Goal: Information Seeking & Learning: Learn about a topic

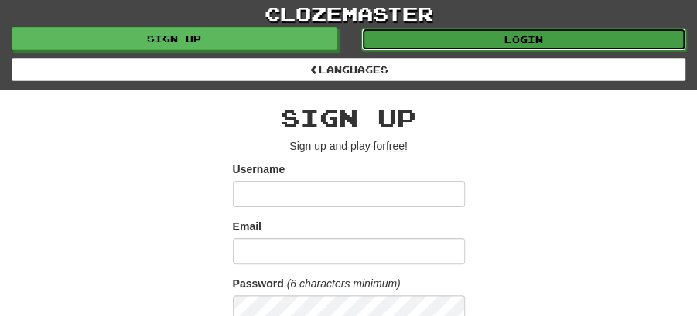
click at [555, 34] on link "Login" at bounding box center [524, 39] width 326 height 23
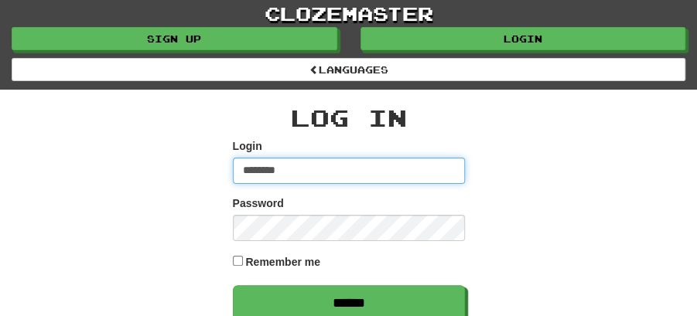
type input "********"
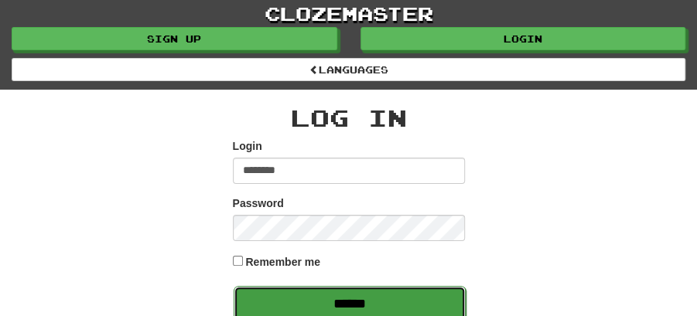
click at [377, 299] on input "******" at bounding box center [350, 304] width 232 height 36
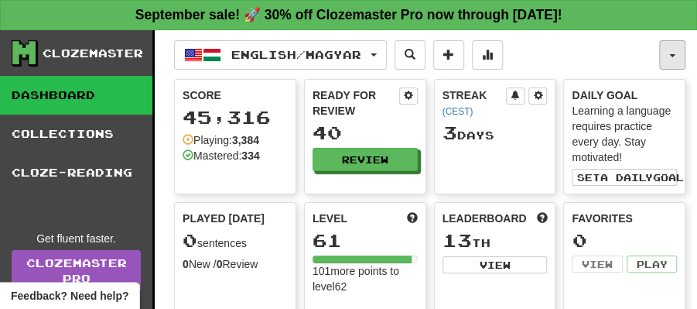
click at [678, 52] on button "button" at bounding box center [672, 54] width 26 height 29
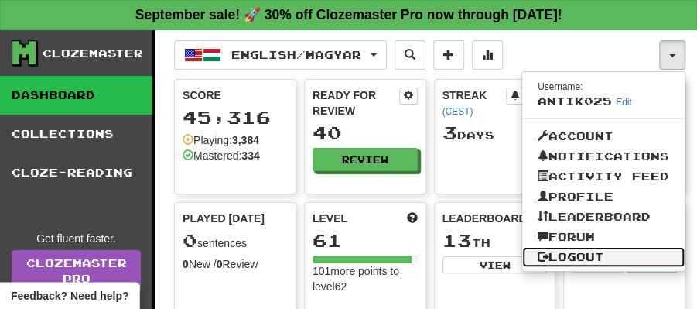
click at [572, 255] on link "Logout" at bounding box center [603, 257] width 162 height 20
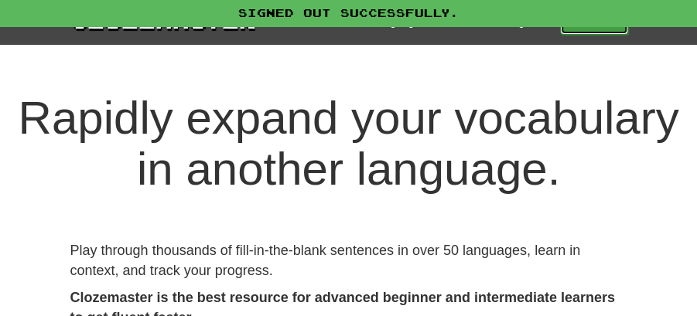
click at [614, 26] on span at bounding box center [612, 20] width 11 height 11
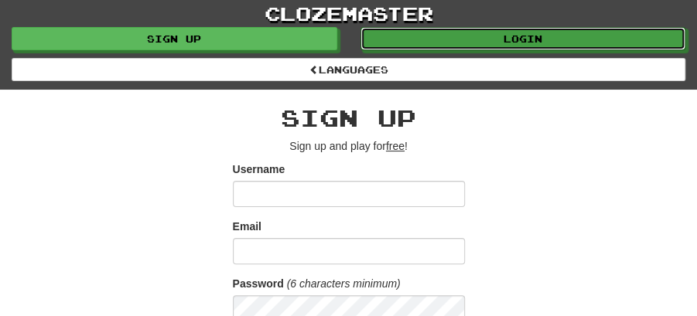
drag, startPoint x: 530, startPoint y: 37, endPoint x: 480, endPoint y: 88, distance: 71.6
click at [529, 36] on link "Login" at bounding box center [523, 38] width 326 height 23
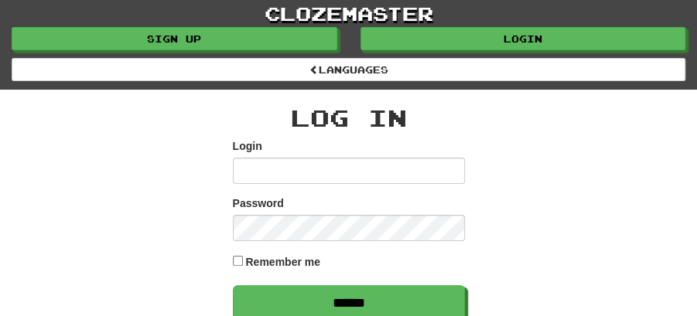
type input "********"
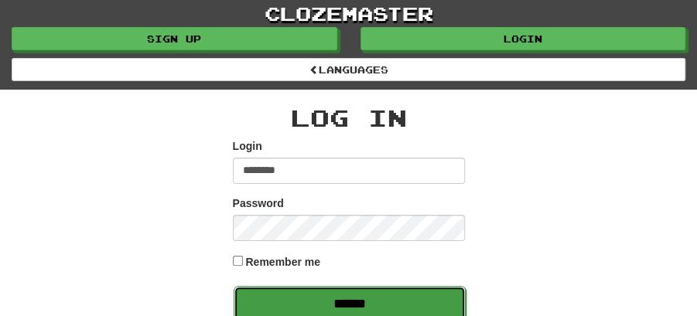
click at [340, 299] on input "******" at bounding box center [350, 304] width 232 height 36
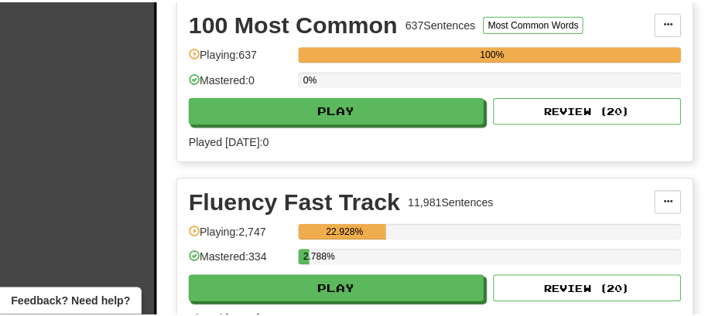
scroll to position [567, 0]
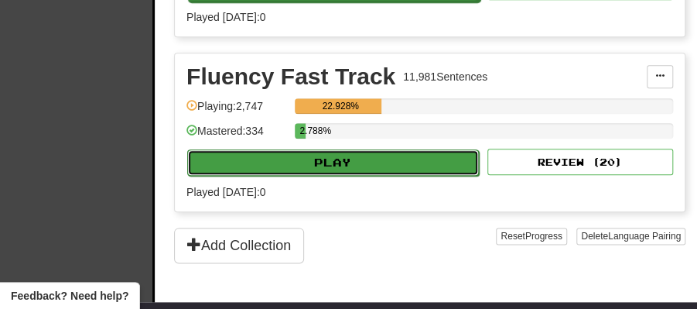
click at [352, 154] on button "Play" at bounding box center [333, 162] width 292 height 26
select select "**"
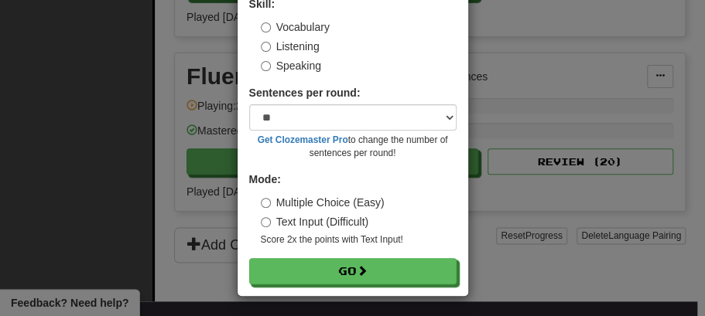
scroll to position [105, 0]
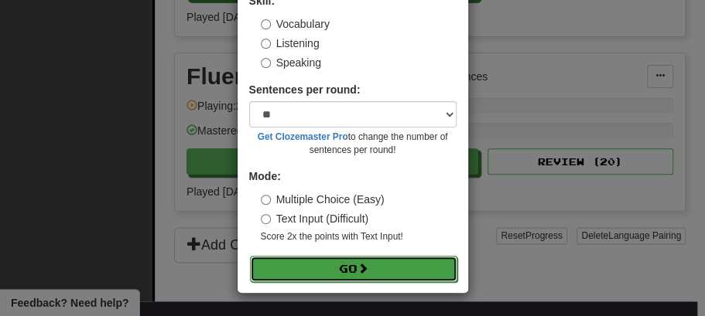
click at [350, 269] on button "Go" at bounding box center [353, 269] width 207 height 26
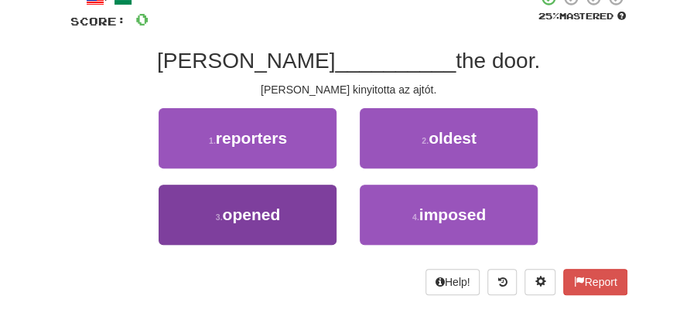
scroll to position [103, 0]
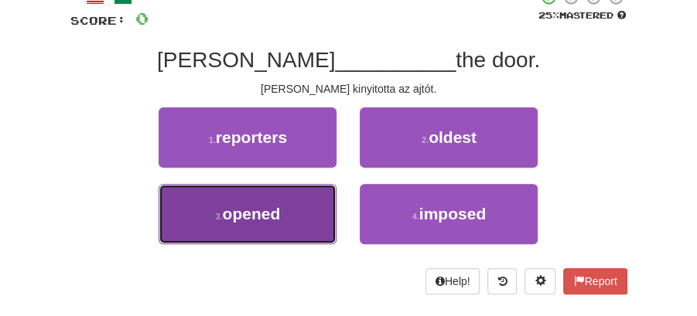
drag, startPoint x: 268, startPoint y: 207, endPoint x: 341, endPoint y: 183, distance: 76.6
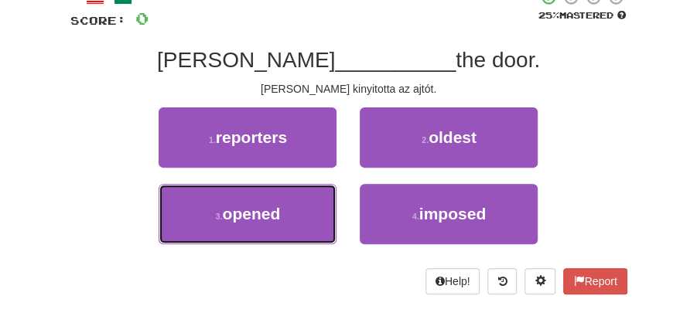
click at [277, 207] on span "opened" at bounding box center [252, 214] width 58 height 18
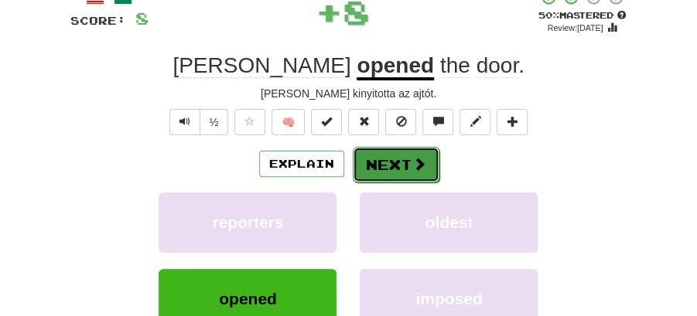
click at [384, 158] on button "Next" at bounding box center [396, 165] width 87 height 36
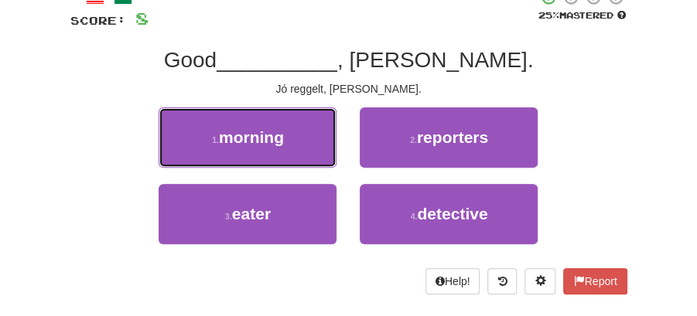
drag, startPoint x: 278, startPoint y: 144, endPoint x: 373, endPoint y: 143, distance: 94.4
click at [286, 143] on button "1 . morning" at bounding box center [248, 138] width 178 height 60
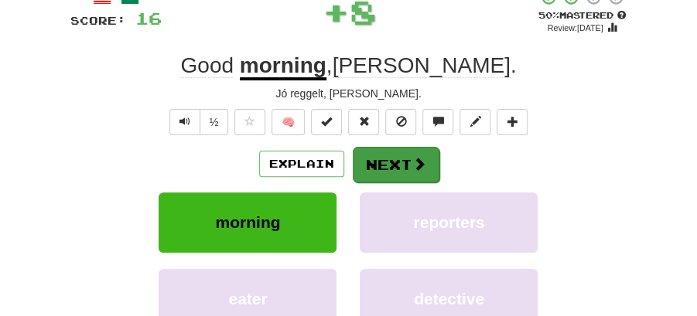
click at [410, 148] on button "Next" at bounding box center [396, 165] width 87 height 36
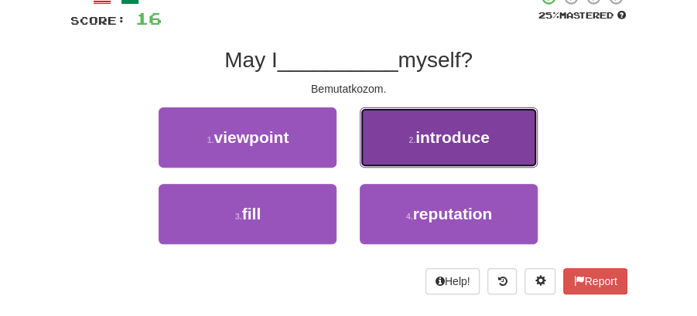
drag, startPoint x: 461, startPoint y: 139, endPoint x: 449, endPoint y: 145, distance: 13.1
click at [449, 145] on span "introduce" at bounding box center [452, 137] width 74 height 18
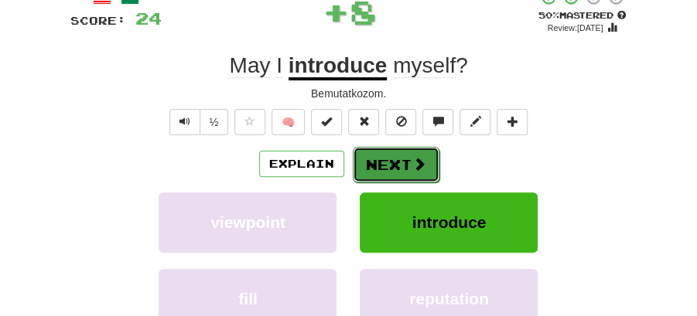
drag, startPoint x: 396, startPoint y: 155, endPoint x: 379, endPoint y: 150, distance: 17.9
click at [379, 150] on button "Next" at bounding box center [396, 165] width 87 height 36
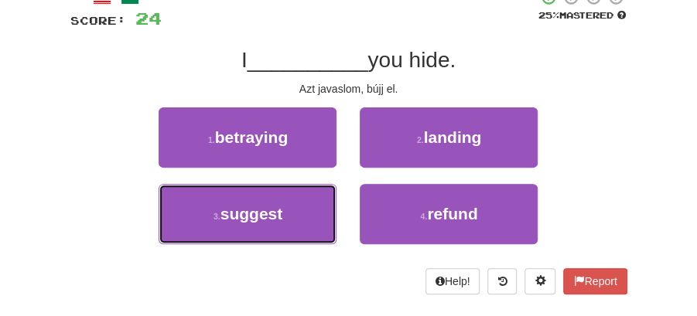
drag, startPoint x: 294, startPoint y: 221, endPoint x: 345, endPoint y: 186, distance: 62.2
click at [330, 196] on button "3 . suggest" at bounding box center [248, 214] width 178 height 60
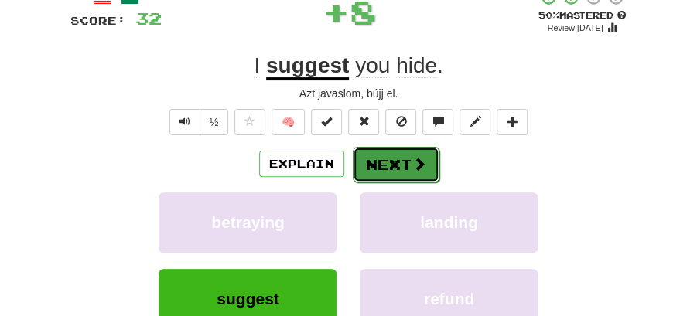
click at [371, 173] on button "Next" at bounding box center [396, 165] width 87 height 36
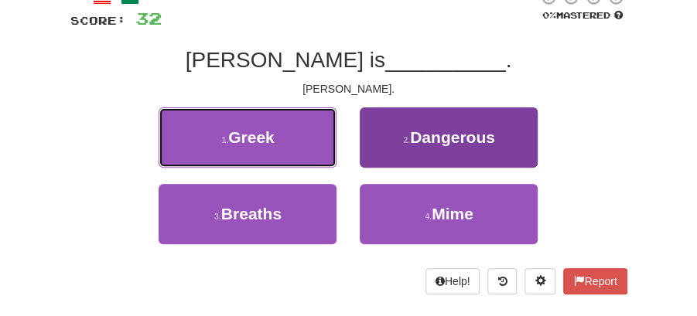
drag, startPoint x: 274, startPoint y: 136, endPoint x: 440, endPoint y: 156, distance: 167.5
click at [338, 146] on div "1 . Greek" at bounding box center [247, 146] width 201 height 77
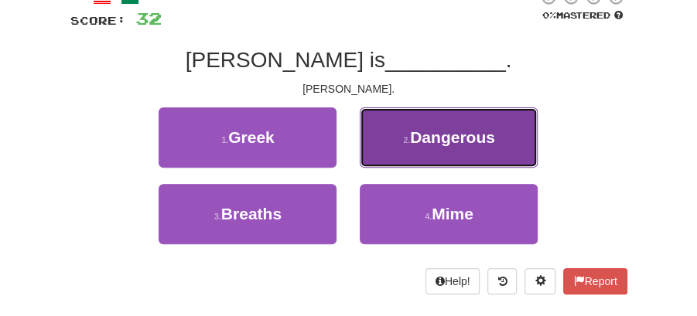
click at [440, 156] on button "2 . Dangerous" at bounding box center [449, 138] width 178 height 60
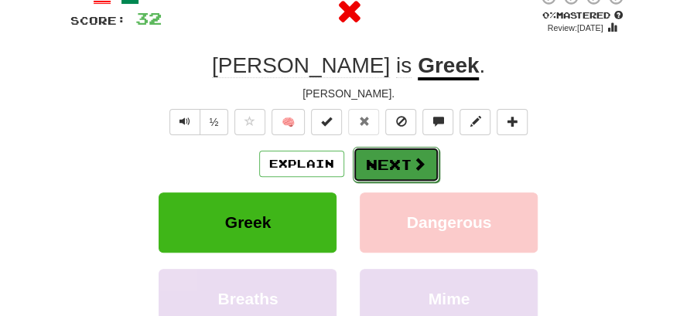
click at [381, 152] on button "Next" at bounding box center [396, 165] width 87 height 36
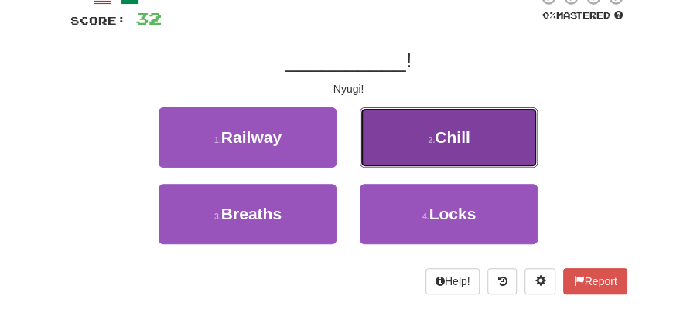
click at [425, 137] on button "2 . Chill" at bounding box center [449, 138] width 178 height 60
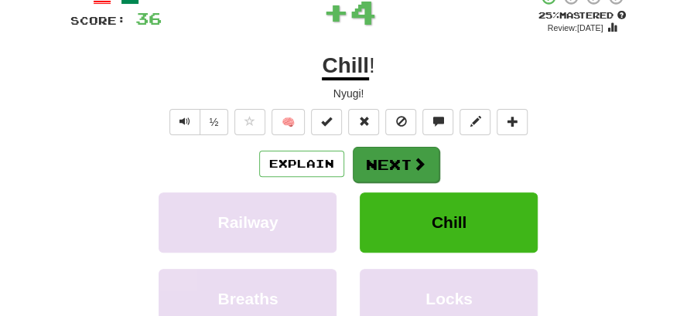
click at [373, 155] on button "Next" at bounding box center [396, 165] width 87 height 36
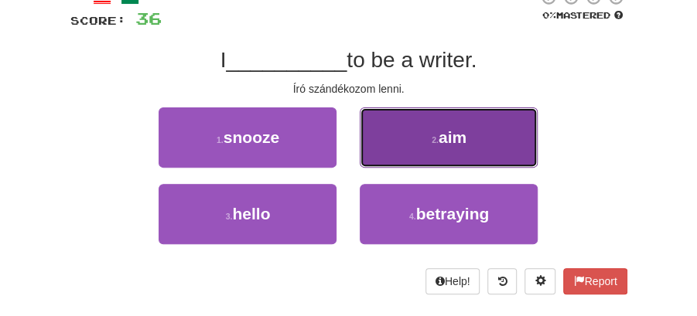
click at [404, 138] on button "2 . aim" at bounding box center [449, 138] width 178 height 60
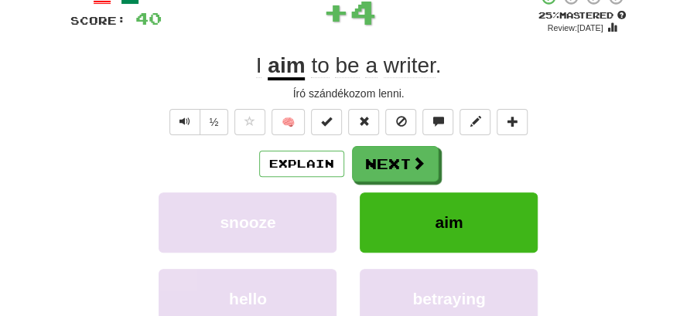
click at [387, 153] on button "Next" at bounding box center [395, 164] width 87 height 36
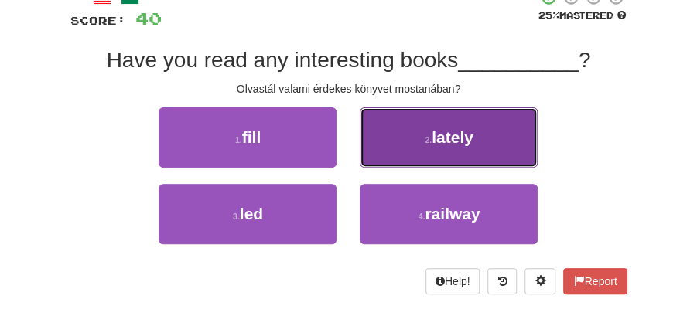
click at [473, 141] on button "2 . lately" at bounding box center [449, 138] width 178 height 60
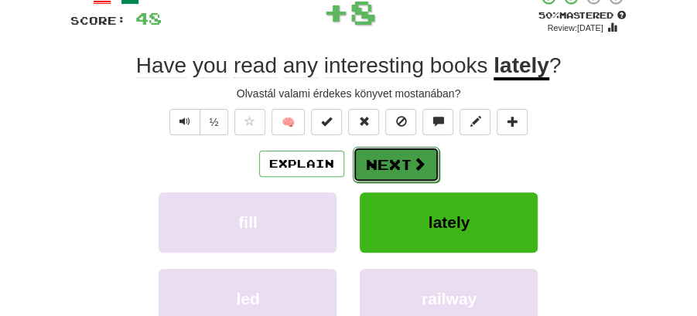
click at [422, 158] on button "Next" at bounding box center [396, 165] width 87 height 36
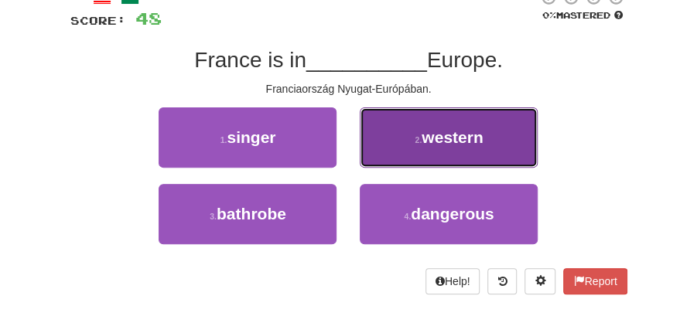
drag, startPoint x: 430, startPoint y: 142, endPoint x: 416, endPoint y: 145, distance: 14.3
click at [416, 145] on button "2 . western" at bounding box center [449, 138] width 178 height 60
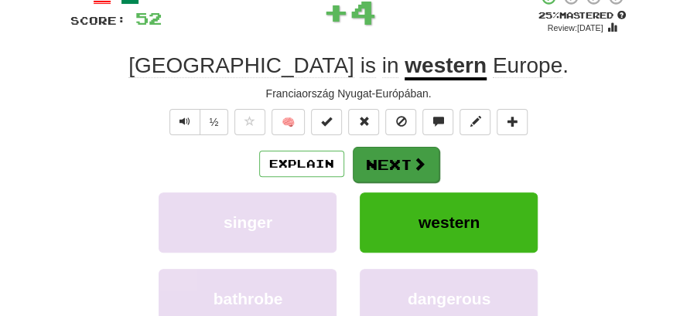
click at [359, 148] on button "Next" at bounding box center [396, 165] width 87 height 36
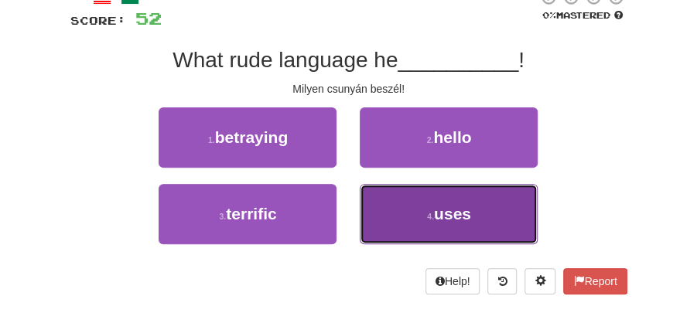
drag, startPoint x: 455, startPoint y: 207, endPoint x: 431, endPoint y: 184, distance: 33.4
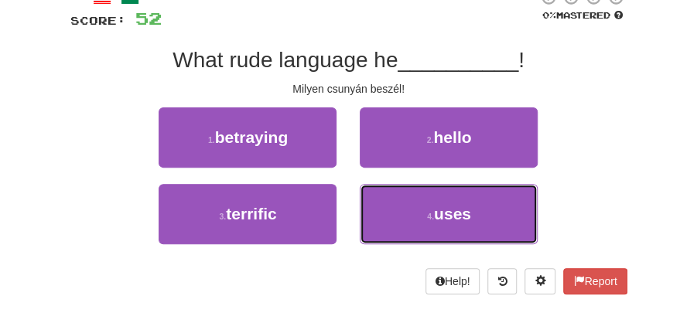
click at [455, 205] on span "uses" at bounding box center [452, 214] width 37 height 18
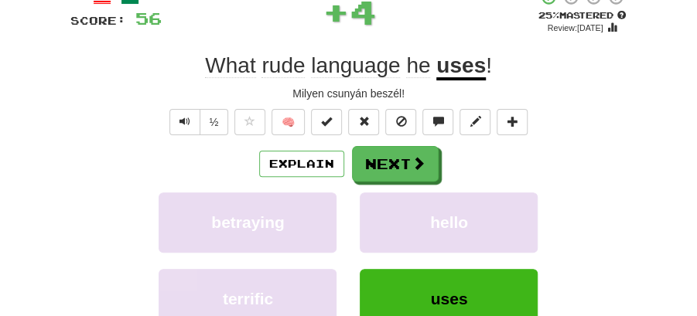
click at [381, 145] on div "/ Score: 56 + 4 25 % Mastered Review: 2025-09-18 What rude language he uses ! M…" at bounding box center [348, 208] width 557 height 440
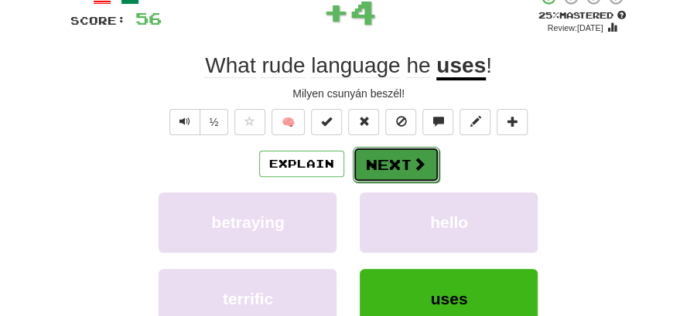
click at [372, 147] on button "Next" at bounding box center [396, 165] width 87 height 36
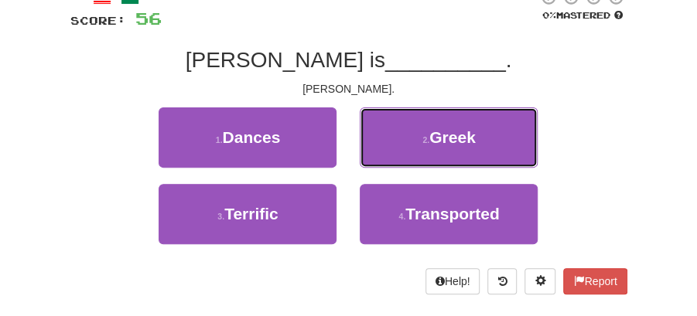
click at [421, 134] on button "2 . Greek" at bounding box center [449, 138] width 178 height 60
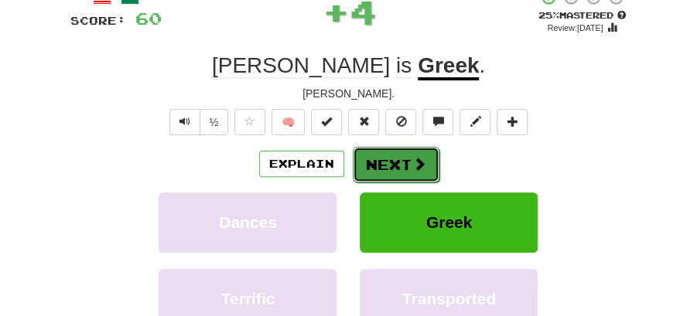
click at [388, 172] on button "Next" at bounding box center [396, 165] width 87 height 36
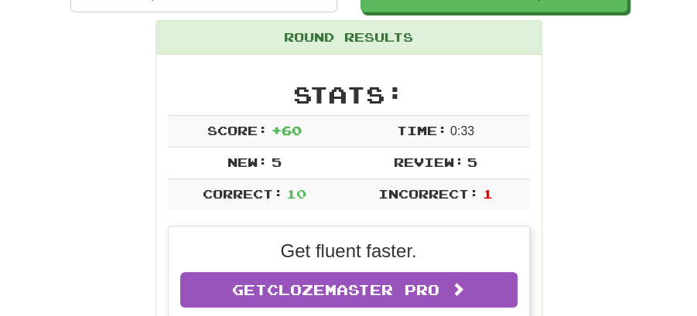
scroll to position [16, 0]
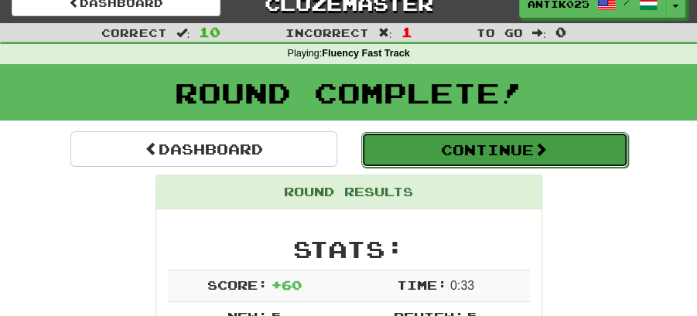
click at [476, 149] on button "Continue" at bounding box center [494, 150] width 267 height 36
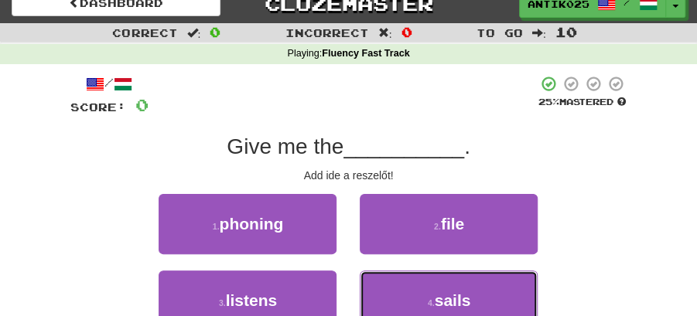
drag, startPoint x: 422, startPoint y: 295, endPoint x: 408, endPoint y: 272, distance: 27.1
click at [415, 281] on button "4 . sails" at bounding box center [449, 301] width 178 height 60
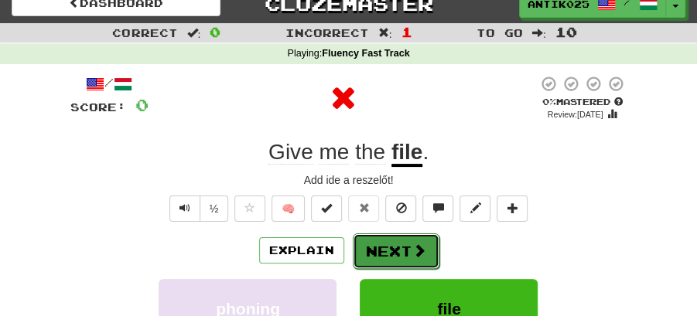
click at [377, 237] on button "Next" at bounding box center [396, 252] width 87 height 36
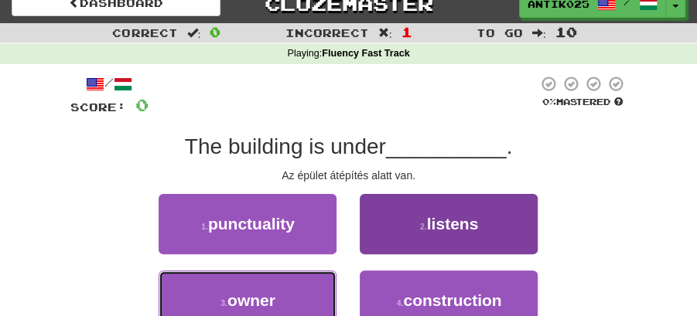
drag, startPoint x: 298, startPoint y: 297, endPoint x: 490, endPoint y: 242, distance: 199.5
click at [489, 242] on div "1 . punctuality 2 . listens 3 . owner 4 . construction" at bounding box center [349, 270] width 580 height 153
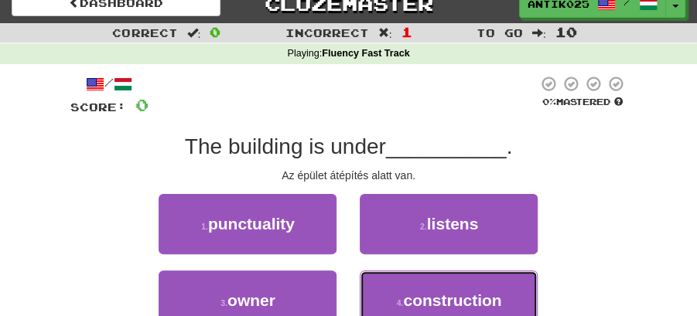
drag, startPoint x: 480, startPoint y: 297, endPoint x: 429, endPoint y: 268, distance: 57.8
click at [466, 292] on span "construction" at bounding box center [452, 301] width 98 height 18
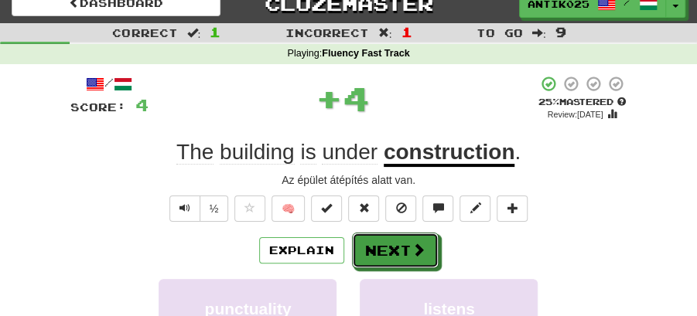
click at [385, 240] on button "Next" at bounding box center [395, 251] width 87 height 36
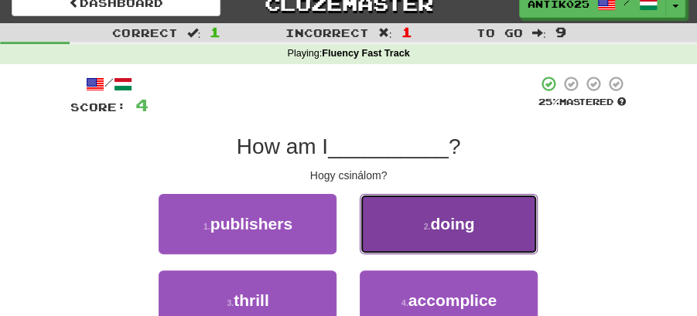
click at [404, 246] on button "2 . doing" at bounding box center [449, 224] width 178 height 60
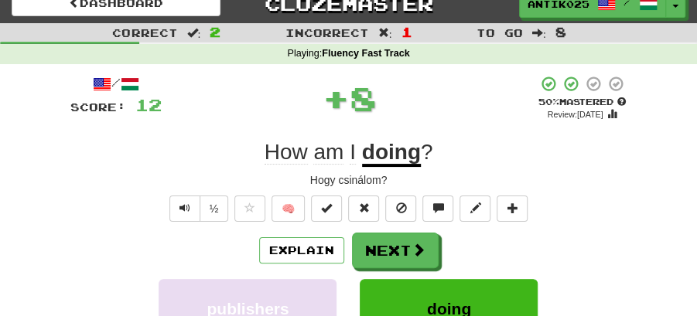
click at [395, 247] on button "Next" at bounding box center [395, 251] width 87 height 36
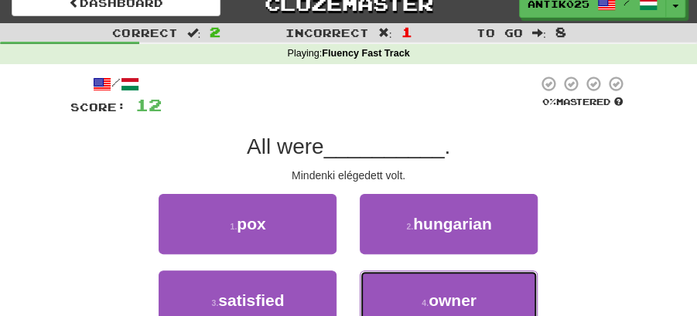
drag, startPoint x: 424, startPoint y: 292, endPoint x: 419, endPoint y: 272, distance: 20.6
click at [421, 278] on button "4 . owner" at bounding box center [449, 301] width 178 height 60
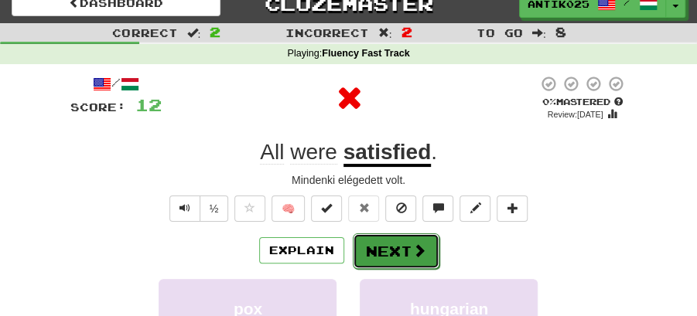
click at [396, 235] on button "Next" at bounding box center [396, 252] width 87 height 36
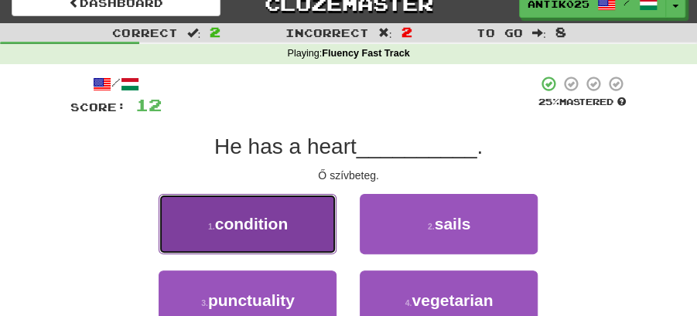
drag, startPoint x: 294, startPoint y: 234, endPoint x: 333, endPoint y: 236, distance: 38.7
click at [333, 236] on button "1 . condition" at bounding box center [248, 224] width 178 height 60
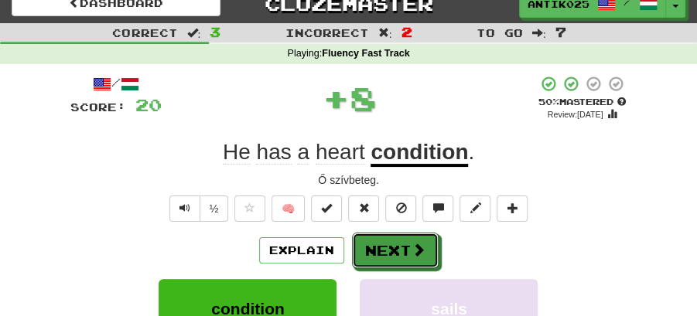
click at [360, 237] on button "Next" at bounding box center [395, 251] width 87 height 36
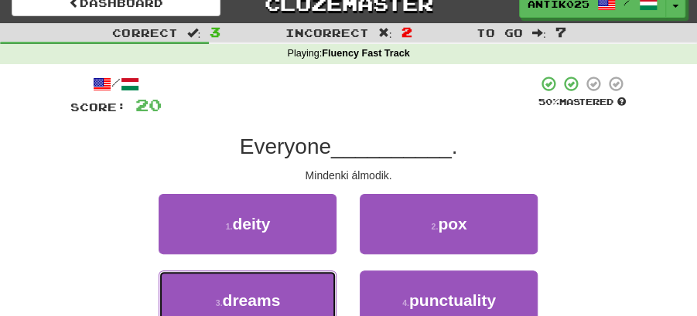
drag, startPoint x: 291, startPoint y: 302, endPoint x: 360, endPoint y: 268, distance: 76.8
click at [297, 299] on button "3 . dreams" at bounding box center [248, 301] width 178 height 60
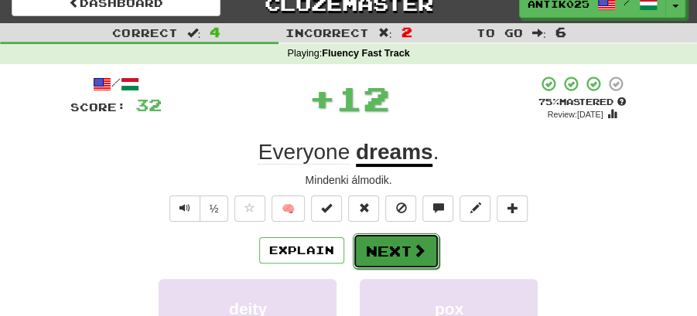
click at [370, 254] on button "Next" at bounding box center [396, 252] width 87 height 36
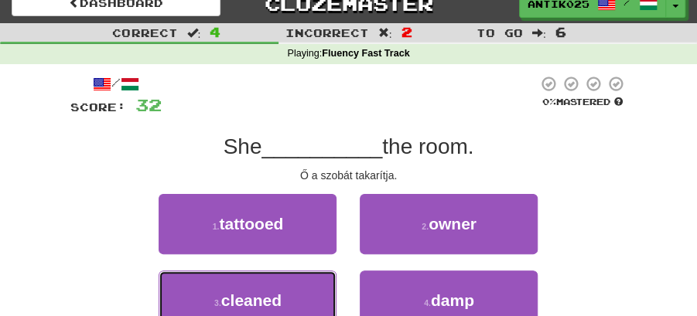
drag, startPoint x: 291, startPoint y: 297, endPoint x: 365, endPoint y: 269, distance: 79.3
click at [305, 294] on button "3 . cleaned" at bounding box center [248, 301] width 178 height 60
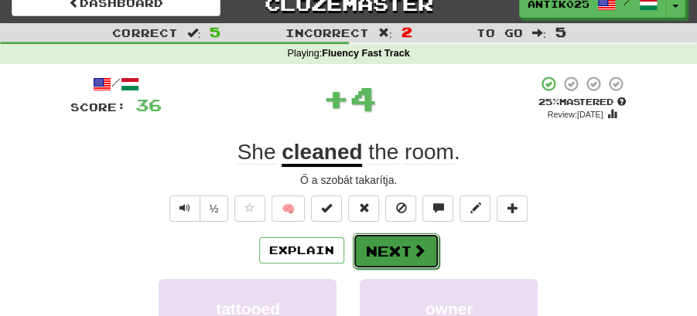
drag, startPoint x: 383, startPoint y: 249, endPoint x: 328, endPoint y: 160, distance: 104.5
click at [384, 249] on button "Next" at bounding box center [395, 251] width 87 height 36
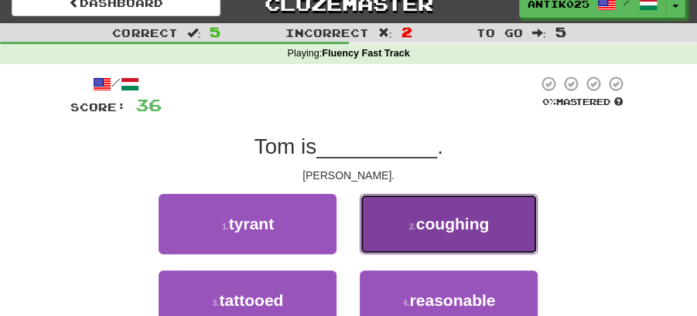
drag, startPoint x: 447, startPoint y: 223, endPoint x: 439, endPoint y: 231, distance: 12.0
click at [439, 231] on span "coughing" at bounding box center [452, 224] width 73 height 18
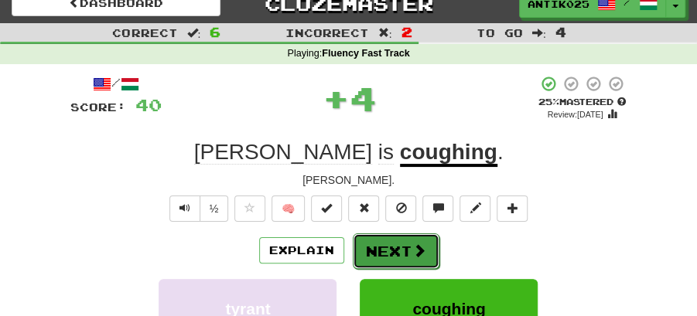
click at [394, 248] on button "Next" at bounding box center [396, 252] width 87 height 36
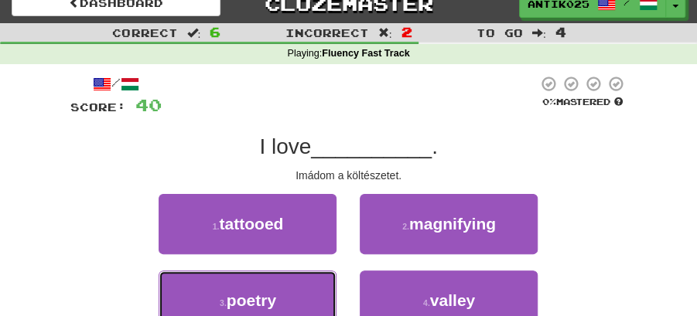
drag, startPoint x: 299, startPoint y: 297, endPoint x: 329, endPoint y: 276, distance: 36.7
click at [305, 292] on button "3 . poetry" at bounding box center [248, 301] width 178 height 60
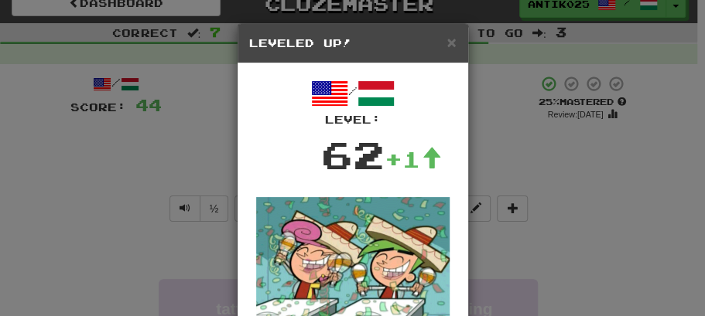
click at [452, 34] on div "× Leveled Up!" at bounding box center [352, 43] width 230 height 39
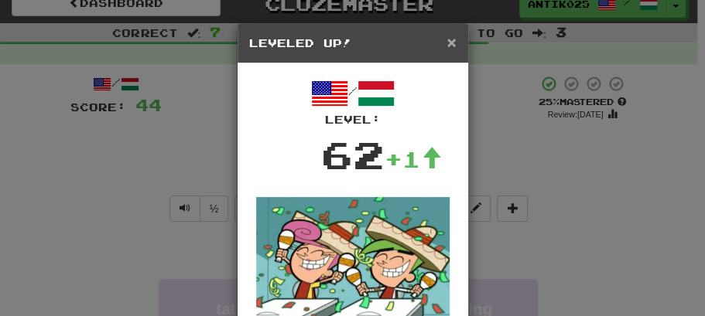
click at [447, 37] on span "×" at bounding box center [450, 42] width 9 height 18
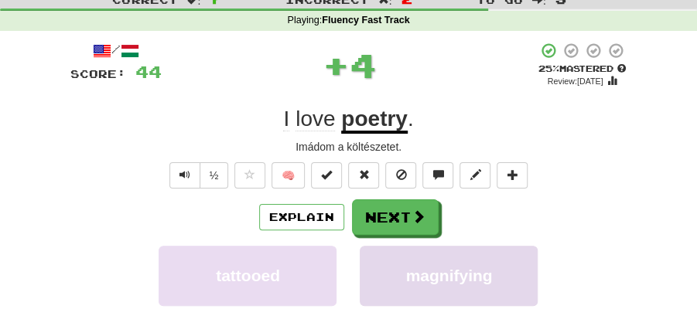
scroll to position [68, 0]
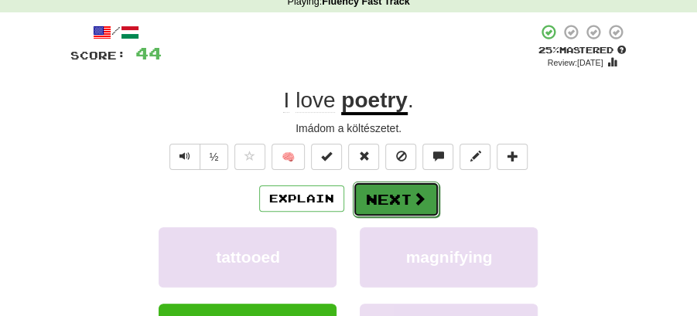
click at [388, 183] on button "Next" at bounding box center [396, 200] width 87 height 36
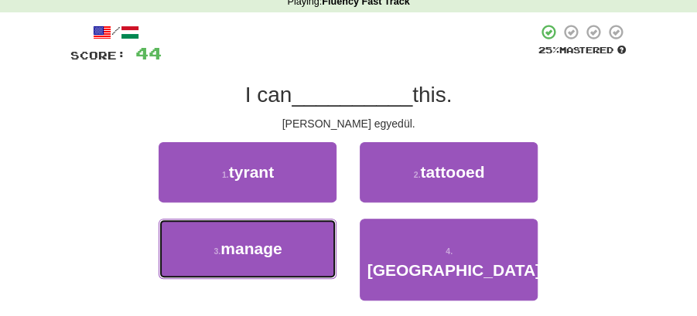
drag, startPoint x: 292, startPoint y: 239, endPoint x: 334, endPoint y: 220, distance: 46.7
click at [296, 237] on button "3 . manage" at bounding box center [248, 249] width 178 height 60
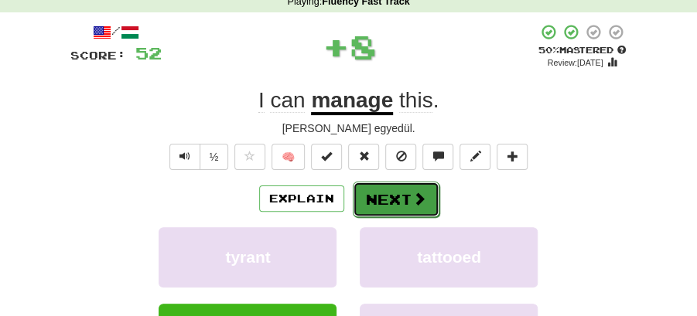
click at [361, 196] on button "Next" at bounding box center [396, 200] width 87 height 36
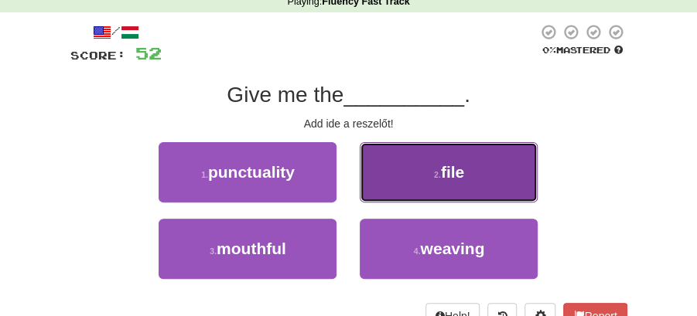
click at [435, 185] on button "2 . file" at bounding box center [449, 172] width 178 height 60
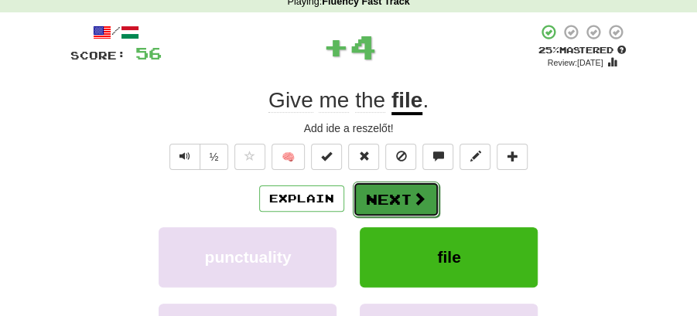
click at [405, 195] on button "Next" at bounding box center [396, 200] width 87 height 36
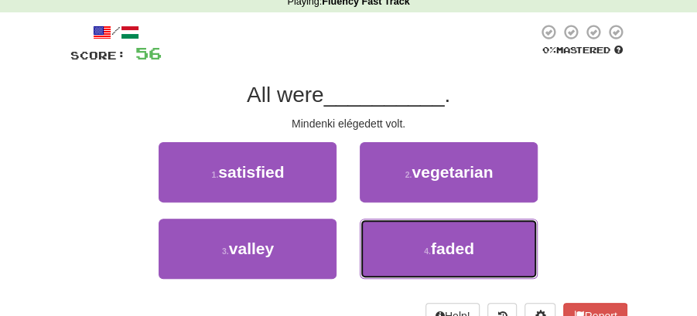
drag, startPoint x: 422, startPoint y: 244, endPoint x: 405, endPoint y: 221, distance: 28.3
click at [422, 237] on button "4 . faded" at bounding box center [449, 249] width 178 height 60
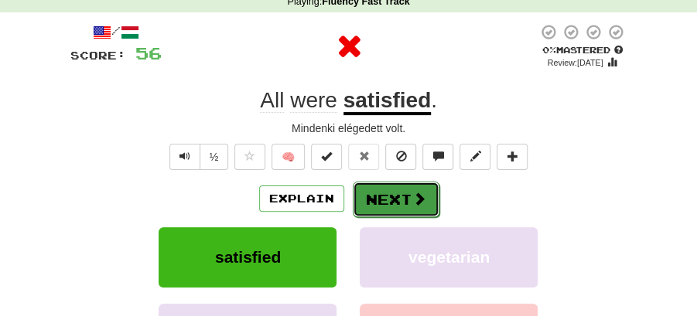
click at [393, 202] on button "Next" at bounding box center [396, 200] width 87 height 36
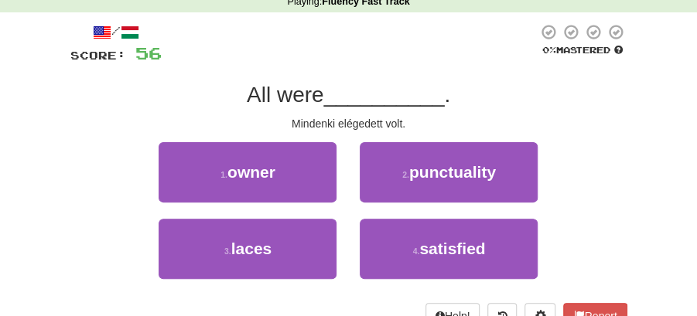
click at [124, 105] on div "All were __________ ." at bounding box center [348, 95] width 557 height 28
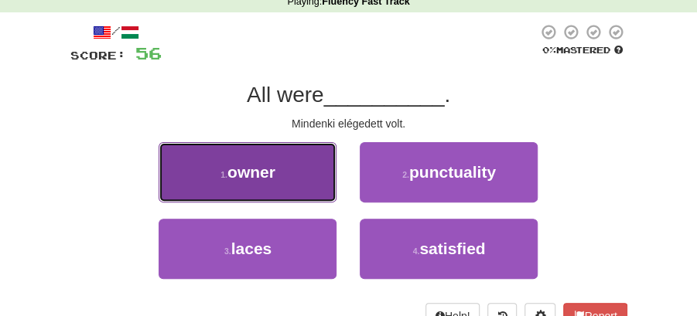
drag, startPoint x: 272, startPoint y: 183, endPoint x: 299, endPoint y: 183, distance: 26.3
click at [299, 183] on button "1 . owner" at bounding box center [248, 172] width 178 height 60
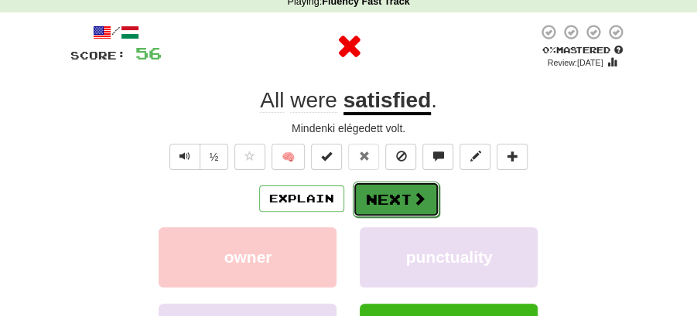
click at [384, 198] on button "Next" at bounding box center [396, 200] width 87 height 36
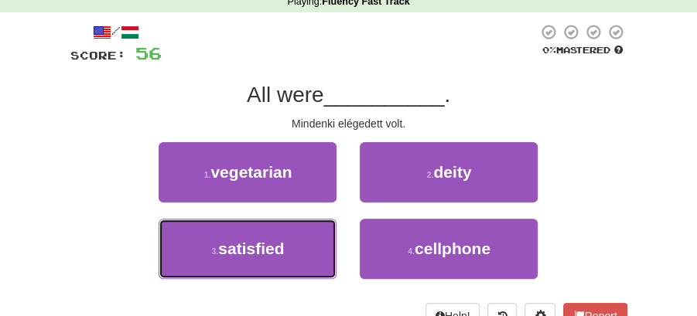
drag, startPoint x: 284, startPoint y: 244, endPoint x: 366, endPoint y: 216, distance: 86.8
click at [297, 243] on button "3 . satisfied" at bounding box center [248, 249] width 178 height 60
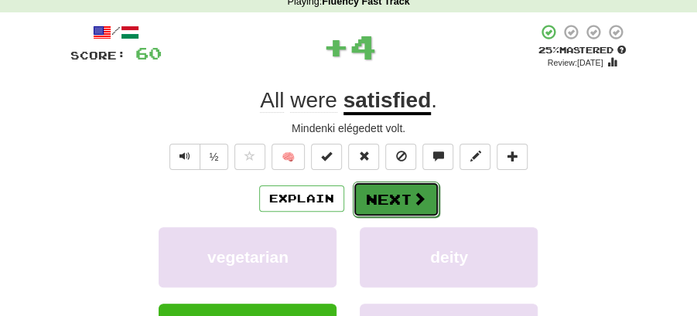
click at [377, 207] on button "Next" at bounding box center [396, 200] width 87 height 36
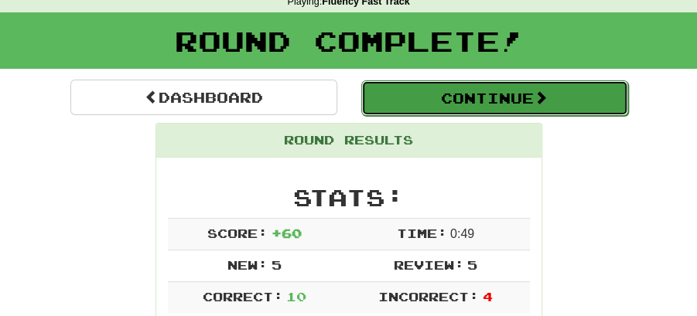
click at [484, 90] on button "Continue" at bounding box center [494, 98] width 267 height 36
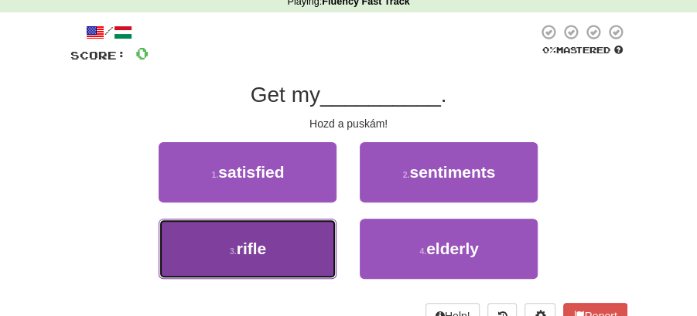
drag, startPoint x: 293, startPoint y: 254, endPoint x: 353, endPoint y: 231, distance: 64.4
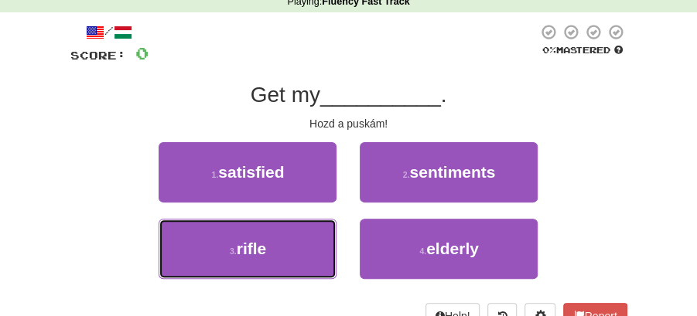
click at [294, 254] on button "3 . rifle" at bounding box center [248, 249] width 178 height 60
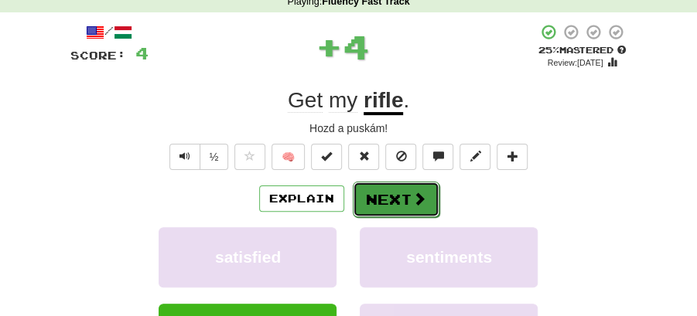
click at [427, 194] on button "Next" at bounding box center [396, 200] width 87 height 36
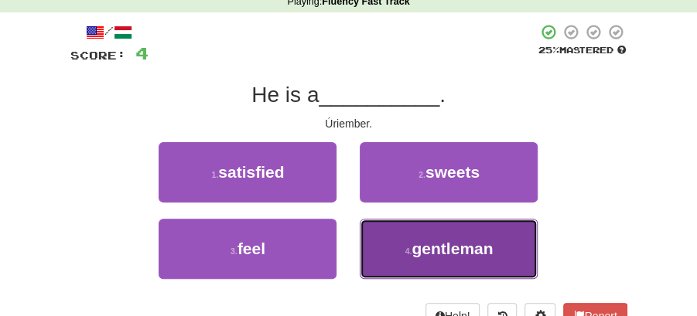
drag, startPoint x: 433, startPoint y: 243, endPoint x: 411, endPoint y: 220, distance: 31.7
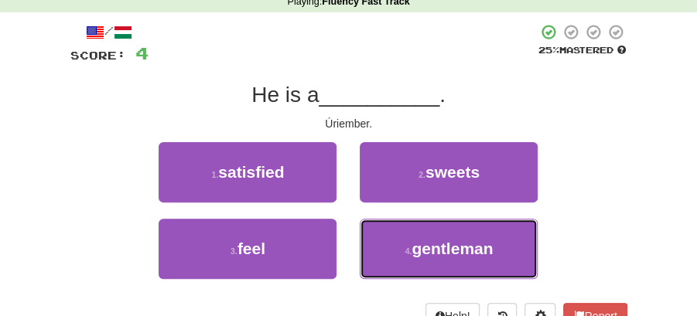
click at [432, 244] on span "gentleman" at bounding box center [451, 249] width 81 height 18
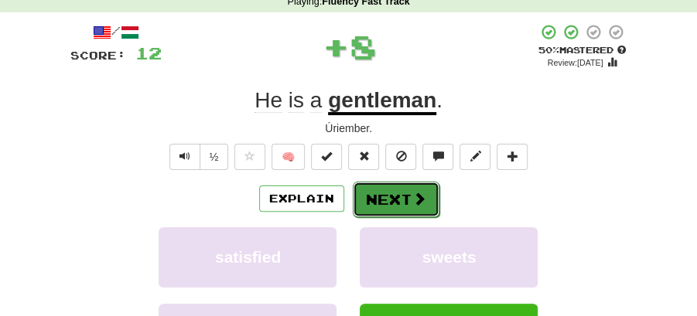
click at [383, 192] on button "Next" at bounding box center [396, 200] width 87 height 36
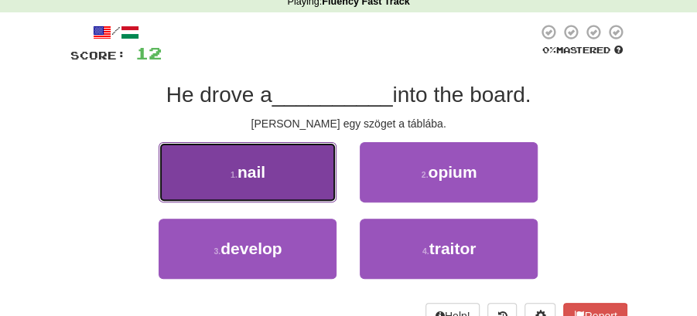
click at [255, 181] on span "nail" at bounding box center [251, 172] width 28 height 18
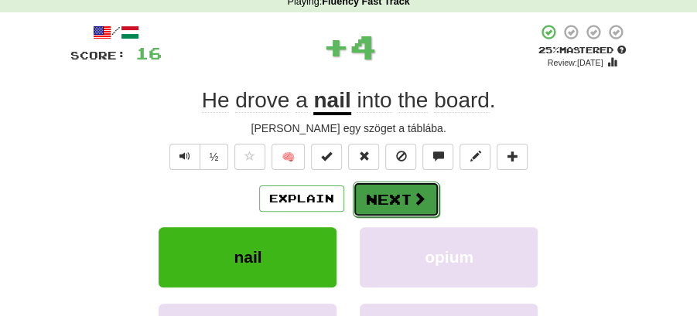
click at [415, 193] on span at bounding box center [419, 199] width 14 height 14
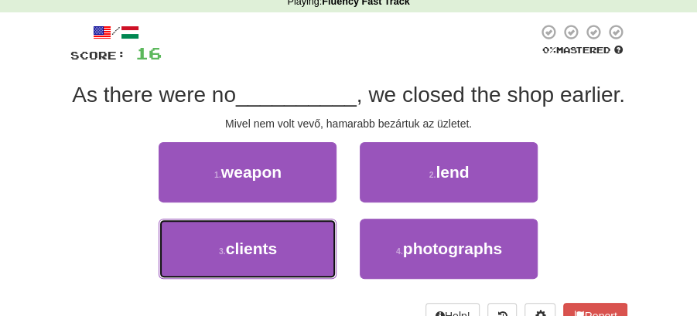
drag, startPoint x: 289, startPoint y: 278, endPoint x: 394, endPoint y: 226, distance: 117.6
click at [302, 275] on button "3 . clients" at bounding box center [248, 249] width 178 height 60
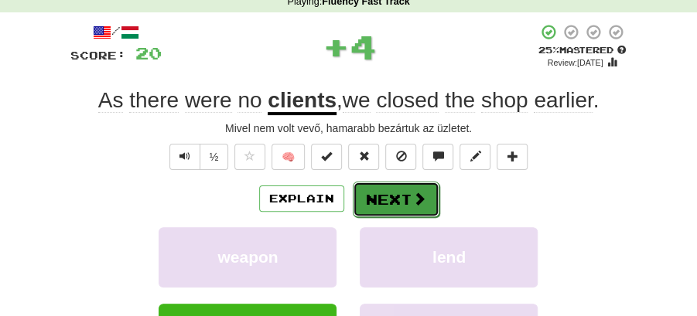
click at [407, 203] on button "Next" at bounding box center [396, 200] width 87 height 36
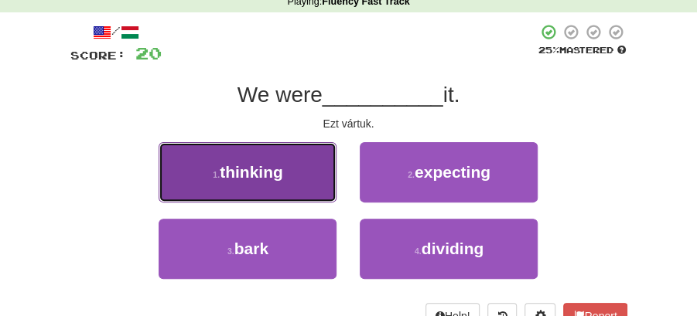
drag, startPoint x: 250, startPoint y: 168, endPoint x: 288, endPoint y: 173, distance: 38.3
click at [251, 168] on span "thinking" at bounding box center [251, 172] width 63 height 18
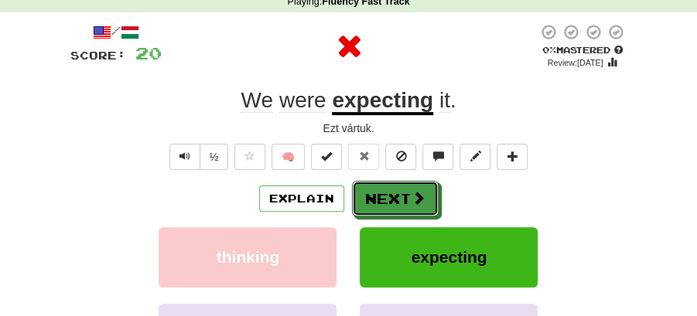
click at [372, 189] on button "Next" at bounding box center [395, 199] width 87 height 36
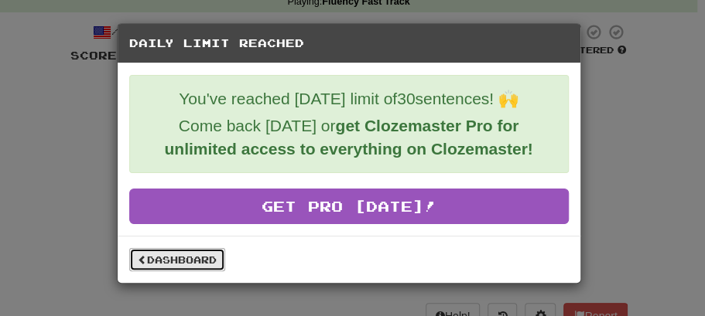
click at [217, 263] on link "Dashboard" at bounding box center [177, 259] width 96 height 23
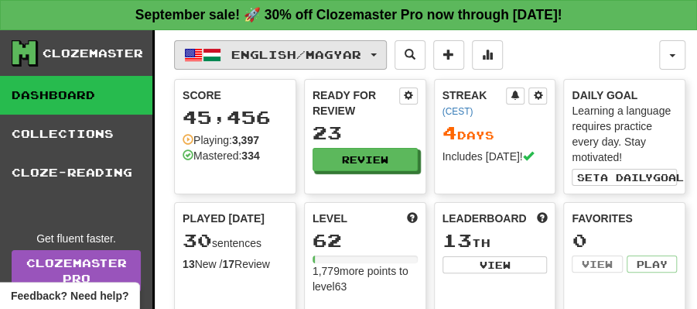
click at [387, 53] on button "English / Magyar" at bounding box center [280, 54] width 213 height 29
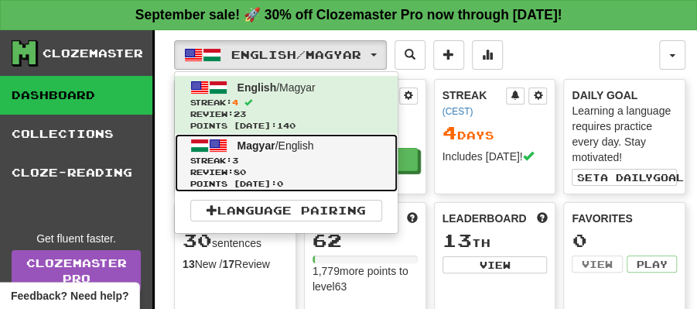
click at [266, 145] on span "Magyar" at bounding box center [256, 145] width 38 height 12
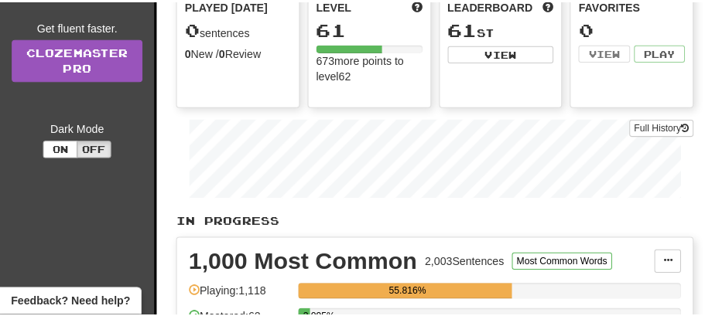
scroll to position [309, 0]
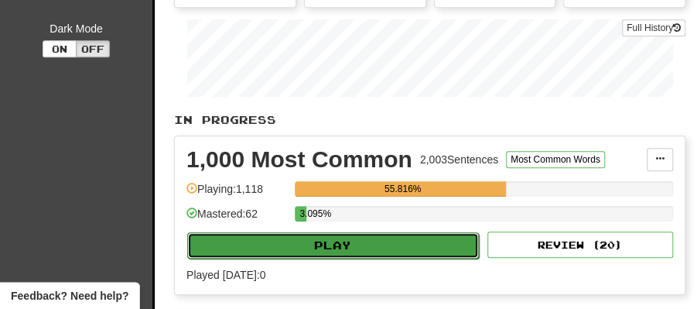
click at [361, 232] on button "Play" at bounding box center [333, 245] width 292 height 26
select select "**"
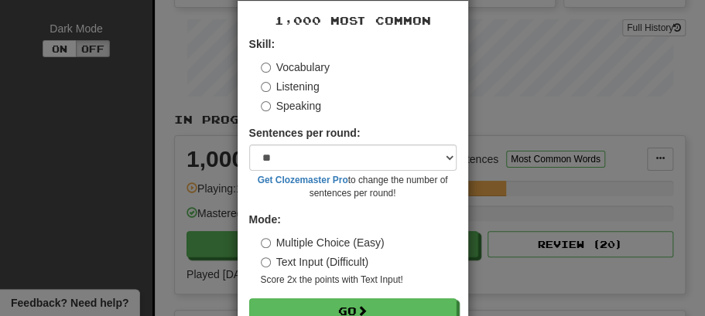
scroll to position [105, 0]
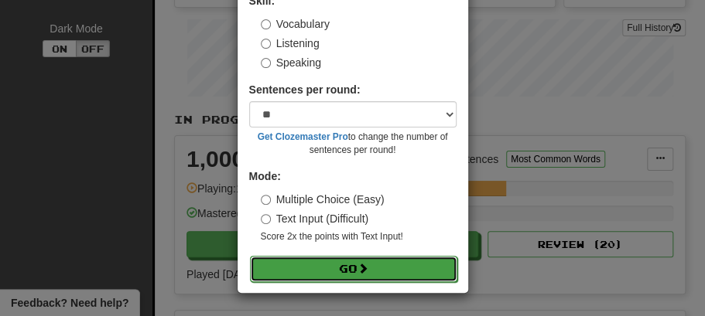
click at [346, 265] on button "Go" at bounding box center [353, 269] width 207 height 26
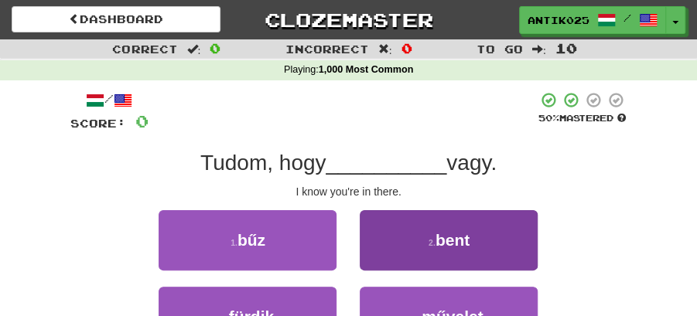
scroll to position [51, 0]
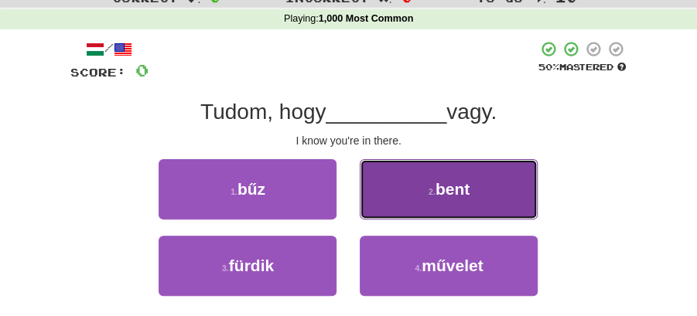
click at [427, 184] on button "2 . bent" at bounding box center [449, 189] width 178 height 60
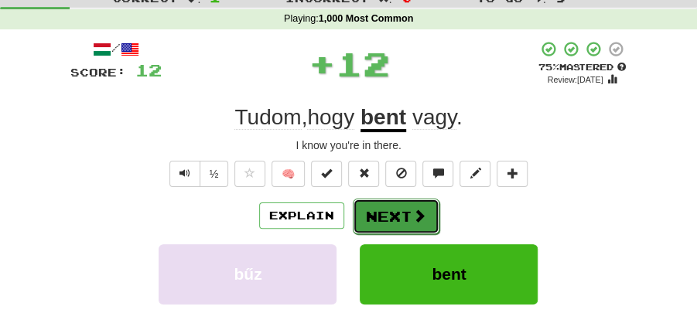
click at [381, 207] on button "Next" at bounding box center [396, 217] width 87 height 36
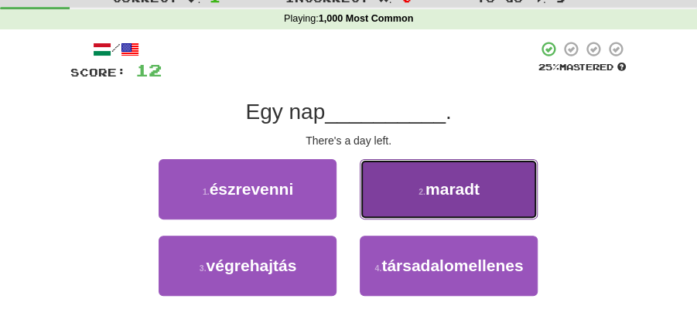
click at [421, 213] on button "2 . maradt" at bounding box center [449, 189] width 178 height 60
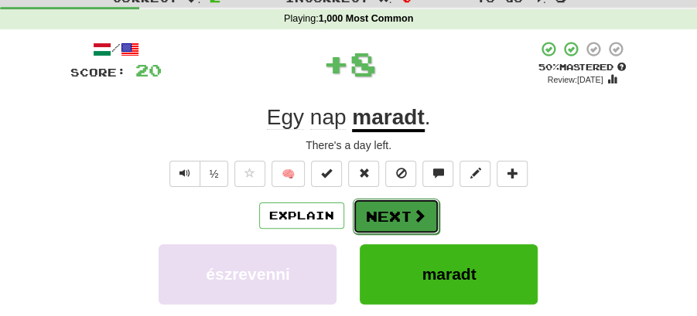
drag, startPoint x: 394, startPoint y: 213, endPoint x: 373, endPoint y: 203, distance: 23.9
click at [373, 203] on button "Next" at bounding box center [396, 217] width 87 height 36
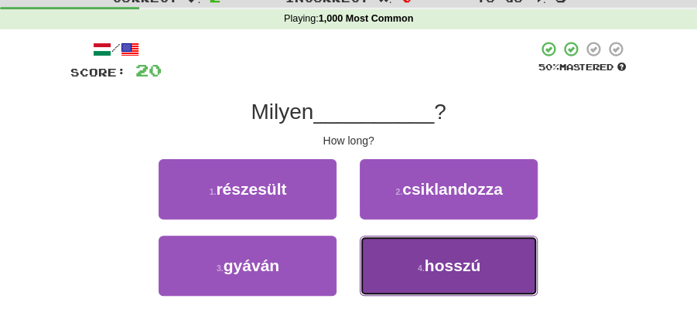
drag, startPoint x: 435, startPoint y: 265, endPoint x: 426, endPoint y: 241, distance: 25.7
click at [435, 263] on span "hosszú" at bounding box center [453, 266] width 56 height 18
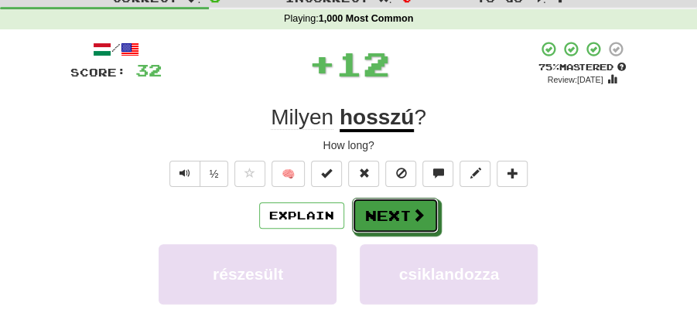
click at [399, 211] on button "Next" at bounding box center [395, 216] width 87 height 36
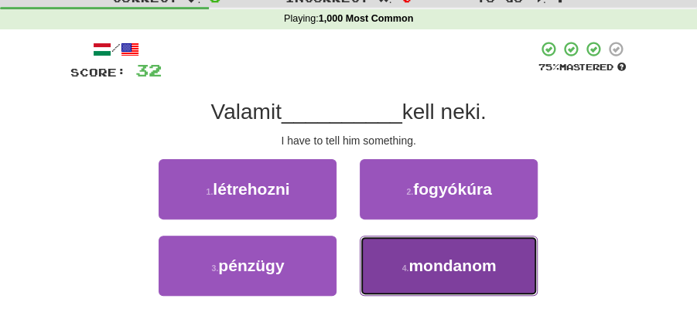
click at [441, 246] on button "4 . mondanom" at bounding box center [449, 266] width 178 height 60
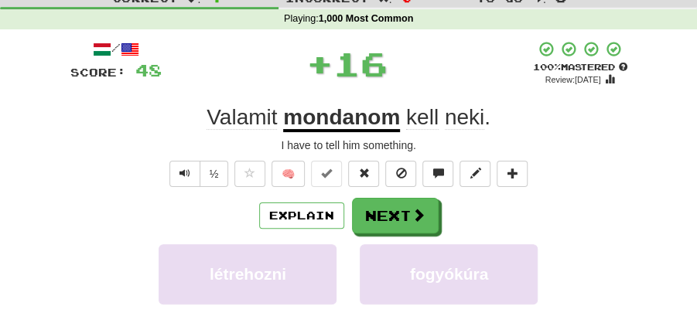
click at [418, 213] on span at bounding box center [418, 215] width 14 height 14
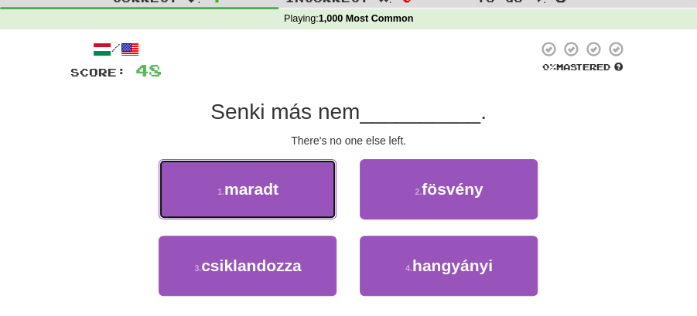
click at [336, 206] on div "1 . maradt" at bounding box center [247, 197] width 201 height 77
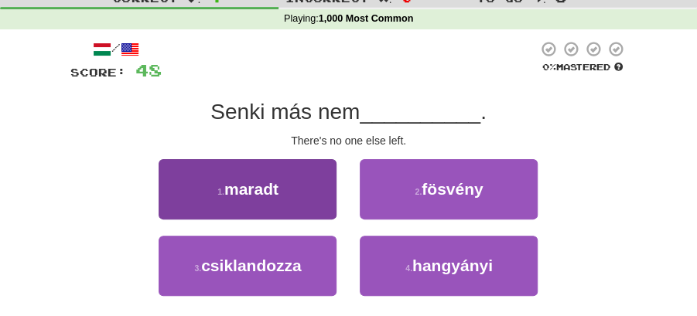
drag, startPoint x: 382, startPoint y: 220, endPoint x: 254, endPoint y: 184, distance: 133.2
click at [254, 186] on div "1 . maradt 2 . fösvény" at bounding box center [348, 197] width 603 height 77
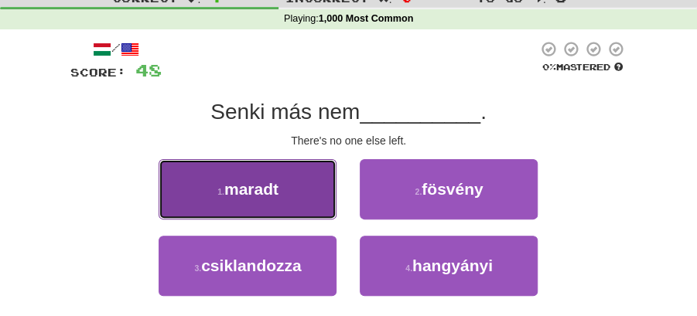
click at [254, 184] on span "maradt" at bounding box center [251, 189] width 54 height 18
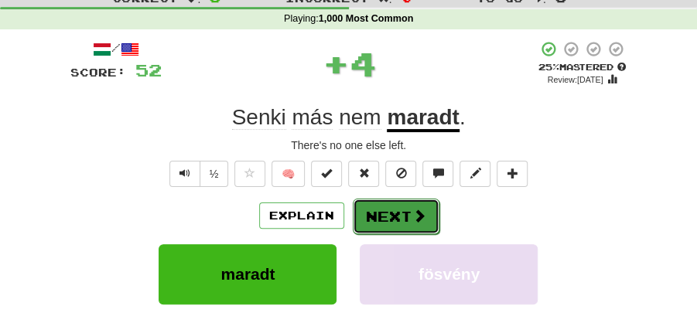
click at [382, 221] on button "Next" at bounding box center [396, 217] width 87 height 36
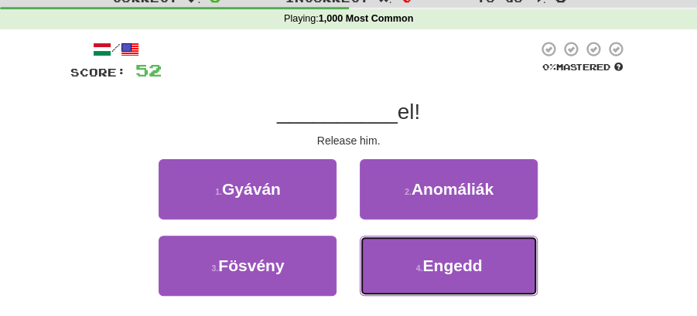
drag, startPoint x: 436, startPoint y: 264, endPoint x: 408, endPoint y: 235, distance: 40.5
click at [434, 258] on span "Engedd" at bounding box center [452, 266] width 60 height 18
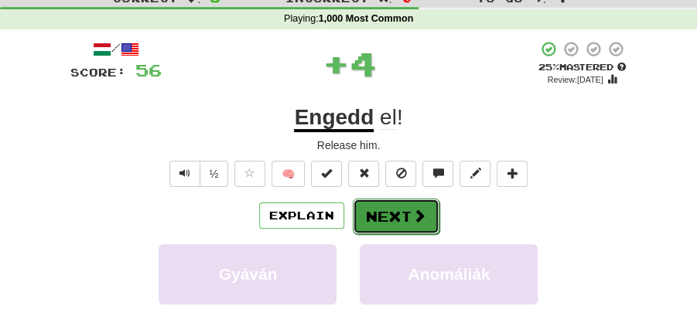
drag, startPoint x: 398, startPoint y: 221, endPoint x: 272, endPoint y: 136, distance: 152.1
click at [398, 220] on button "Next" at bounding box center [396, 217] width 87 height 36
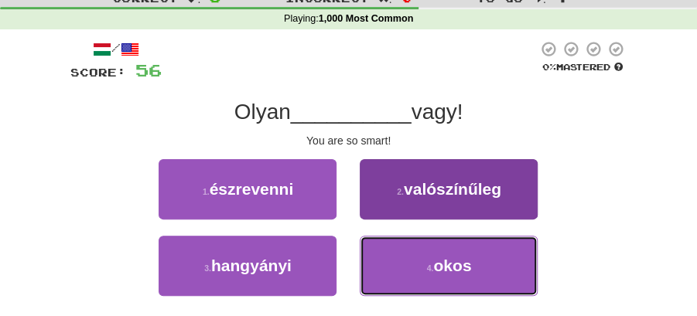
click at [415, 271] on button "4 . okos" at bounding box center [449, 266] width 178 height 60
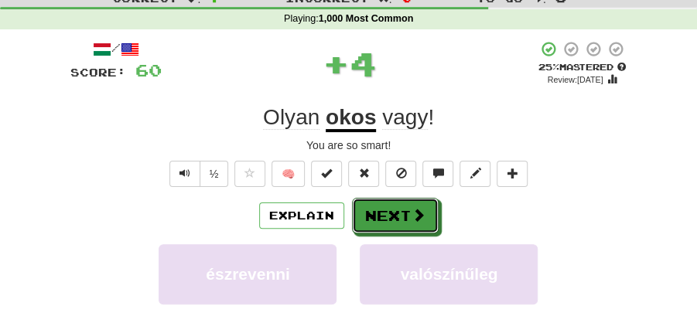
drag, startPoint x: 401, startPoint y: 212, endPoint x: 309, endPoint y: 122, distance: 128.0
click at [399, 209] on button "Next" at bounding box center [395, 216] width 87 height 36
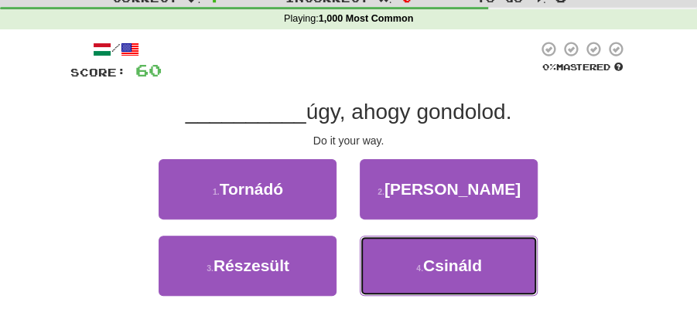
drag, startPoint x: 435, startPoint y: 257, endPoint x: 422, endPoint y: 237, distance: 23.6
click at [433, 251] on button "4 . Csináld" at bounding box center [449, 266] width 178 height 60
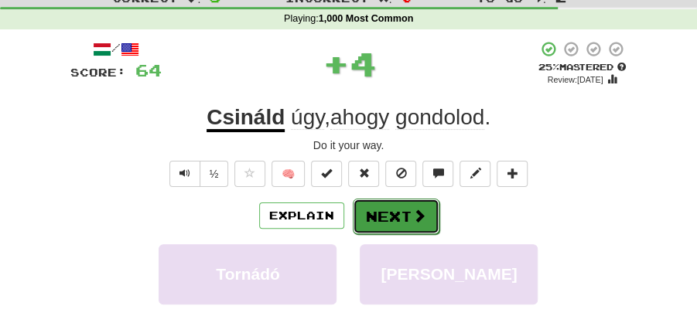
click at [413, 223] on button "Next" at bounding box center [396, 217] width 87 height 36
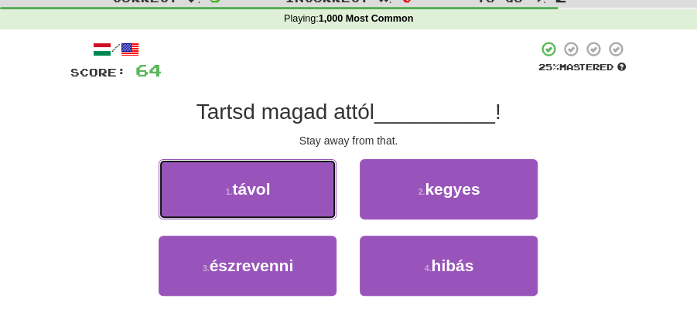
drag, startPoint x: 256, startPoint y: 192, endPoint x: 323, endPoint y: 195, distance: 67.4
click at [305, 193] on button "1 . távol" at bounding box center [248, 189] width 178 height 60
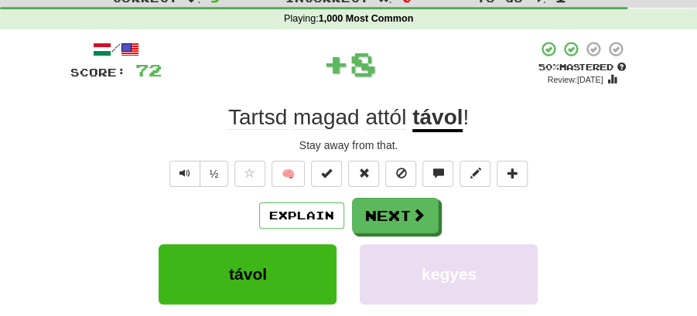
click at [416, 215] on span at bounding box center [418, 215] width 14 height 14
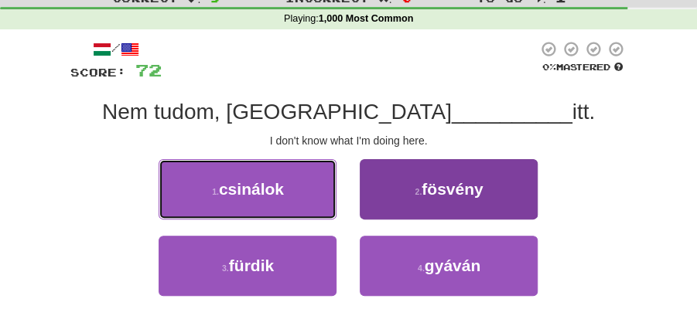
drag, startPoint x: 295, startPoint y: 189, endPoint x: 413, endPoint y: 209, distance: 119.9
click at [345, 191] on div "1 . csinálok" at bounding box center [247, 197] width 201 height 77
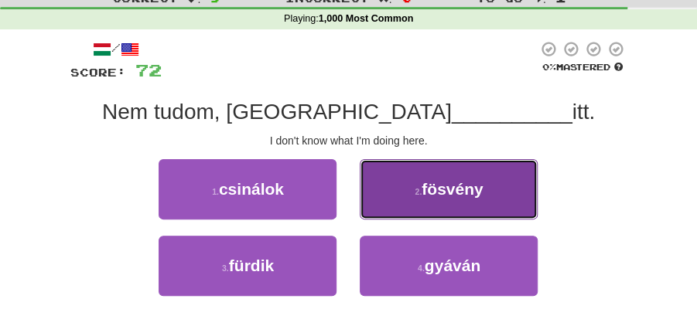
click at [414, 209] on button "2 . fösvény" at bounding box center [449, 189] width 178 height 60
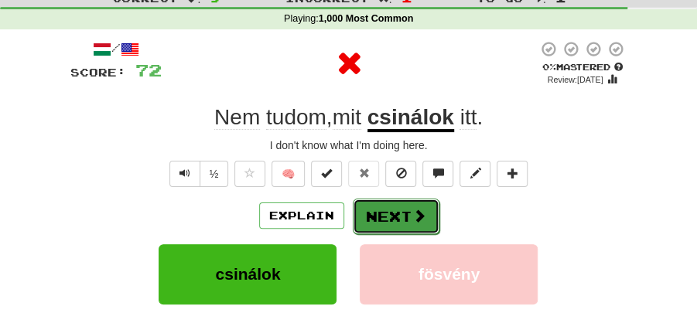
click at [394, 207] on button "Next" at bounding box center [396, 217] width 87 height 36
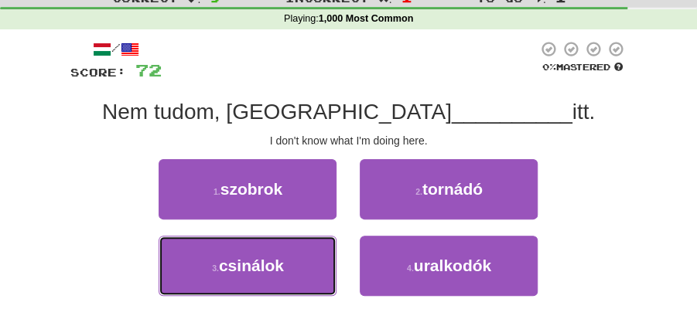
drag, startPoint x: 269, startPoint y: 258, endPoint x: 312, endPoint y: 241, distance: 45.8
click at [285, 255] on button "3 . csinálok" at bounding box center [248, 266] width 178 height 60
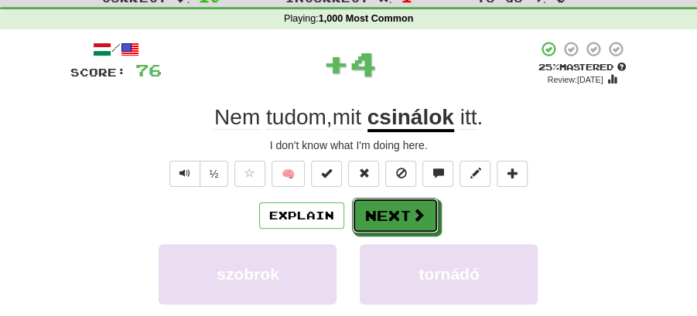
click at [371, 211] on button "Next" at bounding box center [395, 216] width 87 height 36
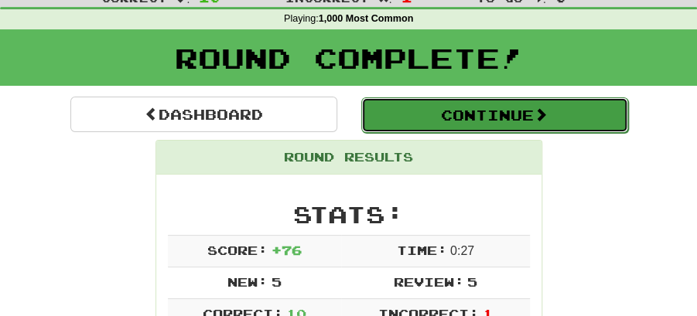
click at [442, 104] on button "Continue" at bounding box center [494, 115] width 267 height 36
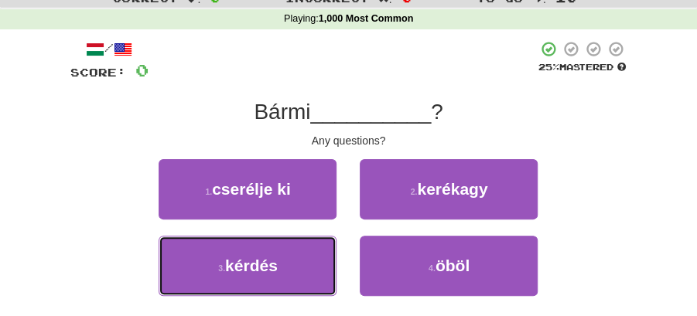
drag, startPoint x: 265, startPoint y: 259, endPoint x: 339, endPoint y: 238, distance: 77.1
click at [312, 247] on button "3 . kérdés" at bounding box center [248, 266] width 178 height 60
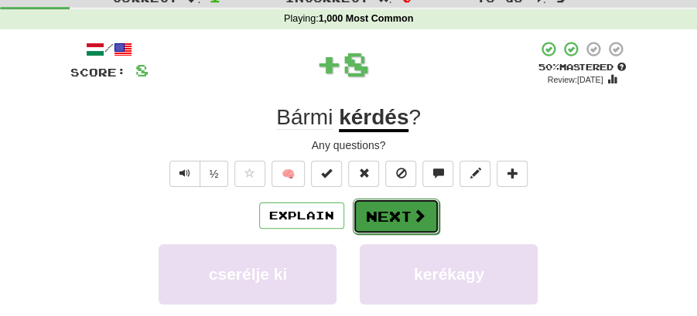
click at [398, 212] on button "Next" at bounding box center [396, 217] width 87 height 36
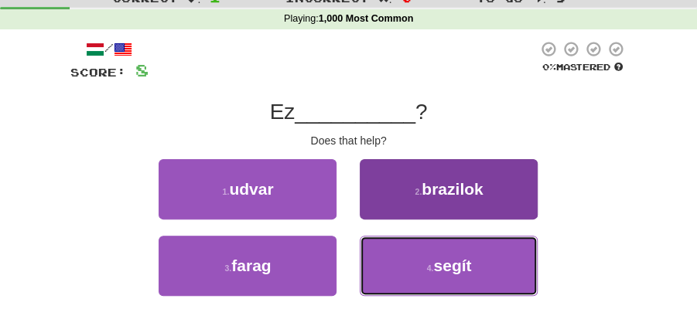
drag, startPoint x: 463, startPoint y: 289, endPoint x: 441, endPoint y: 258, distance: 37.8
click at [460, 281] on button "4 . segít" at bounding box center [449, 266] width 178 height 60
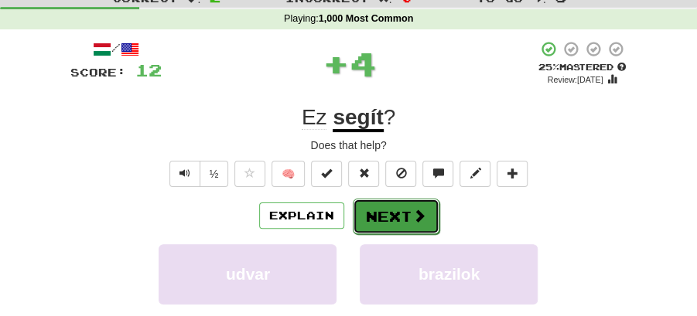
click at [398, 217] on button "Next" at bounding box center [396, 217] width 87 height 36
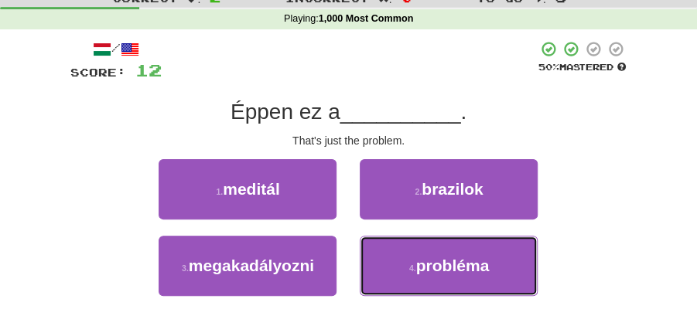
click at [408, 251] on button "4 . probléma" at bounding box center [449, 266] width 178 height 60
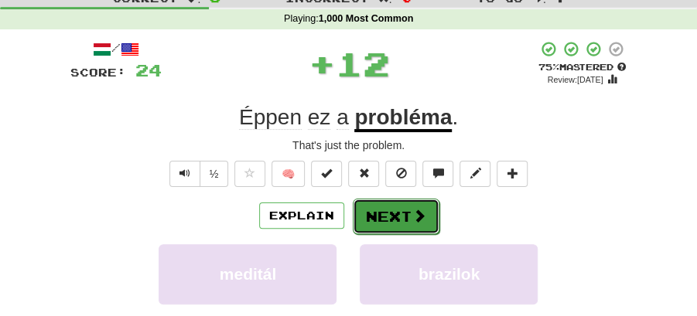
click at [404, 213] on button "Next" at bounding box center [396, 217] width 87 height 36
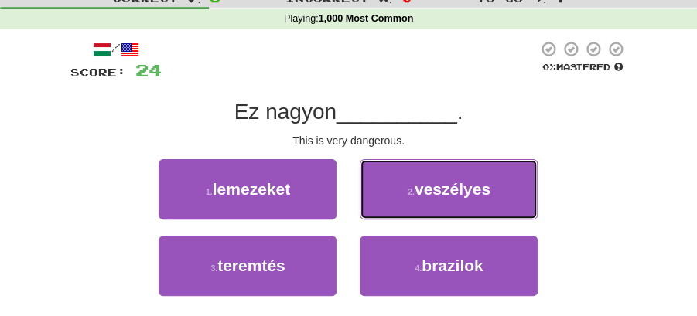
click at [421, 196] on span "veszélyes" at bounding box center [453, 189] width 76 height 18
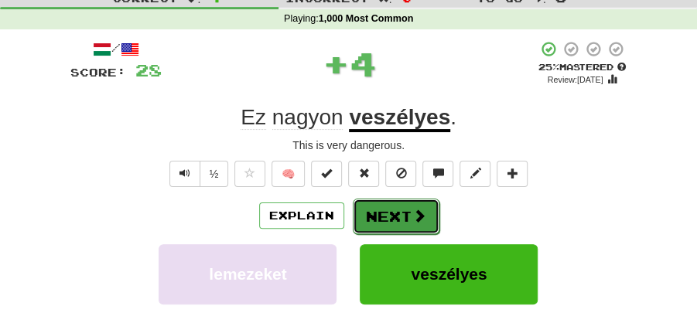
click at [391, 212] on button "Next" at bounding box center [396, 217] width 87 height 36
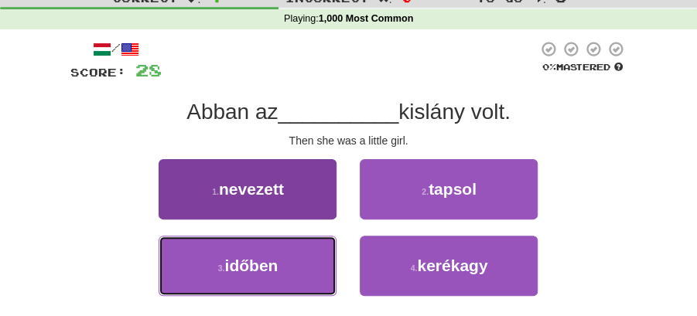
drag, startPoint x: 258, startPoint y: 266, endPoint x: 333, endPoint y: 245, distance: 77.1
click at [292, 260] on button "3 . időben" at bounding box center [248, 266] width 178 height 60
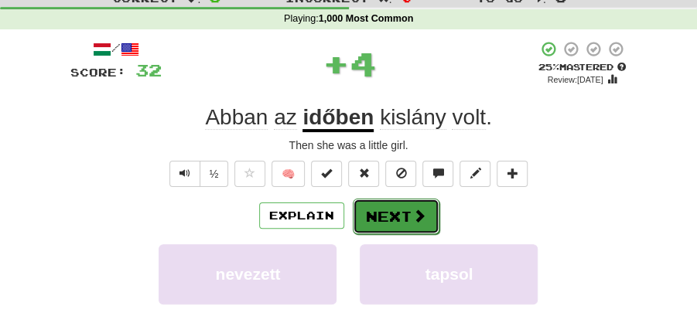
click at [418, 212] on span at bounding box center [419, 216] width 14 height 14
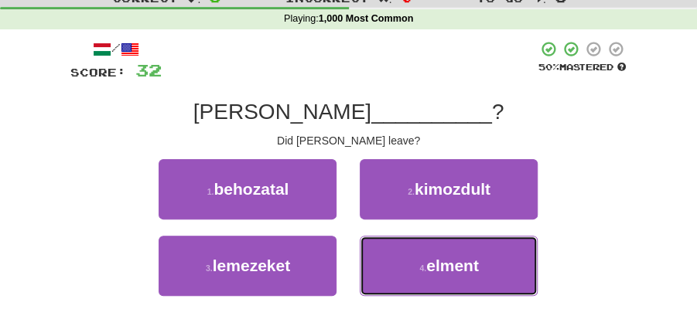
drag, startPoint x: 442, startPoint y: 270, endPoint x: 416, endPoint y: 233, distance: 45.5
click at [440, 265] on span "elment" at bounding box center [452, 266] width 53 height 18
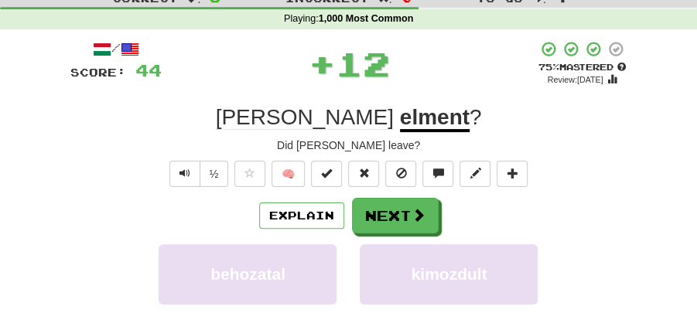
click at [391, 213] on button "Next" at bounding box center [395, 216] width 87 height 36
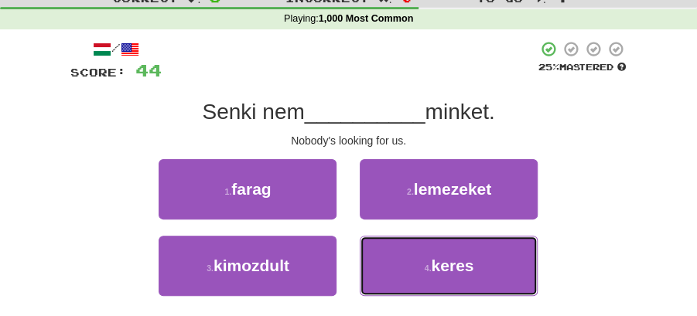
drag, startPoint x: 432, startPoint y: 275, endPoint x: 414, endPoint y: 239, distance: 40.8
click at [432, 267] on button "4 . keres" at bounding box center [449, 266] width 178 height 60
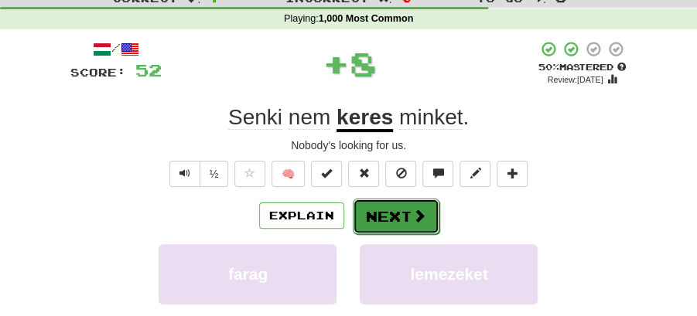
click at [402, 217] on button "Next" at bounding box center [396, 217] width 87 height 36
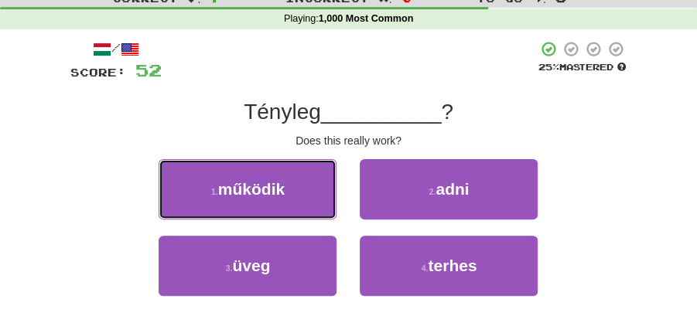
drag, startPoint x: 295, startPoint y: 187, endPoint x: 389, endPoint y: 195, distance: 94.7
click at [315, 187] on button "1 . működik" at bounding box center [248, 189] width 178 height 60
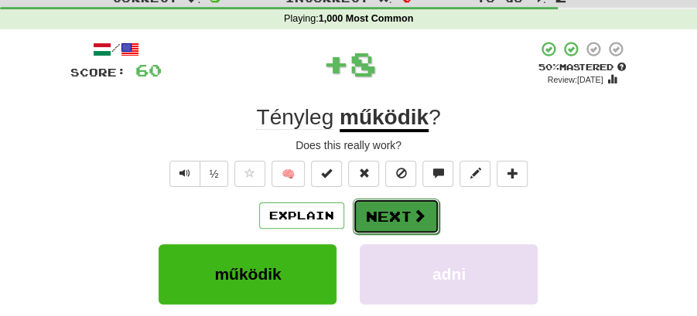
click at [401, 200] on button "Next" at bounding box center [396, 217] width 87 height 36
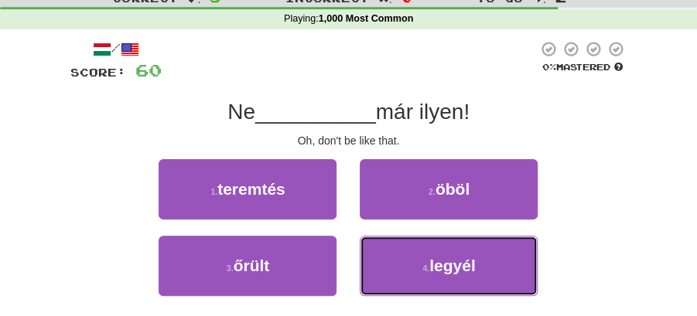
drag, startPoint x: 425, startPoint y: 272, endPoint x: 418, endPoint y: 236, distance: 37.0
click at [425, 260] on button "4 . legyél" at bounding box center [449, 266] width 178 height 60
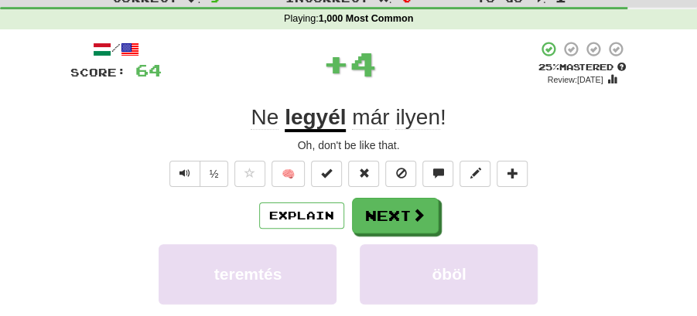
click at [402, 216] on button "Next" at bounding box center [395, 216] width 87 height 36
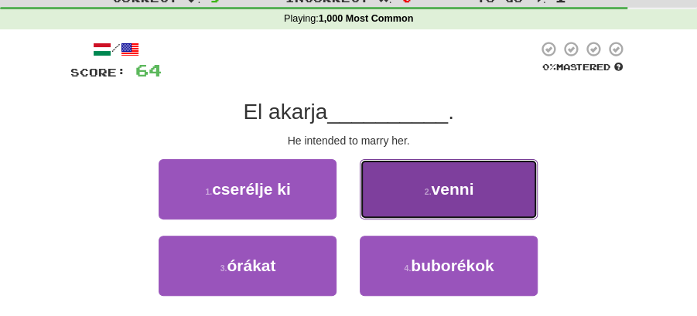
click at [421, 198] on button "2 . venni" at bounding box center [449, 189] width 178 height 60
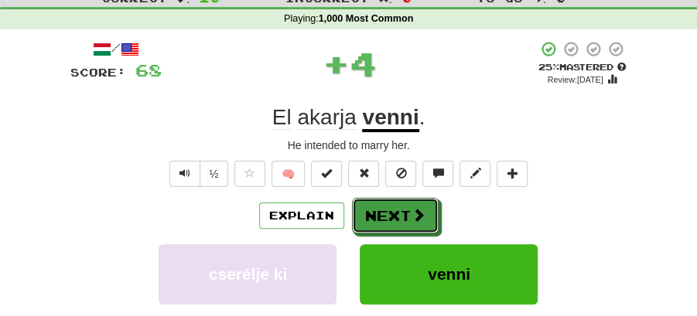
drag, startPoint x: 409, startPoint y: 207, endPoint x: 357, endPoint y: 176, distance: 60.8
click at [401, 205] on button "Next" at bounding box center [395, 216] width 87 height 36
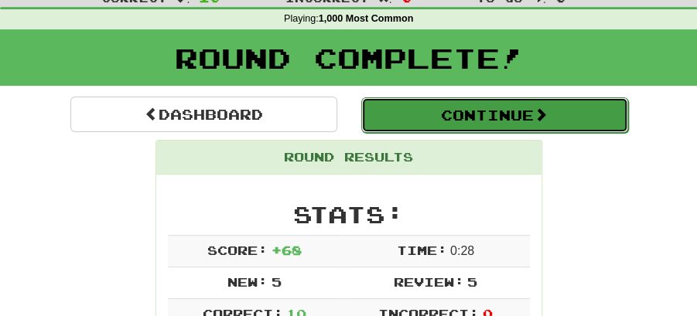
click at [439, 99] on button "Continue" at bounding box center [494, 115] width 267 height 36
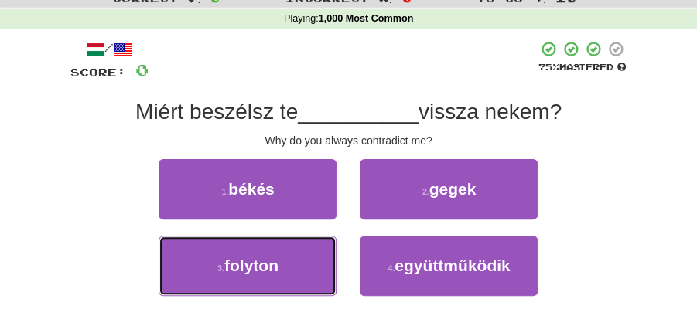
drag, startPoint x: 257, startPoint y: 255, endPoint x: 339, endPoint y: 235, distance: 84.4
click at [272, 251] on button "3 . folyton" at bounding box center [248, 266] width 178 height 60
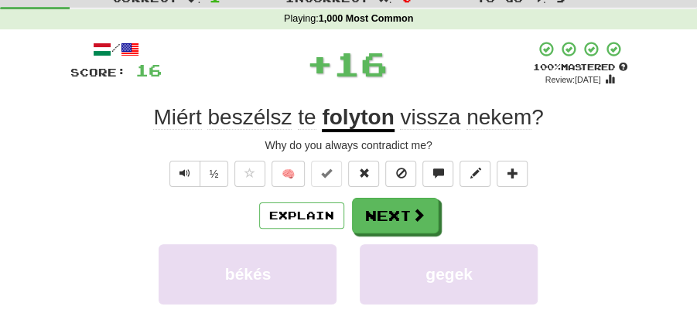
click at [436, 201] on div "Explain Next" at bounding box center [348, 216] width 557 height 36
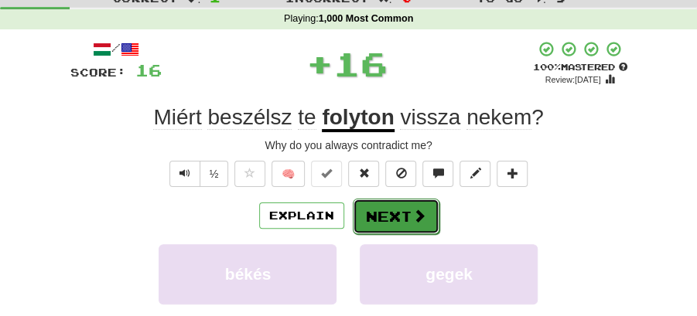
click at [393, 211] on button "Next" at bounding box center [396, 217] width 87 height 36
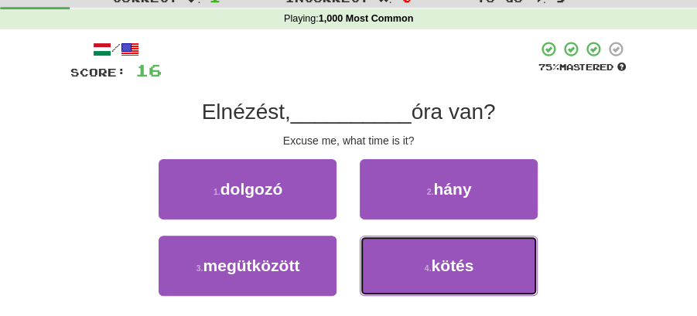
drag, startPoint x: 435, startPoint y: 271, endPoint x: 411, endPoint y: 233, distance: 44.8
click at [432, 262] on button "4 . kötés" at bounding box center [449, 266] width 178 height 60
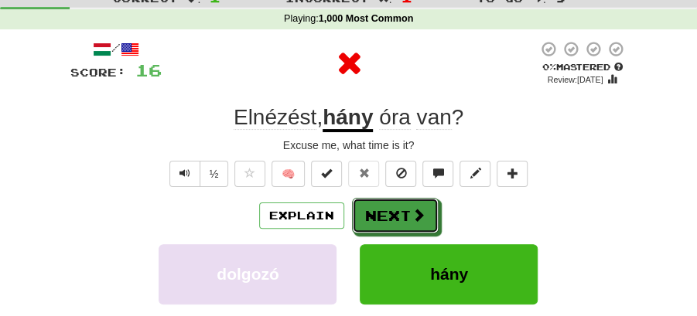
click at [394, 213] on button "Next" at bounding box center [395, 216] width 87 height 36
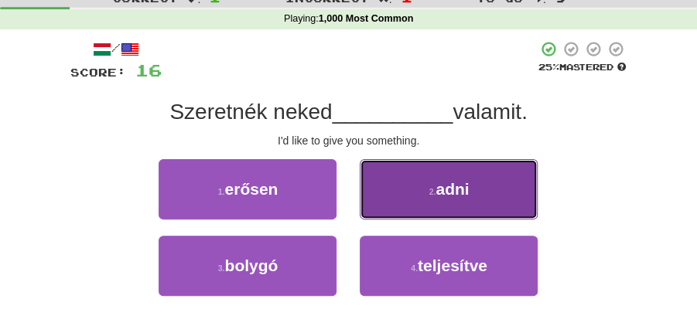
click at [421, 197] on button "2 . adni" at bounding box center [449, 189] width 178 height 60
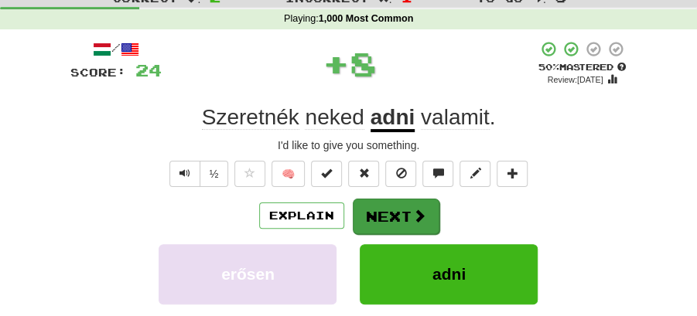
click at [396, 200] on button "Next" at bounding box center [396, 217] width 87 height 36
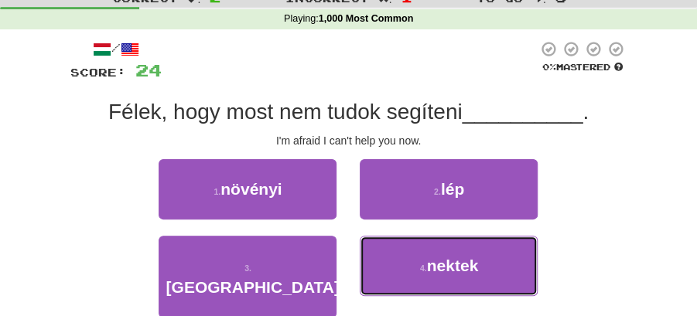
drag, startPoint x: 452, startPoint y: 271, endPoint x: 427, endPoint y: 236, distance: 43.2
click at [449, 263] on span "nektek" at bounding box center [453, 266] width 52 height 18
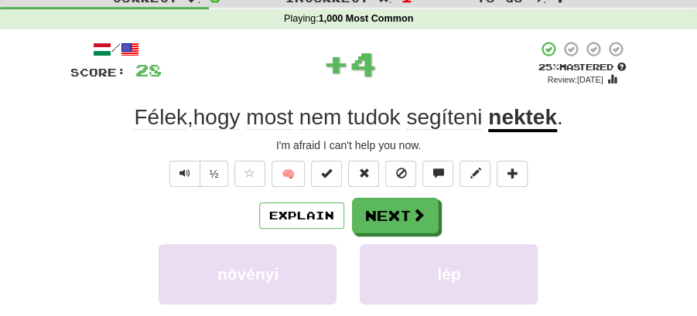
click at [405, 211] on button "Next" at bounding box center [395, 216] width 87 height 36
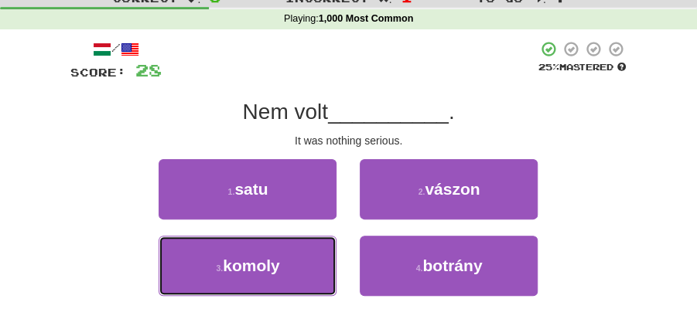
drag, startPoint x: 280, startPoint y: 261, endPoint x: 340, endPoint y: 235, distance: 65.5
click at [300, 254] on button "3 . komoly" at bounding box center [248, 266] width 178 height 60
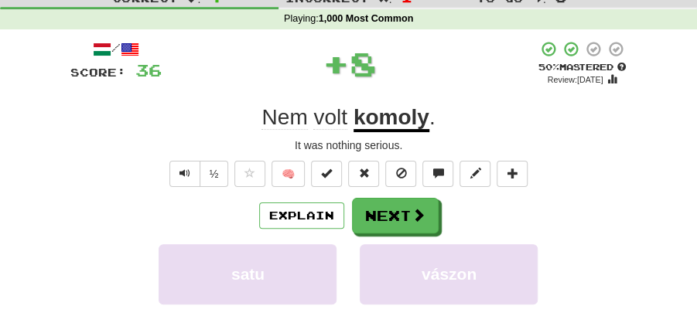
click at [409, 206] on button "Next" at bounding box center [395, 216] width 87 height 36
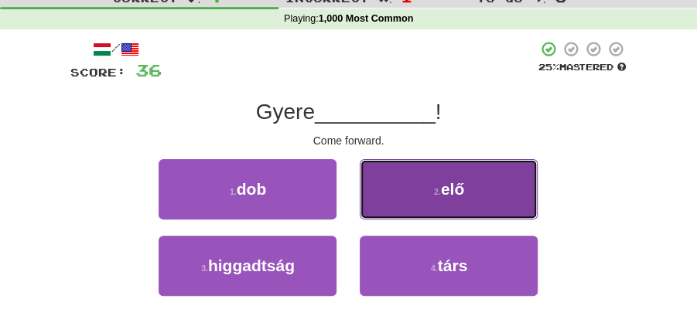
click at [450, 198] on button "2 . elő" at bounding box center [449, 189] width 178 height 60
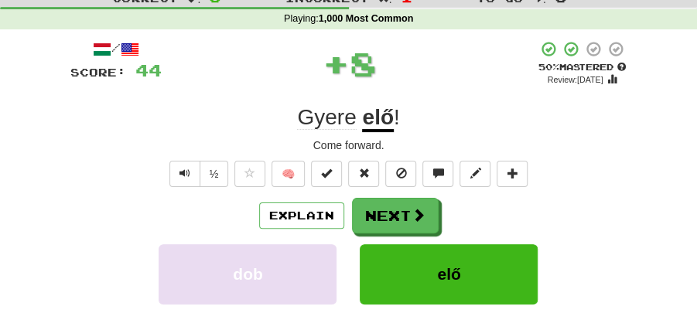
click at [389, 212] on button "Next" at bounding box center [395, 216] width 87 height 36
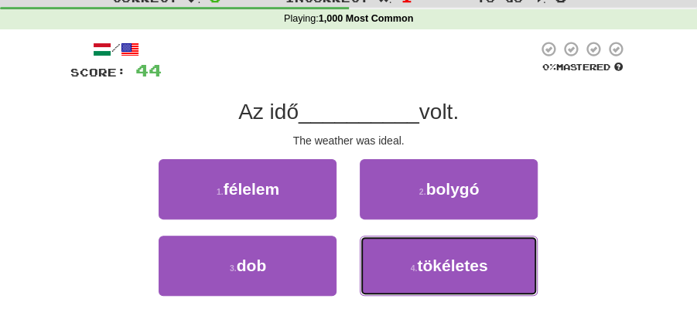
drag, startPoint x: 430, startPoint y: 267, endPoint x: 423, endPoint y: 238, distance: 29.5
click at [428, 249] on button "4 . tökéletes" at bounding box center [449, 266] width 178 height 60
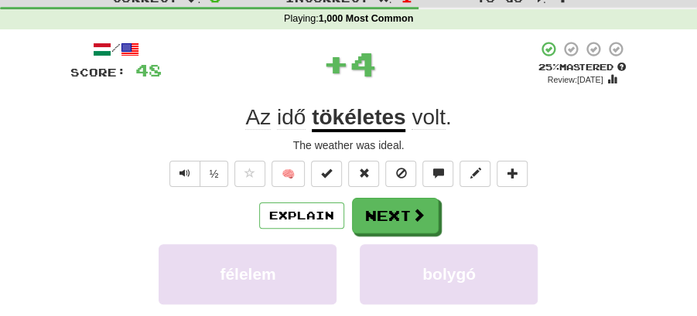
click at [398, 213] on button "Next" at bounding box center [395, 216] width 87 height 36
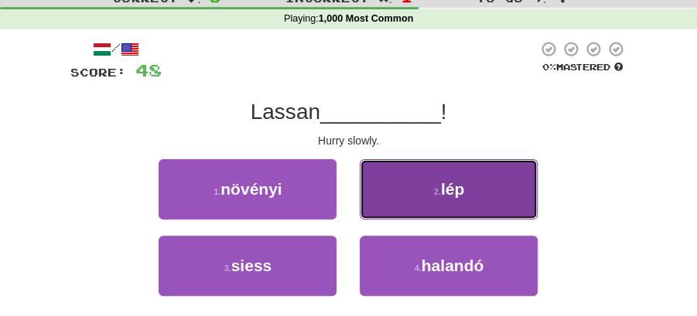
click at [412, 196] on button "2 . lép" at bounding box center [449, 189] width 178 height 60
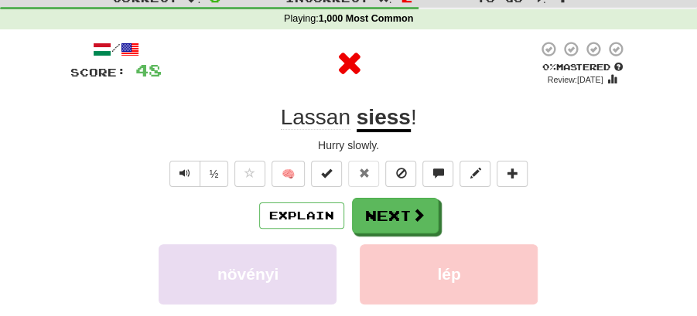
click at [399, 210] on button "Next" at bounding box center [395, 216] width 87 height 36
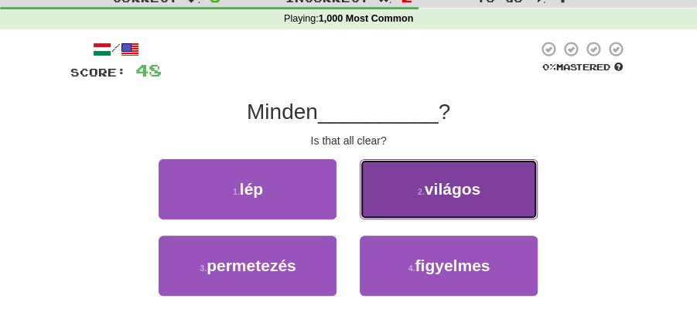
click at [459, 200] on button "2 . világos" at bounding box center [449, 189] width 178 height 60
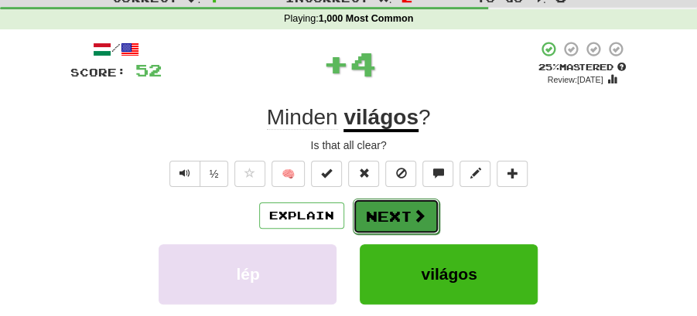
click at [395, 214] on button "Next" at bounding box center [396, 217] width 87 height 36
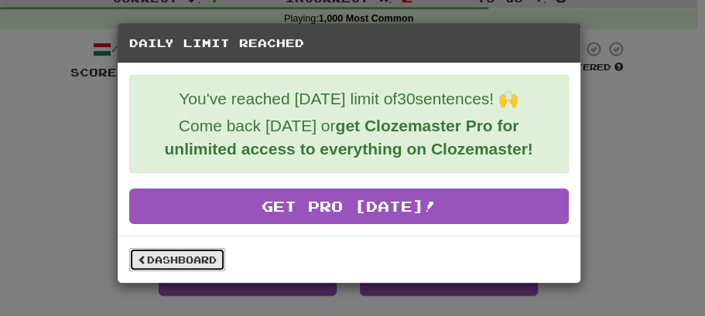
click at [195, 251] on link "Dashboard" at bounding box center [177, 259] width 96 height 23
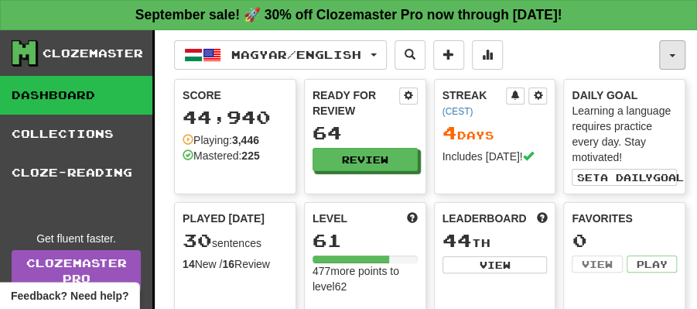
click at [673, 54] on span "button" at bounding box center [672, 55] width 6 height 3
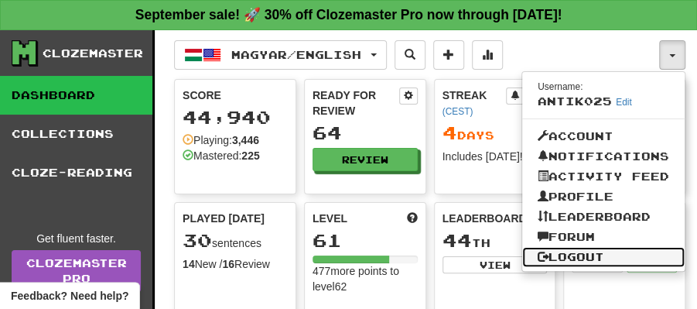
click at [558, 254] on link "Logout" at bounding box center [603, 257] width 162 height 20
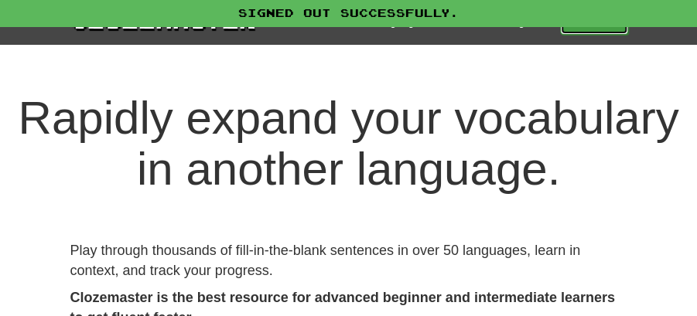
click at [592, 28] on link "Play" at bounding box center [594, 22] width 68 height 26
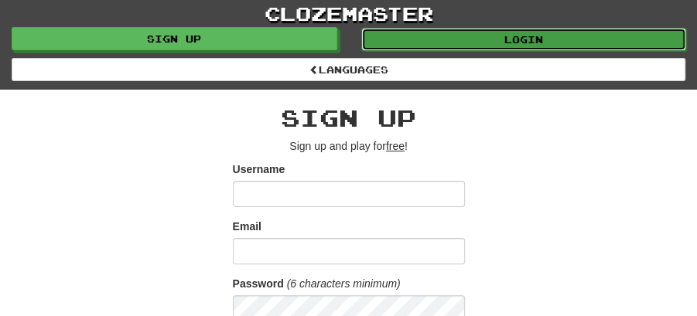
click at [517, 39] on link "Login" at bounding box center [524, 39] width 326 height 23
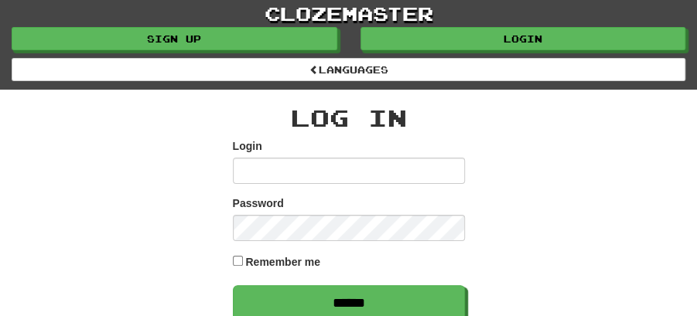
type input "********"
drag, startPoint x: 106, startPoint y: 164, endPoint x: 268, endPoint y: 125, distance: 167.0
click at [122, 159] on div "Log In Login ******** Password Remember me ****** or Google Apple By signing in…" at bounding box center [349, 285] width 580 height 391
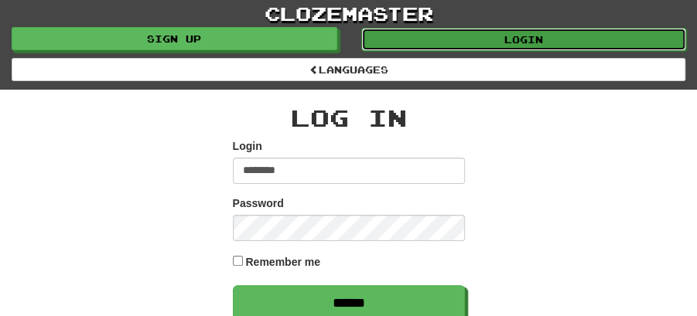
click at [523, 32] on link "Login" at bounding box center [524, 39] width 326 height 23
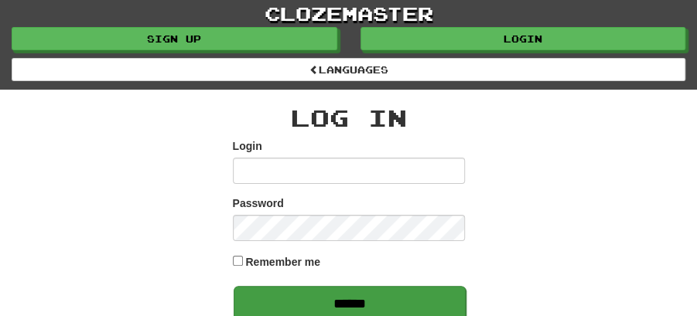
type input "********"
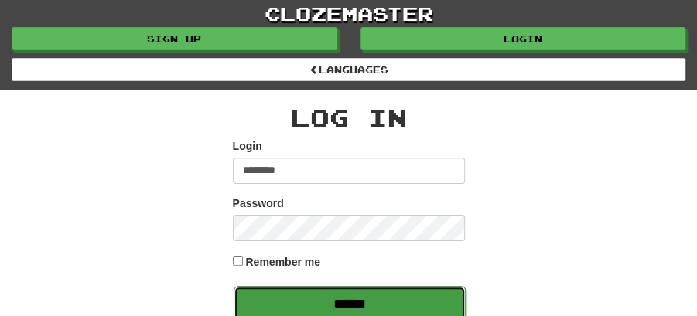
click at [359, 306] on input "******" at bounding box center [350, 304] width 232 height 36
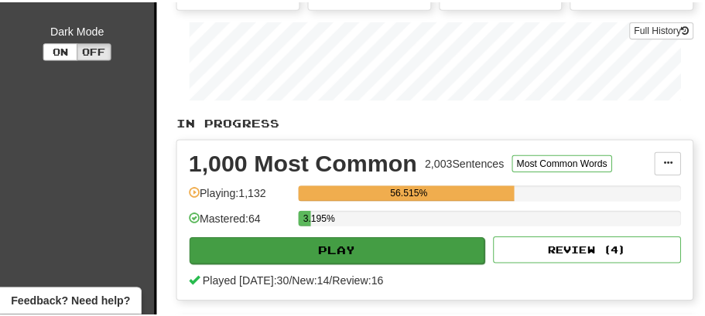
scroll to position [309, 0]
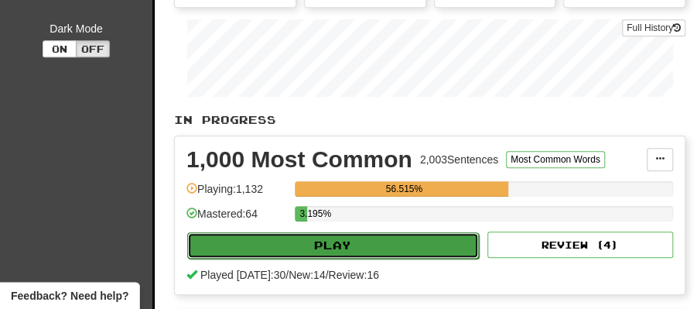
click at [337, 232] on button "Play" at bounding box center [333, 245] width 292 height 26
select select "**"
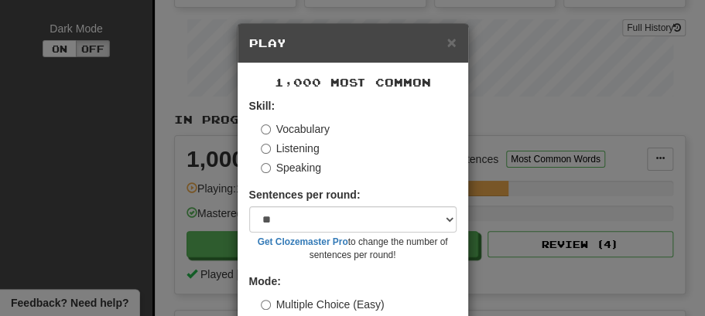
scroll to position [105, 0]
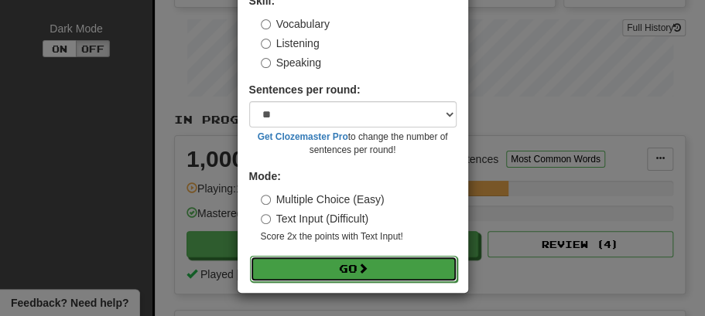
click at [347, 266] on button "Go" at bounding box center [353, 269] width 207 height 26
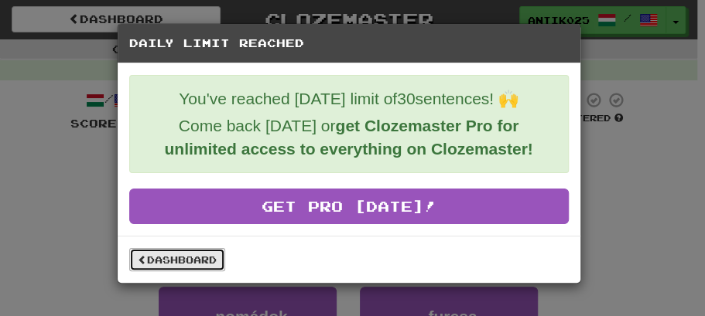
click at [189, 252] on link "Dashboard" at bounding box center [177, 259] width 96 height 23
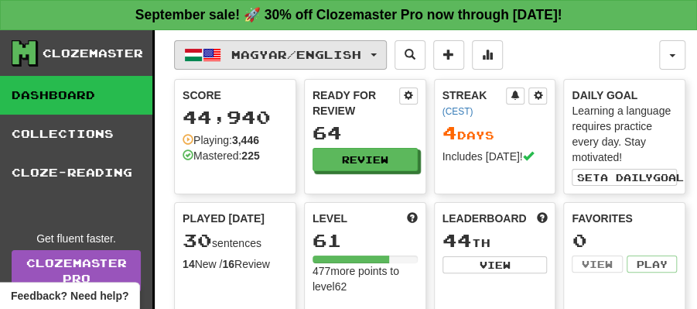
click at [387, 57] on button "Magyar / English" at bounding box center [280, 54] width 213 height 29
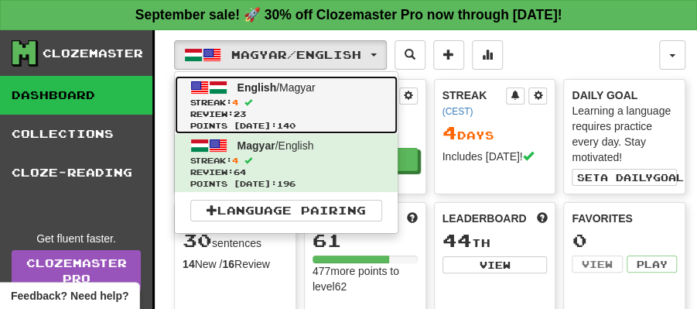
click at [276, 87] on span "English / Magyar" at bounding box center [276, 87] width 78 height 12
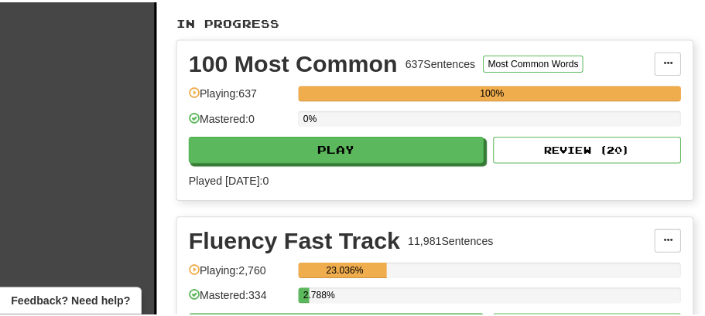
scroll to position [464, 0]
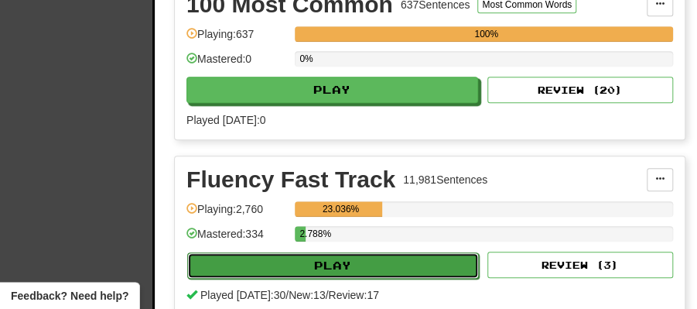
click at [340, 258] on button "Play" at bounding box center [333, 265] width 292 height 26
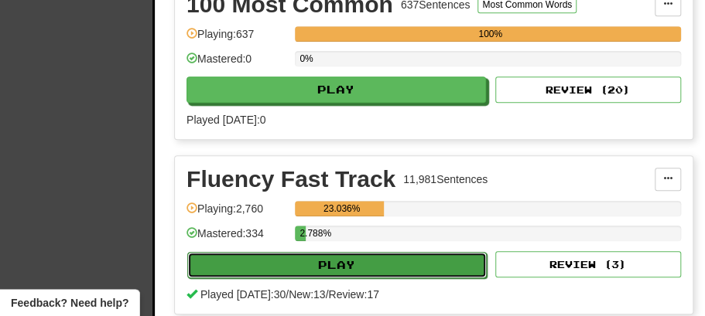
select select "**"
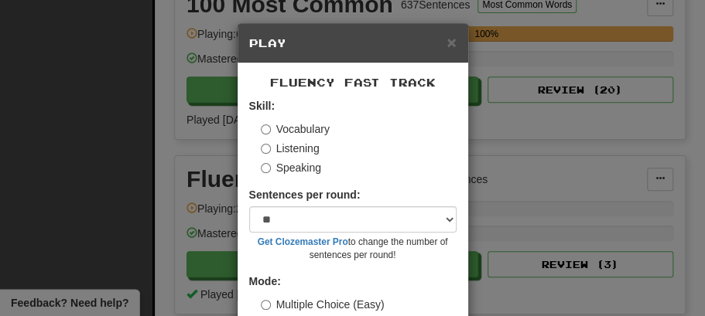
scroll to position [105, 0]
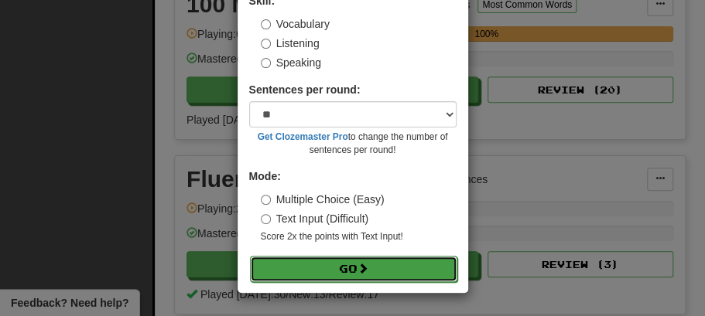
click at [343, 258] on button "Go" at bounding box center [353, 269] width 207 height 26
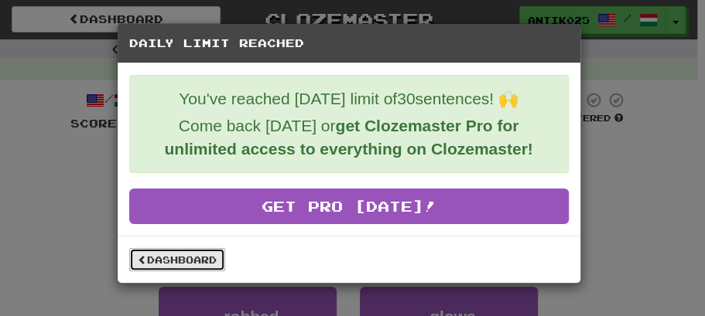
click at [186, 252] on link "Dashboard" at bounding box center [177, 259] width 96 height 23
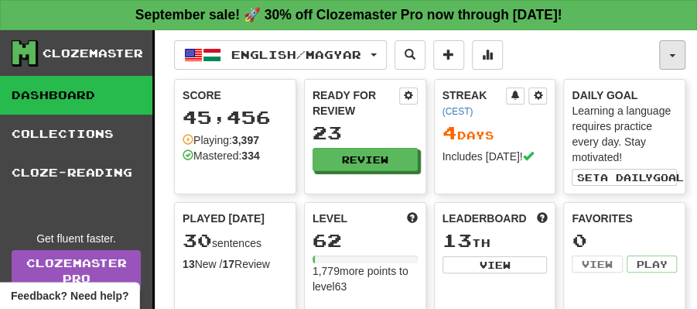
click at [676, 56] on button "button" at bounding box center [672, 54] width 26 height 29
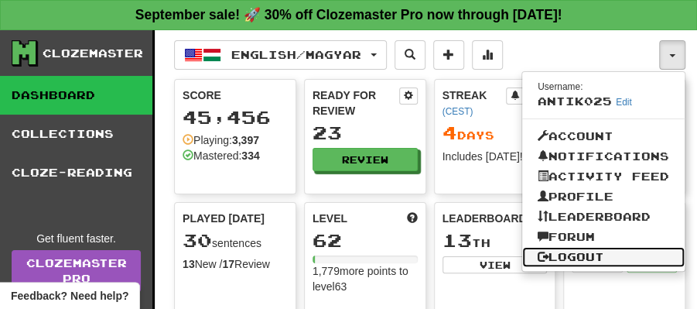
click at [571, 258] on link "Logout" at bounding box center [603, 257] width 162 height 20
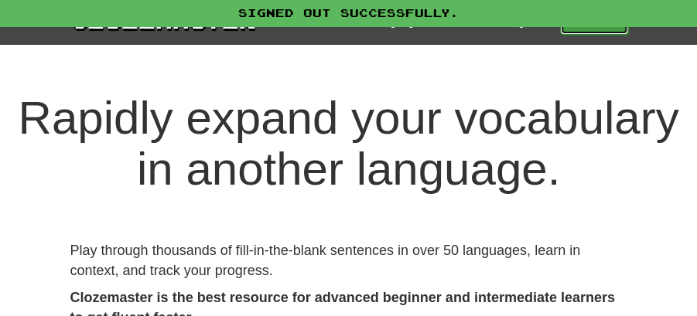
click at [596, 29] on link "Play" at bounding box center [594, 22] width 68 height 26
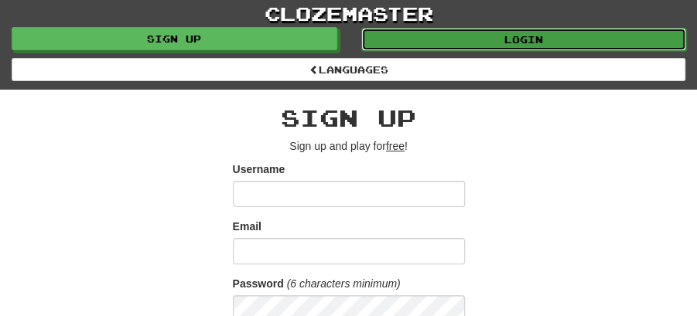
click at [480, 38] on link "Login" at bounding box center [524, 39] width 326 height 23
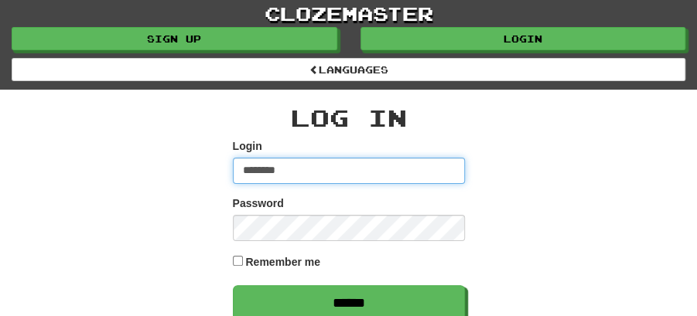
type input "********"
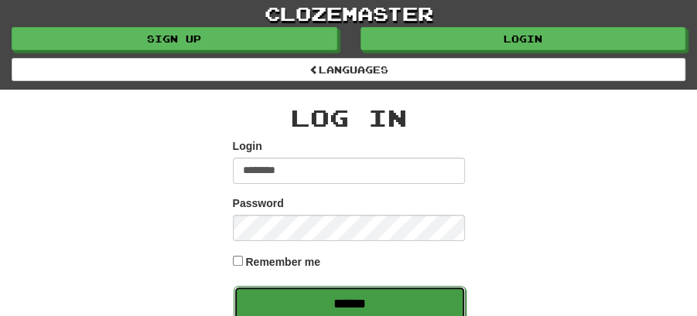
click at [358, 295] on input "******" at bounding box center [350, 304] width 232 height 36
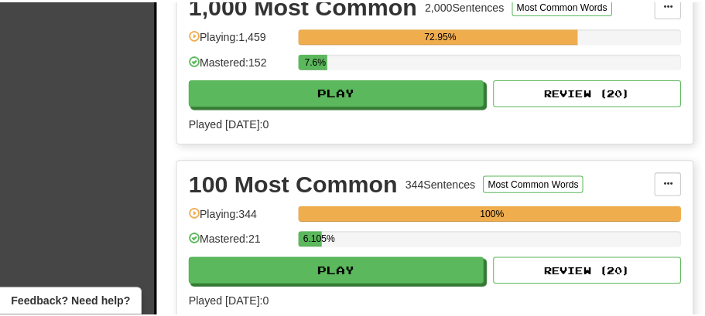
scroll to position [464, 0]
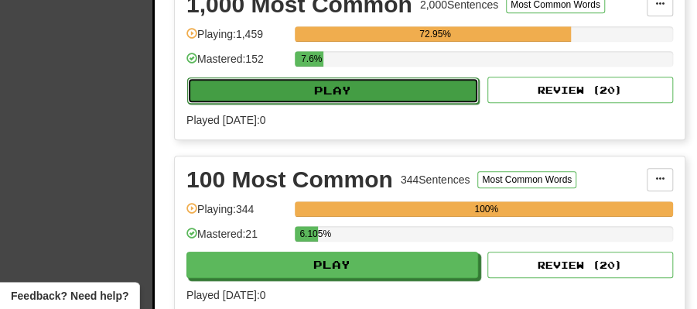
click at [361, 90] on button "Play" at bounding box center [333, 90] width 292 height 26
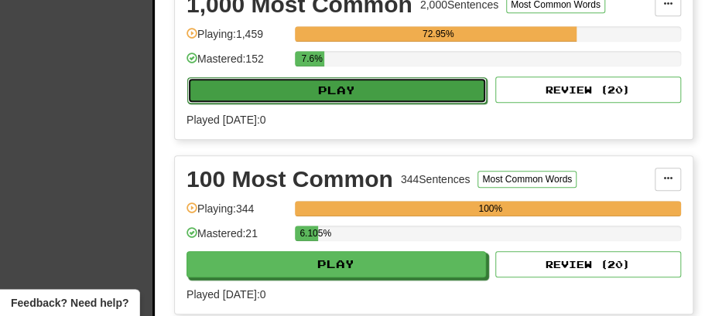
select select "**"
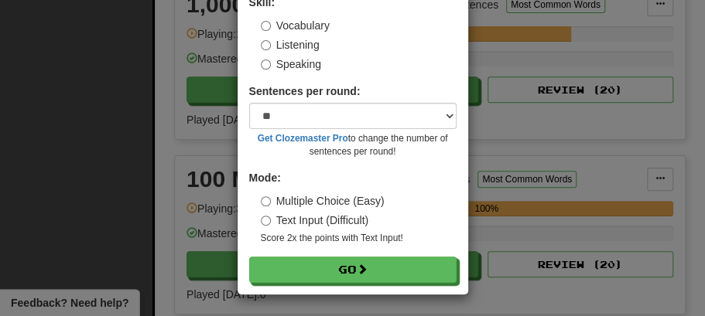
scroll to position [105, 0]
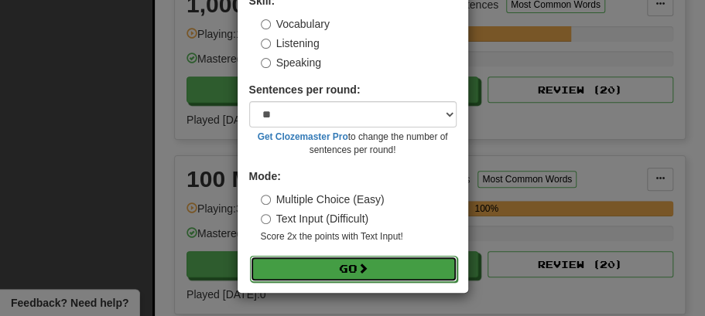
drag, startPoint x: 350, startPoint y: 265, endPoint x: 363, endPoint y: 213, distance: 52.5
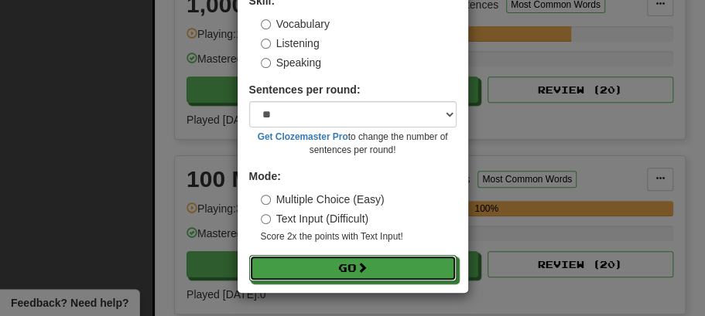
click at [351, 265] on button "Go" at bounding box center [352, 268] width 207 height 26
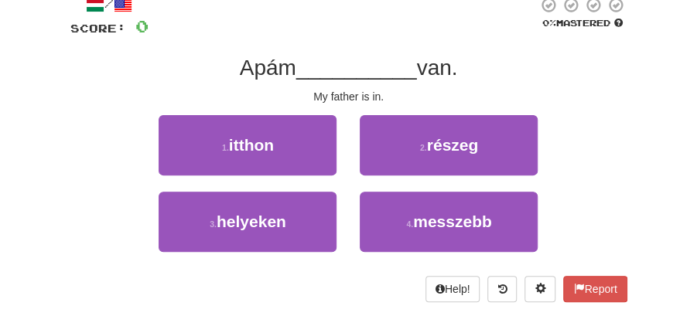
scroll to position [73, 0]
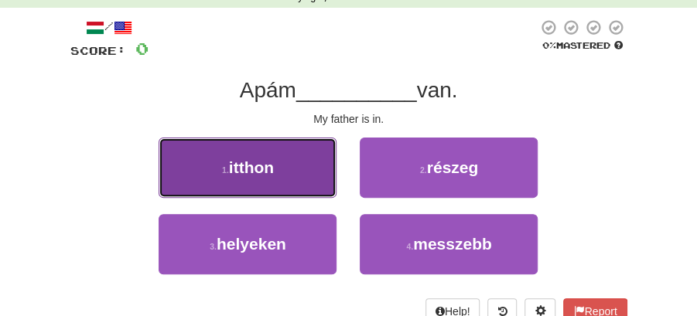
drag, startPoint x: 252, startPoint y: 169, endPoint x: 282, endPoint y: 174, distance: 29.8
click at [282, 174] on button "1 . itthon" at bounding box center [248, 168] width 178 height 60
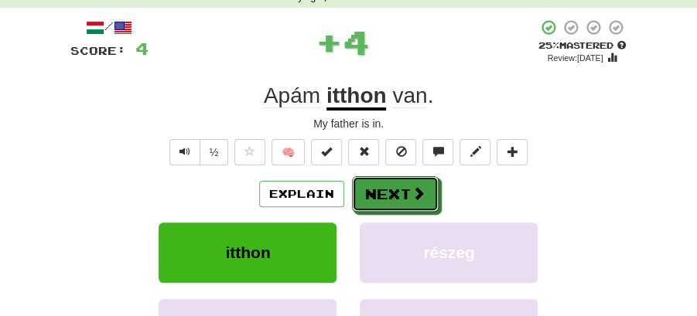
click at [406, 195] on button "Next" at bounding box center [395, 194] width 87 height 36
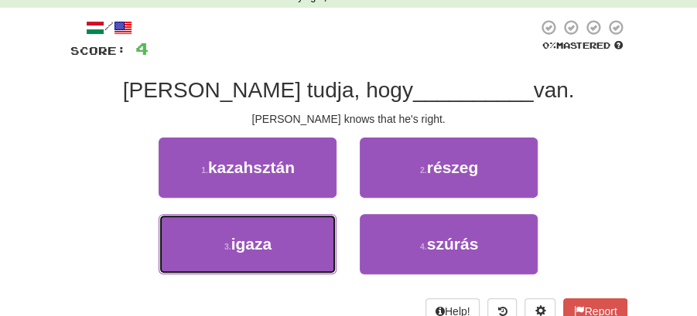
drag, startPoint x: 300, startPoint y: 238, endPoint x: 387, endPoint y: 213, distance: 90.3
click at [318, 235] on button "3 . igaza" at bounding box center [248, 244] width 178 height 60
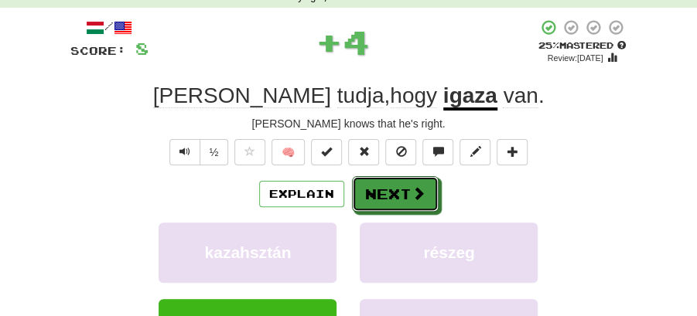
click at [408, 196] on button "Next" at bounding box center [395, 194] width 87 height 36
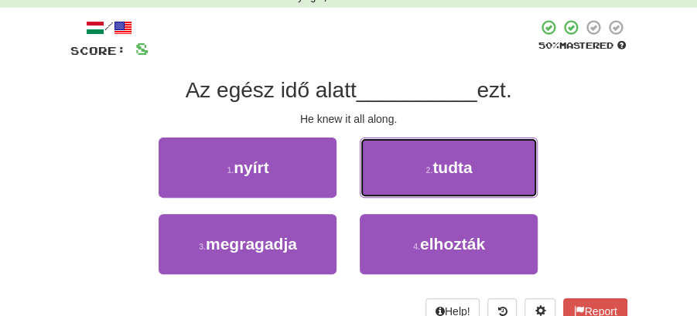
drag, startPoint x: 451, startPoint y: 161, endPoint x: 428, endPoint y: 173, distance: 25.6
click at [450, 162] on span "tudta" at bounding box center [451, 168] width 39 height 18
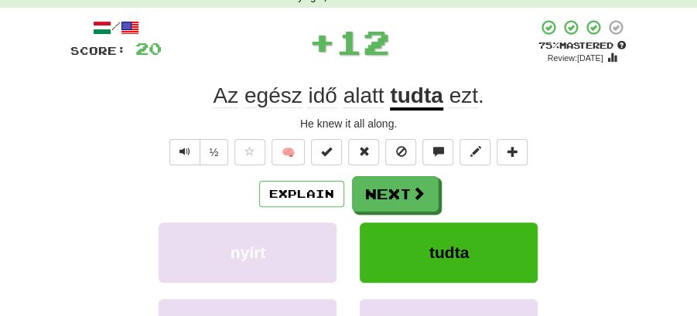
click at [384, 192] on button "Next" at bounding box center [395, 194] width 87 height 36
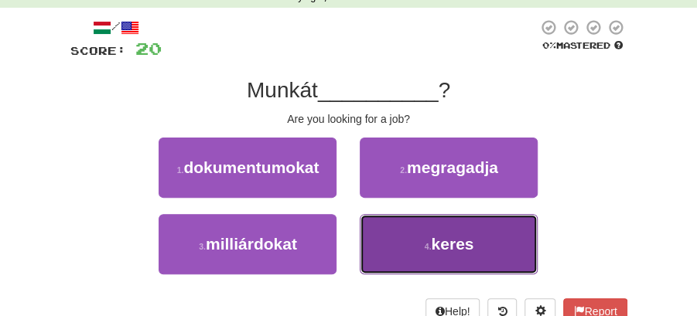
drag, startPoint x: 459, startPoint y: 243, endPoint x: 432, endPoint y: 214, distance: 39.9
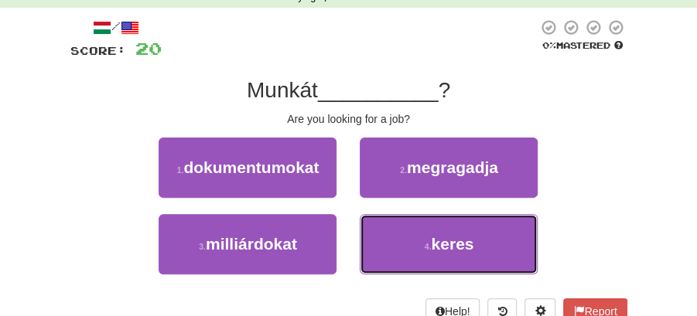
click at [459, 240] on span "keres" at bounding box center [452, 244] width 43 height 18
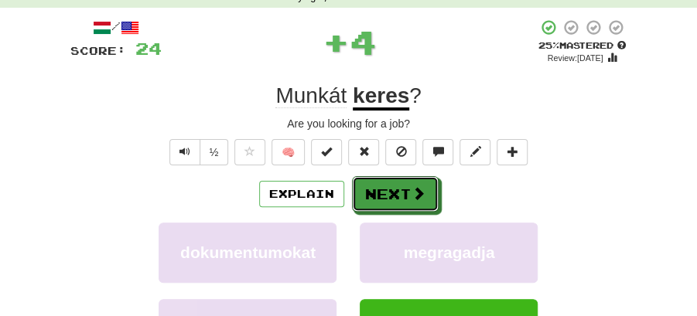
click at [394, 189] on button "Next" at bounding box center [395, 194] width 87 height 36
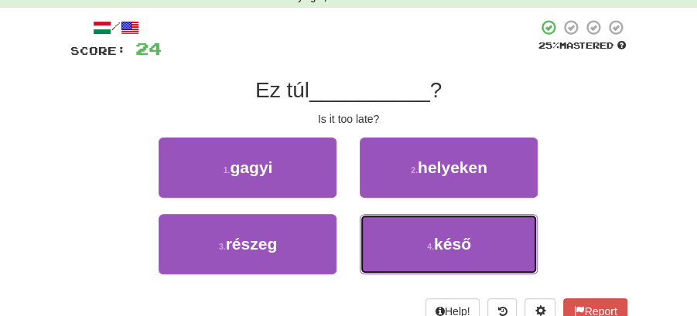
drag, startPoint x: 411, startPoint y: 244, endPoint x: 401, endPoint y: 215, distance: 31.1
click at [407, 230] on button "4 . késő" at bounding box center [449, 244] width 178 height 60
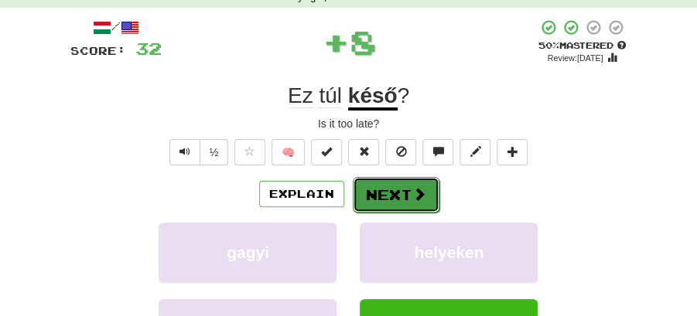
click at [386, 182] on button "Next" at bounding box center [396, 195] width 87 height 36
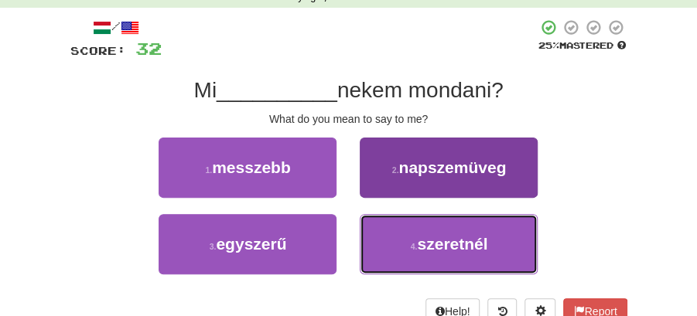
drag, startPoint x: 442, startPoint y: 242, endPoint x: 426, endPoint y: 221, distance: 26.5
click at [436, 235] on span "szeretnél" at bounding box center [452, 244] width 70 height 18
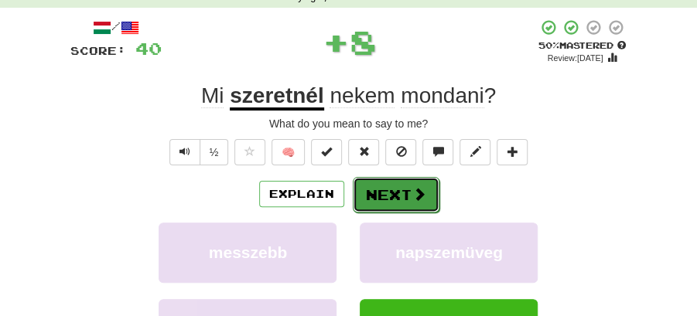
drag, startPoint x: 404, startPoint y: 186, endPoint x: 288, endPoint y: 89, distance: 151.5
click at [398, 183] on button "Next" at bounding box center [395, 194] width 87 height 36
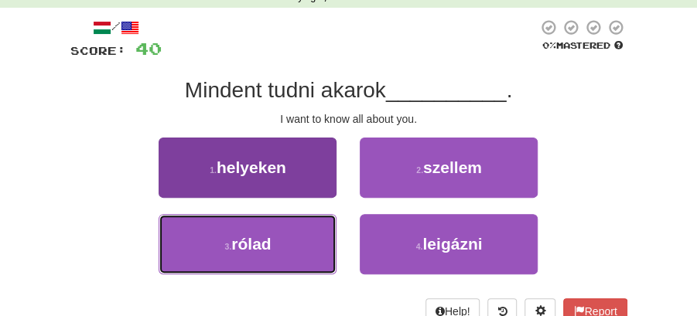
drag, startPoint x: 263, startPoint y: 245, endPoint x: 317, endPoint y: 224, distance: 58.0
click at [303, 228] on button "3 . rólad" at bounding box center [248, 244] width 178 height 60
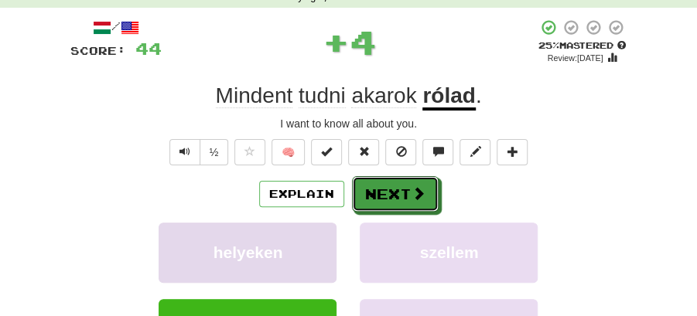
click at [379, 196] on button "Next" at bounding box center [395, 194] width 87 height 36
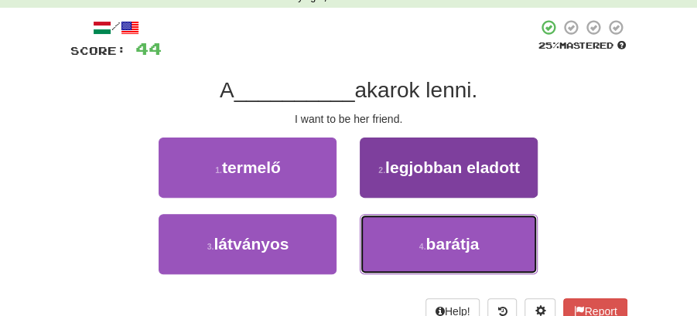
click at [411, 251] on button "4 . barátja" at bounding box center [449, 244] width 178 height 60
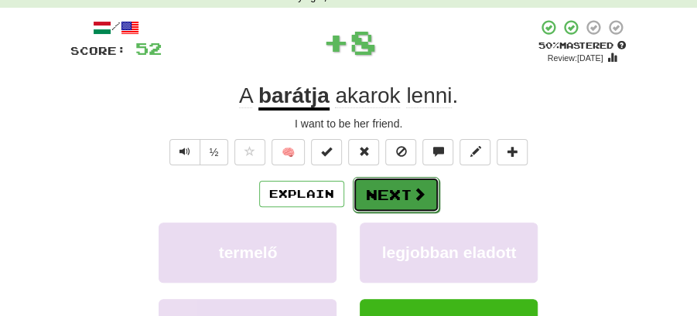
click at [391, 204] on button "Next" at bounding box center [396, 195] width 87 height 36
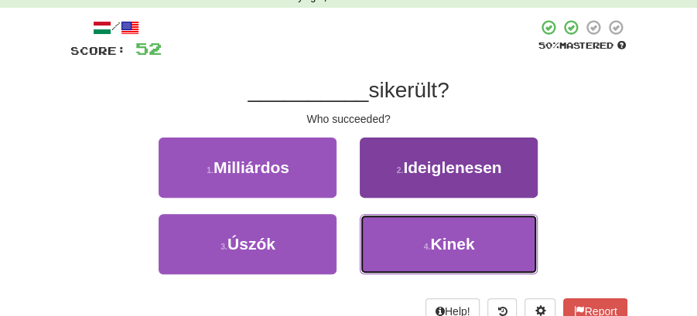
drag, startPoint x: 432, startPoint y: 254, endPoint x: 413, endPoint y: 223, distance: 36.7
click at [427, 244] on button "4 . Kinek" at bounding box center [449, 244] width 178 height 60
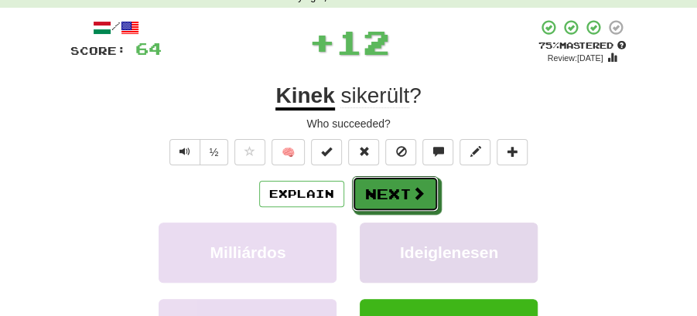
click at [396, 189] on button "Next" at bounding box center [395, 194] width 87 height 36
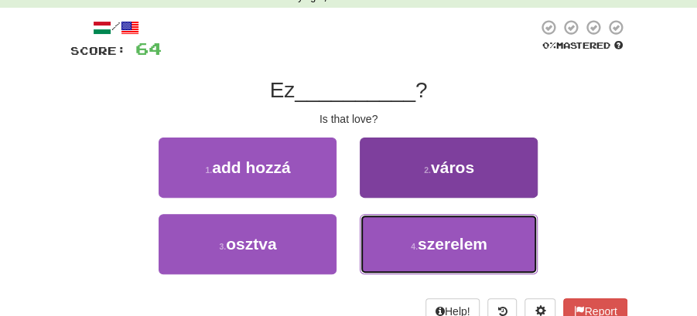
click at [405, 254] on button "4 . szerelem" at bounding box center [449, 244] width 178 height 60
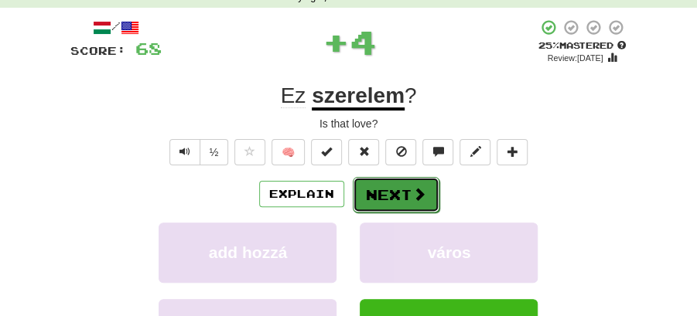
click at [374, 193] on button "Next" at bounding box center [396, 195] width 87 height 36
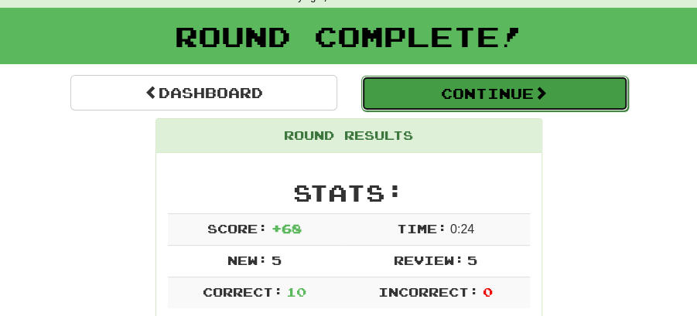
click at [453, 82] on button "Continue" at bounding box center [494, 94] width 267 height 36
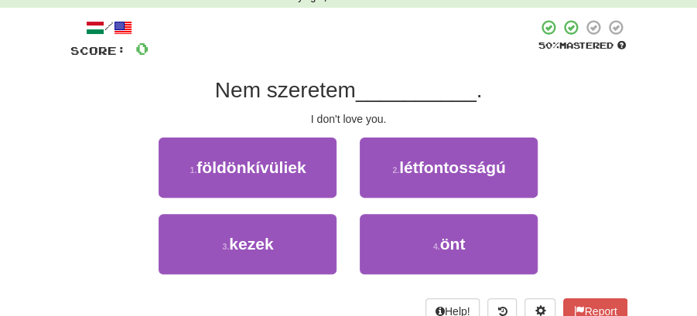
click at [462, 37] on div at bounding box center [342, 40] width 389 height 43
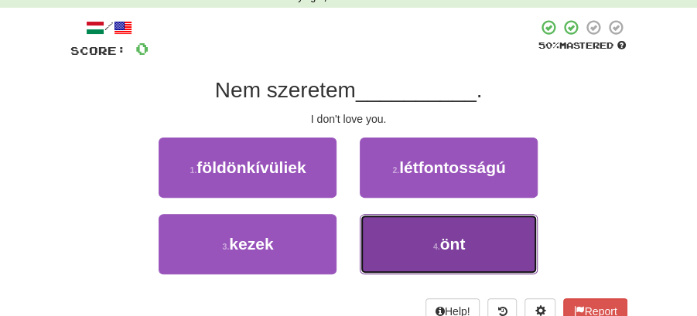
click at [441, 238] on span "önt" at bounding box center [453, 244] width 26 height 18
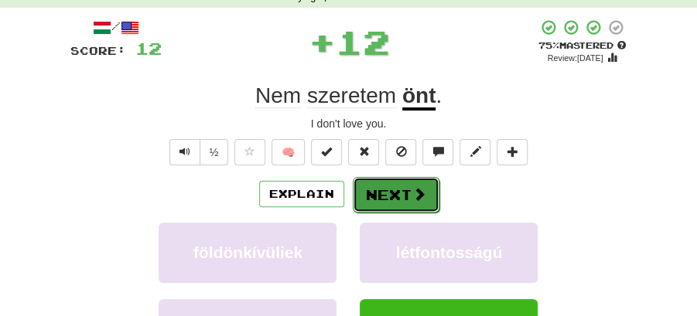
click at [379, 184] on button "Next" at bounding box center [396, 195] width 87 height 36
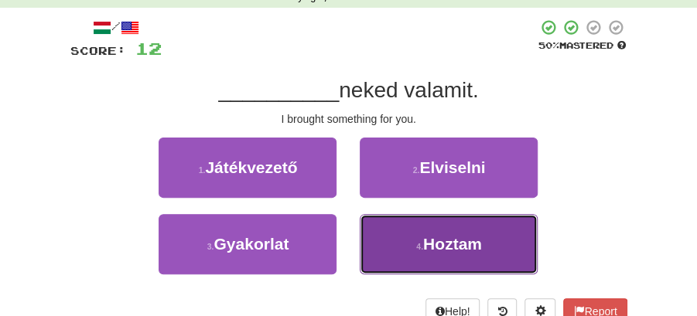
click at [432, 246] on span "Hoztam" at bounding box center [452, 244] width 59 height 18
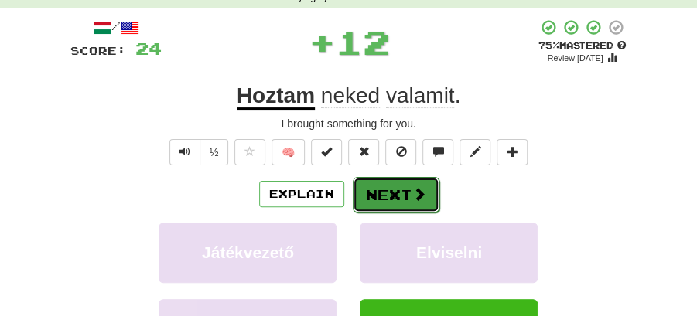
click at [403, 195] on button "Next" at bounding box center [396, 195] width 87 height 36
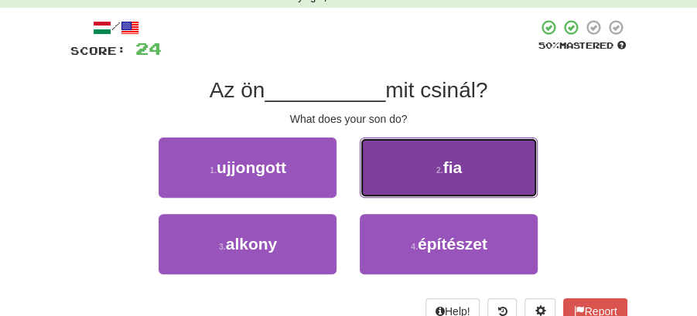
click at [452, 173] on span "fia" at bounding box center [452, 168] width 19 height 18
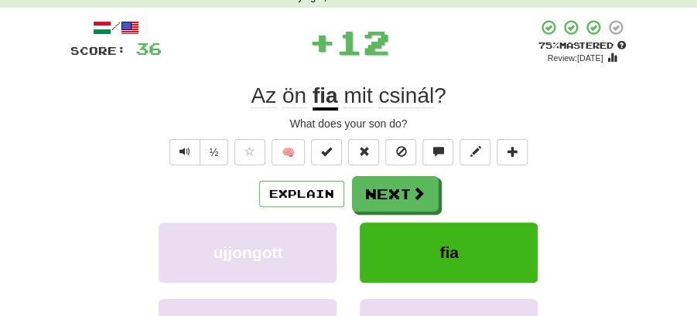
click at [398, 186] on button "Next" at bounding box center [395, 194] width 87 height 36
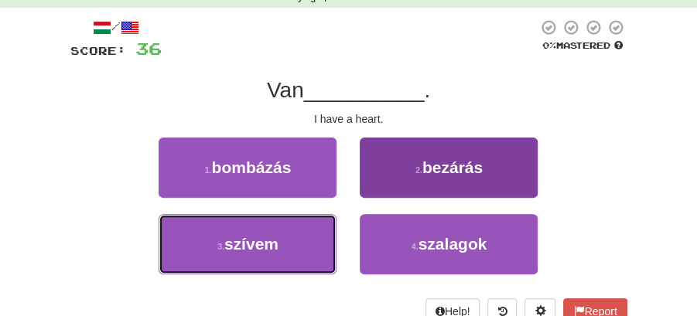
drag, startPoint x: 285, startPoint y: 241, endPoint x: 411, endPoint y: 193, distance: 135.6
click at [337, 234] on div "3 . szívem" at bounding box center [247, 252] width 201 height 77
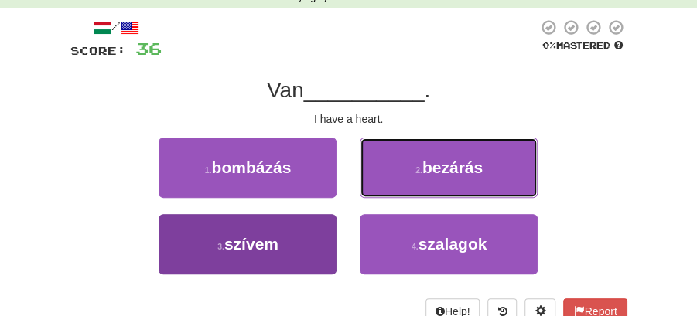
drag, startPoint x: 413, startPoint y: 192, endPoint x: 251, endPoint y: 241, distance: 169.8
click at [275, 247] on div "1 . bombázás 2 . bezárás 3 . szívem 4 . szalagok" at bounding box center [349, 214] width 580 height 153
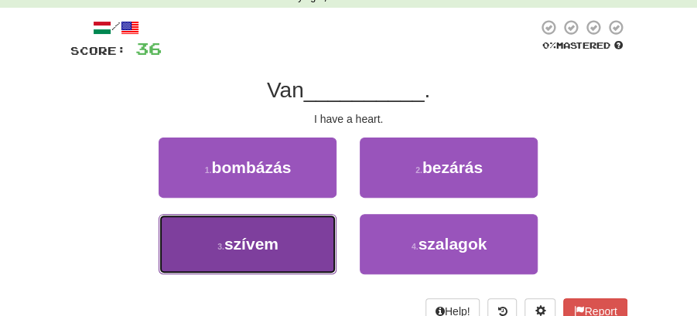
click at [250, 241] on span "szívem" at bounding box center [251, 244] width 54 height 18
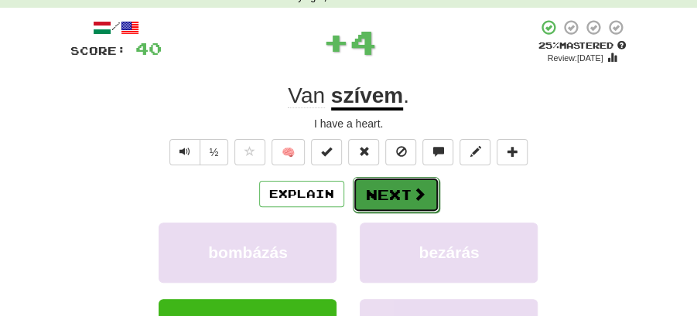
click at [408, 195] on button "Next" at bounding box center [396, 195] width 87 height 36
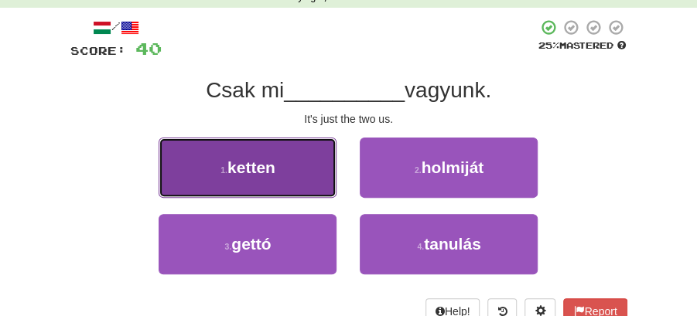
drag, startPoint x: 285, startPoint y: 168, endPoint x: 371, endPoint y: 175, distance: 86.1
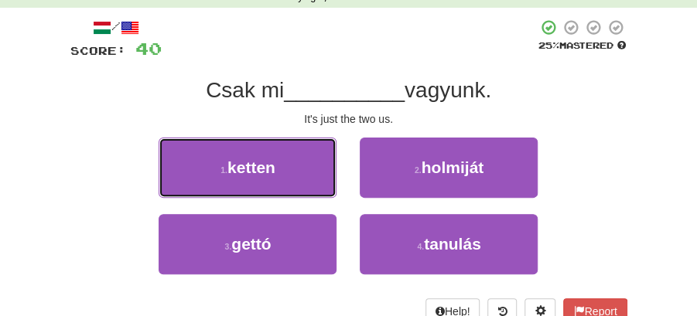
click at [298, 169] on button "1 . ketten" at bounding box center [248, 168] width 178 height 60
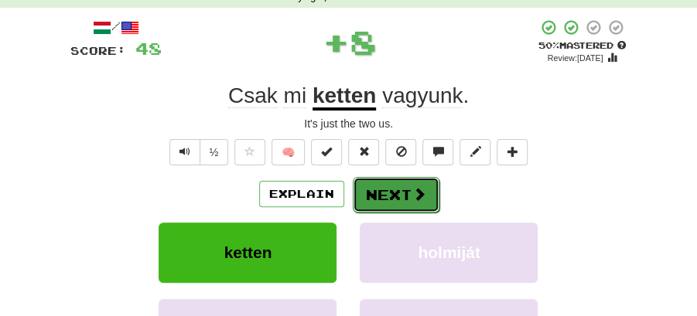
click at [396, 183] on button "Next" at bounding box center [396, 195] width 87 height 36
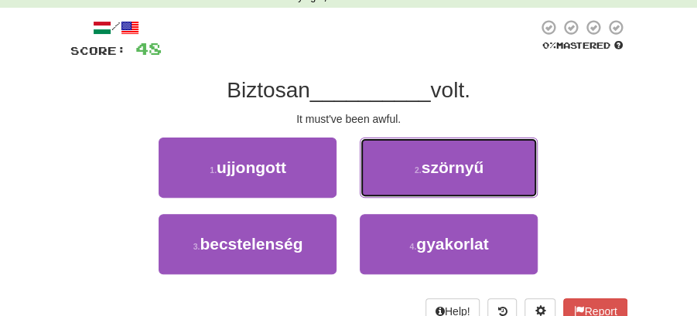
drag, startPoint x: 415, startPoint y: 159, endPoint x: 405, endPoint y: 170, distance: 15.3
click at [414, 164] on button "2 . szörnyű" at bounding box center [449, 168] width 178 height 60
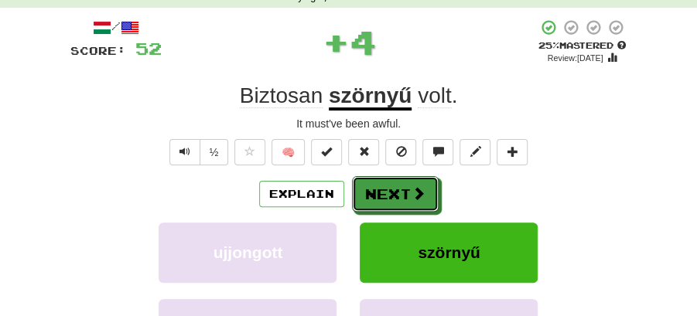
click at [379, 179] on button "Next" at bounding box center [395, 194] width 87 height 36
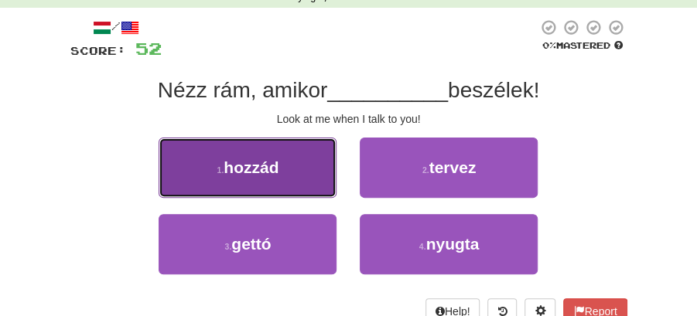
drag, startPoint x: 286, startPoint y: 175, endPoint x: 322, endPoint y: 179, distance: 35.9
click at [322, 179] on button "1 . hozzád" at bounding box center [248, 168] width 178 height 60
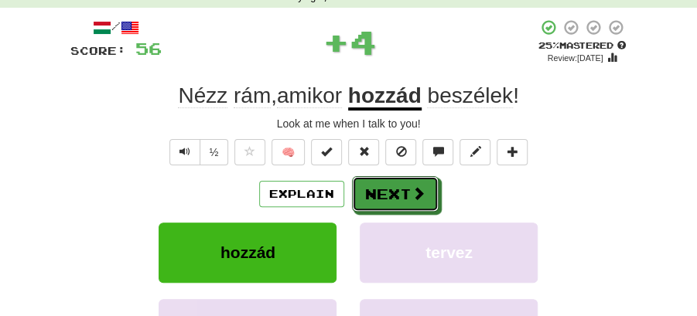
click at [386, 189] on button "Next" at bounding box center [395, 194] width 87 height 36
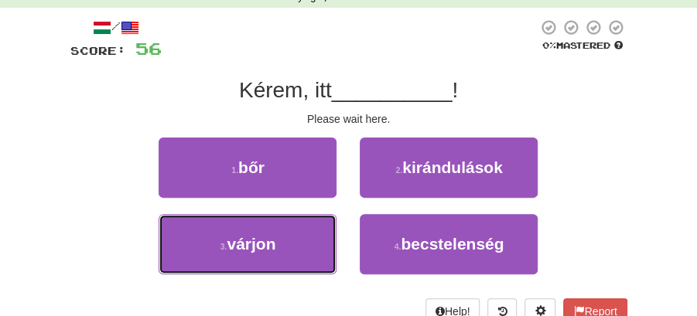
click at [326, 224] on button "3 . várjon" at bounding box center [248, 244] width 178 height 60
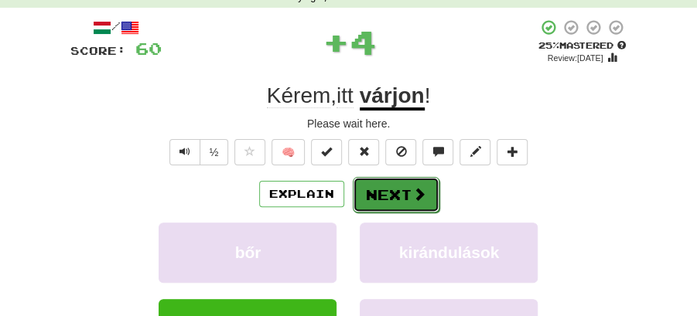
click at [368, 177] on button "Next" at bounding box center [396, 195] width 87 height 36
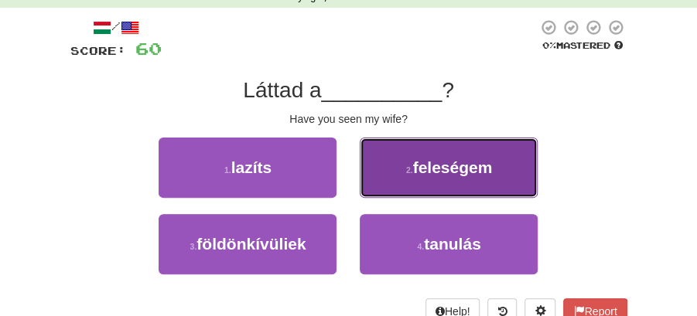
drag, startPoint x: 425, startPoint y: 179, endPoint x: 421, endPoint y: 191, distance: 12.5
click at [421, 191] on button "2 . feleségem" at bounding box center [449, 168] width 178 height 60
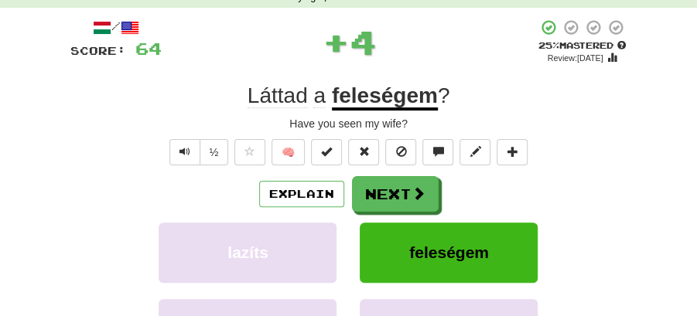
click at [394, 193] on button "Next" at bounding box center [395, 194] width 87 height 36
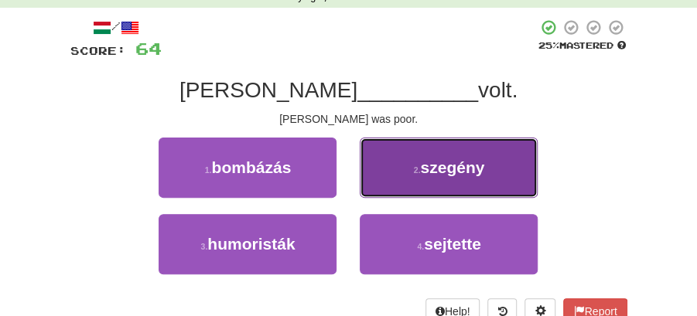
click at [458, 183] on button "2 . szegény" at bounding box center [449, 168] width 178 height 60
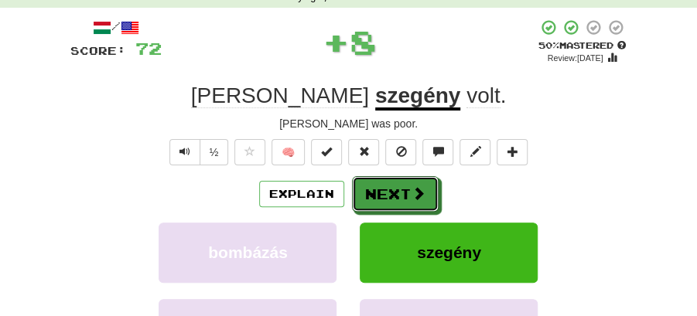
drag, startPoint x: 384, startPoint y: 189, endPoint x: 354, endPoint y: 161, distance: 40.5
click at [377, 183] on button "Next" at bounding box center [395, 194] width 87 height 36
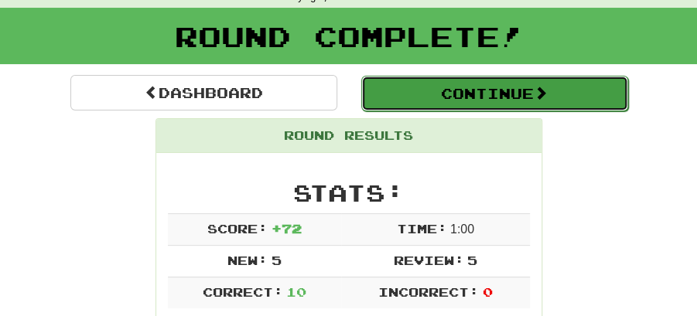
click at [402, 90] on button "Continue" at bounding box center [494, 94] width 267 height 36
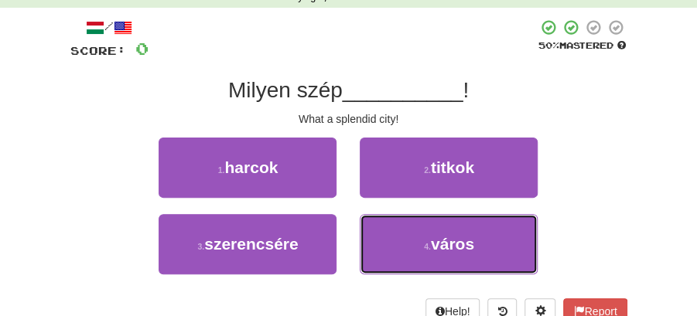
drag, startPoint x: 473, startPoint y: 265, endPoint x: 422, endPoint y: 212, distance: 73.3
click at [470, 258] on button "4 . város" at bounding box center [449, 244] width 178 height 60
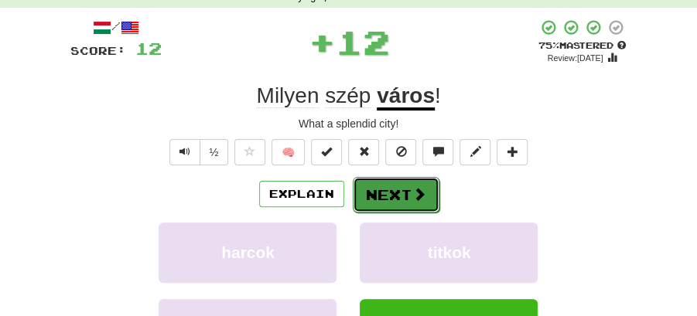
click at [401, 186] on button "Next" at bounding box center [396, 195] width 87 height 36
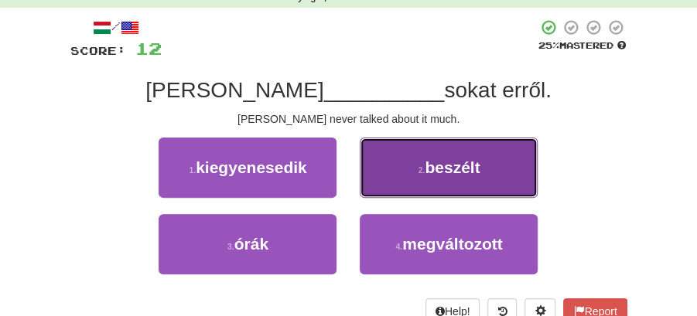
click at [438, 175] on span "beszélt" at bounding box center [452, 168] width 55 height 18
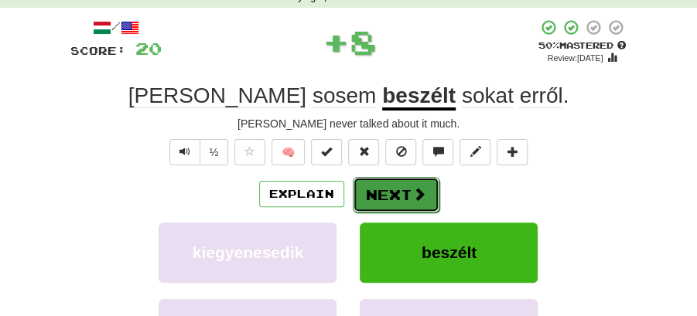
click at [412, 187] on span at bounding box center [419, 194] width 14 height 14
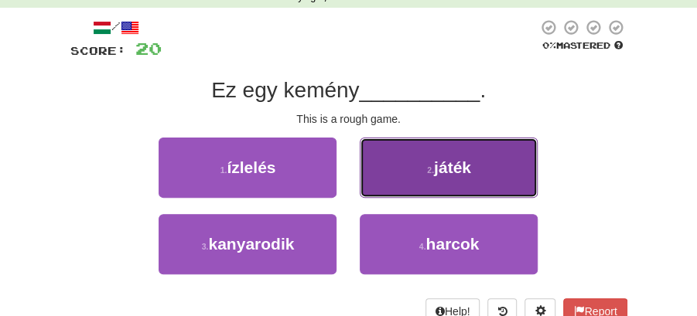
click at [425, 181] on button "2 . játék" at bounding box center [449, 168] width 178 height 60
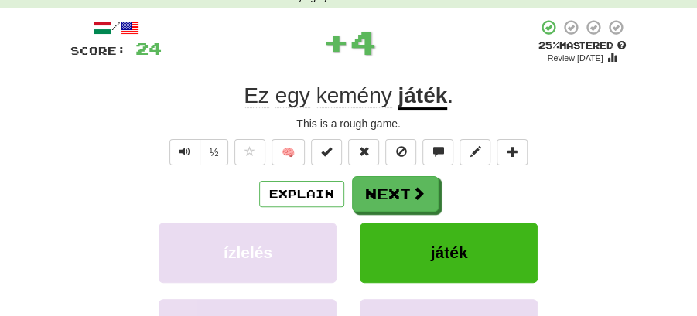
click at [376, 186] on button "Next" at bounding box center [395, 194] width 87 height 36
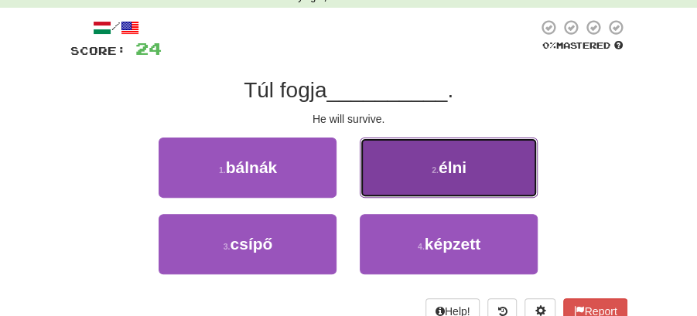
click at [434, 163] on button "2 . élni" at bounding box center [449, 168] width 178 height 60
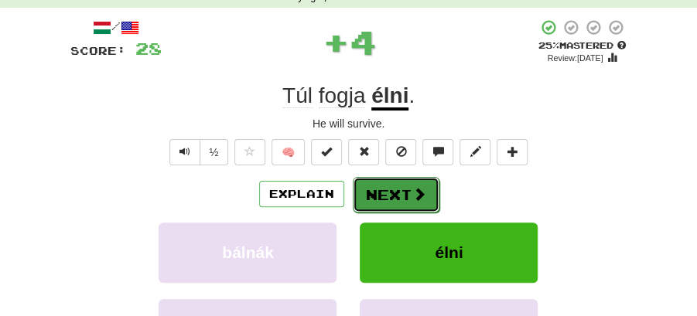
click at [368, 185] on button "Next" at bounding box center [396, 195] width 87 height 36
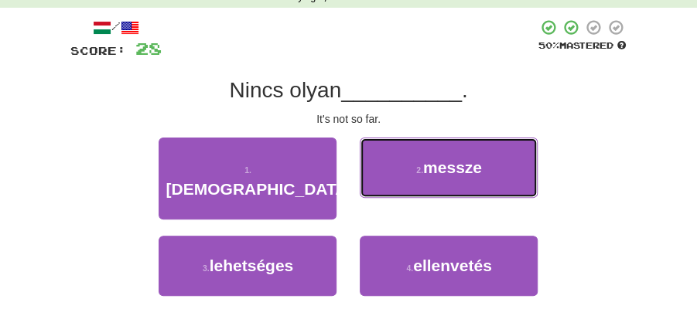
drag, startPoint x: 421, startPoint y: 162, endPoint x: 421, endPoint y: 172, distance: 10.1
click at [423, 164] on button "2 . messze" at bounding box center [449, 168] width 178 height 60
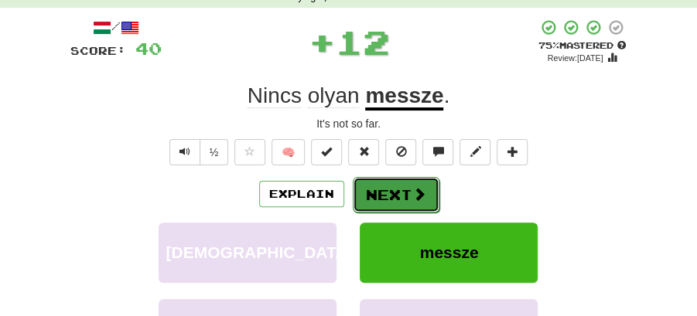
click at [390, 180] on button "Next" at bounding box center [396, 195] width 87 height 36
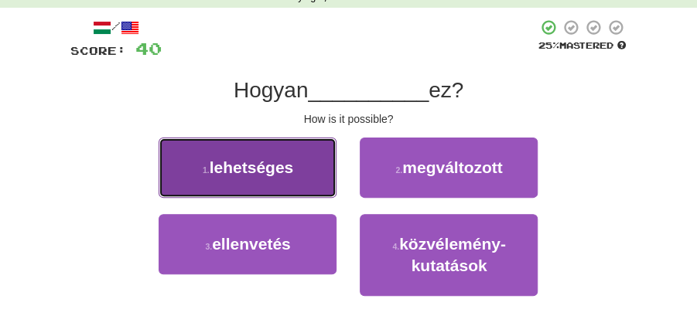
click at [322, 176] on button "1 . lehetséges" at bounding box center [248, 168] width 178 height 60
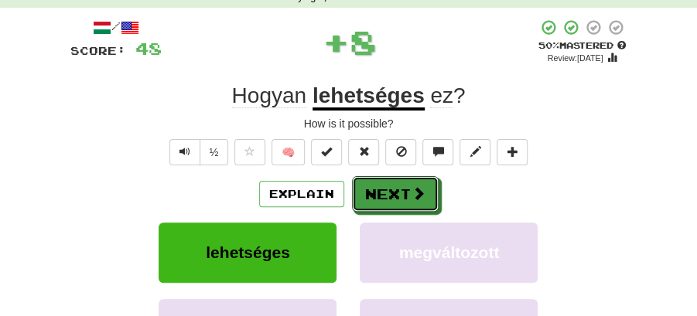
click at [357, 176] on button "Next" at bounding box center [395, 194] width 87 height 36
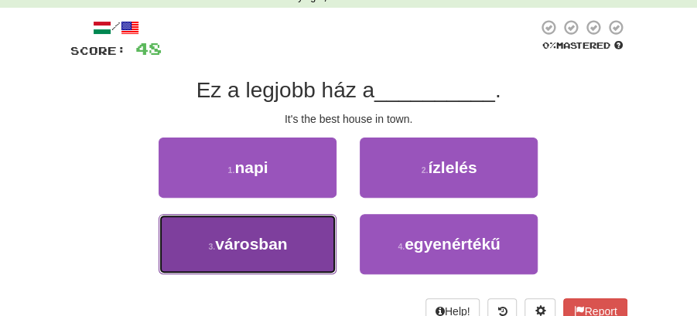
drag, startPoint x: 316, startPoint y: 238, endPoint x: 351, endPoint y: 212, distance: 43.6
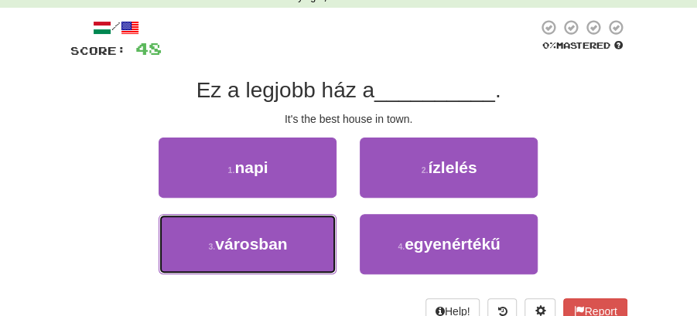
click at [325, 235] on button "3 . városban" at bounding box center [248, 244] width 178 height 60
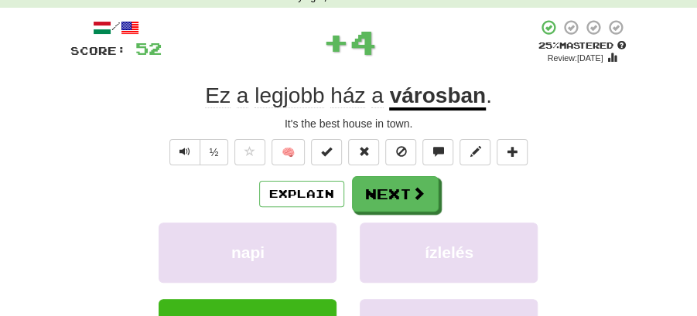
click at [388, 193] on button "Next" at bounding box center [395, 194] width 87 height 36
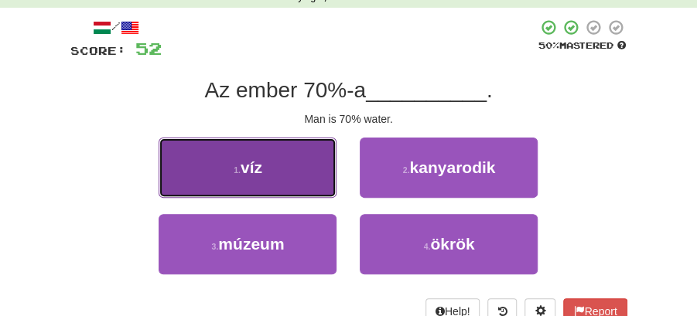
drag, startPoint x: 261, startPoint y: 179, endPoint x: 303, endPoint y: 187, distance: 42.5
click at [303, 187] on button "1 . víz" at bounding box center [248, 168] width 178 height 60
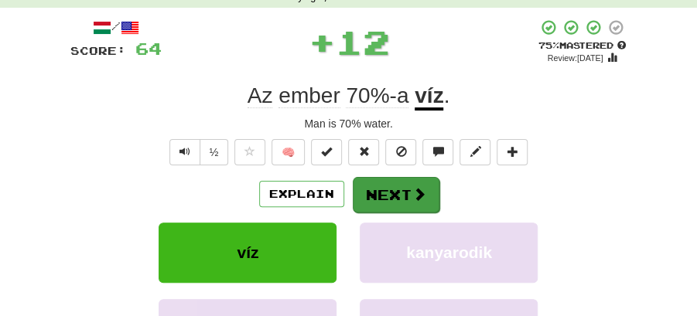
click at [414, 203] on button "Next" at bounding box center [396, 195] width 87 height 36
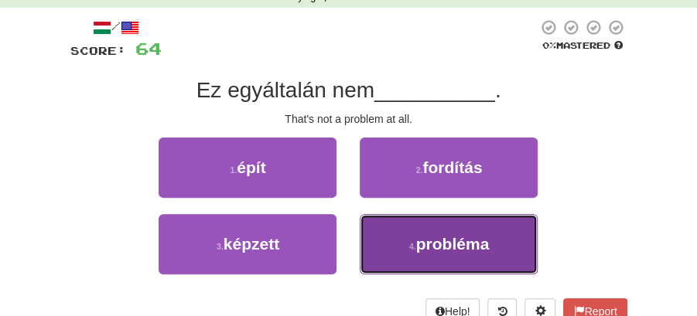
drag, startPoint x: 422, startPoint y: 239, endPoint x: 405, endPoint y: 213, distance: 31.3
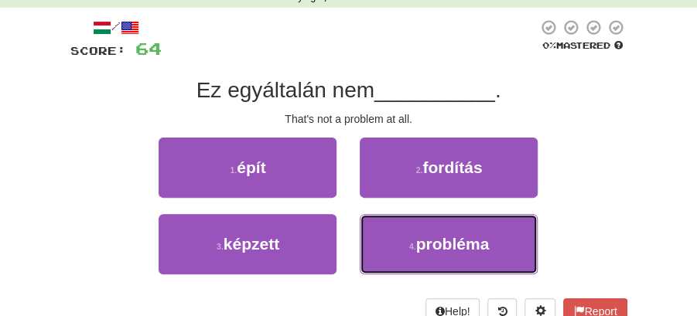
click at [421, 237] on span "probléma" at bounding box center [452, 244] width 73 height 18
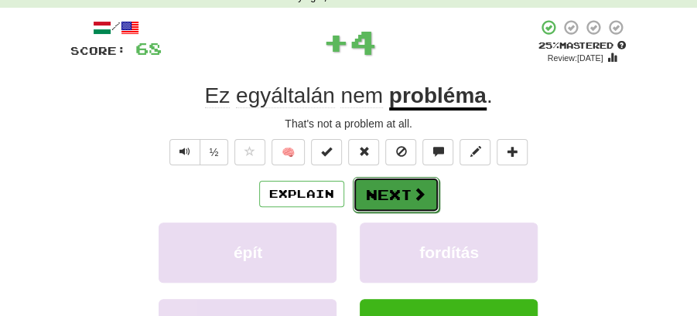
click at [391, 196] on button "Next" at bounding box center [396, 195] width 87 height 36
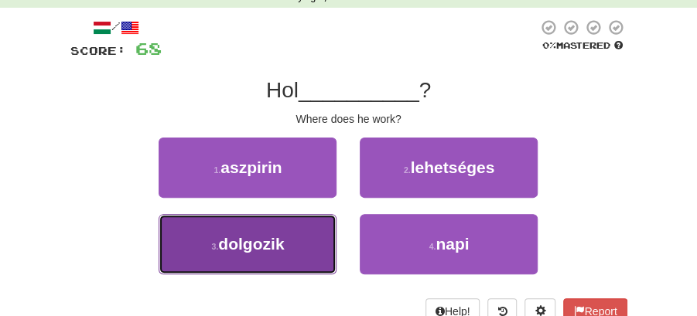
drag, startPoint x: 317, startPoint y: 243, endPoint x: 342, endPoint y: 214, distance: 37.8
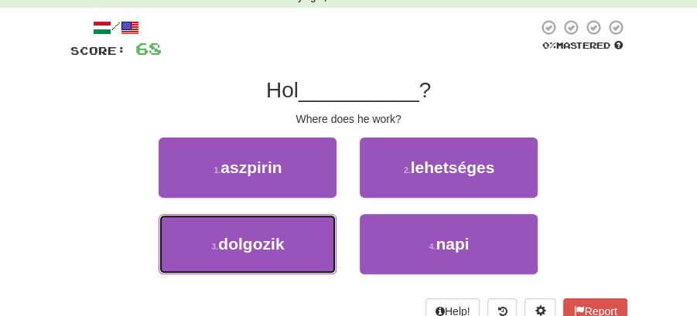
click at [318, 242] on button "3 . dolgozik" at bounding box center [248, 244] width 178 height 60
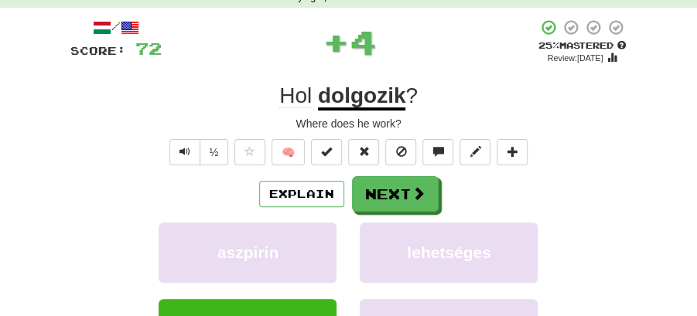
click at [360, 196] on button "Next" at bounding box center [395, 194] width 87 height 36
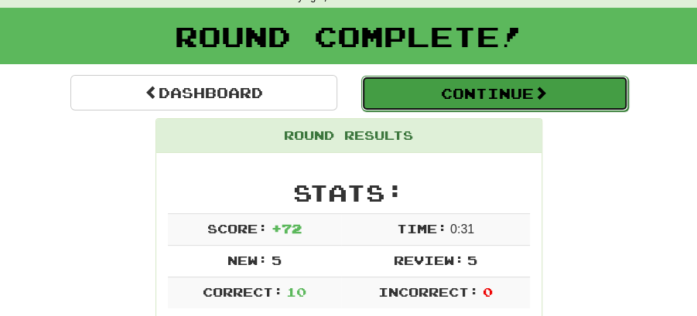
click at [410, 93] on button "Continue" at bounding box center [494, 94] width 267 height 36
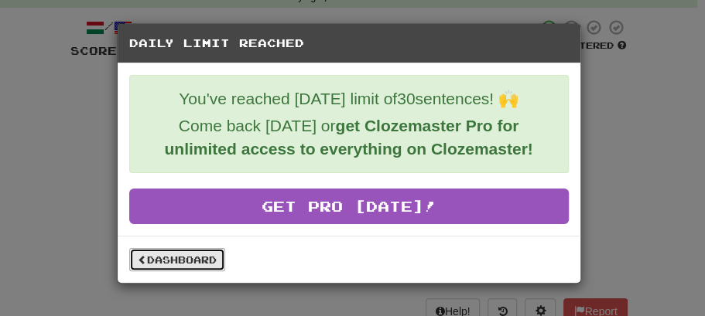
click at [193, 255] on link "Dashboard" at bounding box center [177, 259] width 96 height 23
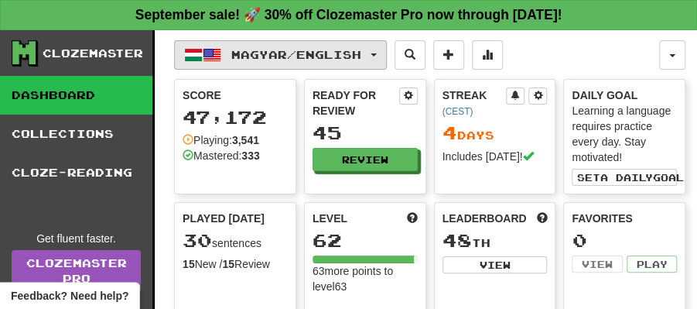
click at [387, 56] on button "Magyar / English" at bounding box center [280, 54] width 213 height 29
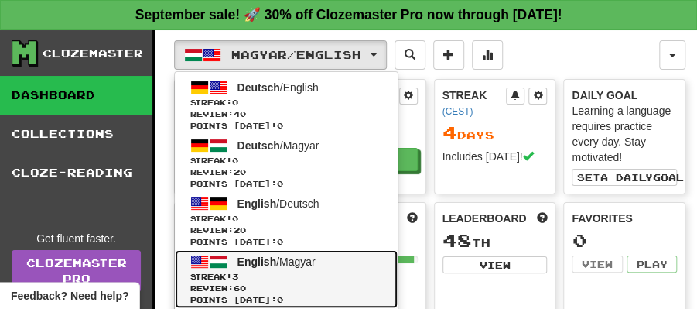
click at [280, 257] on span "English / Magyar" at bounding box center [276, 261] width 78 height 12
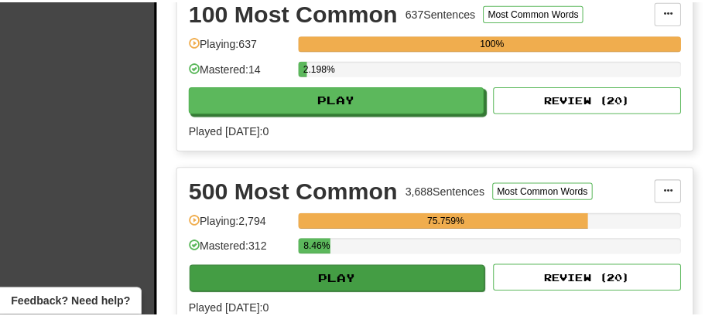
scroll to position [515, 0]
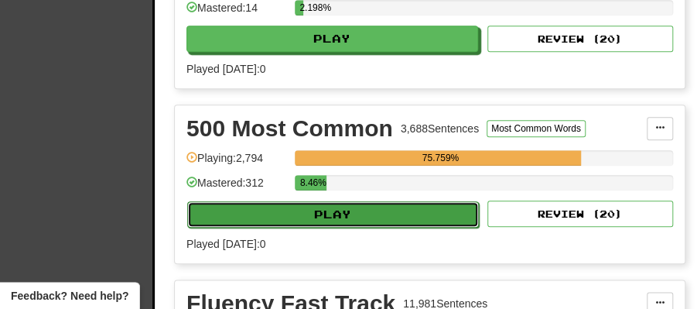
click at [346, 202] on button "Play" at bounding box center [333, 214] width 292 height 26
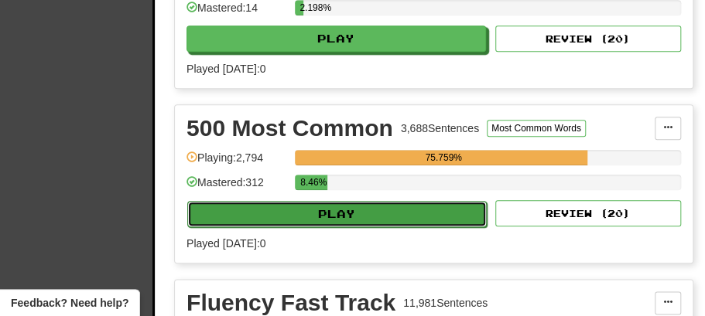
select select "**"
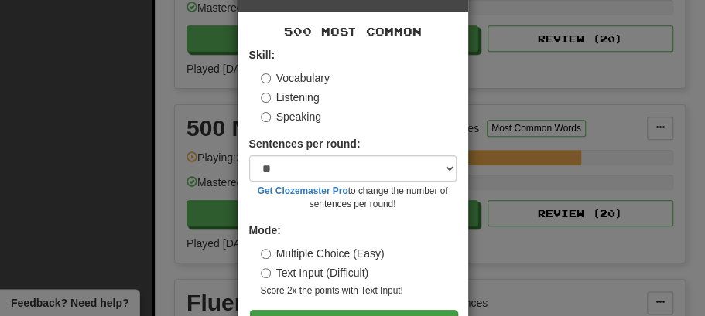
scroll to position [105, 0]
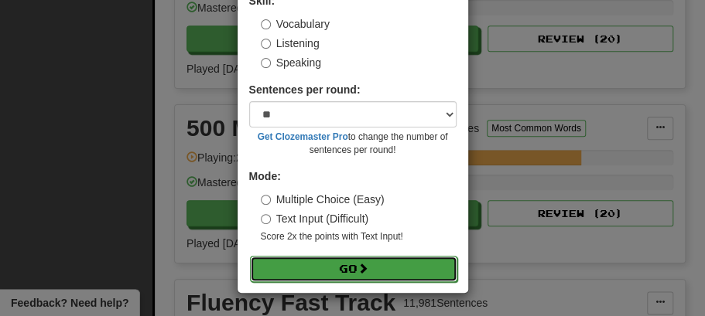
click at [357, 265] on span at bounding box center [362, 268] width 11 height 11
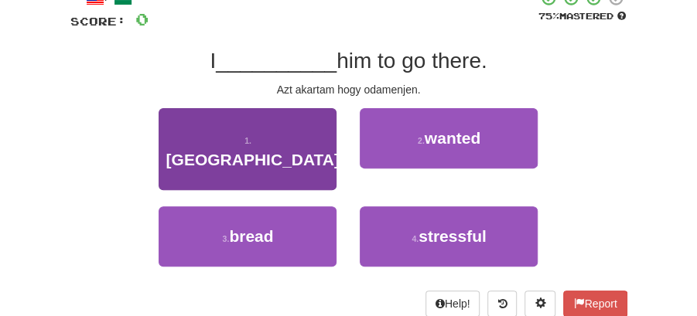
scroll to position [103, 0]
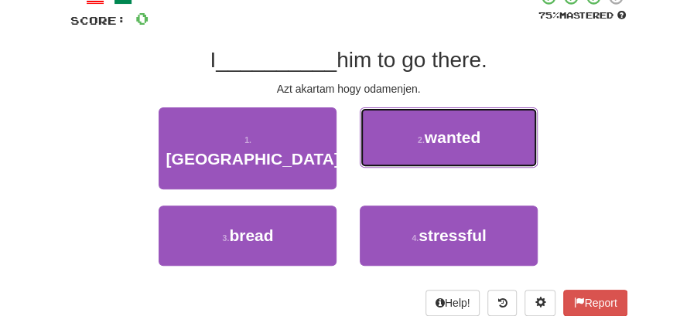
drag, startPoint x: 463, startPoint y: 138, endPoint x: 453, endPoint y: 144, distance: 11.8
click at [462, 139] on span "wanted" at bounding box center [453, 137] width 56 height 18
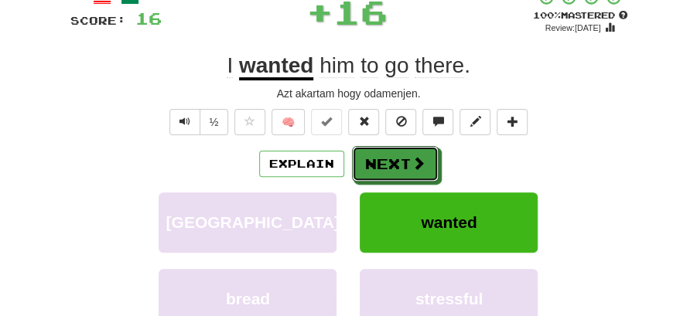
click at [383, 151] on button "Next" at bounding box center [395, 164] width 87 height 36
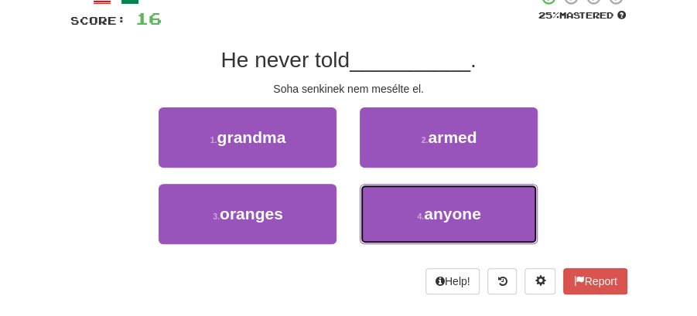
drag, startPoint x: 464, startPoint y: 215, endPoint x: 410, endPoint y: 183, distance: 63.1
click at [463, 214] on span "anyone" at bounding box center [452, 214] width 57 height 18
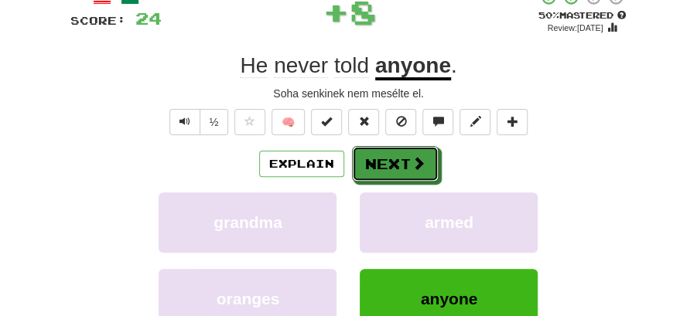
drag, startPoint x: 396, startPoint y: 169, endPoint x: 303, endPoint y: 89, distance: 122.3
click at [394, 169] on button "Next" at bounding box center [395, 164] width 87 height 36
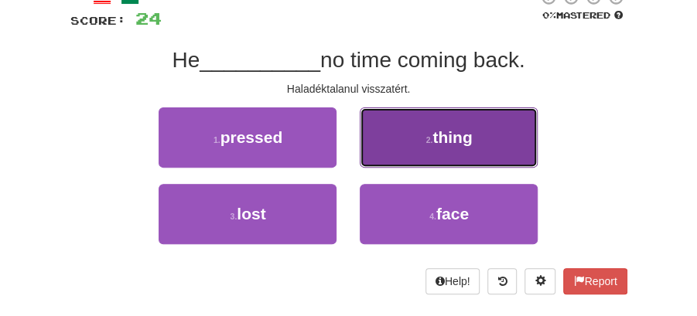
click at [428, 146] on button "2 . thing" at bounding box center [449, 138] width 178 height 60
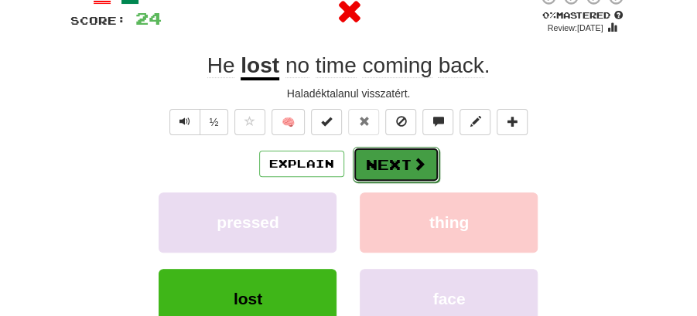
click at [377, 161] on button "Next" at bounding box center [396, 165] width 87 height 36
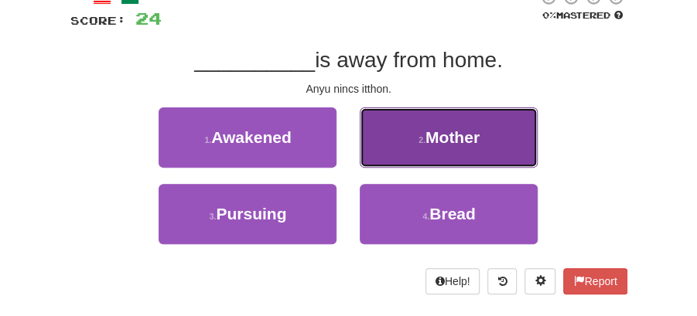
click at [421, 152] on button "2 . Mother" at bounding box center [449, 138] width 178 height 60
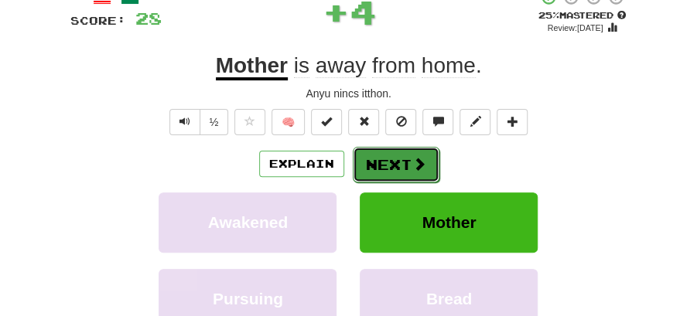
click at [415, 154] on button "Next" at bounding box center [396, 165] width 87 height 36
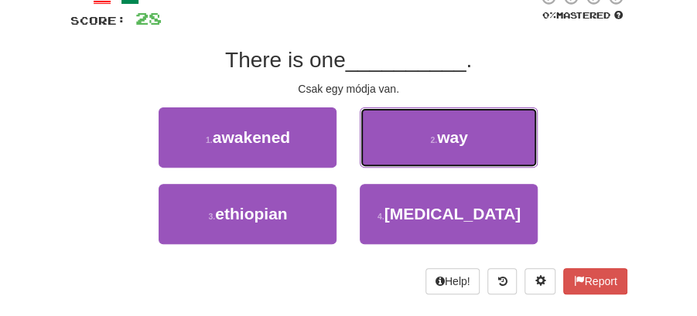
drag, startPoint x: 447, startPoint y: 135, endPoint x: 432, endPoint y: 145, distance: 18.0
click at [438, 142] on span "way" at bounding box center [452, 137] width 31 height 18
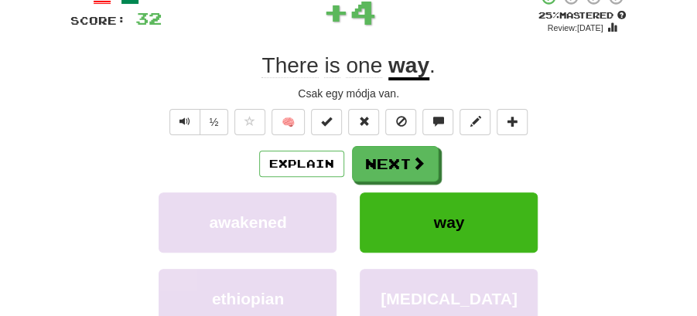
click at [370, 159] on button "Next" at bounding box center [395, 164] width 87 height 36
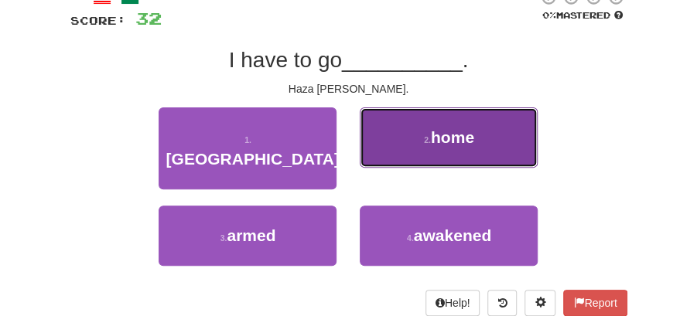
click at [434, 144] on span "home" at bounding box center [452, 137] width 43 height 18
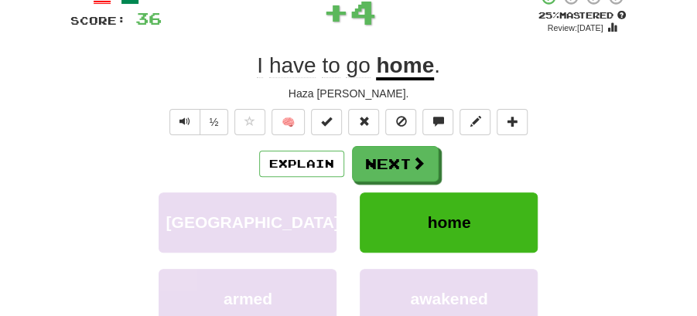
click at [384, 148] on button "Next" at bounding box center [395, 164] width 87 height 36
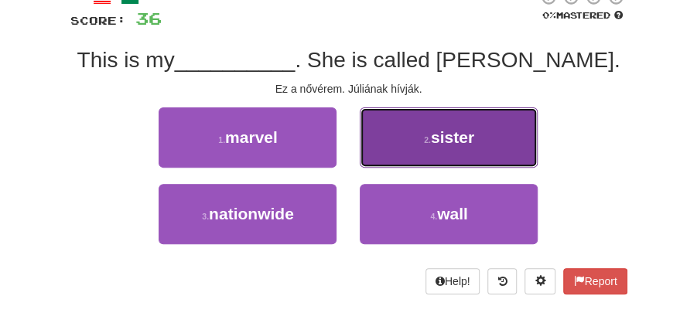
click at [445, 155] on button "2 . sister" at bounding box center [449, 138] width 178 height 60
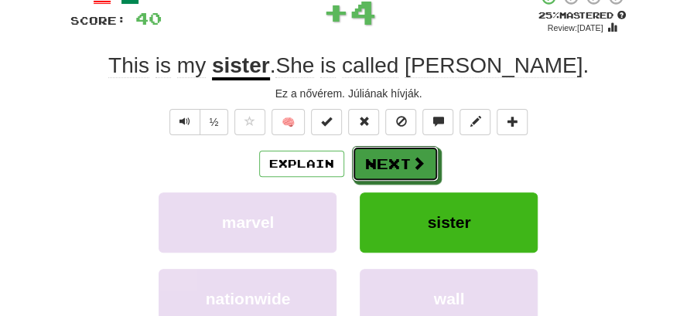
click at [405, 158] on button "Next" at bounding box center [395, 164] width 87 height 36
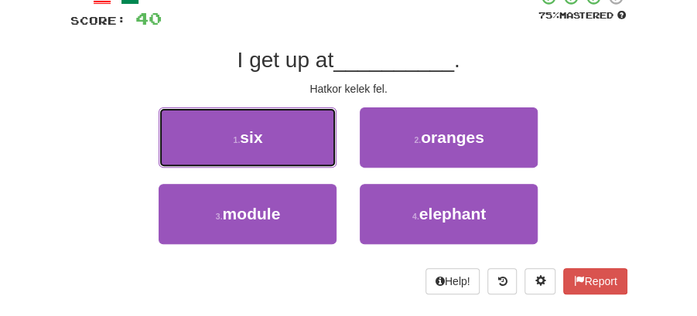
drag, startPoint x: 307, startPoint y: 138, endPoint x: 329, endPoint y: 142, distance: 22.8
click at [321, 140] on button "1 . six" at bounding box center [248, 138] width 178 height 60
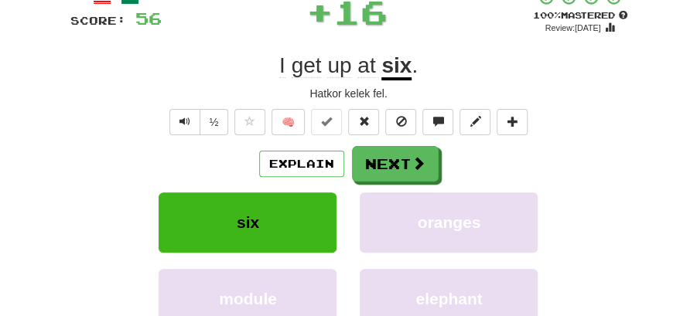
click at [404, 162] on button "Next" at bounding box center [395, 164] width 87 height 36
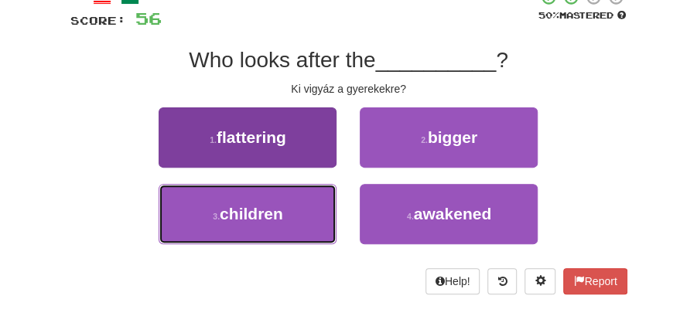
click at [279, 205] on span "children" at bounding box center [251, 214] width 63 height 18
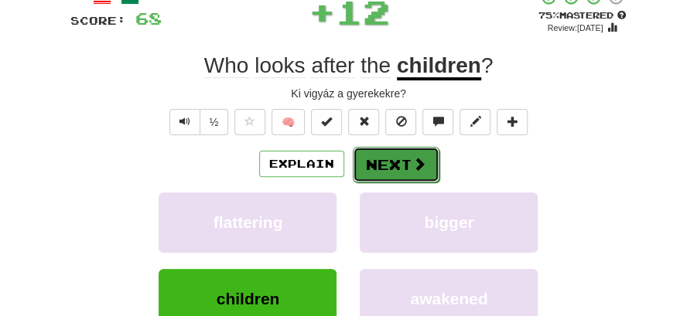
click at [392, 155] on button "Next" at bounding box center [396, 165] width 87 height 36
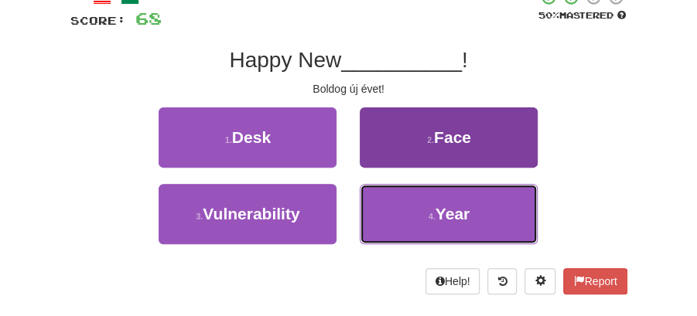
drag, startPoint x: 448, startPoint y: 218, endPoint x: 421, endPoint y: 193, distance: 36.7
click at [445, 215] on span "Year" at bounding box center [452, 214] width 34 height 18
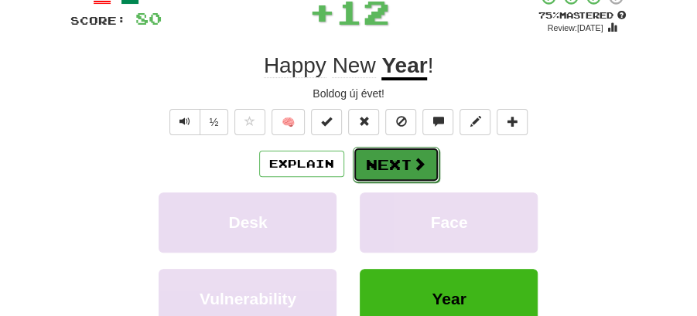
click at [391, 172] on button "Next" at bounding box center [396, 165] width 87 height 36
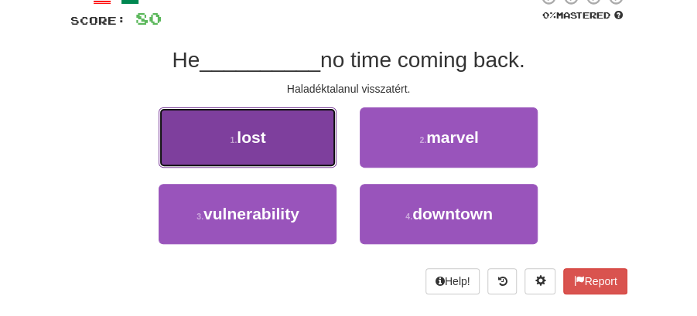
drag, startPoint x: 270, startPoint y: 144, endPoint x: 302, endPoint y: 149, distance: 32.9
click at [302, 149] on button "1 . lost" at bounding box center [248, 138] width 178 height 60
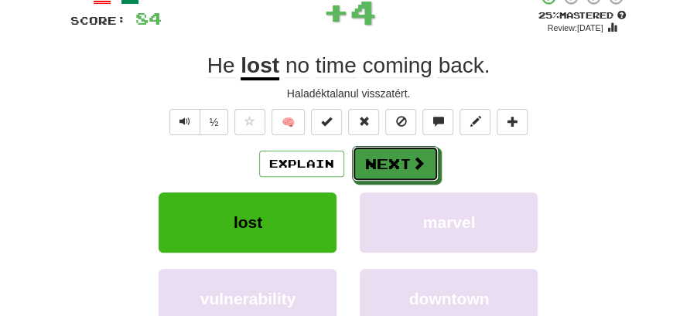
click at [402, 155] on button "Next" at bounding box center [395, 164] width 87 height 36
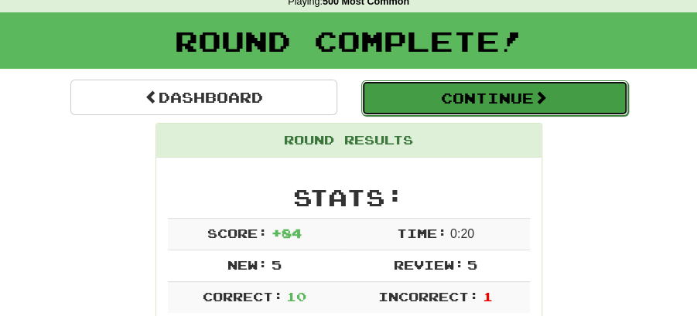
click at [493, 102] on button "Continue" at bounding box center [494, 98] width 267 height 36
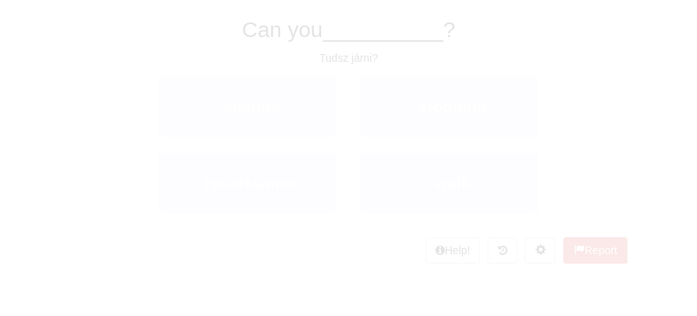
scroll to position [68, 0]
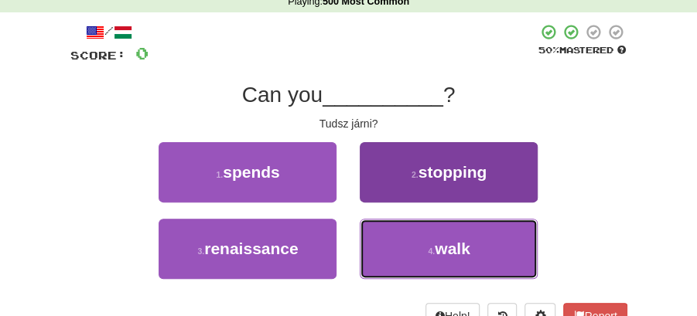
click at [441, 245] on span "walk" at bounding box center [453, 249] width 36 height 18
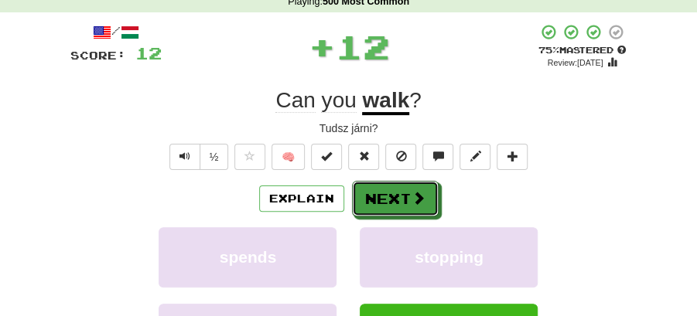
drag, startPoint x: 389, startPoint y: 196, endPoint x: 316, endPoint y: 102, distance: 119.6
click at [388, 195] on button "Next" at bounding box center [395, 199] width 87 height 36
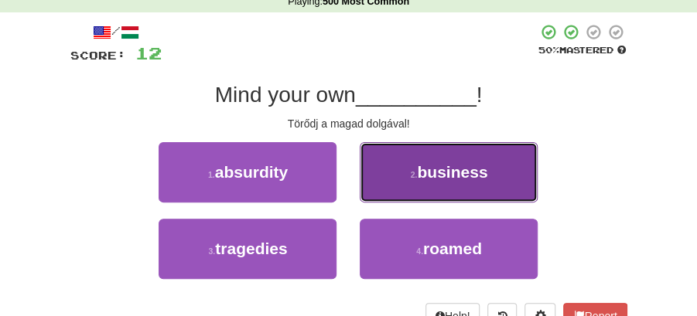
drag, startPoint x: 424, startPoint y: 166, endPoint x: 378, endPoint y: 192, distance: 52.3
click at [348, 230] on div "1 . absurdity 2 . business 3 . tragedies 4 . roamed" at bounding box center [349, 218] width 580 height 153
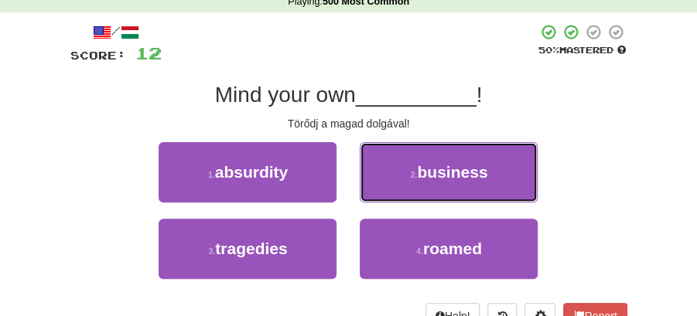
drag, startPoint x: 395, startPoint y: 176, endPoint x: 357, endPoint y: 179, distance: 38.0
click at [395, 178] on button "2 . business" at bounding box center [449, 172] width 178 height 60
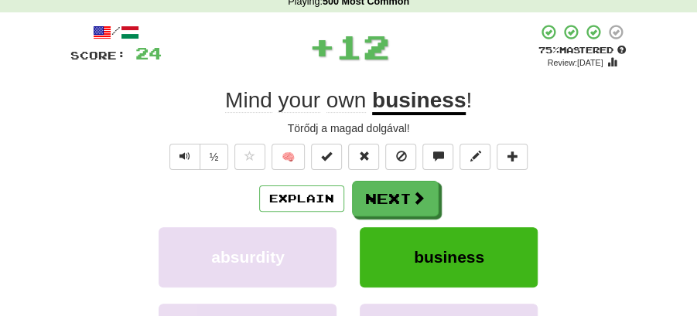
click at [357, 181] on button "Next" at bounding box center [395, 199] width 87 height 36
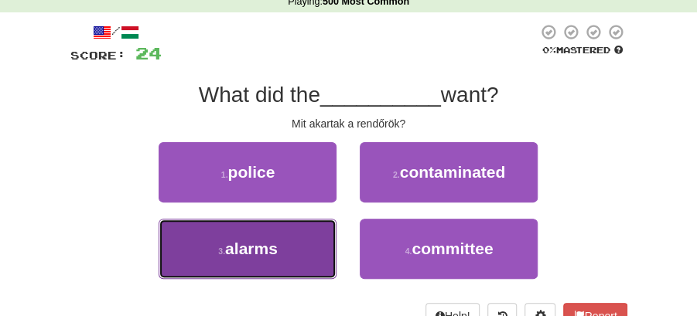
drag, startPoint x: 289, startPoint y: 236, endPoint x: 325, endPoint y: 220, distance: 38.8
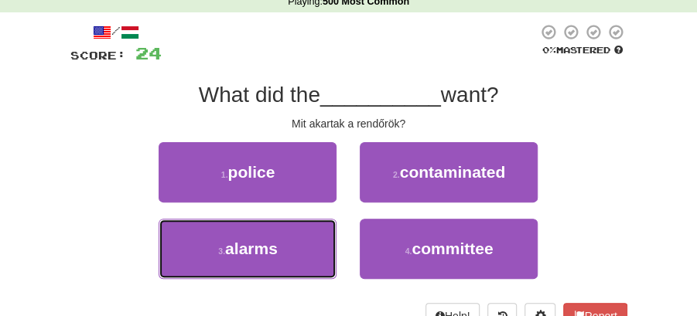
click at [294, 236] on button "3 . alarms" at bounding box center [248, 249] width 178 height 60
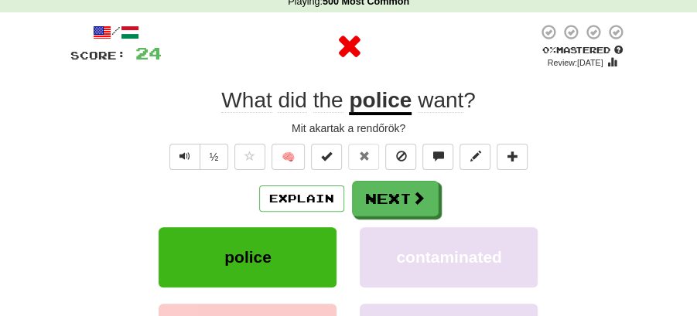
click at [367, 193] on button "Next" at bounding box center [395, 199] width 87 height 36
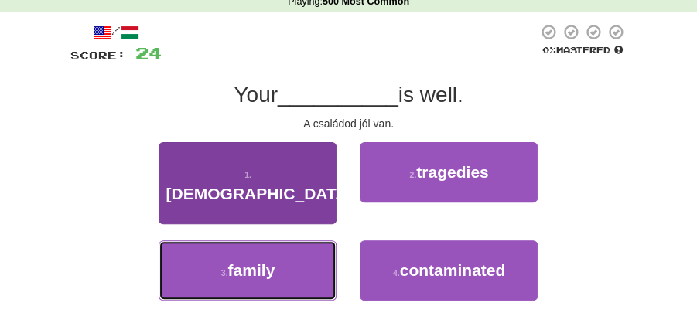
drag, startPoint x: 291, startPoint y: 244, endPoint x: 318, endPoint y: 234, distance: 28.6
click at [299, 242] on button "3 . family" at bounding box center [248, 271] width 178 height 60
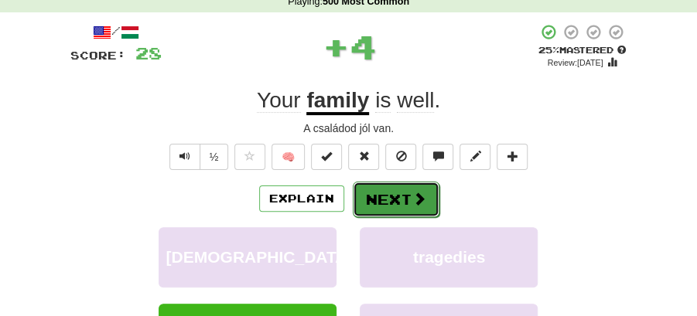
drag, startPoint x: 387, startPoint y: 193, endPoint x: 306, endPoint y: 107, distance: 117.6
click at [387, 192] on button "Next" at bounding box center [395, 199] width 87 height 36
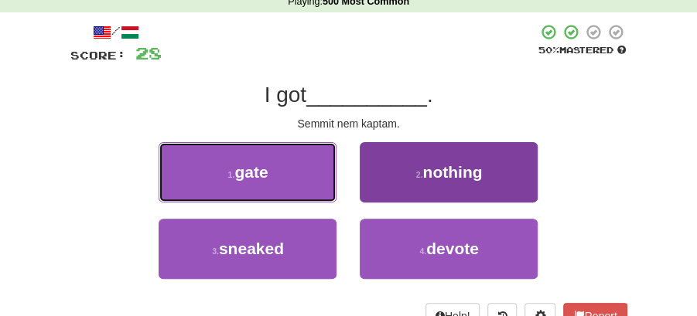
drag, startPoint x: 295, startPoint y: 187, endPoint x: 419, endPoint y: 176, distance: 125.0
click at [413, 192] on div "1 . gate 2 . nothing" at bounding box center [348, 180] width 603 height 77
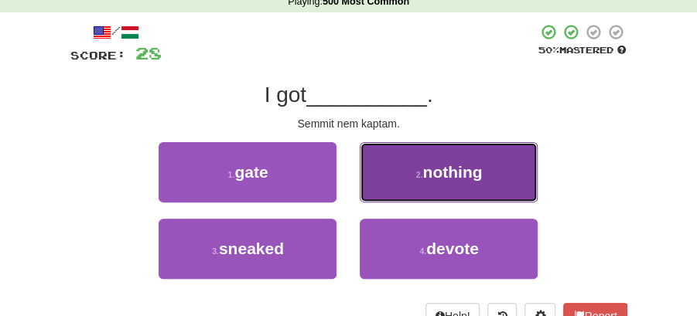
click at [419, 176] on small "2 ." at bounding box center [419, 174] width 7 height 9
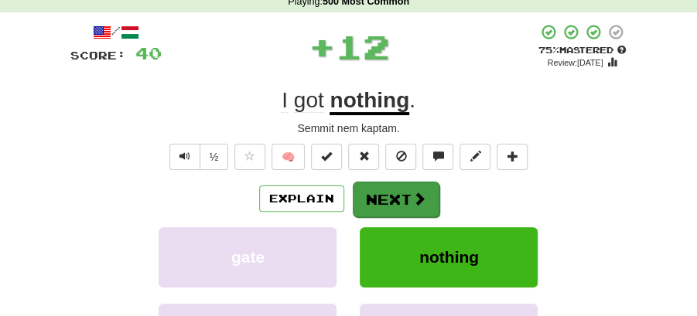
click at [396, 182] on button "Next" at bounding box center [396, 200] width 87 height 36
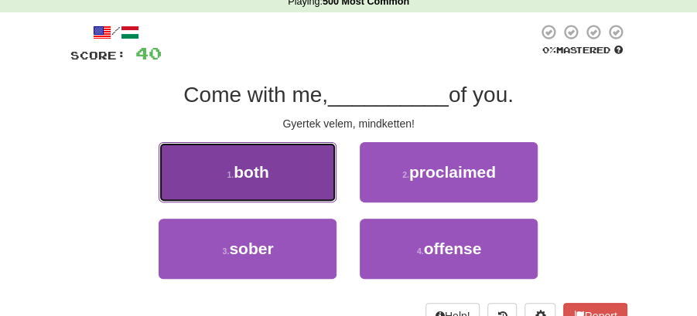
drag, startPoint x: 269, startPoint y: 183, endPoint x: 329, endPoint y: 191, distance: 60.9
click at [329, 191] on button "1 . both" at bounding box center [248, 172] width 178 height 60
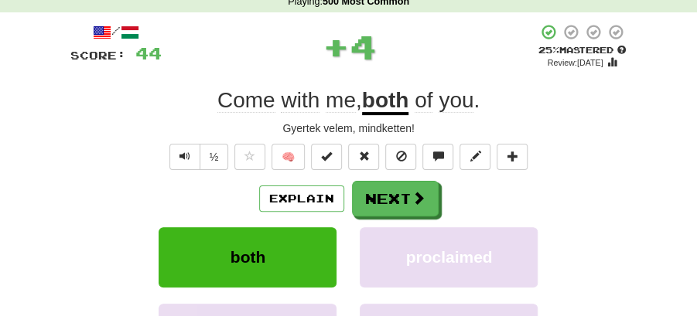
click at [384, 181] on div "Explain Next" at bounding box center [348, 199] width 557 height 36
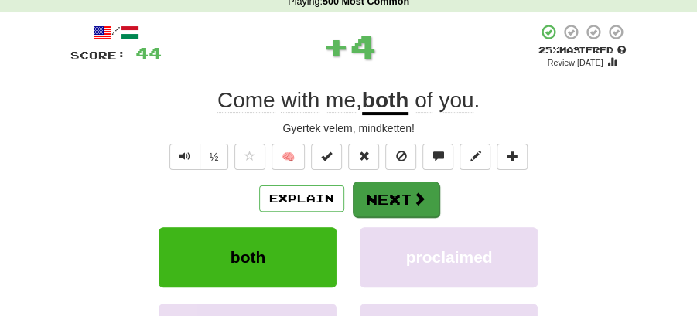
click at [404, 192] on button "Next" at bounding box center [396, 200] width 87 height 36
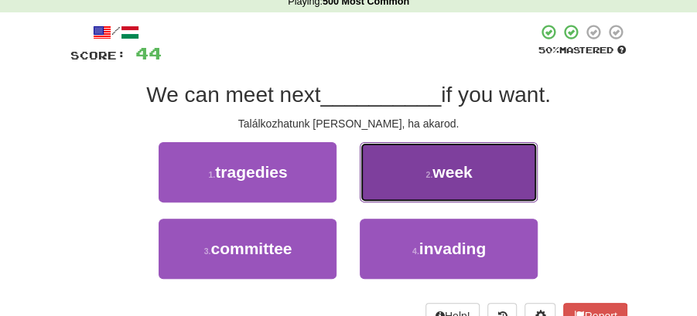
click at [472, 184] on button "2 . week" at bounding box center [449, 172] width 178 height 60
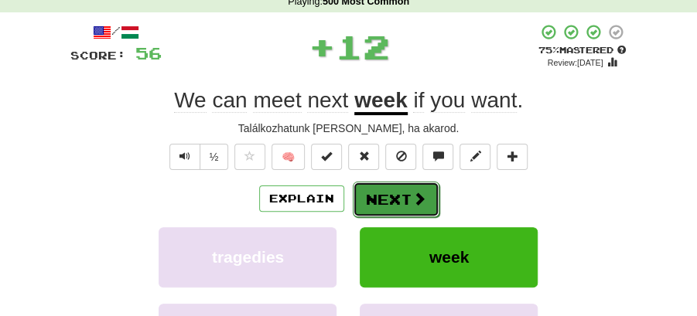
click at [419, 193] on span at bounding box center [419, 199] width 14 height 14
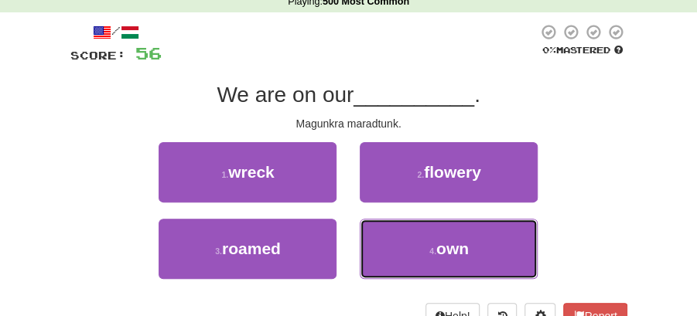
drag, startPoint x: 438, startPoint y: 247, endPoint x: 424, endPoint y: 222, distance: 28.4
click at [438, 245] on span "own" at bounding box center [452, 249] width 32 height 18
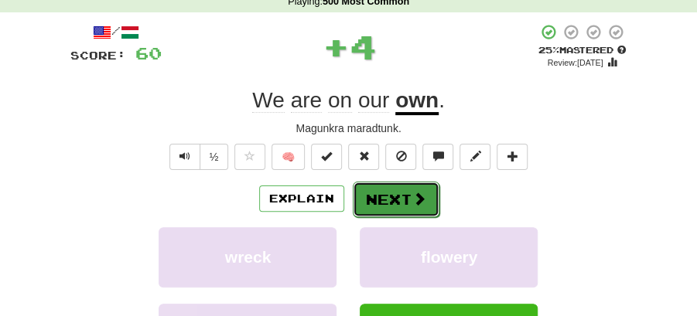
click at [400, 195] on button "Next" at bounding box center [396, 200] width 87 height 36
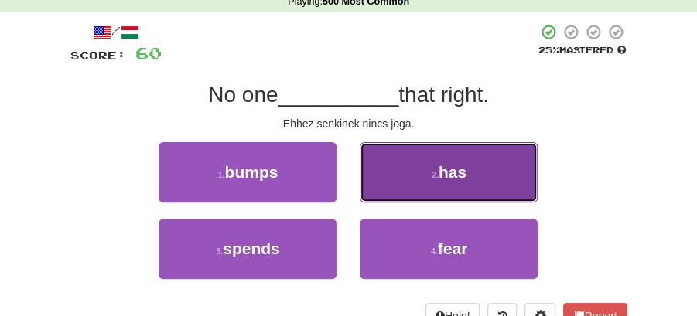
click at [447, 186] on button "2 . has" at bounding box center [449, 172] width 178 height 60
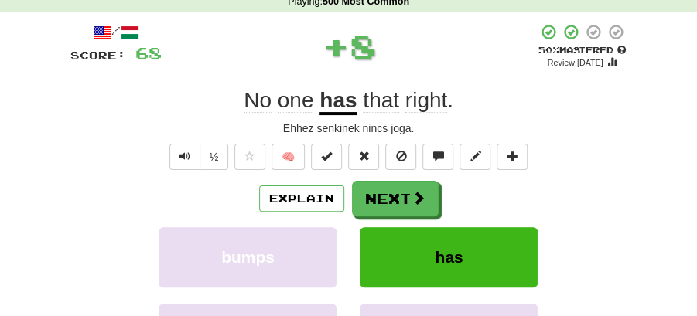
click at [398, 187] on button "Next" at bounding box center [395, 199] width 87 height 36
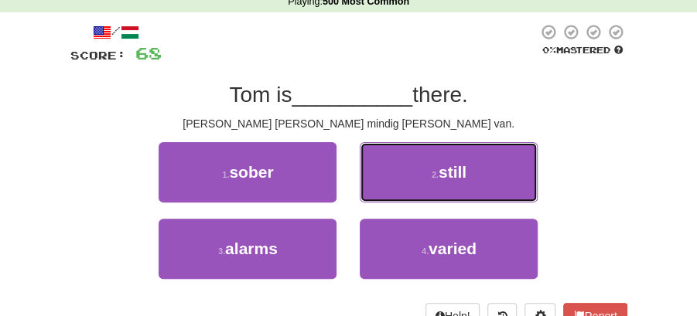
drag, startPoint x: 438, startPoint y: 172, endPoint x: 407, endPoint y: 177, distance: 31.4
click at [437, 174] on small "2 ." at bounding box center [435, 174] width 7 height 9
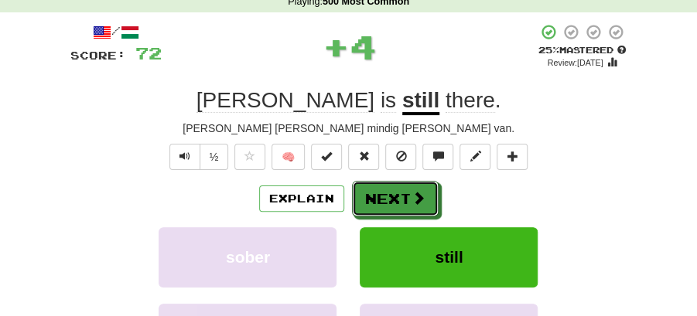
drag, startPoint x: 400, startPoint y: 181, endPoint x: 350, endPoint y: 116, distance: 81.7
click at [397, 178] on div "/ Score: 72 + 4 25 % Mastered Review: [DATE] [PERSON_NAME] is still there . [PE…" at bounding box center [348, 243] width 557 height 440
click at [425, 212] on button "Next" at bounding box center [396, 200] width 87 height 36
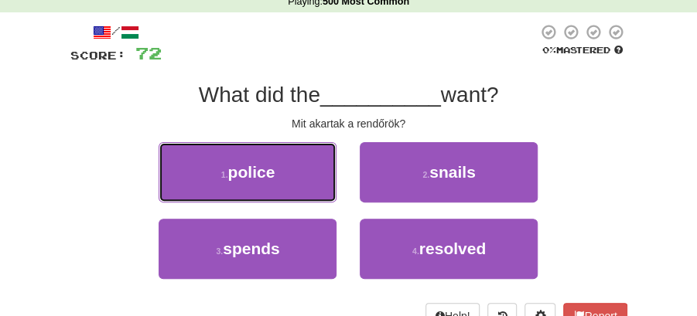
drag, startPoint x: 289, startPoint y: 176, endPoint x: 326, endPoint y: 178, distance: 36.4
click at [312, 178] on button "1 . police" at bounding box center [248, 172] width 178 height 60
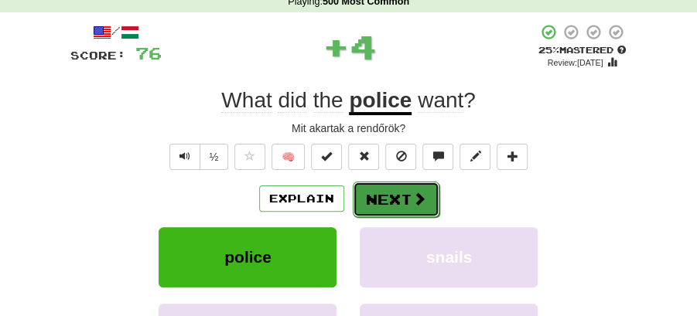
click at [417, 189] on button "Next" at bounding box center [396, 200] width 87 height 36
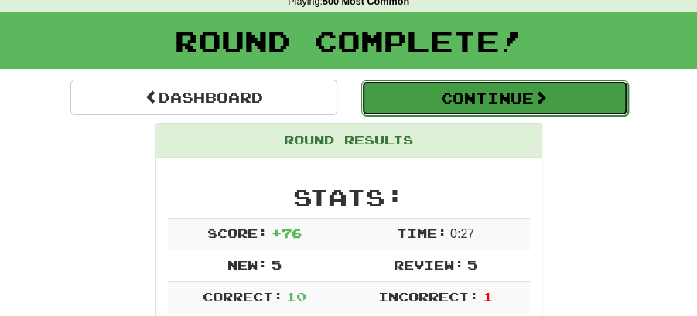
click at [427, 84] on button "Continue" at bounding box center [494, 98] width 267 height 36
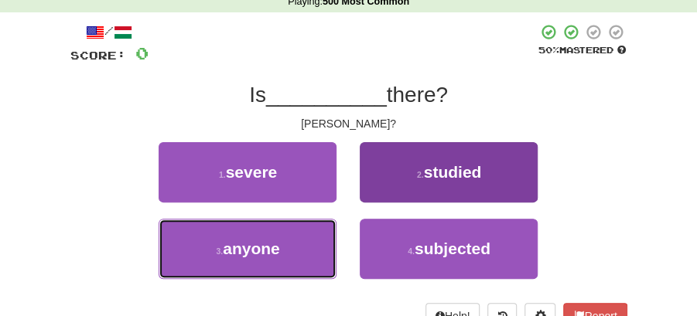
drag, startPoint x: 320, startPoint y: 241, endPoint x: 399, endPoint y: 189, distance: 94.8
click at [341, 227] on div "3 . anyone" at bounding box center [247, 257] width 201 height 77
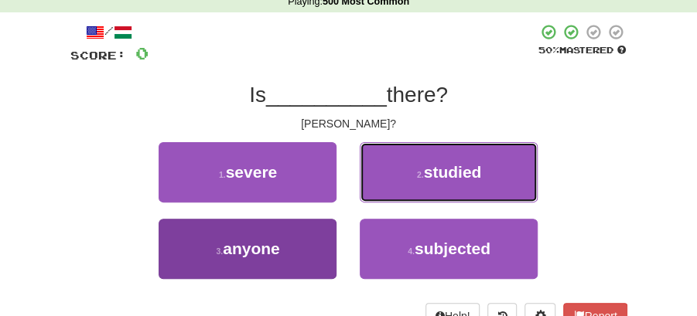
drag, startPoint x: 399, startPoint y: 189, endPoint x: 288, endPoint y: 240, distance: 122.5
click at [311, 244] on div "1 . severe 2 . studied 3 . anyone 4 . subjected" at bounding box center [349, 218] width 580 height 153
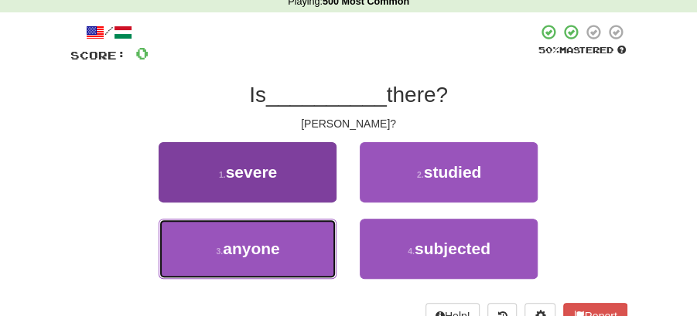
drag, startPoint x: 287, startPoint y: 241, endPoint x: 299, endPoint y: 238, distance: 12.0
click at [288, 242] on button "3 . anyone" at bounding box center [248, 249] width 178 height 60
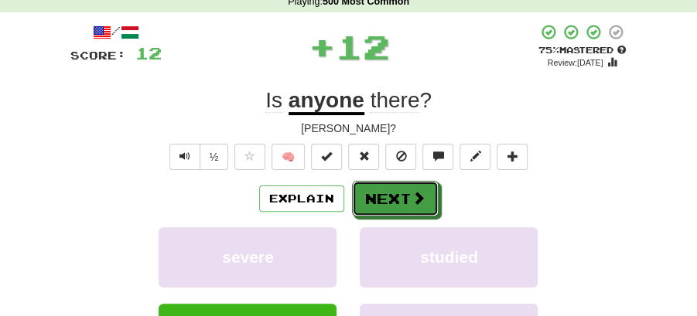
drag, startPoint x: 410, startPoint y: 196, endPoint x: 357, endPoint y: 117, distance: 95.9
click at [411, 193] on span at bounding box center [418, 198] width 14 height 14
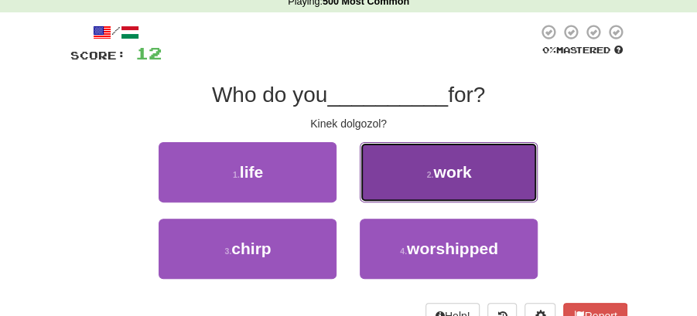
click at [483, 183] on button "2 . work" at bounding box center [449, 172] width 178 height 60
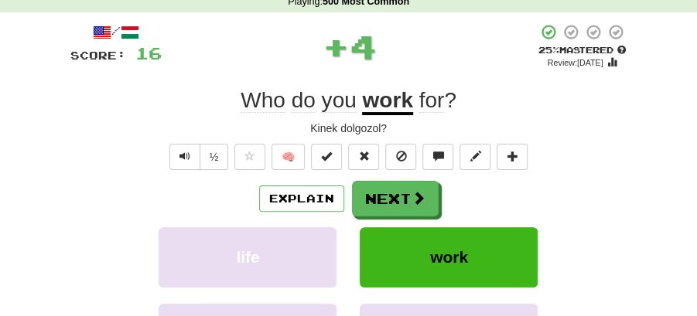
click at [435, 186] on button "Next" at bounding box center [395, 199] width 87 height 36
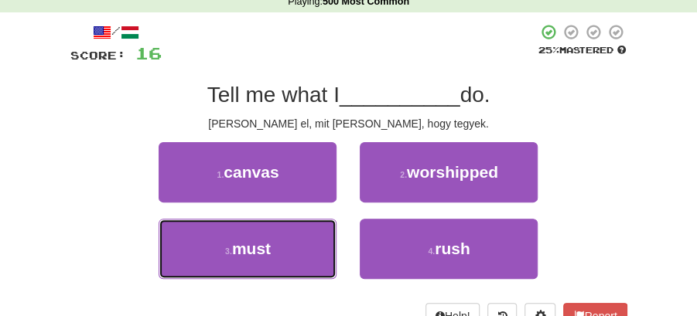
drag, startPoint x: 250, startPoint y: 243, endPoint x: 293, endPoint y: 220, distance: 48.8
click at [274, 231] on button "3 . must" at bounding box center [248, 249] width 178 height 60
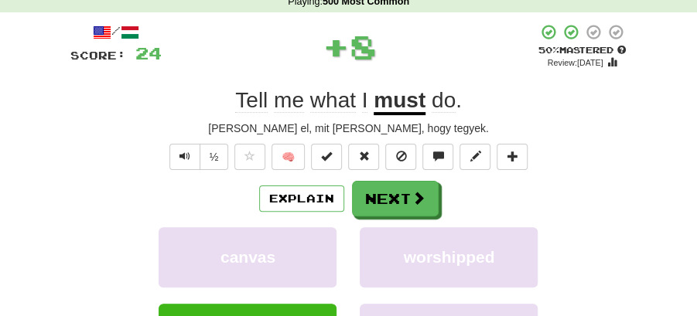
click at [353, 190] on button "Next" at bounding box center [395, 199] width 87 height 36
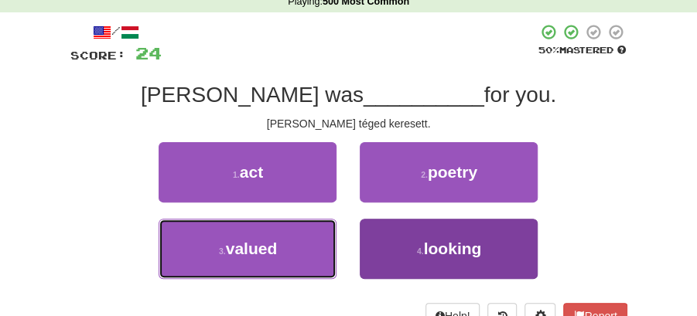
drag, startPoint x: 303, startPoint y: 251, endPoint x: 463, endPoint y: 252, distance: 159.3
click at [463, 258] on div "3 . valued 4 . looking" at bounding box center [348, 257] width 603 height 77
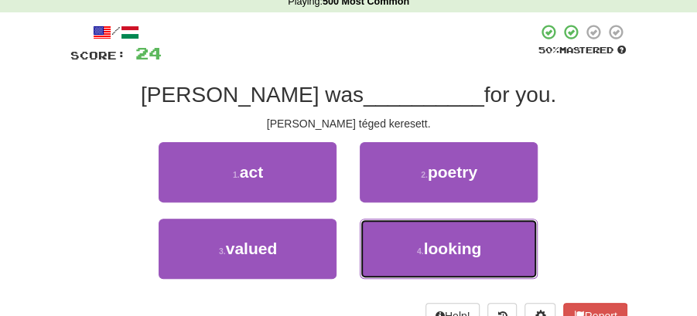
drag, startPoint x: 461, startPoint y: 250, endPoint x: 418, endPoint y: 220, distance: 52.8
click at [458, 249] on span "looking" at bounding box center [453, 249] width 58 height 18
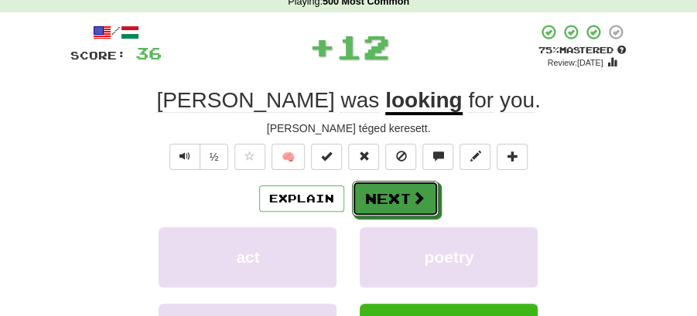
drag, startPoint x: 398, startPoint y: 192, endPoint x: 300, endPoint y: 73, distance: 153.9
click at [397, 191] on button "Next" at bounding box center [395, 199] width 87 height 36
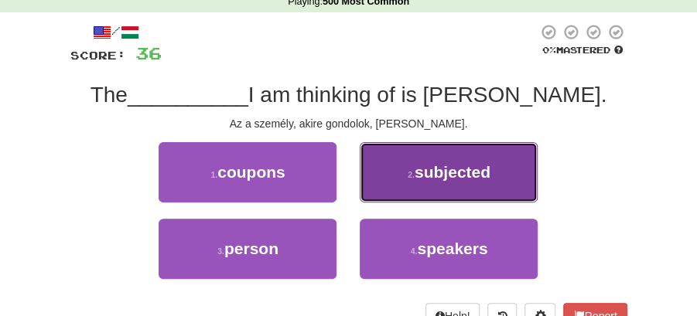
click at [429, 186] on button "2 . subjected" at bounding box center [449, 172] width 178 height 60
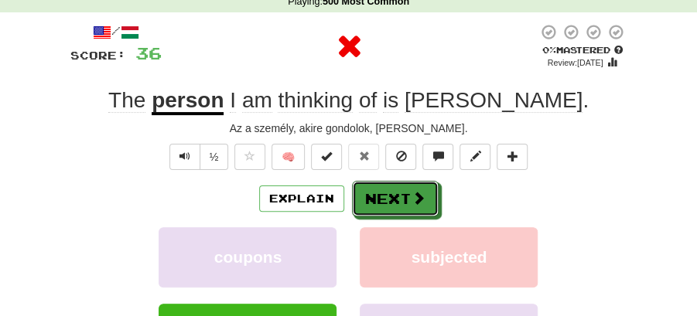
drag, startPoint x: 429, startPoint y: 186, endPoint x: 292, endPoint y: 113, distance: 155.7
click at [387, 196] on button "Next" at bounding box center [395, 199] width 87 height 36
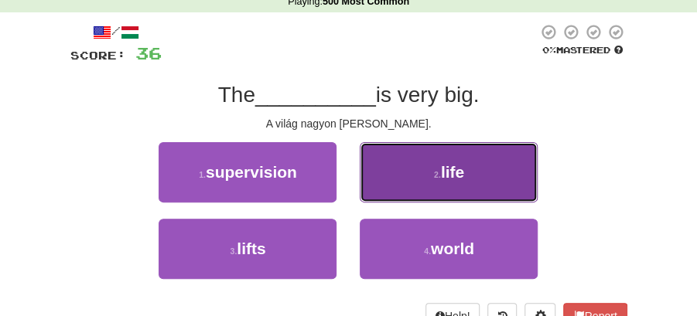
click at [445, 186] on button "2 . life" at bounding box center [449, 172] width 178 height 60
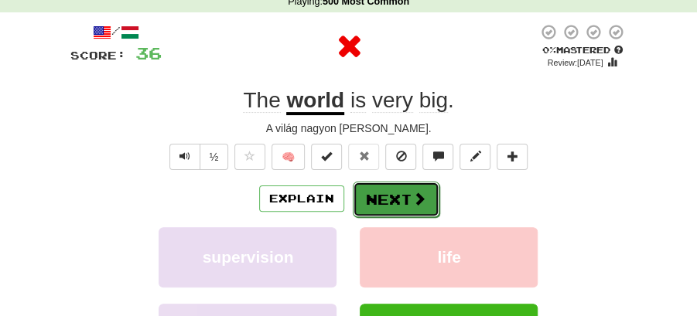
drag, startPoint x: 405, startPoint y: 189, endPoint x: 340, endPoint y: 118, distance: 95.8
click at [404, 189] on button "Next" at bounding box center [395, 199] width 87 height 36
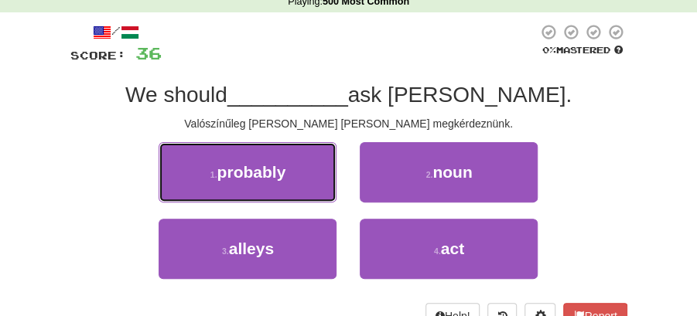
drag, startPoint x: 292, startPoint y: 175, endPoint x: 338, endPoint y: 178, distance: 45.7
click at [302, 178] on button "1 . probably" at bounding box center [248, 172] width 178 height 60
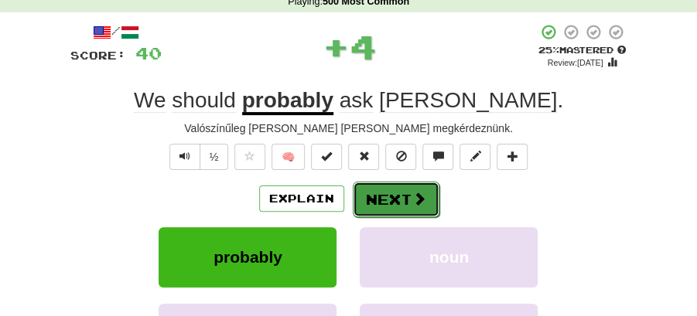
click at [392, 189] on button "Next" at bounding box center [396, 200] width 87 height 36
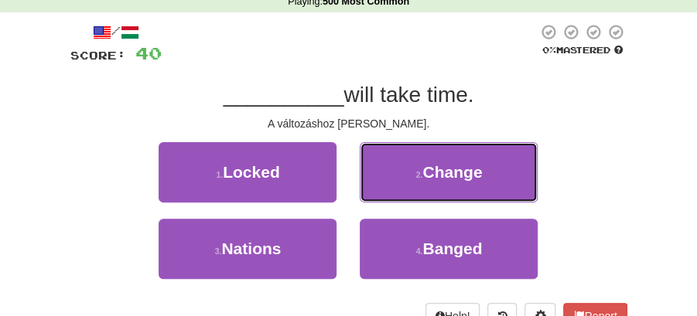
click at [398, 172] on button "2 . Change" at bounding box center [449, 172] width 178 height 60
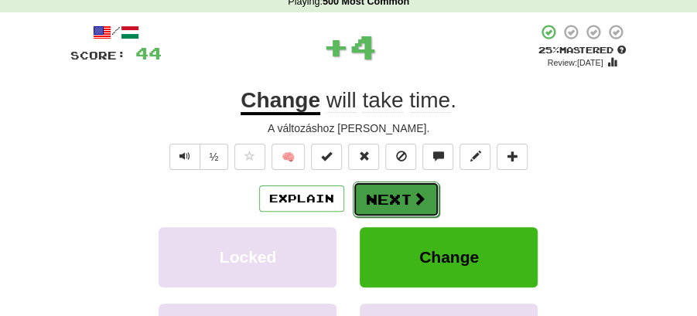
click at [377, 189] on button "Next" at bounding box center [396, 200] width 87 height 36
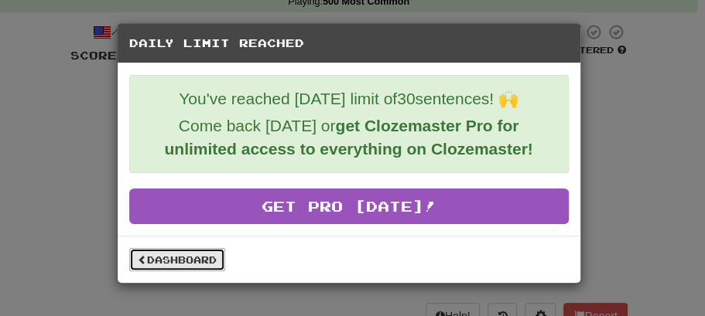
click at [185, 254] on link "Dashboard" at bounding box center [177, 259] width 96 height 23
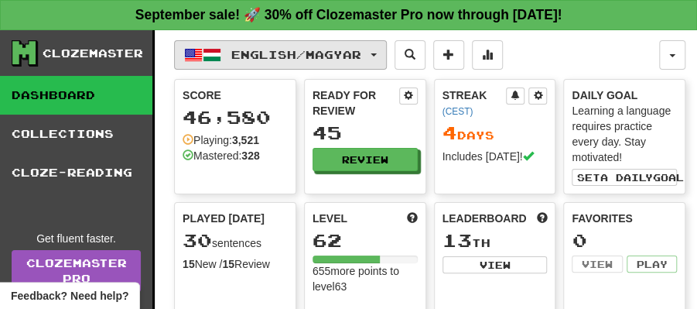
click at [387, 53] on button "English / Magyar" at bounding box center [280, 54] width 213 height 29
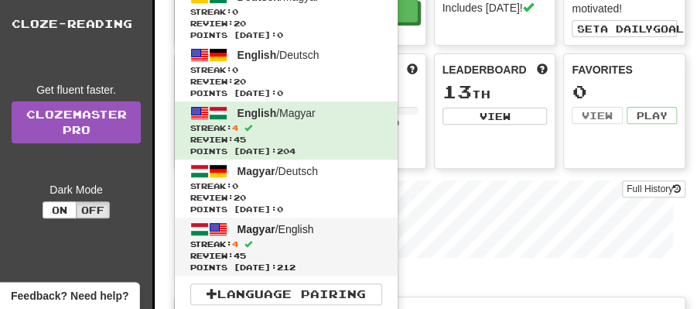
scroll to position [155, 0]
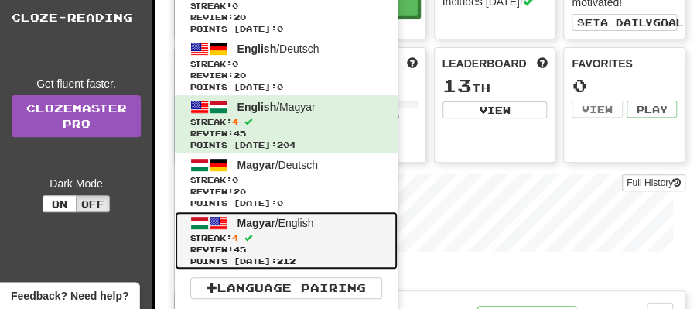
click at [261, 224] on span "Magyar" at bounding box center [256, 223] width 38 height 12
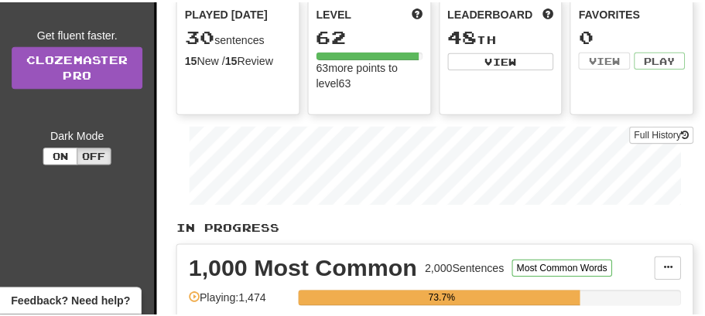
scroll to position [412, 0]
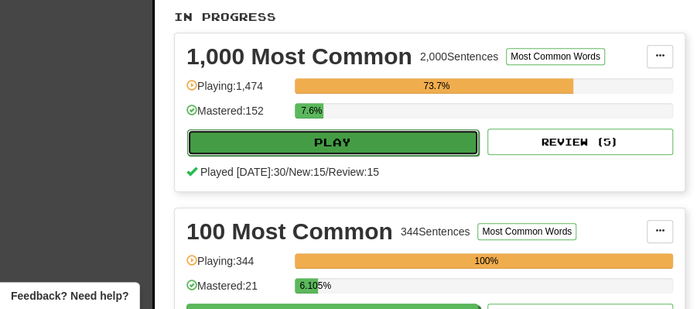
click at [378, 131] on button "Play" at bounding box center [333, 142] width 292 height 26
select select "**"
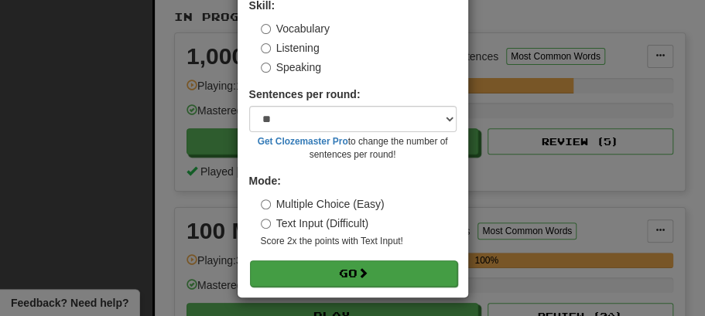
scroll to position [105, 0]
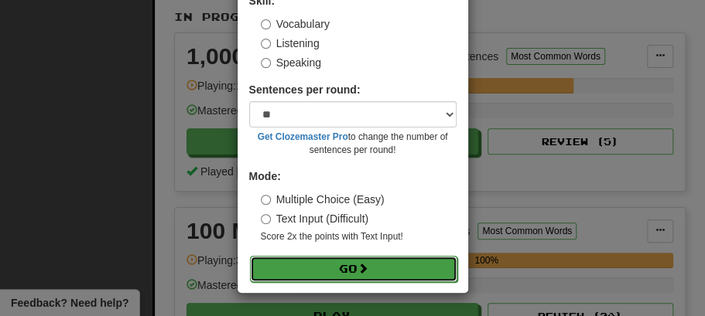
click at [347, 267] on button "Go" at bounding box center [353, 269] width 207 height 26
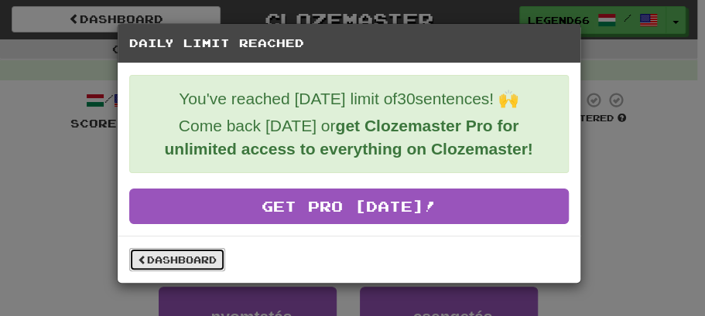
click at [205, 255] on link "Dashboard" at bounding box center [177, 259] width 96 height 23
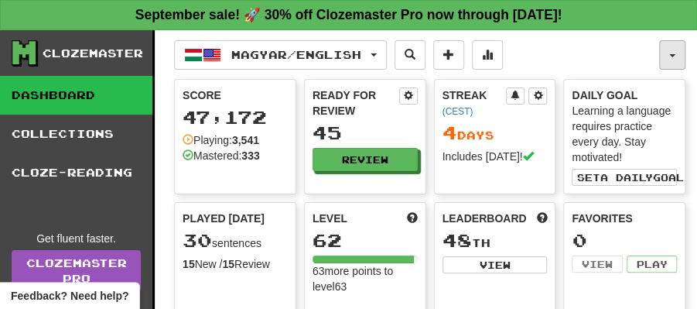
click at [669, 60] on button "button" at bounding box center [672, 54] width 26 height 29
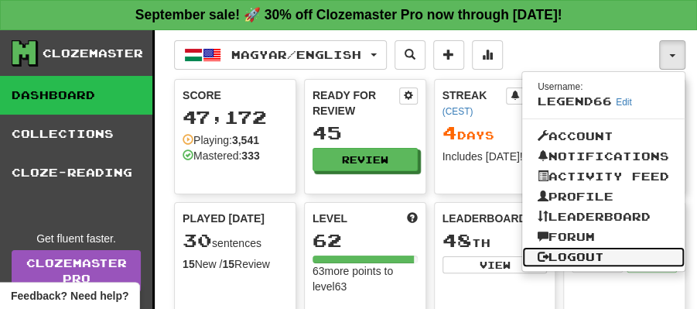
click at [577, 260] on link "Logout" at bounding box center [603, 257] width 162 height 20
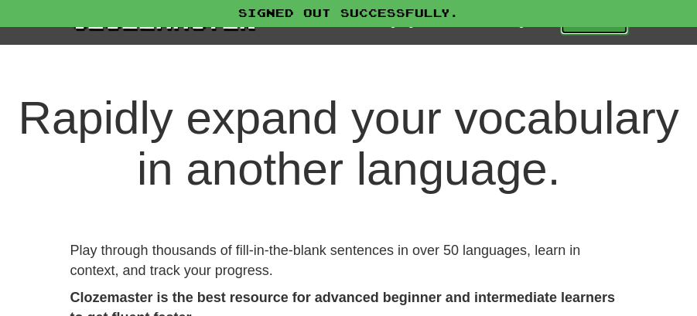
click at [596, 26] on link "Play" at bounding box center [594, 22] width 68 height 26
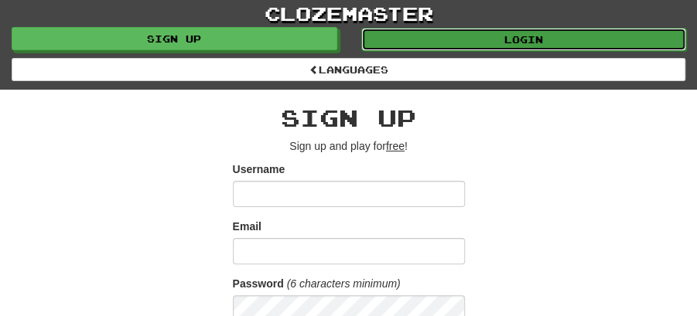
click at [518, 36] on link "Login" at bounding box center [524, 39] width 326 height 23
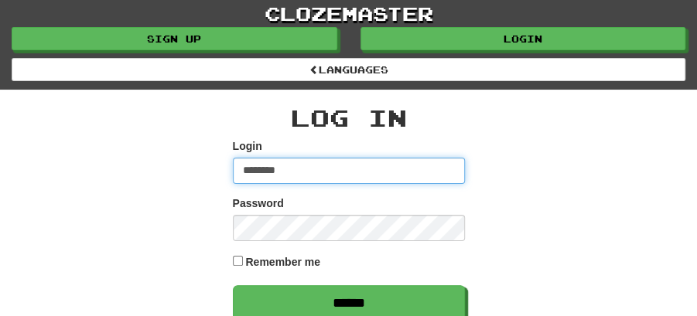
type input "******"
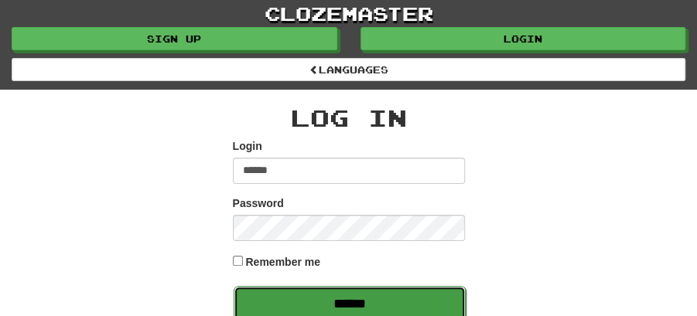
click at [356, 299] on input "******" at bounding box center [350, 304] width 232 height 36
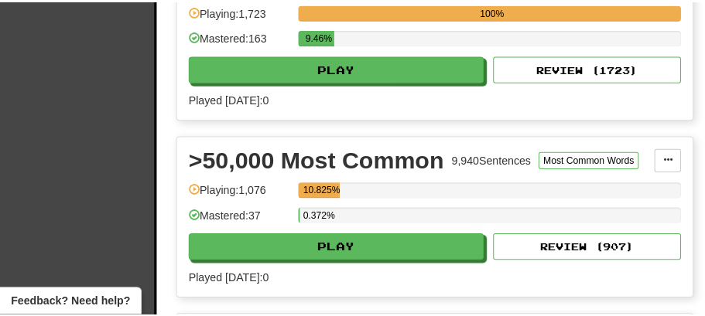
scroll to position [1340, 0]
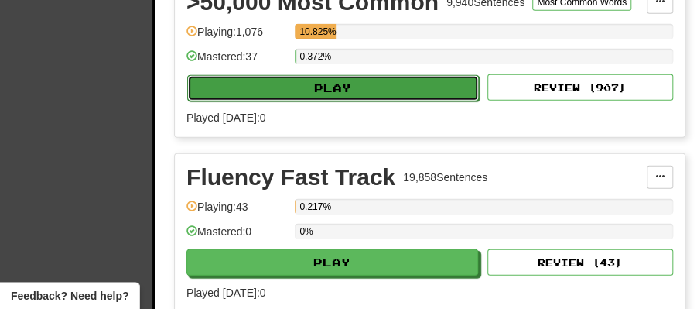
click at [353, 77] on button "Play" at bounding box center [333, 88] width 292 height 26
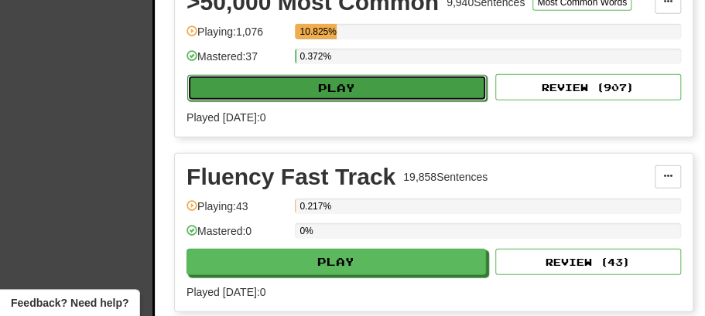
select select "**"
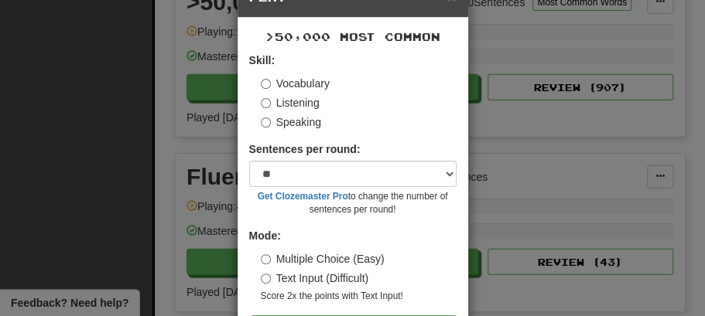
scroll to position [105, 0]
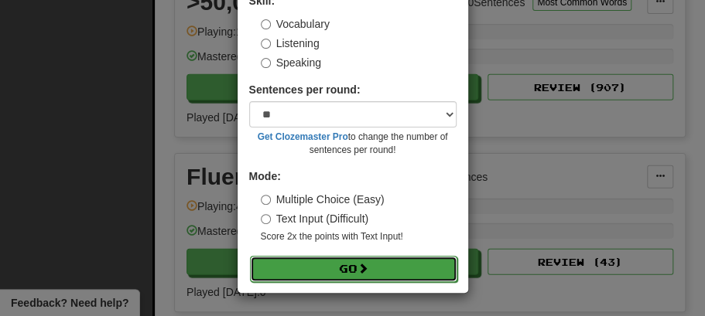
click at [368, 269] on button "Go" at bounding box center [353, 269] width 207 height 26
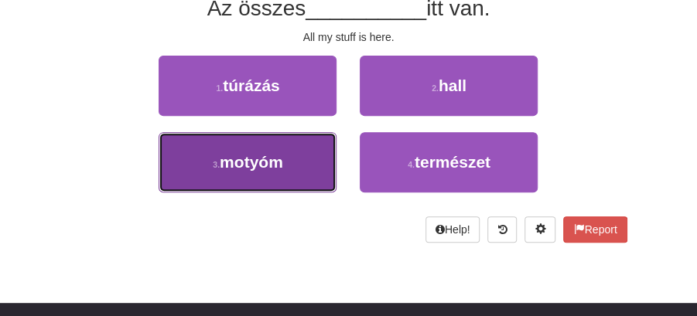
click at [277, 162] on span "motyóm" at bounding box center [251, 162] width 63 height 18
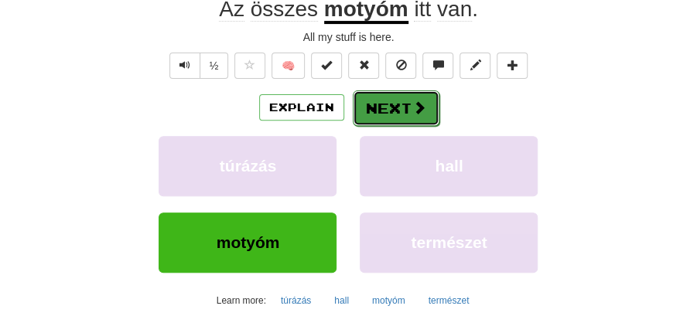
drag, startPoint x: 413, startPoint y: 97, endPoint x: 405, endPoint y: 99, distance: 7.9
click at [405, 99] on button "Next" at bounding box center [396, 108] width 87 height 36
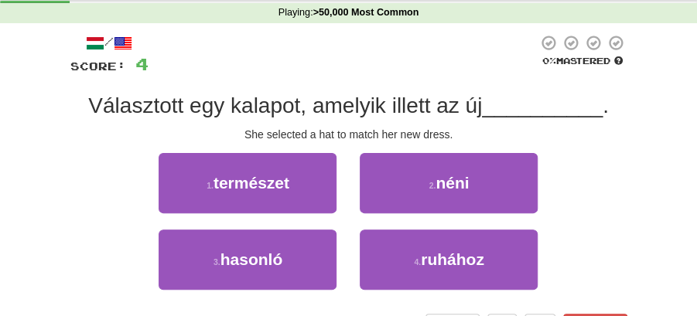
scroll to position [51, 0]
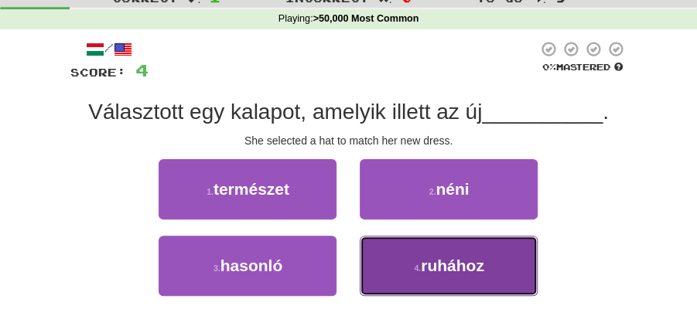
drag, startPoint x: 413, startPoint y: 265, endPoint x: 394, endPoint y: 234, distance: 36.5
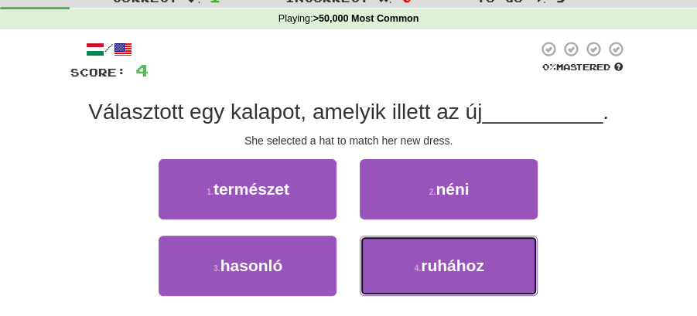
click at [413, 260] on button "4 . ruhához" at bounding box center [449, 266] width 178 height 60
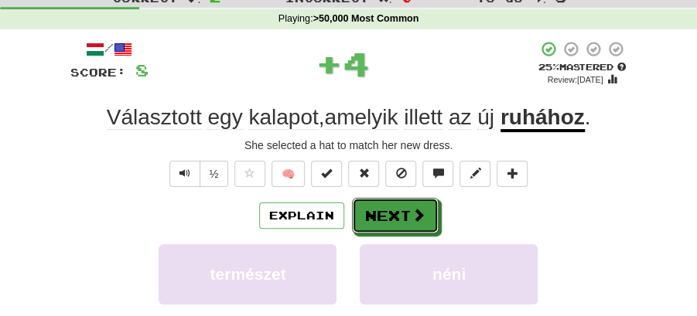
click at [371, 204] on button "Next" at bounding box center [395, 216] width 87 height 36
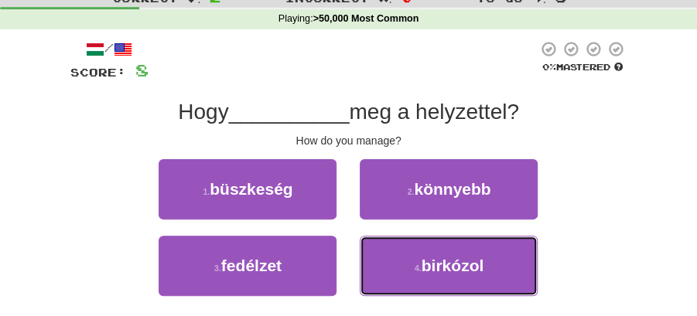
drag, startPoint x: 417, startPoint y: 264, endPoint x: 408, endPoint y: 241, distance: 24.3
click at [418, 260] on button "4 . birkózol" at bounding box center [449, 266] width 178 height 60
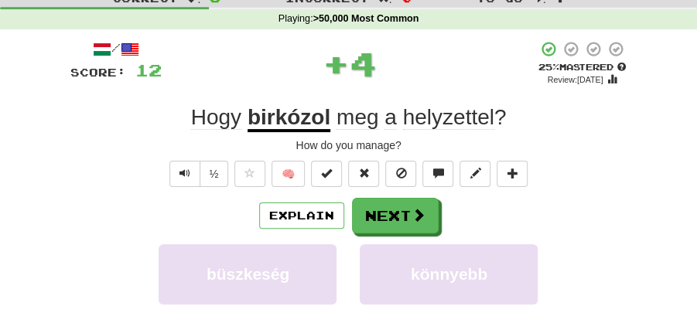
click at [391, 218] on button "Next" at bounding box center [395, 216] width 87 height 36
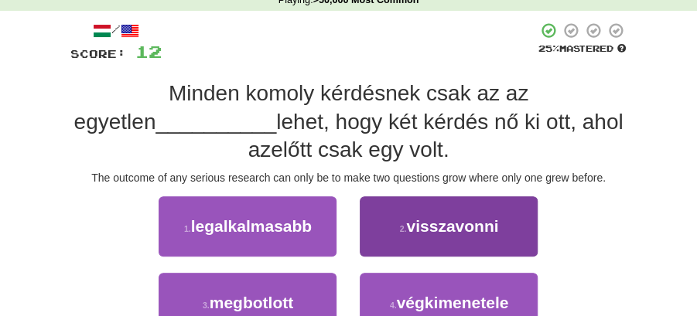
scroll to position [103, 0]
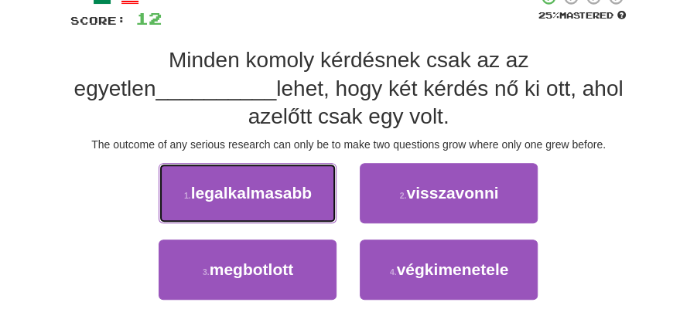
drag, startPoint x: 284, startPoint y: 196, endPoint x: 371, endPoint y: 195, distance: 87.4
click at [285, 195] on span "legalkalmasabb" at bounding box center [251, 193] width 121 height 18
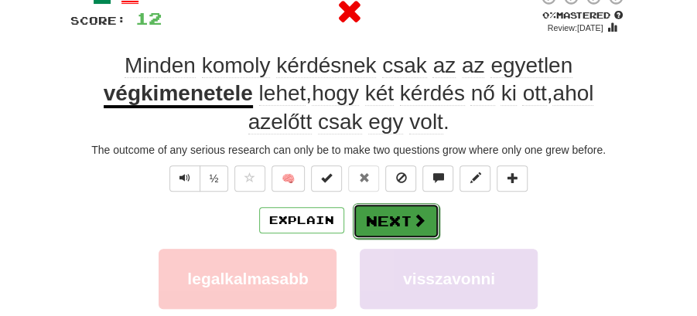
click at [382, 215] on button "Next" at bounding box center [396, 221] width 87 height 36
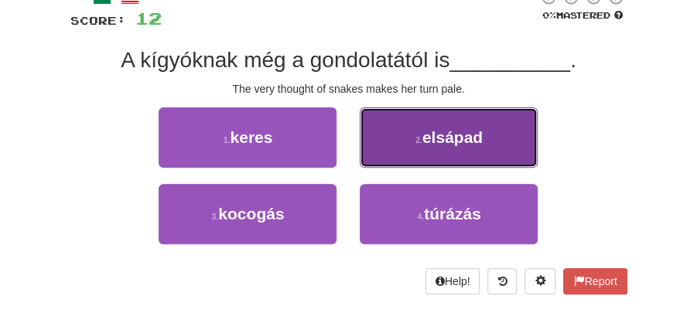
drag, startPoint x: 419, startPoint y: 138, endPoint x: 413, endPoint y: 144, distance: 8.8
click at [413, 144] on button "2 . elsápad" at bounding box center [449, 138] width 178 height 60
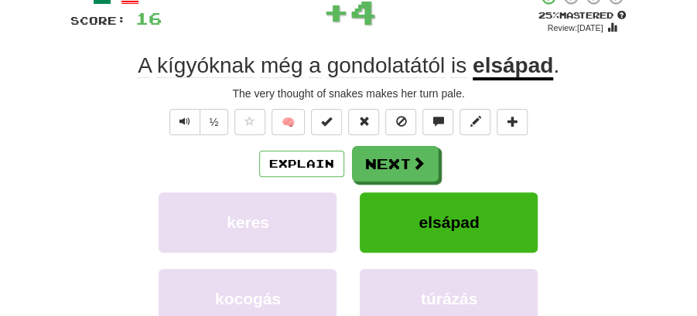
click at [384, 163] on button "Next" at bounding box center [395, 164] width 87 height 36
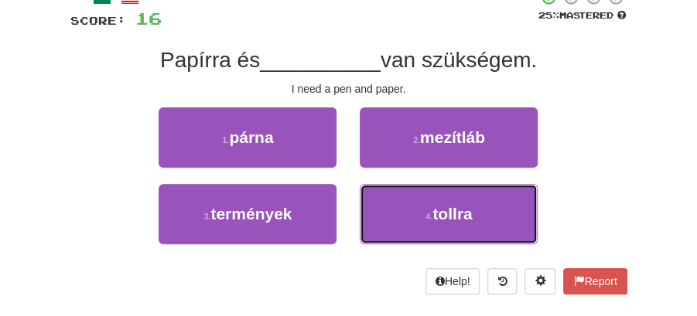
drag, startPoint x: 423, startPoint y: 203, endPoint x: 411, endPoint y: 189, distance: 17.5
click at [421, 202] on button "4 . tollra" at bounding box center [449, 214] width 178 height 60
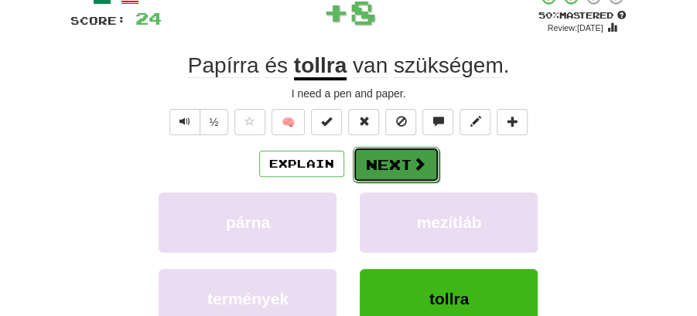
click at [401, 155] on button "Next" at bounding box center [396, 165] width 87 height 36
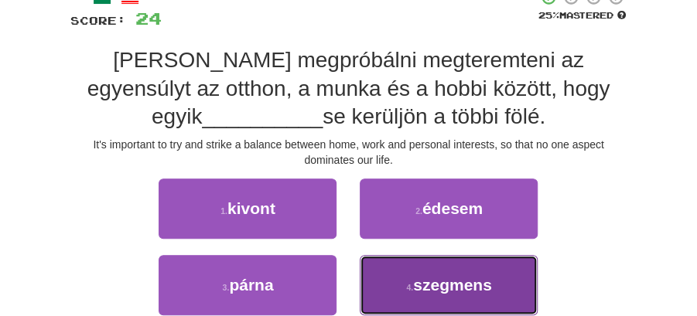
drag, startPoint x: 433, startPoint y: 269, endPoint x: 422, endPoint y: 254, distance: 18.3
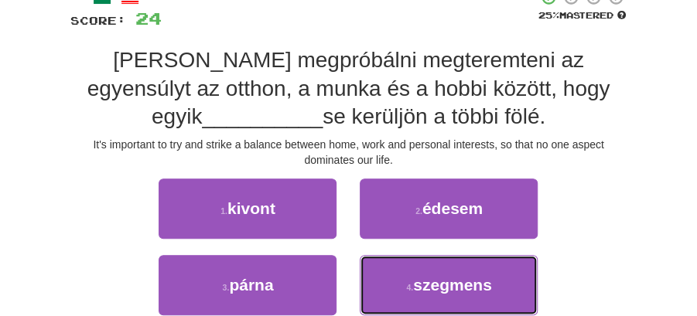
click at [433, 268] on button "4 . szegmens" at bounding box center [449, 285] width 178 height 60
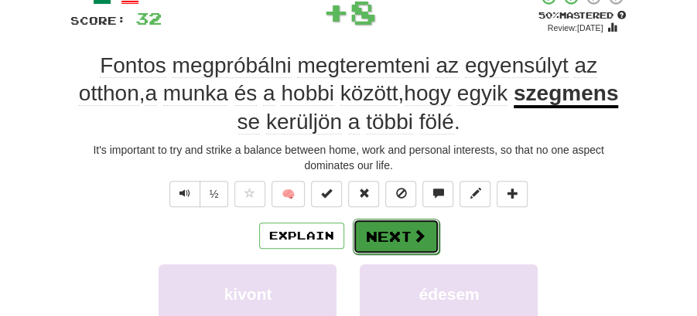
click at [407, 231] on button "Next" at bounding box center [396, 237] width 87 height 36
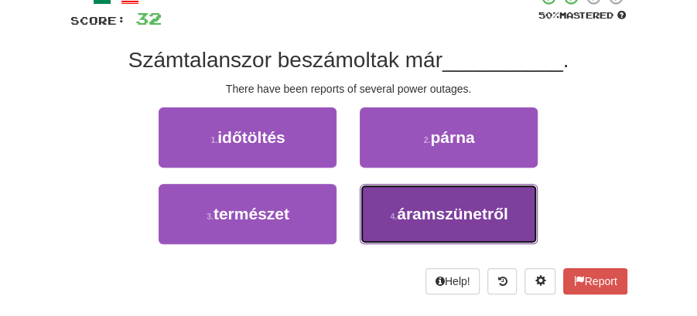
click at [418, 220] on span "áramszünetről" at bounding box center [452, 214] width 111 height 18
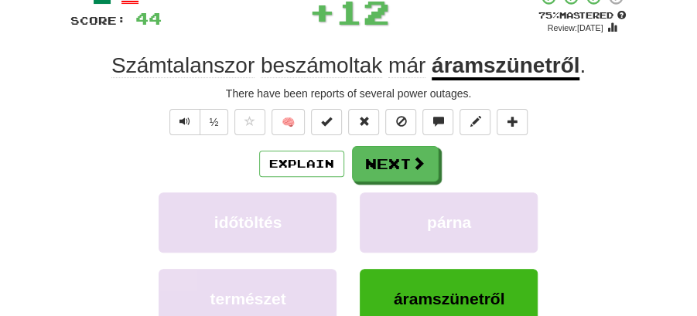
click at [401, 175] on button "Next" at bounding box center [395, 164] width 87 height 36
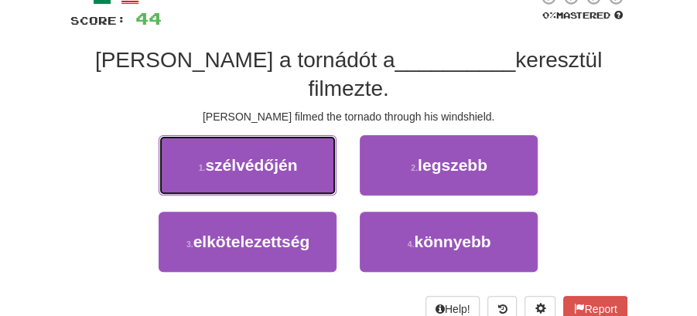
drag, startPoint x: 295, startPoint y: 131, endPoint x: 341, endPoint y: 141, distance: 46.6
click at [304, 135] on button "1 . szélvédőjén" at bounding box center [248, 165] width 178 height 60
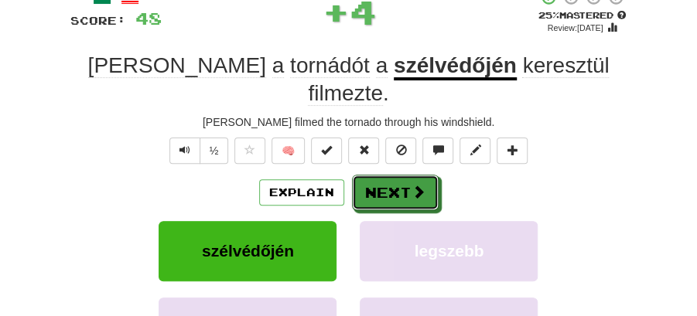
click at [416, 185] on span at bounding box center [418, 192] width 14 height 14
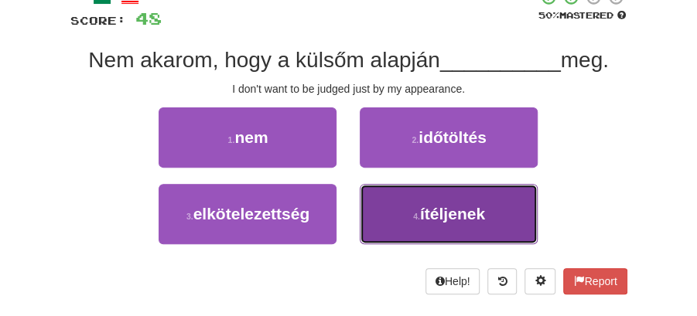
drag, startPoint x: 436, startPoint y: 209, endPoint x: 428, endPoint y: 198, distance: 13.3
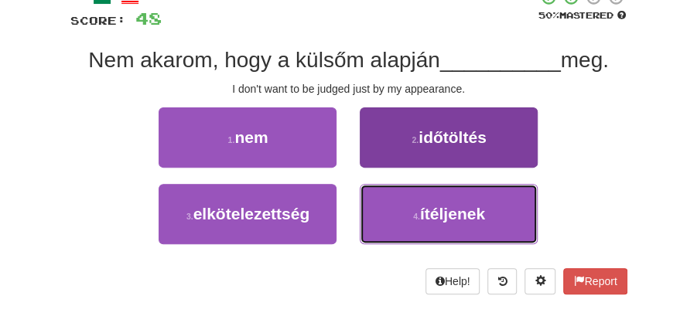
click at [432, 205] on span "ítéljenek" at bounding box center [452, 214] width 65 height 18
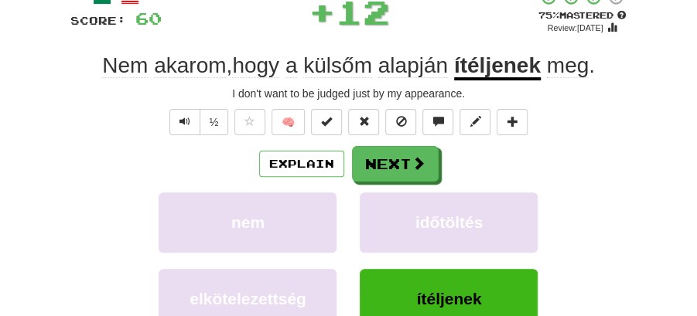
click at [401, 164] on button "Next" at bounding box center [395, 164] width 87 height 36
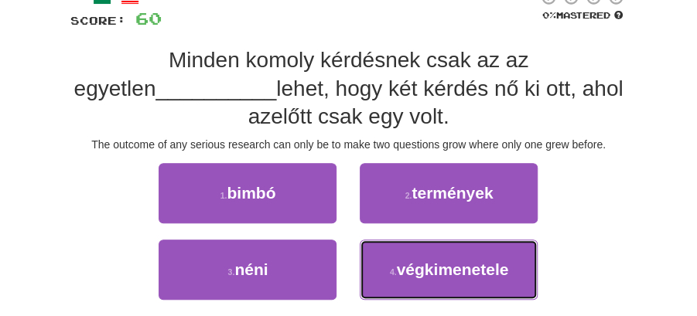
drag, startPoint x: 438, startPoint y: 268, endPoint x: 441, endPoint y: 238, distance: 30.3
click at [441, 261] on span "végkimenetele" at bounding box center [452, 270] width 112 height 18
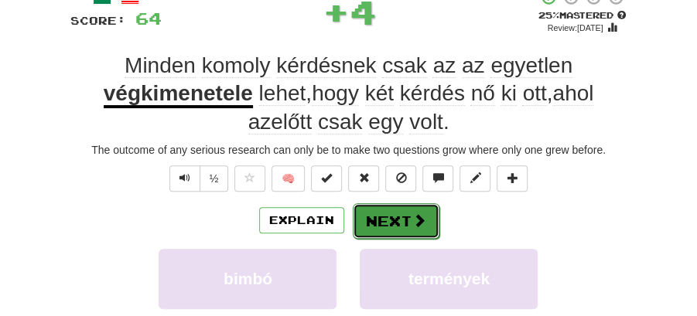
drag, startPoint x: 441, startPoint y: 238, endPoint x: 405, endPoint y: 207, distance: 47.1
click at [425, 207] on button "Next" at bounding box center [395, 221] width 87 height 36
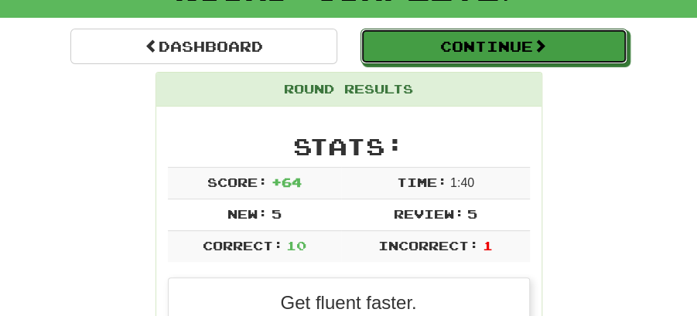
click at [452, 51] on button "Continue" at bounding box center [493, 47] width 267 height 36
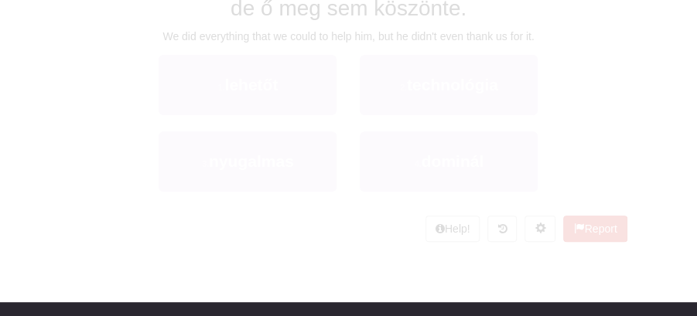
scroll to position [119, 0]
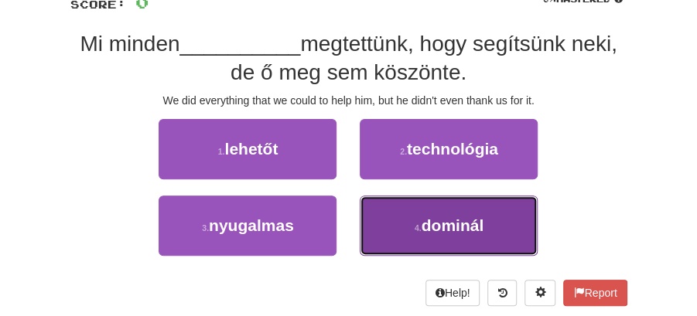
drag, startPoint x: 450, startPoint y: 227, endPoint x: 429, endPoint y: 193, distance: 39.9
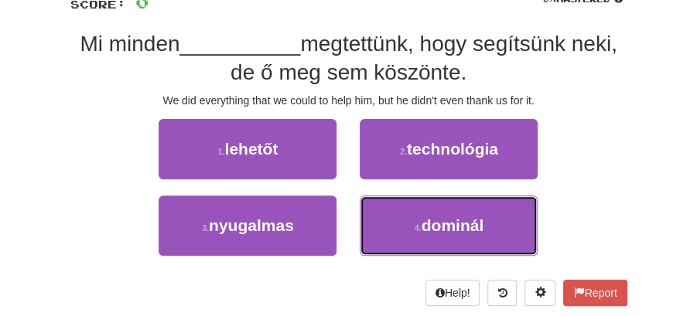
click at [450, 224] on span "dominál" at bounding box center [453, 226] width 63 height 18
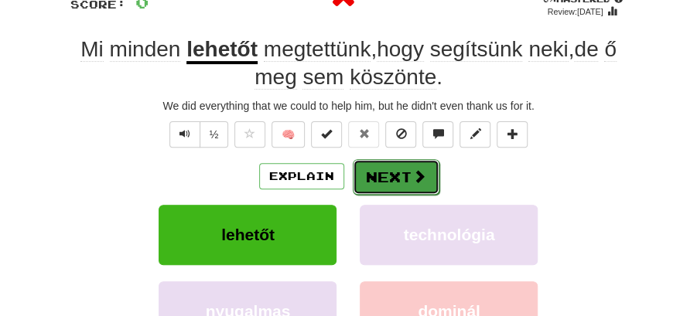
click at [413, 163] on button "Next" at bounding box center [396, 177] width 87 height 36
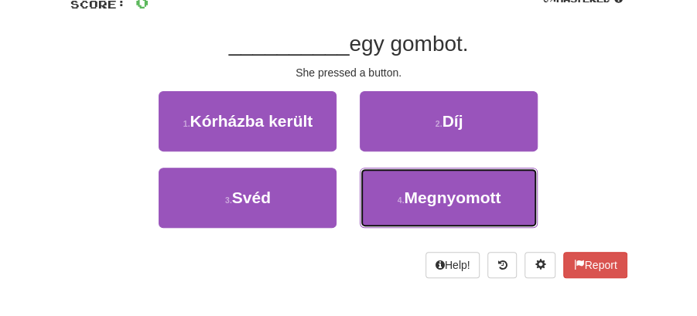
drag, startPoint x: 473, startPoint y: 210, endPoint x: 377, endPoint y: 128, distance: 126.1
click at [470, 205] on button "4 . Megnyomott" at bounding box center [449, 198] width 178 height 60
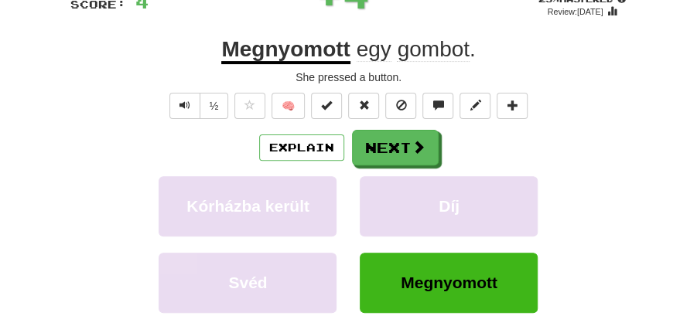
click at [377, 128] on div "/ Score: 4 + 4 25 % Mastered Review: 2025-09-18 Megnyomott egy gombot . She pre…" at bounding box center [348, 192] width 557 height 440
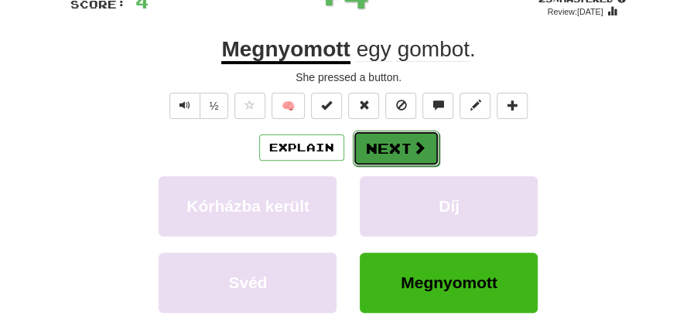
click at [376, 134] on button "Next" at bounding box center [396, 149] width 87 height 36
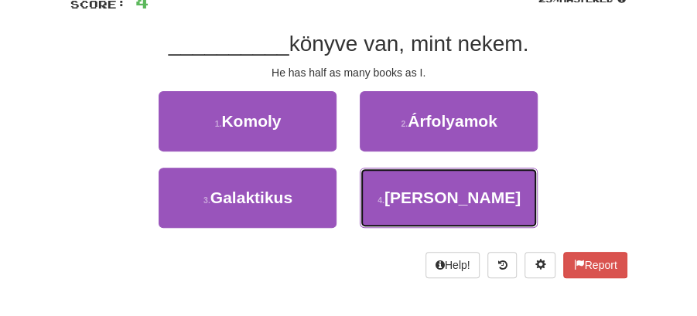
drag, startPoint x: 436, startPoint y: 191, endPoint x: 418, endPoint y: 164, distance: 32.4
click at [435, 189] on span "Feleannyi" at bounding box center [452, 198] width 136 height 18
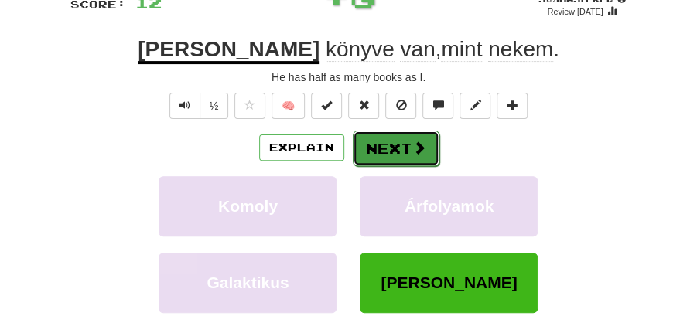
click at [408, 139] on button "Next" at bounding box center [396, 149] width 87 height 36
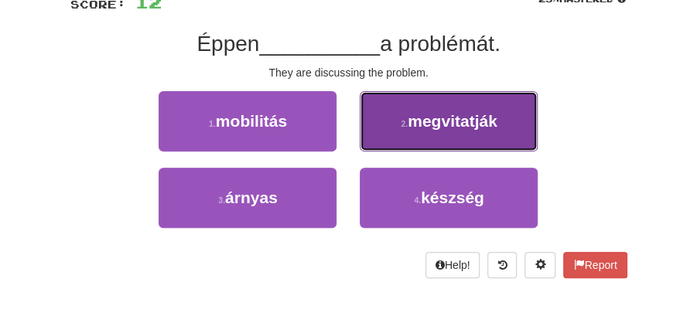
click at [461, 128] on span "megvitatják" at bounding box center [453, 121] width 90 height 18
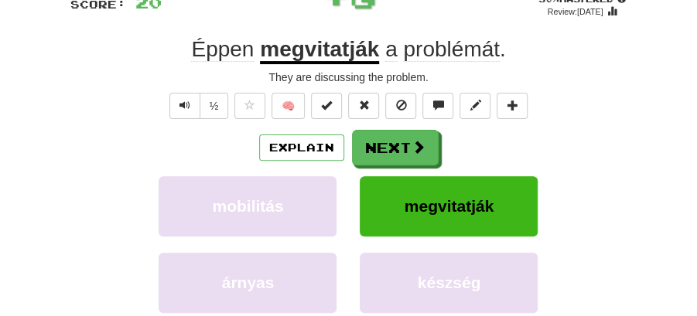
click at [367, 136] on button "Next" at bounding box center [395, 148] width 87 height 36
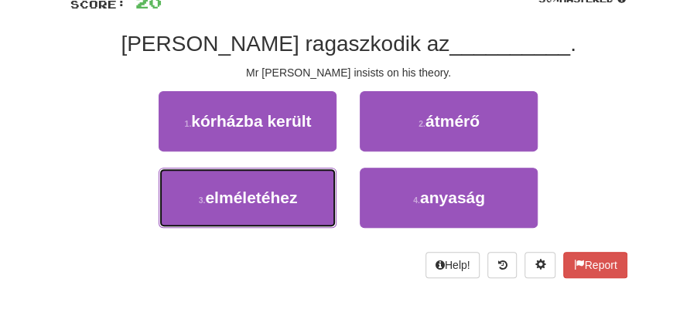
drag, startPoint x: 292, startPoint y: 192, endPoint x: 356, endPoint y: 166, distance: 69.4
click at [320, 182] on button "3 . elméletéhez" at bounding box center [248, 198] width 178 height 60
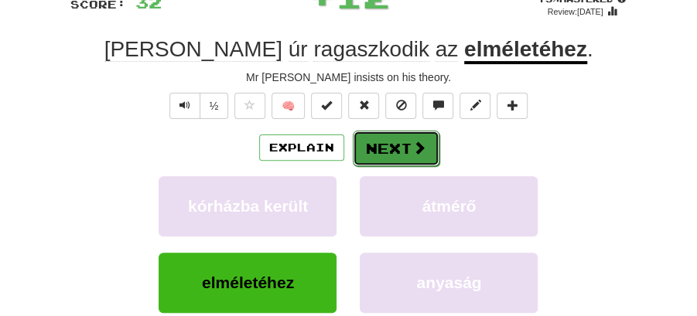
click at [372, 148] on button "Next" at bounding box center [396, 149] width 87 height 36
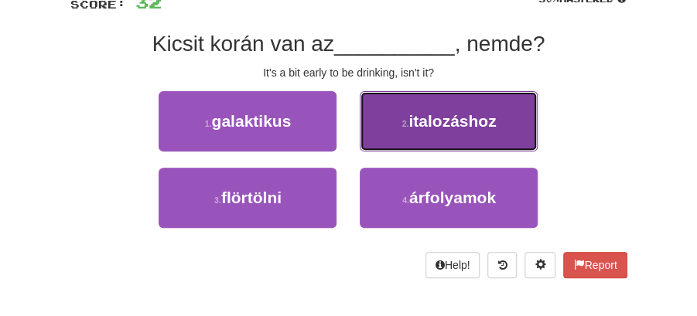
click at [405, 128] on button "2 . italozáshoz" at bounding box center [449, 121] width 178 height 60
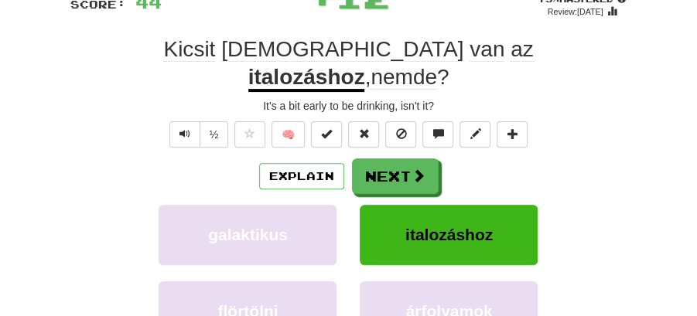
click at [374, 159] on button "Next" at bounding box center [395, 177] width 87 height 36
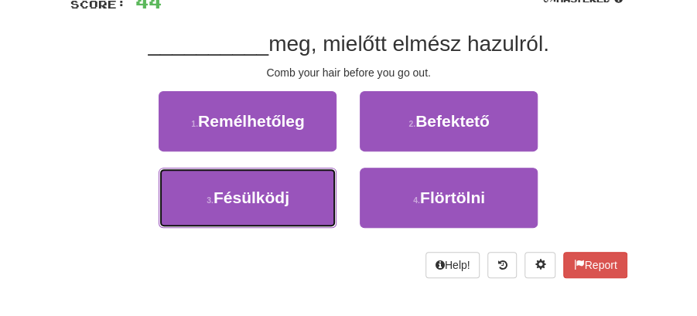
drag, startPoint x: 285, startPoint y: 195, endPoint x: 320, endPoint y: 172, distance: 42.5
click at [293, 186] on button "3 . Fésülködj" at bounding box center [248, 198] width 178 height 60
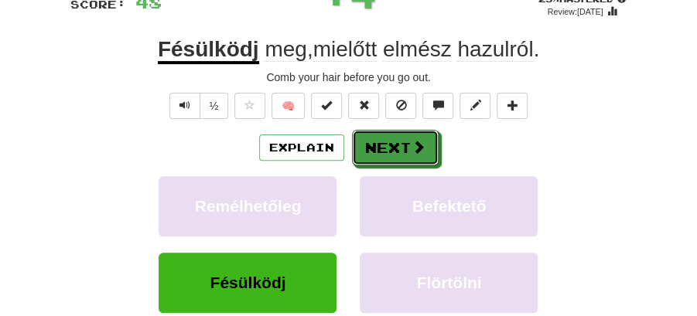
drag, startPoint x: 405, startPoint y: 144, endPoint x: 297, endPoint y: 6, distance: 175.1
click at [406, 143] on button "Next" at bounding box center [395, 148] width 87 height 36
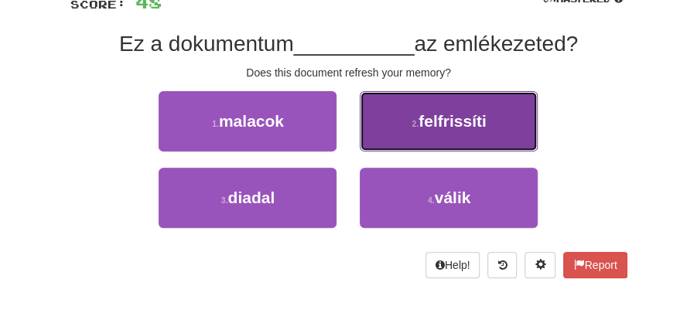
drag, startPoint x: 417, startPoint y: 122, endPoint x: 408, endPoint y: 128, distance: 10.5
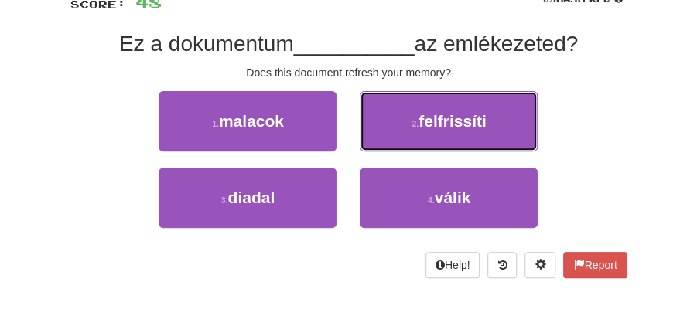
click at [416, 122] on small "2 ." at bounding box center [414, 123] width 7 height 9
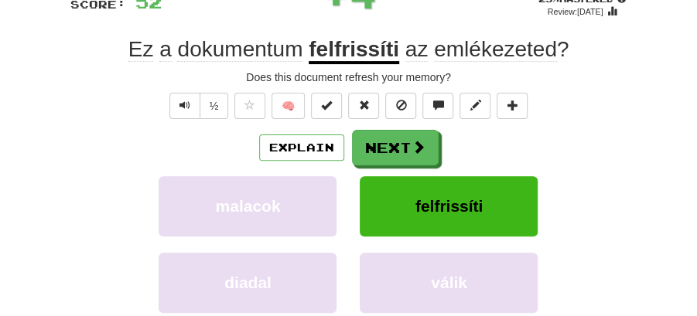
click at [398, 135] on button "Next" at bounding box center [395, 148] width 87 height 36
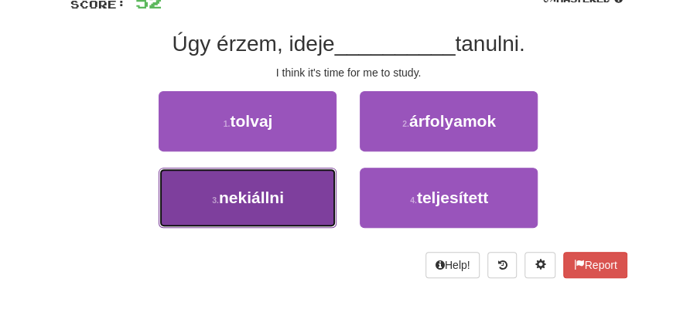
drag, startPoint x: 284, startPoint y: 190, endPoint x: 316, endPoint y: 172, distance: 36.7
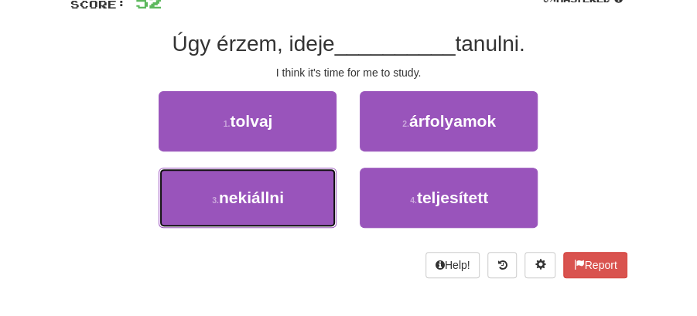
click at [299, 179] on button "3 . nekiállni" at bounding box center [248, 198] width 178 height 60
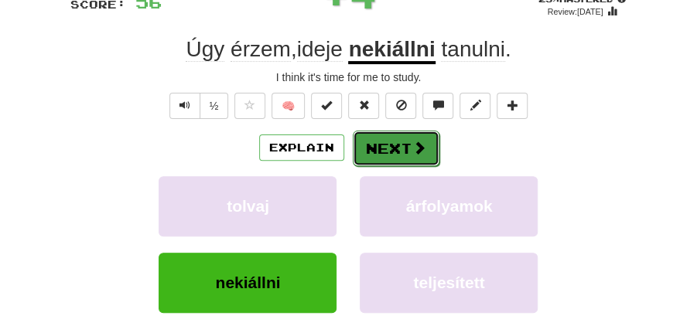
click at [374, 139] on button "Next" at bounding box center [396, 149] width 87 height 36
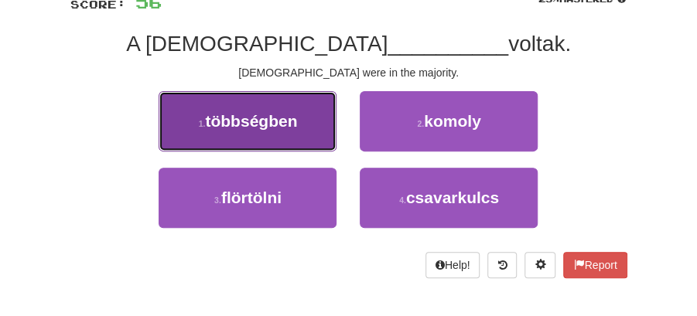
drag, startPoint x: 272, startPoint y: 125, endPoint x: 284, endPoint y: 128, distance: 11.8
click at [284, 128] on span "többségben" at bounding box center [251, 121] width 92 height 18
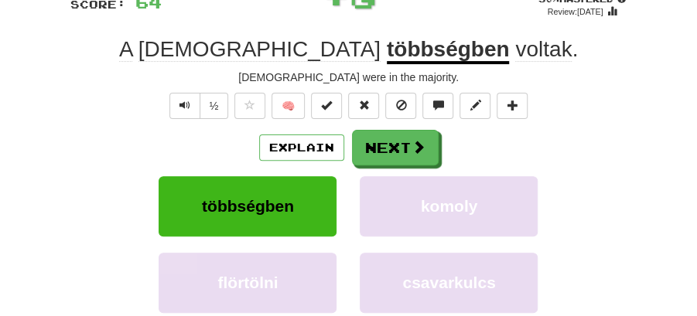
click at [369, 145] on button "Next" at bounding box center [395, 148] width 87 height 36
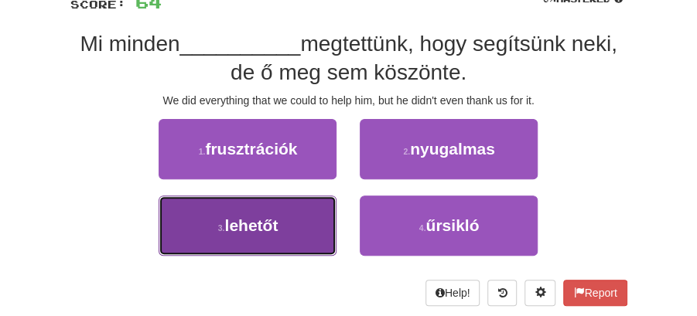
drag, startPoint x: 257, startPoint y: 222, endPoint x: 328, endPoint y: 196, distance: 75.6
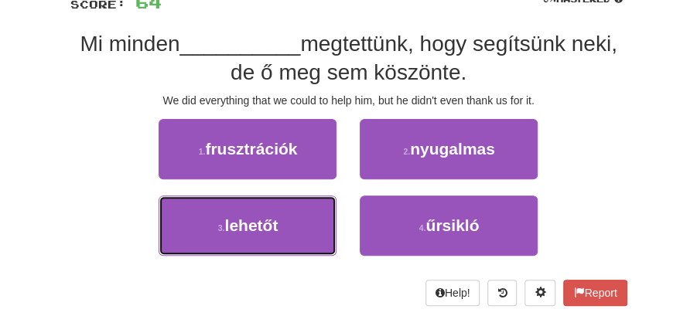
click at [278, 217] on span "lehetőt" at bounding box center [250, 226] width 53 height 18
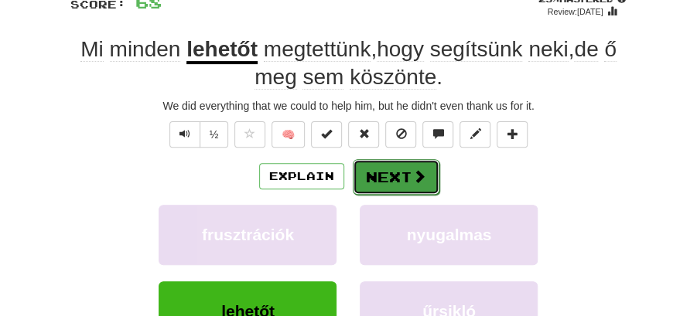
click at [388, 161] on button "Next" at bounding box center [396, 177] width 87 height 36
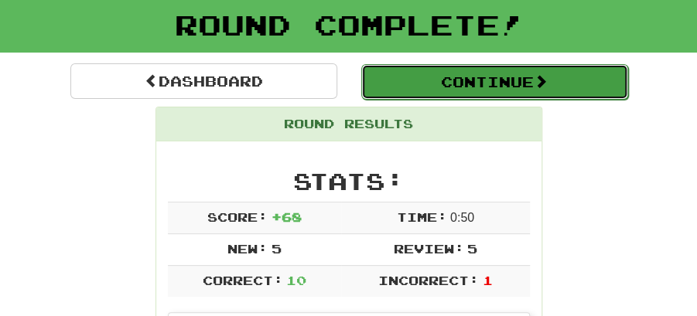
click at [442, 82] on button "Continue" at bounding box center [494, 82] width 267 height 36
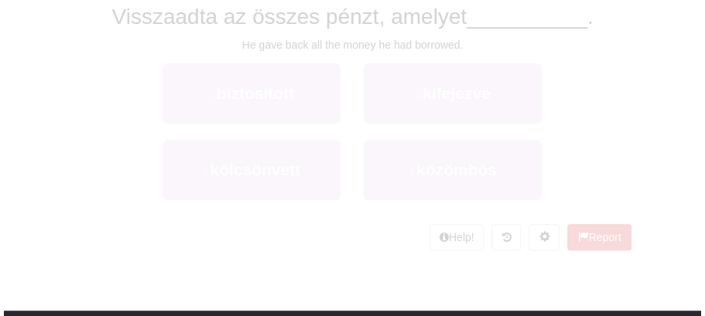
scroll to position [84, 0]
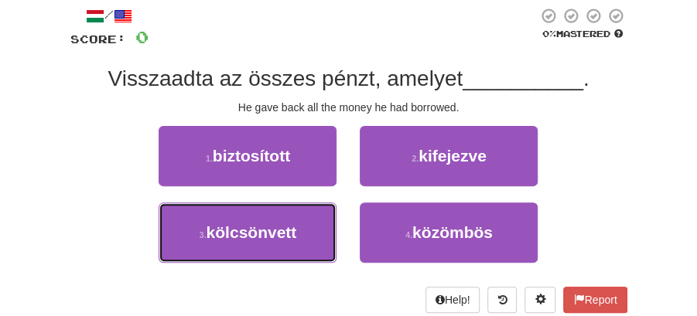
drag, startPoint x: 282, startPoint y: 227, endPoint x: 345, endPoint y: 211, distance: 65.5
click at [288, 224] on span "kölcsönvett" at bounding box center [252, 233] width 90 height 18
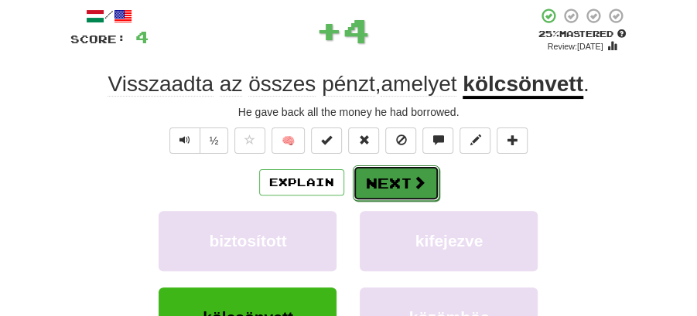
click at [388, 175] on button "Next" at bounding box center [396, 184] width 87 height 36
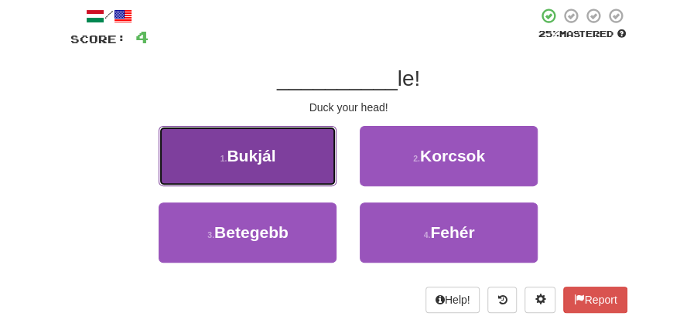
click at [271, 169] on button "1 . Bukjál" at bounding box center [248, 156] width 178 height 60
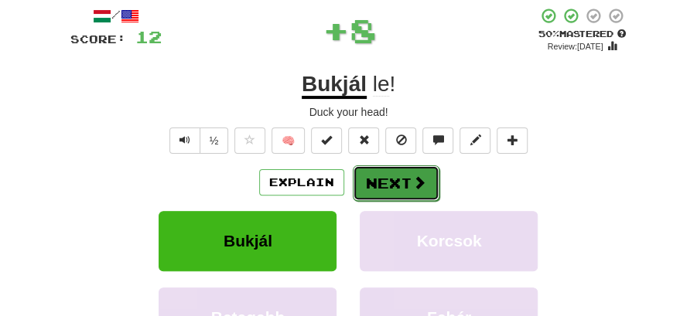
click at [391, 177] on button "Next" at bounding box center [396, 184] width 87 height 36
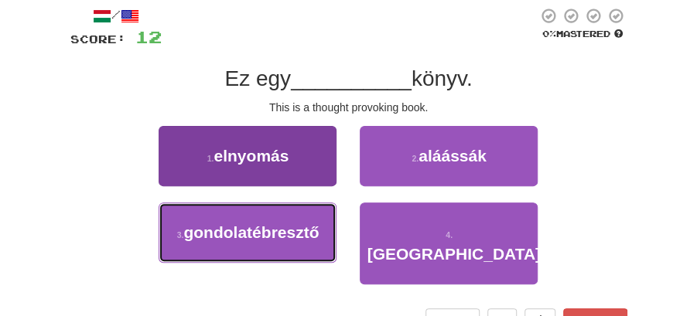
drag, startPoint x: 278, startPoint y: 237, endPoint x: 329, endPoint y: 215, distance: 56.5
click at [279, 237] on span "gondolatébresztő" at bounding box center [250, 233] width 135 height 18
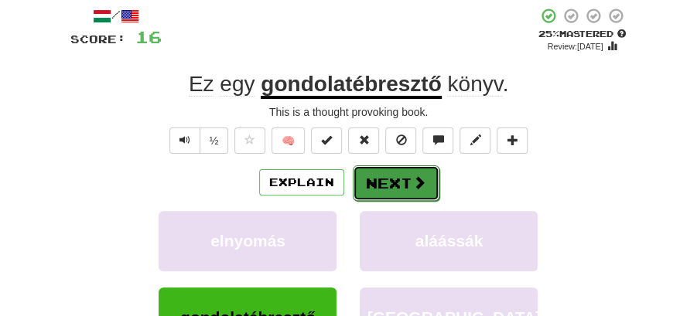
click at [398, 175] on button "Next" at bounding box center [396, 184] width 87 height 36
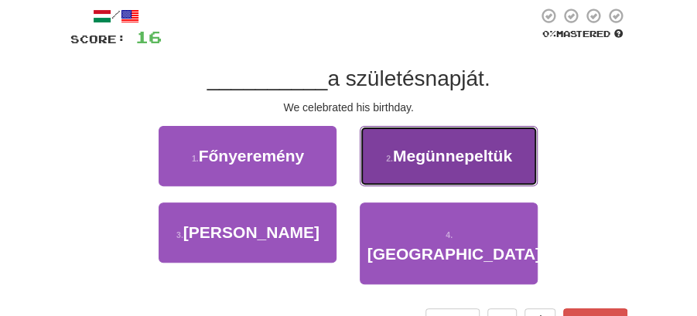
click at [436, 169] on button "2 . Megünnepeltük" at bounding box center [449, 156] width 178 height 60
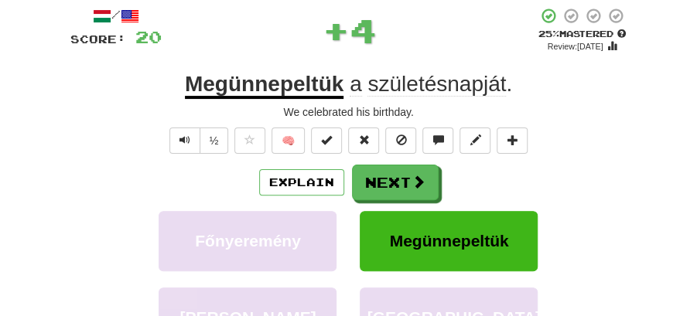
click at [407, 179] on button "Next" at bounding box center [395, 183] width 87 height 36
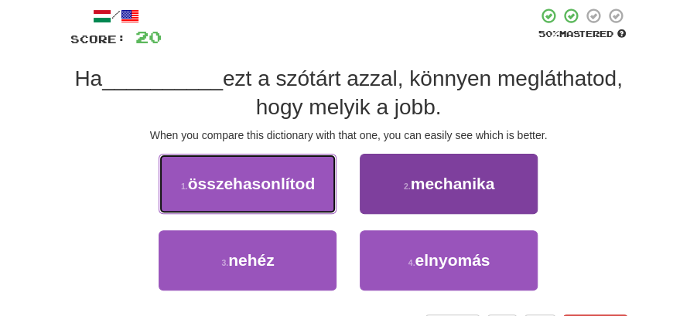
drag, startPoint x: 303, startPoint y: 179, endPoint x: 425, endPoint y: 191, distance: 122.0
click at [357, 181] on div "1 . összehasonlítod 2 . mechanika" at bounding box center [348, 192] width 603 height 77
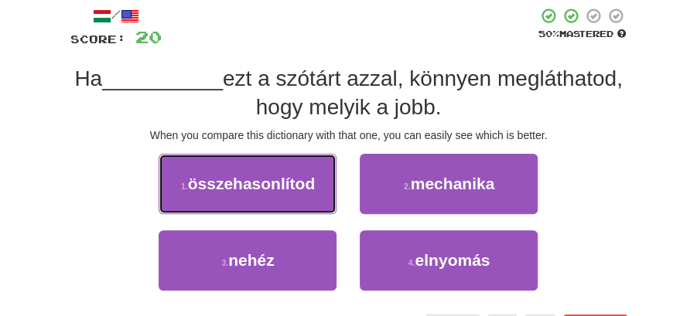
drag, startPoint x: 265, startPoint y: 186, endPoint x: 430, endPoint y: 185, distance: 165.5
click at [326, 183] on button "1 . összehasonlítod" at bounding box center [248, 184] width 178 height 60
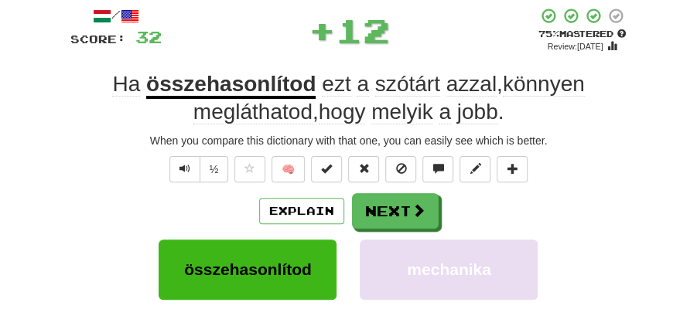
click at [432, 186] on div "/ Score: 32 + 12 75 % Mastered Review: 2025-10-17 Ha összehasonlítod ezt a szót…" at bounding box center [348, 241] width 557 height 468
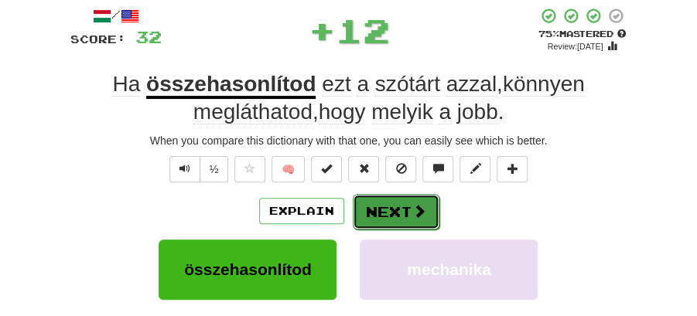
click at [408, 203] on button "Next" at bounding box center [396, 212] width 87 height 36
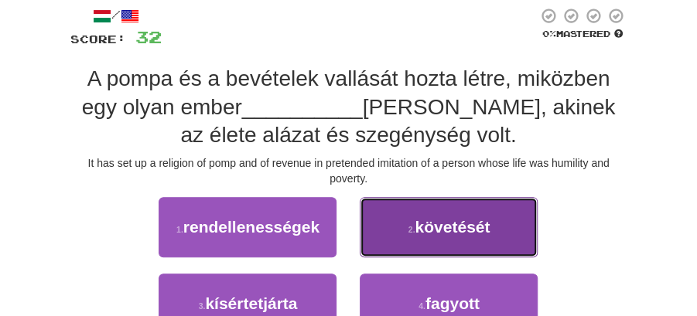
click at [424, 221] on span "követését" at bounding box center [452, 227] width 75 height 18
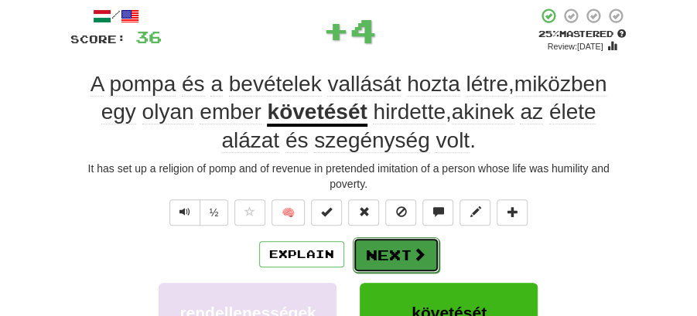
click at [392, 246] on button "Next" at bounding box center [396, 255] width 87 height 36
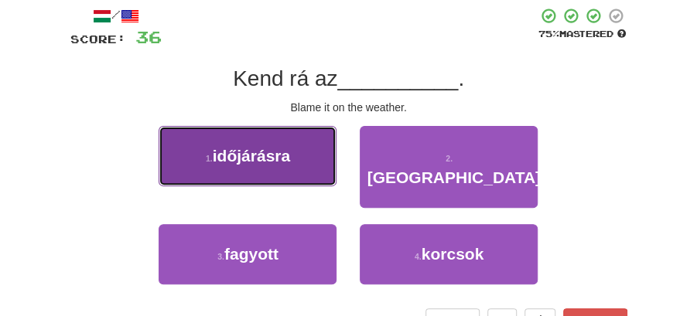
click at [306, 164] on button "1 . időjárásra" at bounding box center [248, 156] width 178 height 60
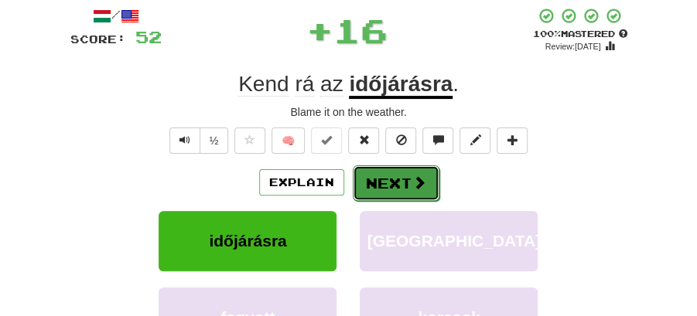
click at [400, 178] on button "Next" at bounding box center [396, 184] width 87 height 36
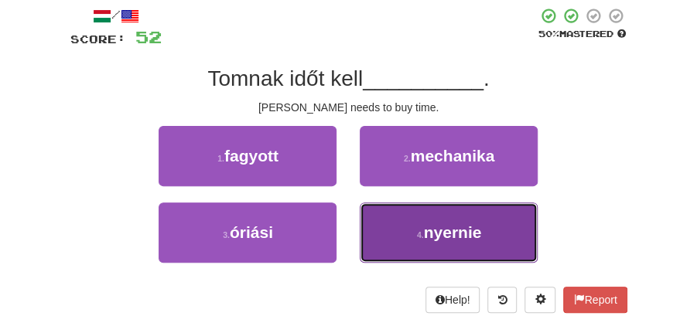
click at [449, 229] on span "nyernie" at bounding box center [452, 233] width 58 height 18
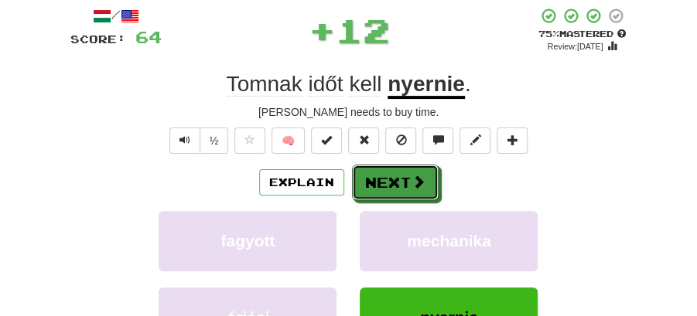
click at [386, 190] on button "Next" at bounding box center [395, 183] width 87 height 36
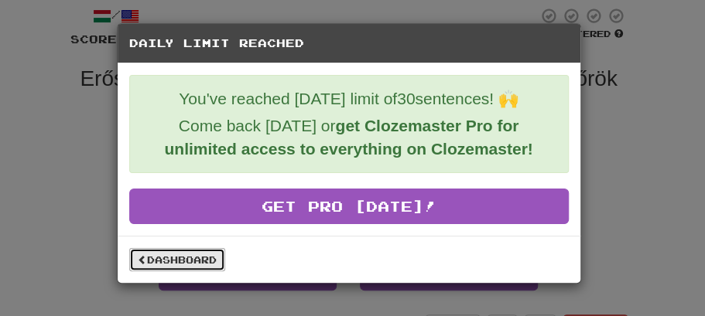
click at [190, 253] on link "Dashboard" at bounding box center [177, 259] width 96 height 23
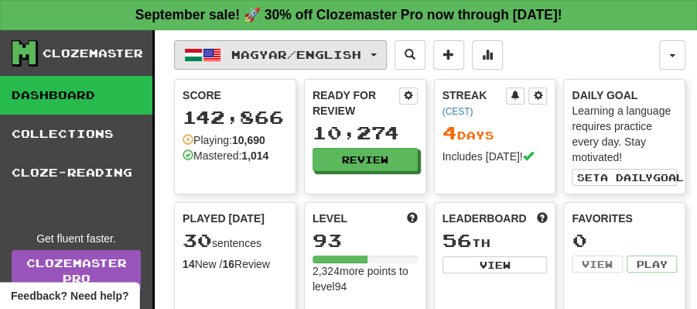
click at [387, 49] on button "Magyar / English" at bounding box center [280, 54] width 213 height 29
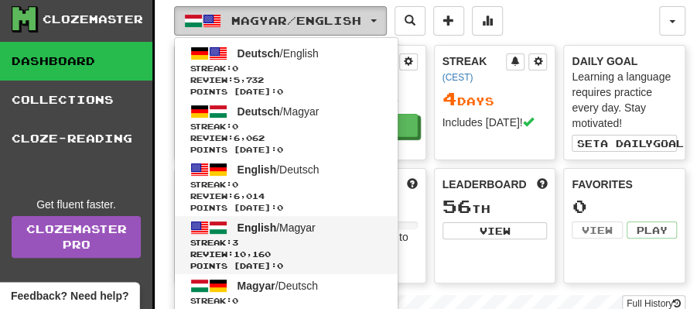
scroll to position [51, 0]
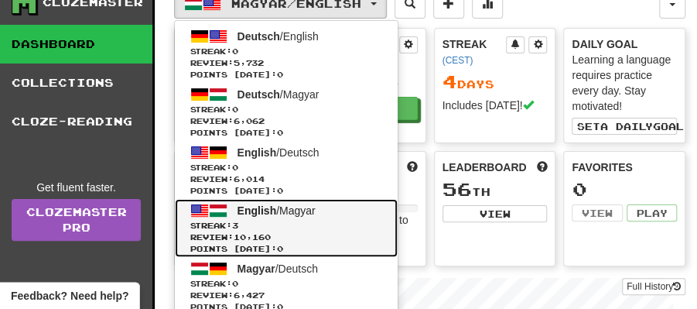
click at [257, 212] on span "English" at bounding box center [256, 210] width 39 height 12
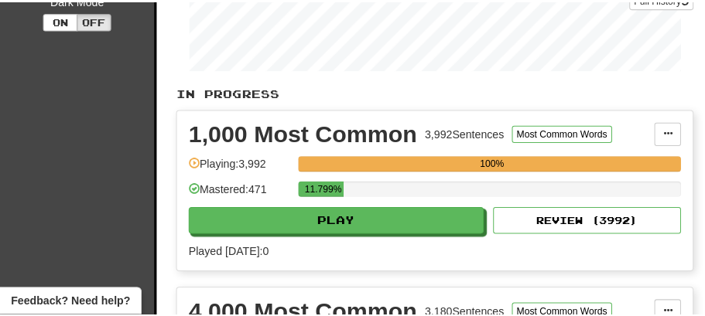
scroll to position [515, 0]
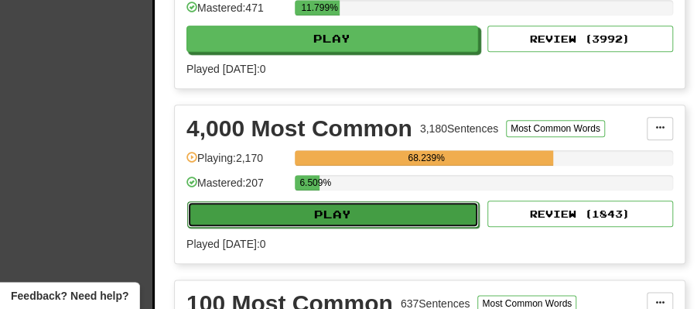
click at [364, 201] on button "Play" at bounding box center [333, 214] width 292 height 26
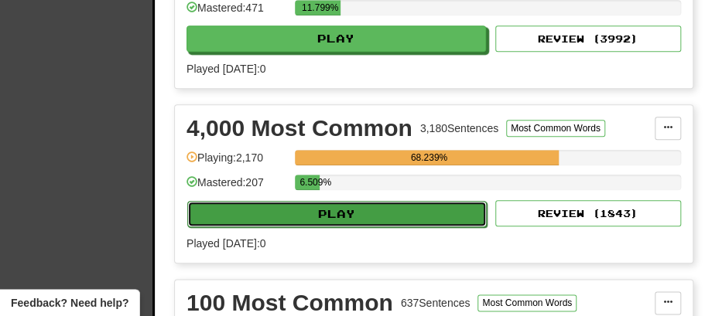
select select "**"
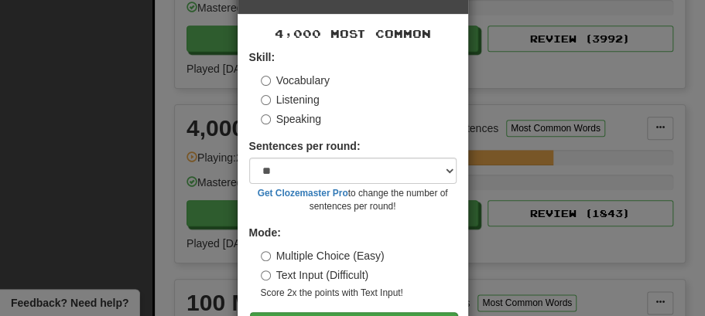
scroll to position [105, 0]
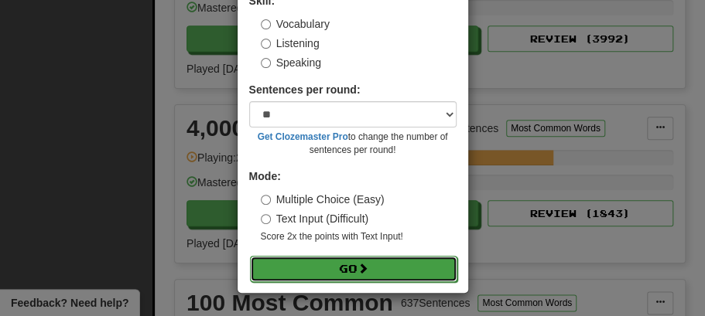
click at [357, 265] on span at bounding box center [362, 268] width 11 height 11
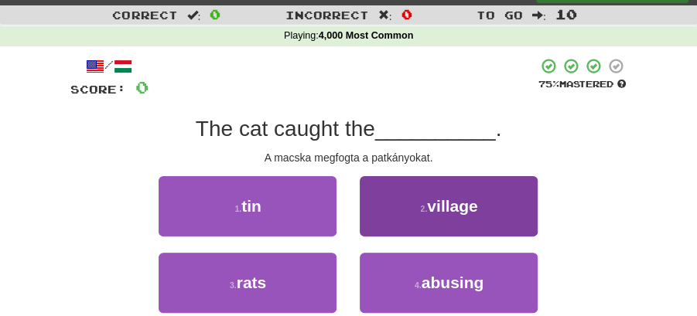
scroll to position [51, 0]
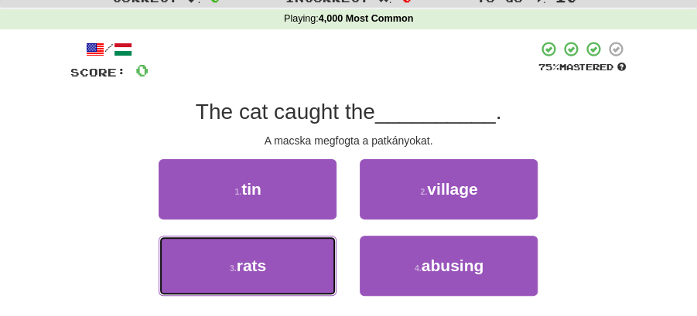
drag, startPoint x: 300, startPoint y: 271, endPoint x: 347, endPoint y: 234, distance: 60.5
click at [304, 267] on button "3 . rats" at bounding box center [248, 266] width 178 height 60
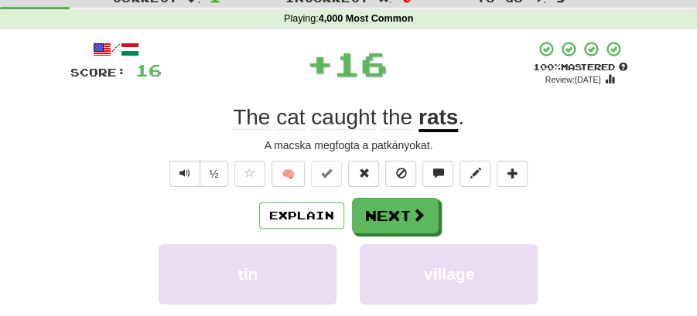
click at [377, 208] on button "Next" at bounding box center [395, 216] width 87 height 36
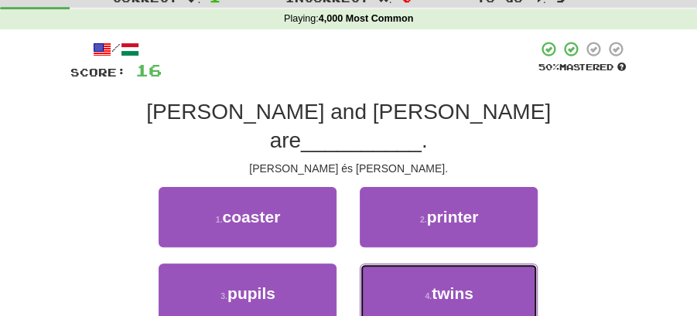
drag, startPoint x: 408, startPoint y: 263, endPoint x: 412, endPoint y: 241, distance: 22.8
click at [411, 264] on button "4 . twins" at bounding box center [449, 294] width 178 height 60
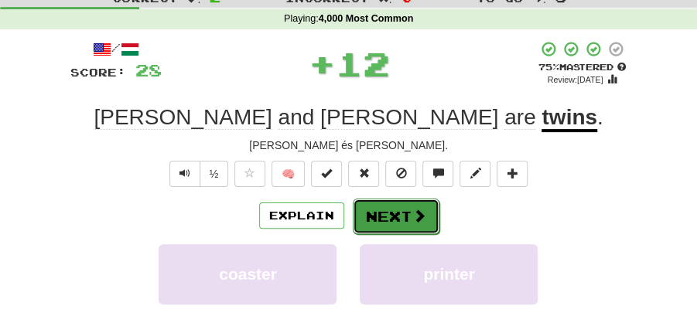
click at [398, 208] on button "Next" at bounding box center [396, 217] width 87 height 36
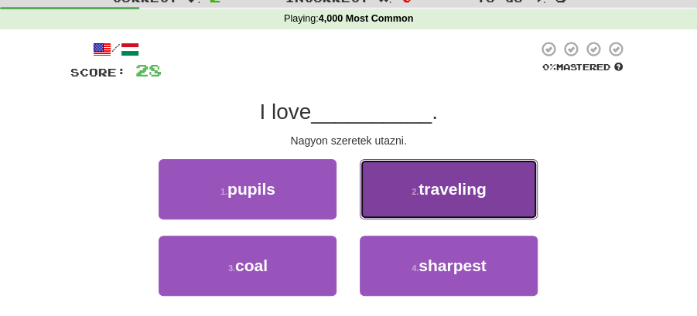
drag, startPoint x: 462, startPoint y: 203, endPoint x: 444, endPoint y: 213, distance: 20.4
click at [444, 213] on button "2 . traveling" at bounding box center [449, 189] width 178 height 60
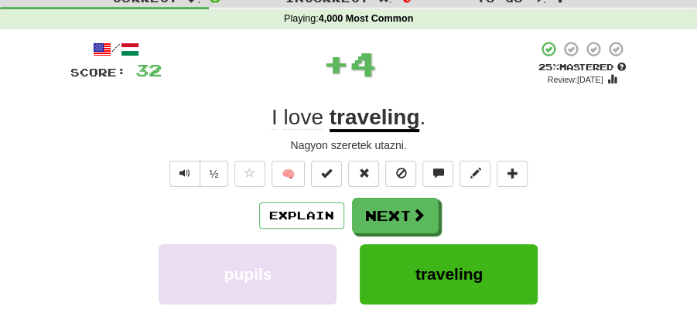
click at [377, 215] on button "Next" at bounding box center [395, 216] width 87 height 36
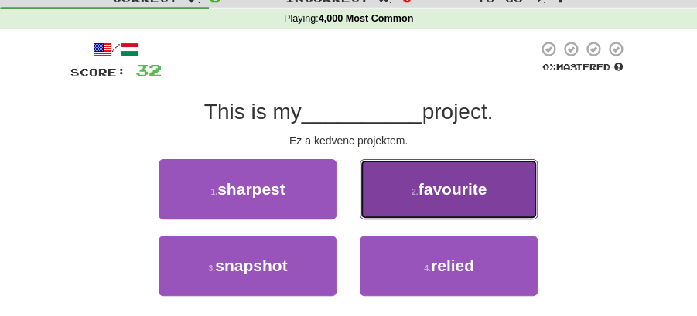
click at [450, 196] on span "favourite" at bounding box center [452, 189] width 69 height 18
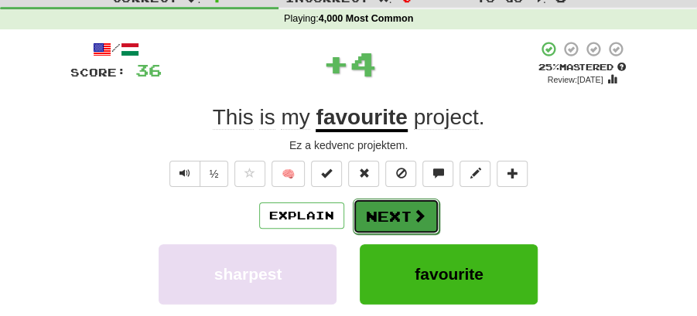
click at [384, 207] on button "Next" at bounding box center [396, 217] width 87 height 36
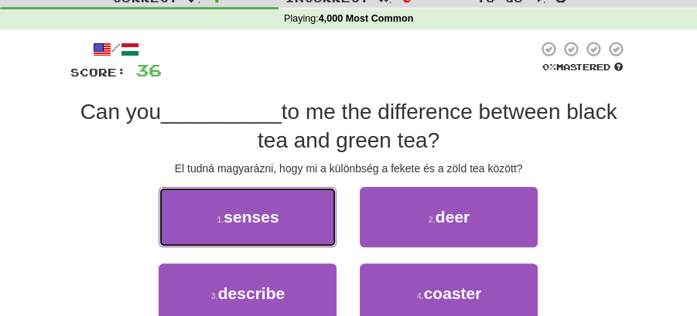
click at [277, 224] on span "senses" at bounding box center [251, 217] width 55 height 18
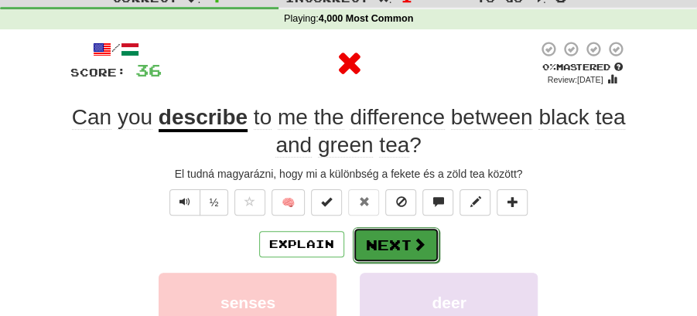
click at [401, 244] on button "Next" at bounding box center [396, 245] width 87 height 36
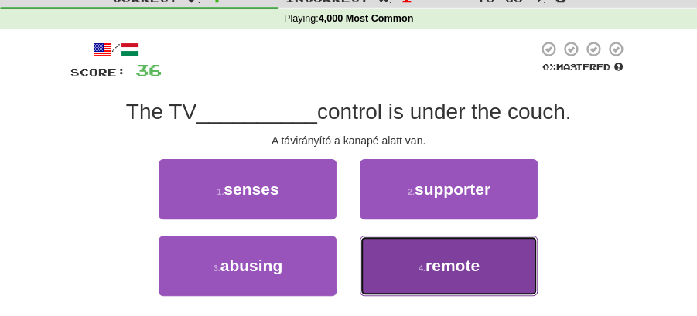
click at [482, 268] on button "4 . remote" at bounding box center [449, 266] width 178 height 60
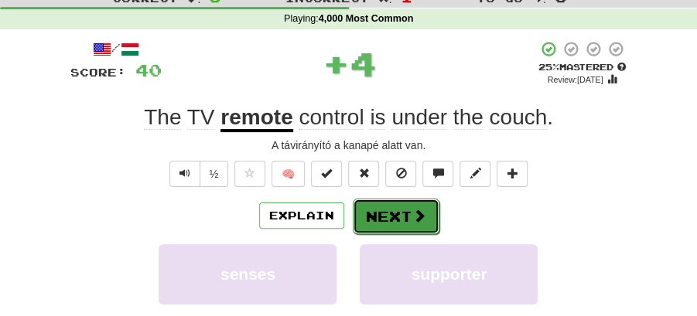
click at [394, 210] on button "Next" at bounding box center [396, 217] width 87 height 36
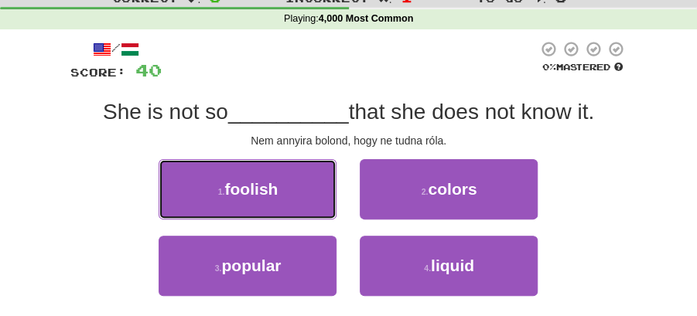
drag, startPoint x: 317, startPoint y: 192, endPoint x: 357, endPoint y: 195, distance: 39.6
click at [330, 193] on button "1 . foolish" at bounding box center [248, 189] width 178 height 60
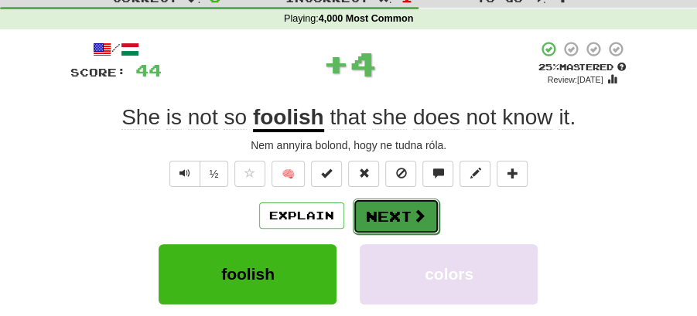
click at [402, 209] on button "Next" at bounding box center [396, 217] width 87 height 36
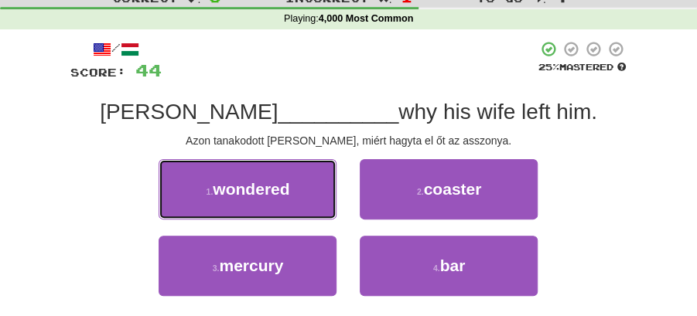
drag, startPoint x: 286, startPoint y: 193, endPoint x: 354, endPoint y: 193, distance: 68.1
click at [321, 193] on button "1 . wondered" at bounding box center [248, 189] width 178 height 60
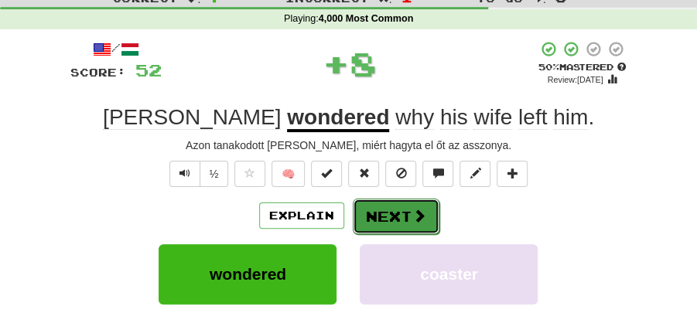
click at [420, 209] on span at bounding box center [419, 216] width 14 height 14
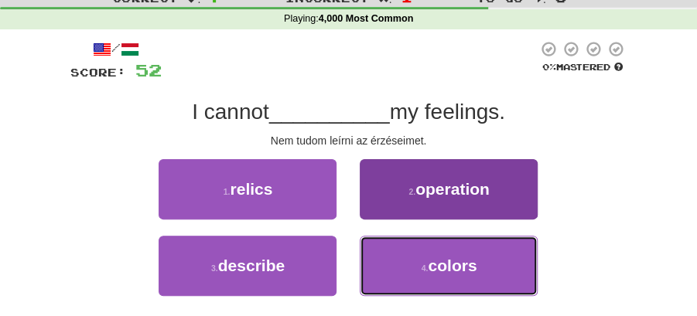
drag, startPoint x: 449, startPoint y: 263, endPoint x: 428, endPoint y: 198, distance: 68.2
click at [445, 195] on div "1 . relics 2 . operation 3 . describe 4 . colors" at bounding box center [349, 235] width 580 height 153
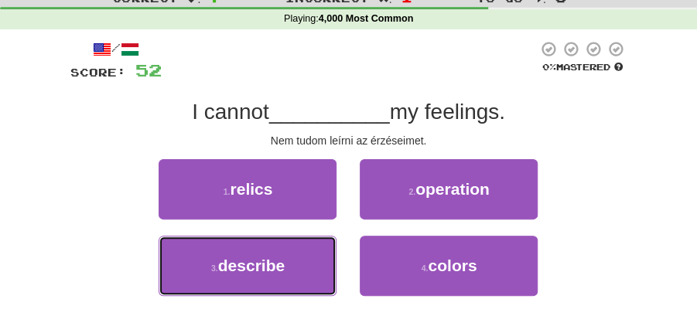
drag, startPoint x: 301, startPoint y: 264, endPoint x: 359, endPoint y: 234, distance: 65.4
click at [334, 249] on button "3 . describe" at bounding box center [248, 266] width 178 height 60
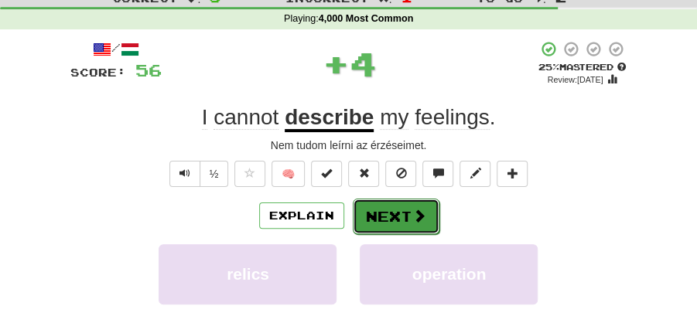
click at [410, 205] on button "Next" at bounding box center [396, 217] width 87 height 36
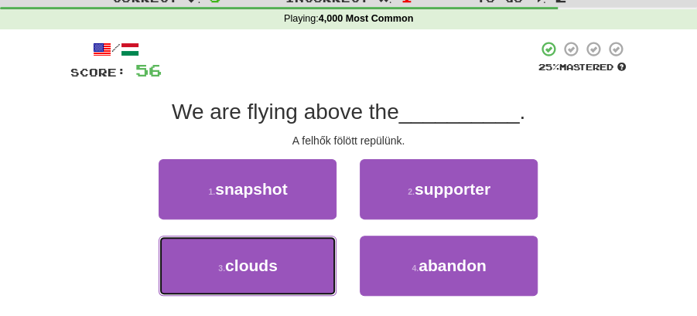
drag, startPoint x: 275, startPoint y: 257, endPoint x: 306, endPoint y: 237, distance: 35.8
click at [295, 244] on button "3 . clouds" at bounding box center [248, 266] width 178 height 60
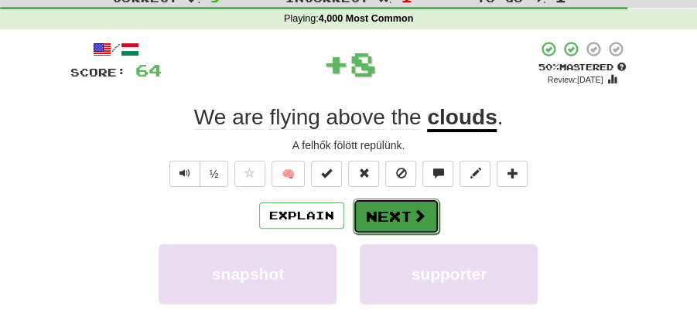
click at [353, 204] on button "Next" at bounding box center [396, 217] width 87 height 36
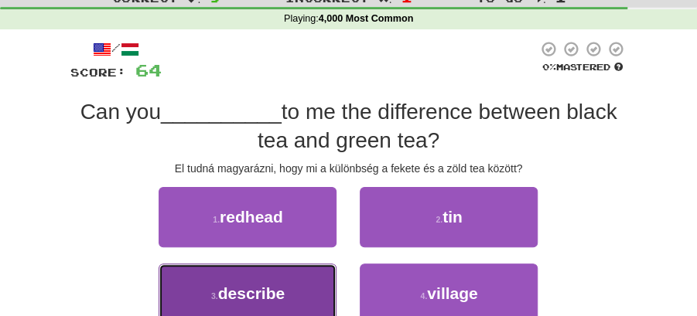
drag, startPoint x: 264, startPoint y: 299, endPoint x: 382, endPoint y: 265, distance: 123.1
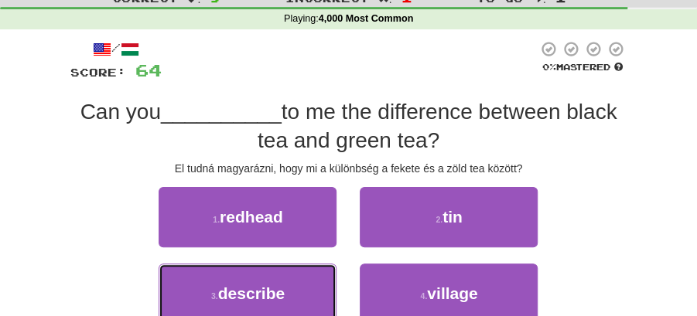
click at [268, 299] on span "describe" at bounding box center [251, 294] width 67 height 18
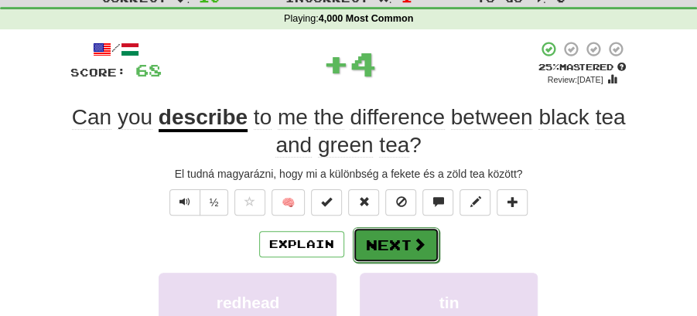
click at [394, 241] on button "Next" at bounding box center [396, 245] width 87 height 36
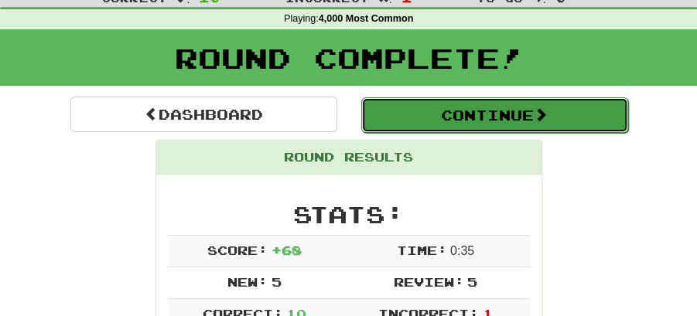
click at [457, 110] on button "Continue" at bounding box center [494, 115] width 267 height 36
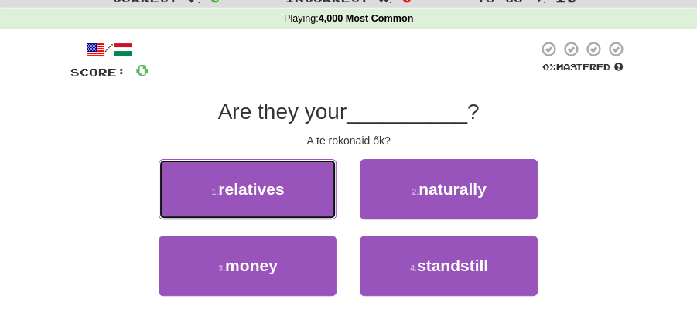
drag, startPoint x: 251, startPoint y: 193, endPoint x: 284, endPoint y: 195, distance: 32.6
click at [262, 193] on span "relatives" at bounding box center [251, 189] width 66 height 18
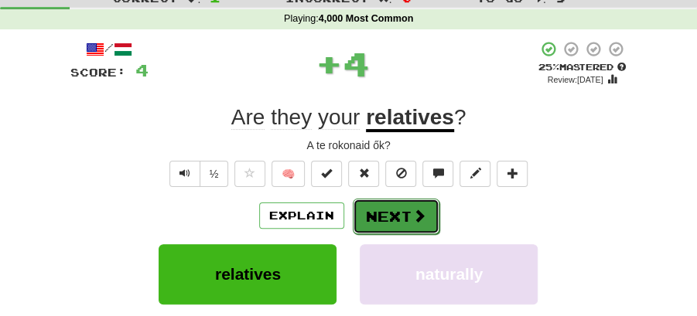
drag, startPoint x: 415, startPoint y: 216, endPoint x: 289, endPoint y: 113, distance: 162.1
click at [415, 216] on span at bounding box center [418, 215] width 14 height 14
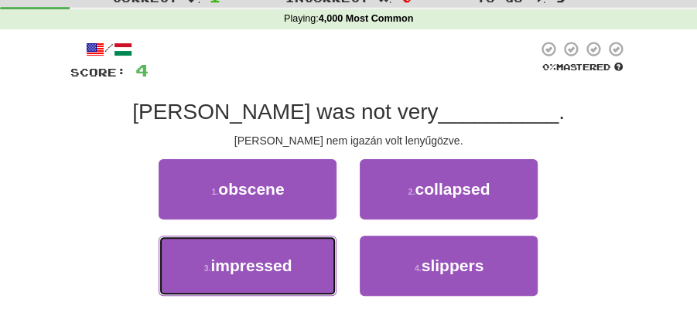
drag, startPoint x: 254, startPoint y: 249, endPoint x: 324, endPoint y: 240, distance: 70.2
click at [271, 250] on button "3 . impressed" at bounding box center [248, 266] width 178 height 60
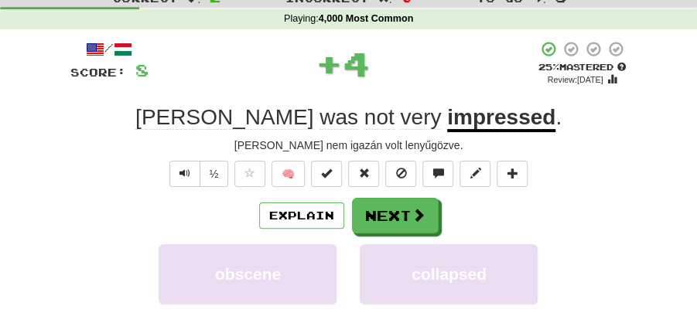
click at [449, 214] on div "Explain Next" at bounding box center [348, 216] width 557 height 36
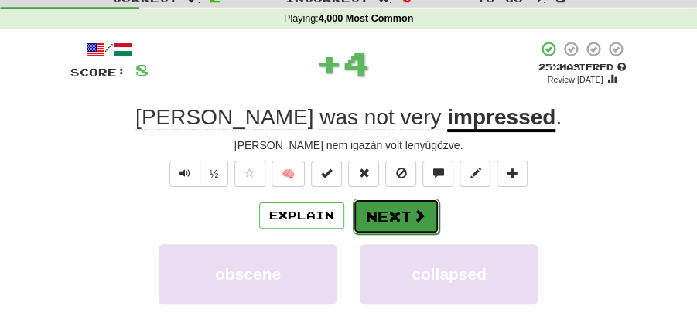
click at [390, 211] on button "Next" at bounding box center [396, 217] width 87 height 36
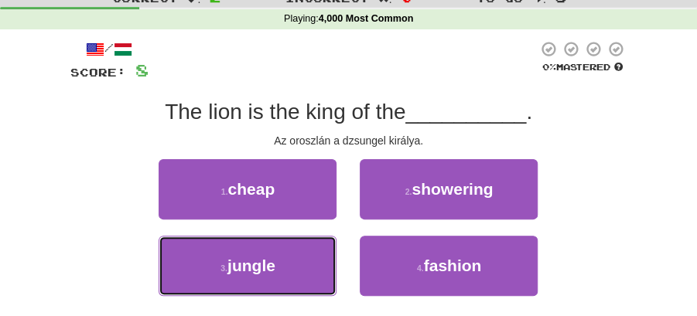
drag, startPoint x: 258, startPoint y: 269, endPoint x: 374, endPoint y: 235, distance: 121.6
click at [299, 268] on button "3 . jungle" at bounding box center [248, 266] width 178 height 60
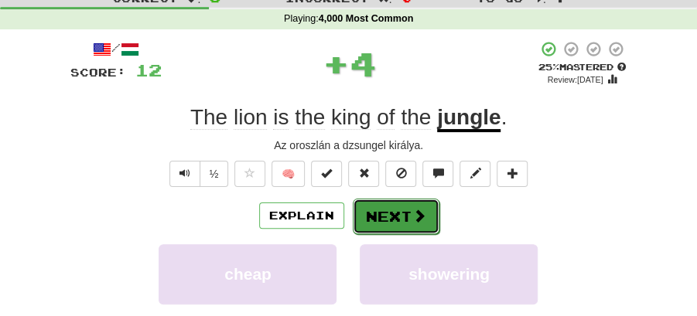
drag, startPoint x: 393, startPoint y: 215, endPoint x: 271, endPoint y: 119, distance: 155.3
click at [393, 213] on button "Next" at bounding box center [395, 216] width 87 height 36
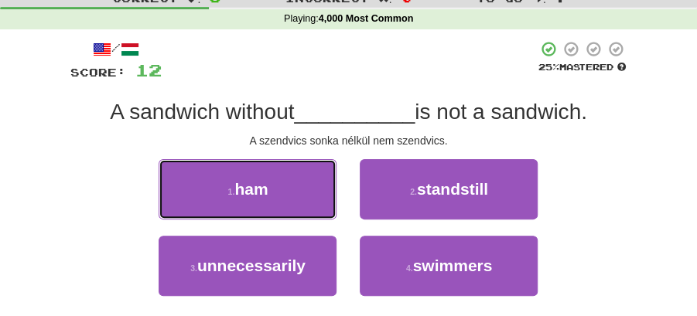
drag, startPoint x: 241, startPoint y: 189, endPoint x: 300, endPoint y: 195, distance: 59.8
click at [257, 193] on span "ham" at bounding box center [250, 189] width 33 height 18
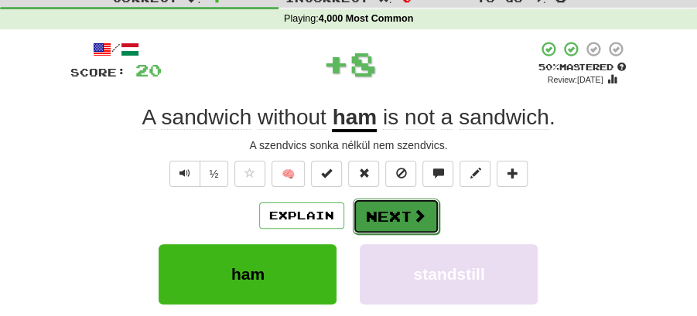
click at [380, 205] on button "Next" at bounding box center [396, 217] width 87 height 36
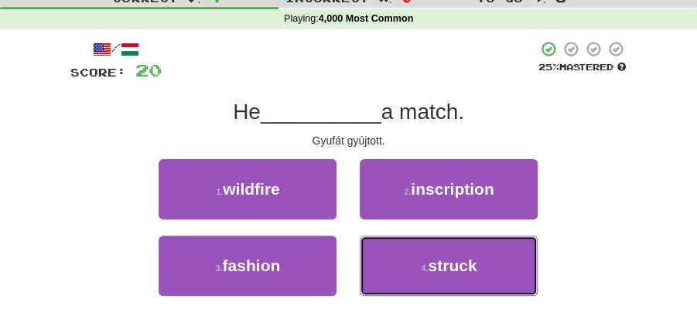
drag, startPoint x: 443, startPoint y: 265, endPoint x: 421, endPoint y: 237, distance: 35.2
click at [439, 260] on span "struck" at bounding box center [452, 266] width 49 height 18
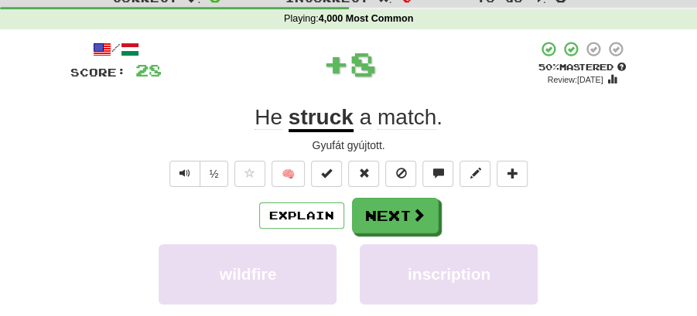
click at [385, 206] on button "Next" at bounding box center [395, 216] width 87 height 36
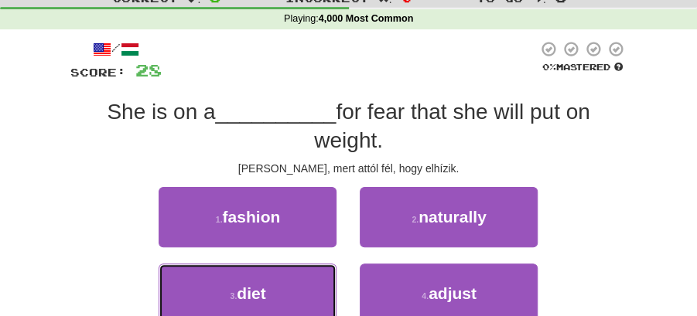
drag, startPoint x: 285, startPoint y: 297, endPoint x: 339, endPoint y: 235, distance: 82.2
click at [296, 287] on button "3 . diet" at bounding box center [248, 294] width 178 height 60
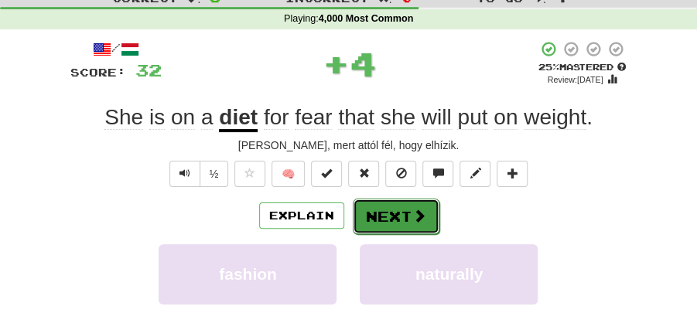
click at [407, 218] on button "Next" at bounding box center [396, 217] width 87 height 36
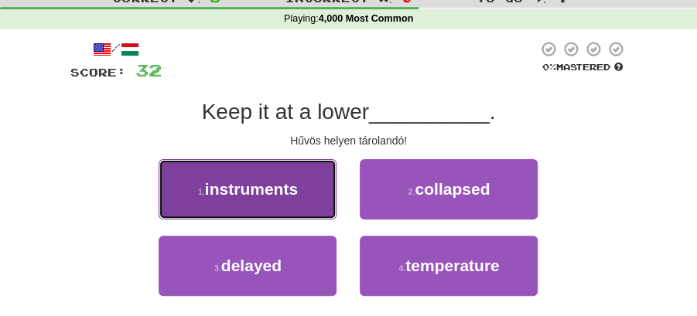
drag, startPoint x: 297, startPoint y: 196, endPoint x: 305, endPoint y: 198, distance: 7.9
click at [305, 198] on button "1 . instruments" at bounding box center [248, 189] width 178 height 60
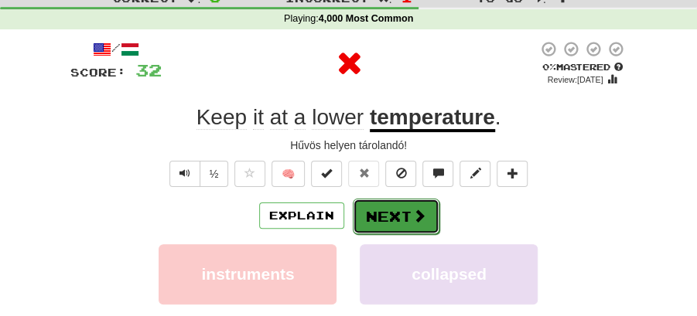
click at [391, 215] on button "Next" at bounding box center [396, 217] width 87 height 36
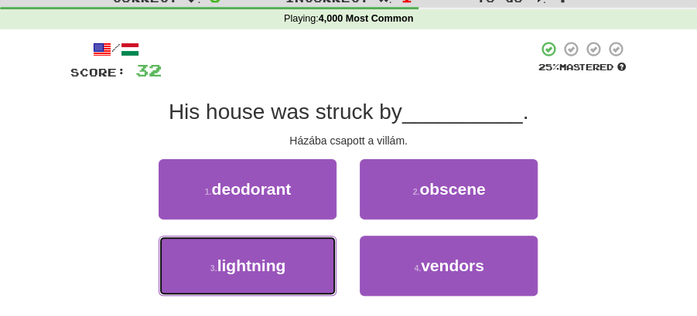
drag, startPoint x: 260, startPoint y: 261, endPoint x: 351, endPoint y: 238, distance: 94.2
click at [304, 256] on button "3 . lightning" at bounding box center [248, 266] width 178 height 60
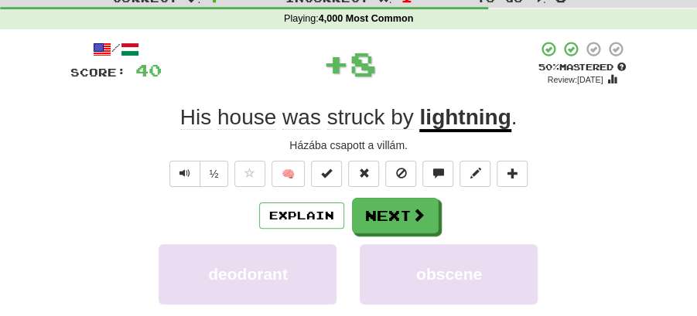
click at [392, 209] on button "Next" at bounding box center [395, 216] width 87 height 36
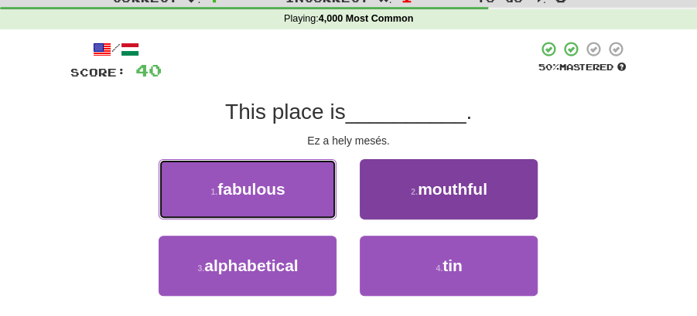
drag, startPoint x: 316, startPoint y: 189, endPoint x: 408, endPoint y: 213, distance: 96.1
click at [354, 210] on div "1 . fabulous 2 . mouthful" at bounding box center [348, 197] width 603 height 77
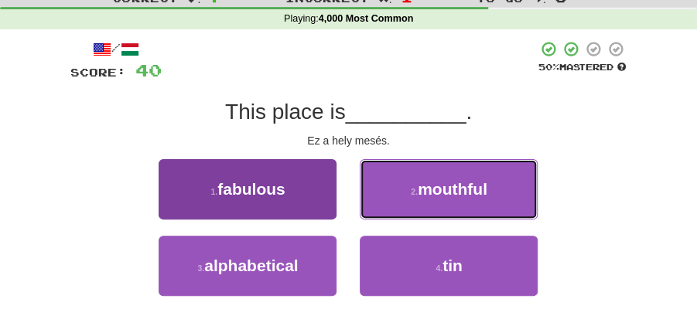
drag, startPoint x: 408, startPoint y: 213, endPoint x: 217, endPoint y: 210, distance: 191.8
click at [214, 215] on div "1 . fabulous 2 . mouthful" at bounding box center [348, 197] width 603 height 77
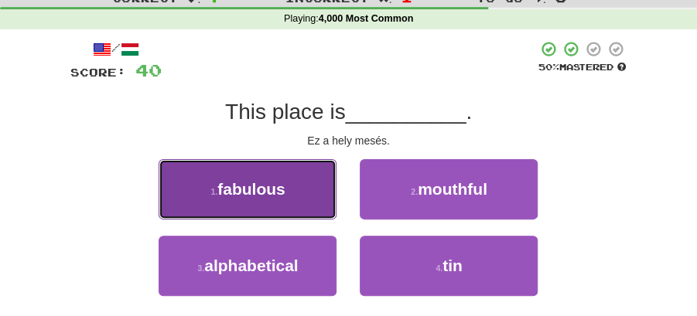
click at [220, 210] on button "1 . fabulous" at bounding box center [248, 189] width 178 height 60
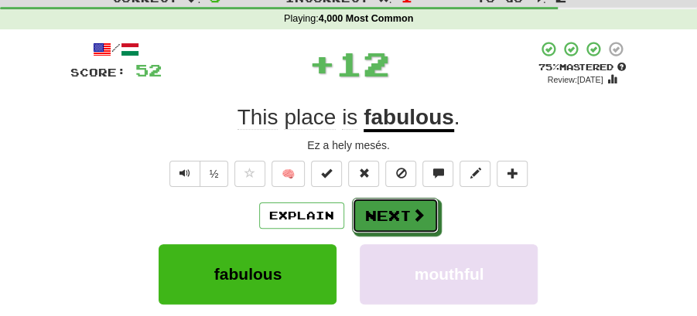
click at [396, 210] on button "Next" at bounding box center [395, 216] width 87 height 36
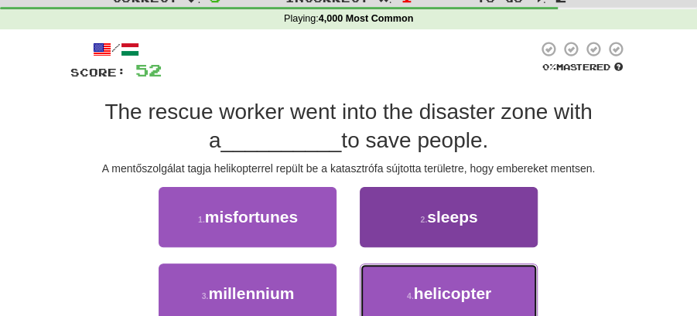
click at [411, 286] on button "4 . helicopter" at bounding box center [449, 294] width 178 height 60
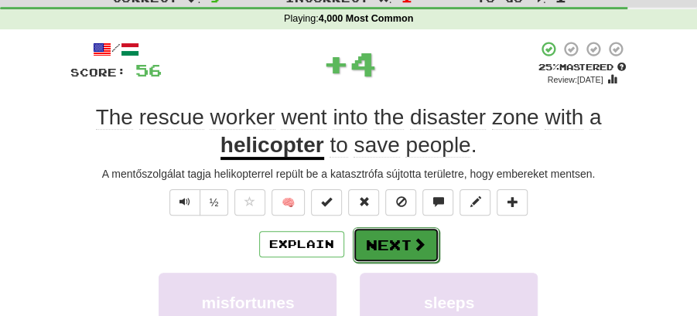
click at [418, 234] on button "Next" at bounding box center [396, 245] width 87 height 36
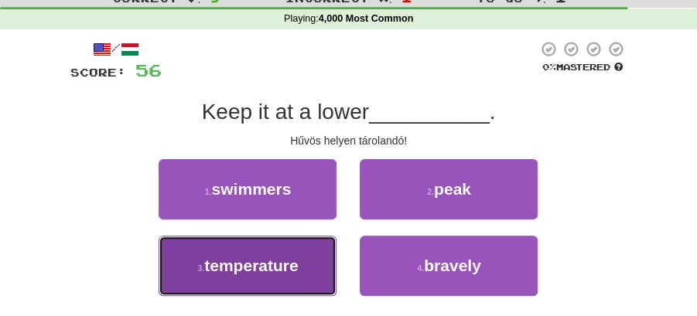
click at [291, 274] on button "3 . temperature" at bounding box center [248, 266] width 178 height 60
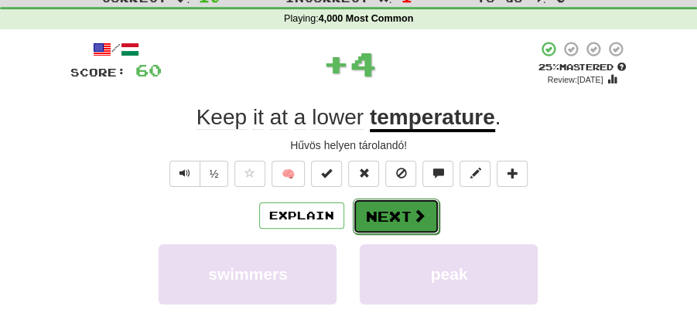
click at [394, 207] on button "Next" at bounding box center [396, 217] width 87 height 36
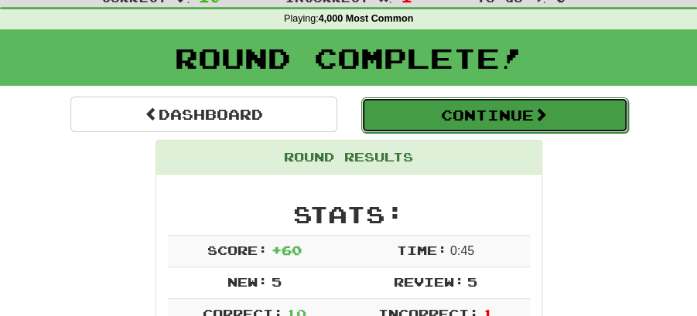
click at [425, 106] on button "Continue" at bounding box center [494, 115] width 267 height 36
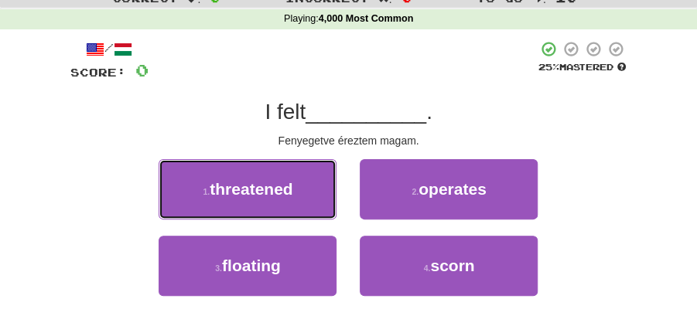
drag, startPoint x: 283, startPoint y: 196, endPoint x: 411, endPoint y: 196, distance: 128.4
click at [317, 196] on button "1 . threatened" at bounding box center [248, 189] width 178 height 60
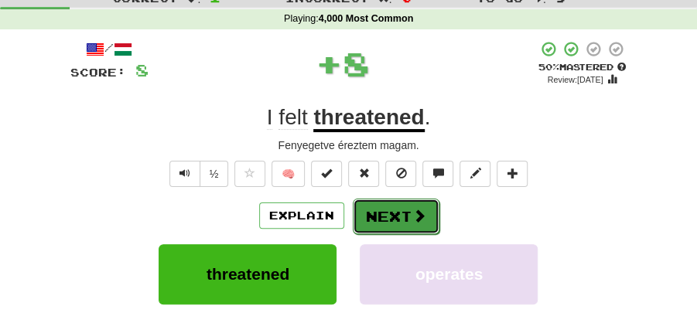
drag, startPoint x: 398, startPoint y: 211, endPoint x: 350, endPoint y: 176, distance: 59.9
click at [398, 212] on button "Next" at bounding box center [395, 216] width 87 height 36
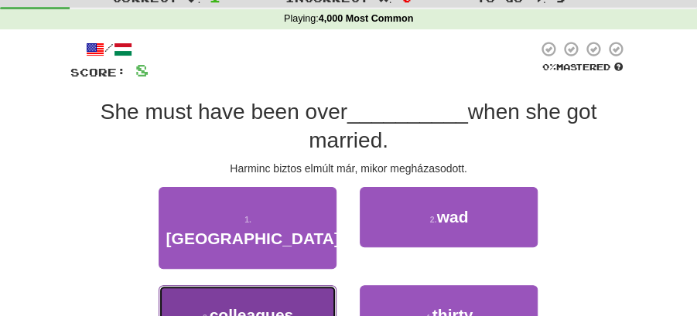
drag, startPoint x: 295, startPoint y: 287, endPoint x: 350, endPoint y: 243, distance: 69.8
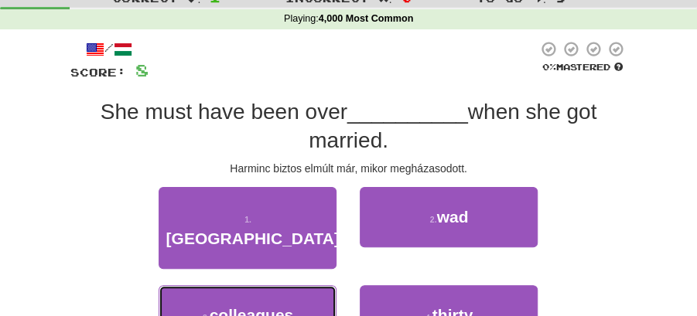
click at [295, 288] on button "3 . colleagues" at bounding box center [248, 315] width 178 height 60
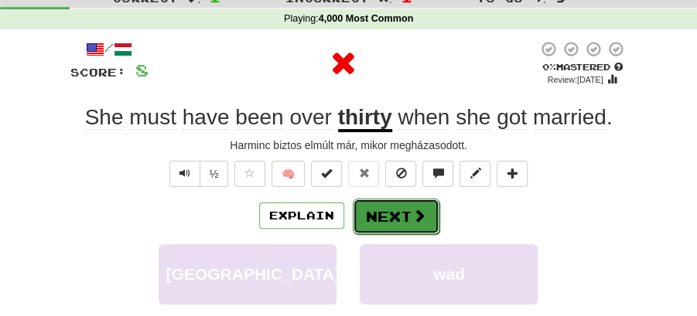
click at [398, 213] on button "Next" at bounding box center [396, 217] width 87 height 36
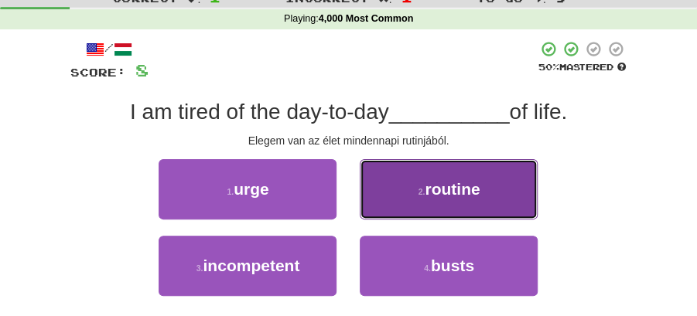
click at [448, 196] on span "routine" at bounding box center [452, 189] width 55 height 18
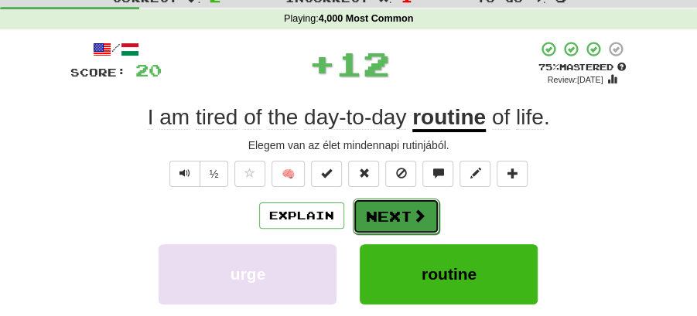
click at [418, 211] on span at bounding box center [419, 216] width 14 height 14
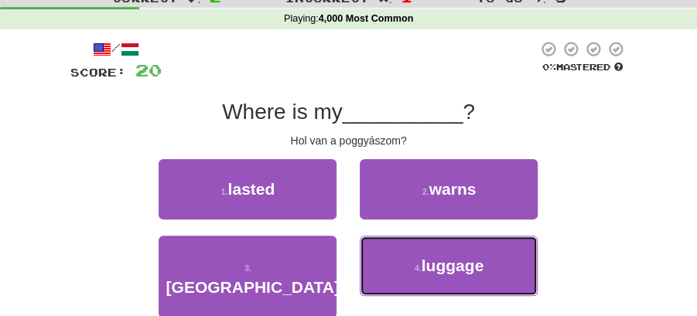
drag, startPoint x: 438, startPoint y: 268, endPoint x: 421, endPoint y: 238, distance: 34.0
click at [430, 249] on button "4 . luggage" at bounding box center [449, 266] width 178 height 60
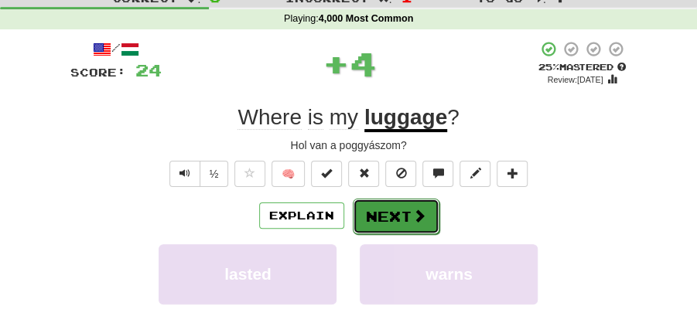
click at [393, 215] on button "Next" at bounding box center [396, 217] width 87 height 36
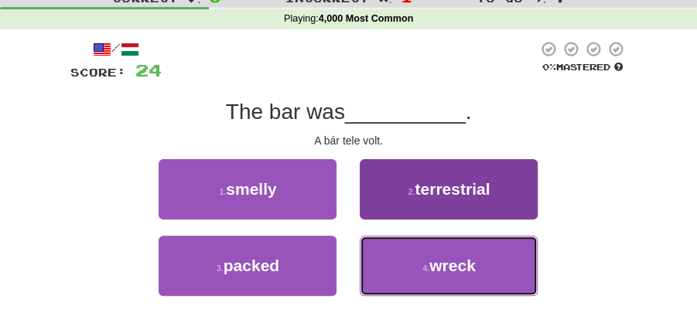
drag, startPoint x: 425, startPoint y: 265, endPoint x: 425, endPoint y: 251, distance: 13.9
click at [425, 257] on button "4 . wreck" at bounding box center [449, 266] width 178 height 60
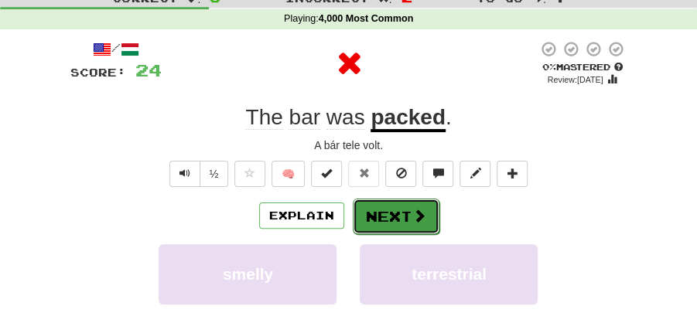
click at [416, 215] on span at bounding box center [419, 216] width 14 height 14
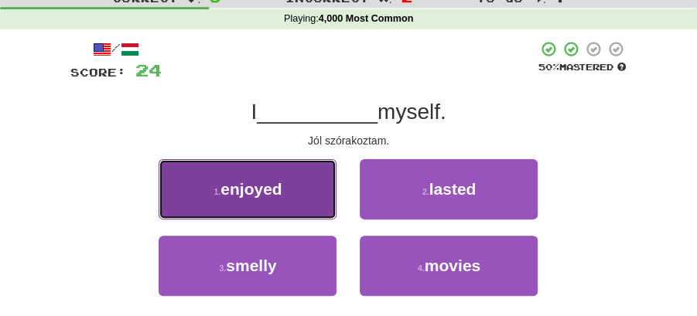
drag, startPoint x: 288, startPoint y: 187, endPoint x: 355, endPoint y: 194, distance: 67.6
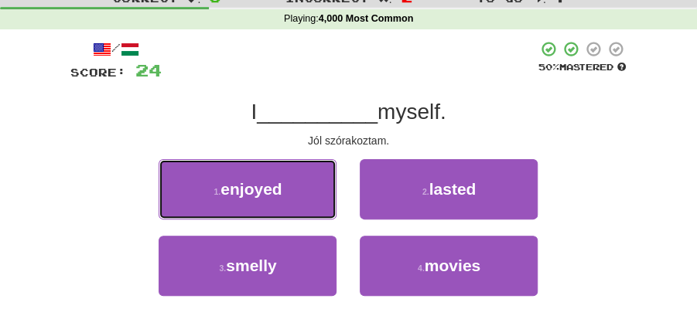
click at [293, 187] on button "1 . enjoyed" at bounding box center [248, 189] width 178 height 60
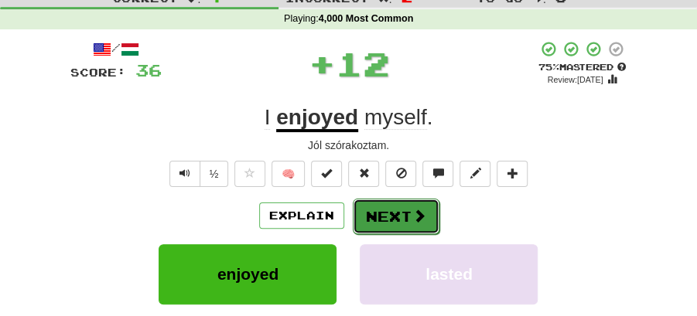
click at [376, 203] on button "Next" at bounding box center [396, 217] width 87 height 36
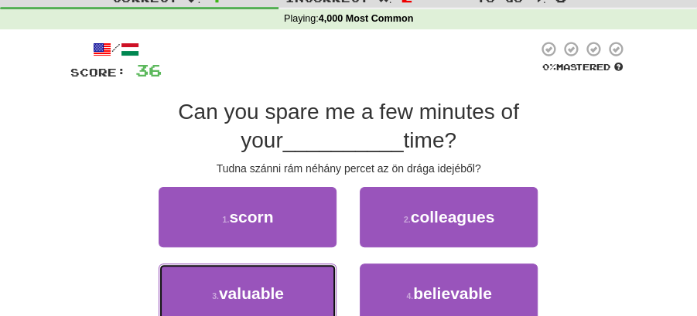
drag, startPoint x: 316, startPoint y: 299, endPoint x: 401, endPoint y: 234, distance: 106.0
click at [325, 292] on button "3 . valuable" at bounding box center [248, 294] width 178 height 60
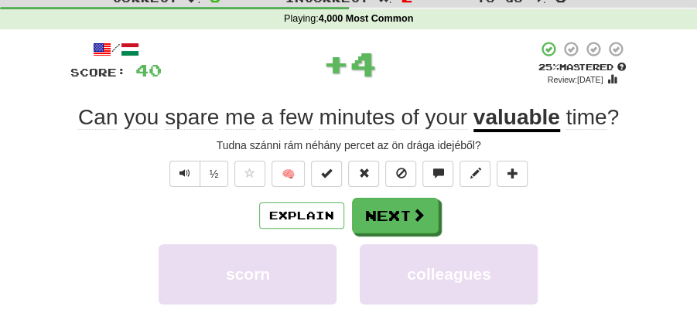
drag, startPoint x: 401, startPoint y: 234, endPoint x: 121, endPoint y: 179, distance: 286.1
click at [124, 179] on div "/ Score: 40 + 4 25 % Mastered Review: 2025-09-18 Can you spare me a few minutes…" at bounding box center [348, 260] width 557 height 440
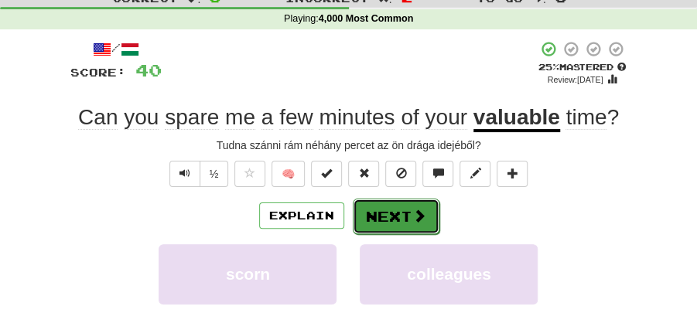
click at [397, 213] on button "Next" at bounding box center [396, 217] width 87 height 36
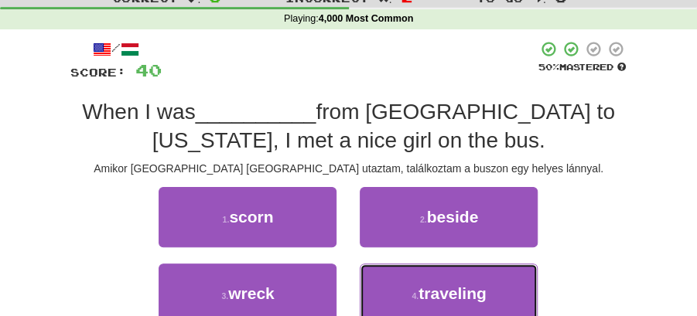
drag, startPoint x: 436, startPoint y: 300, endPoint x: 419, endPoint y: 265, distance: 39.4
click at [436, 295] on span "traveling" at bounding box center [452, 294] width 68 height 18
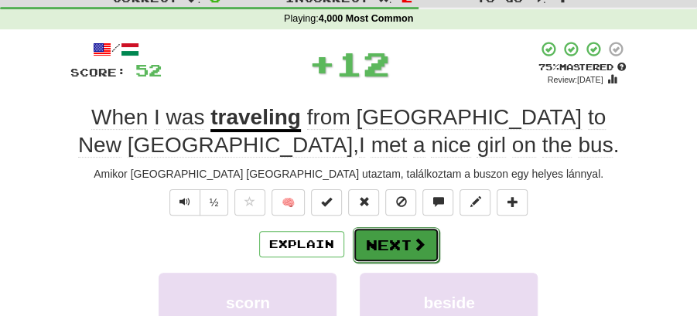
click at [413, 237] on span at bounding box center [419, 244] width 14 height 14
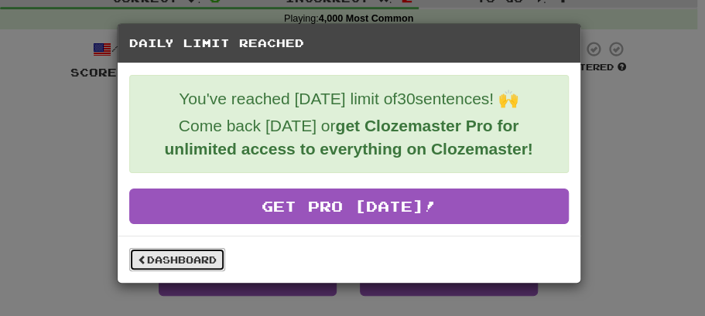
click at [198, 254] on link "Dashboard" at bounding box center [177, 259] width 96 height 23
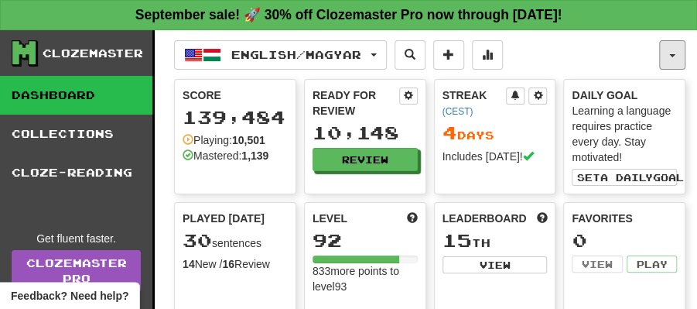
drag, startPoint x: 671, startPoint y: 54, endPoint x: 635, endPoint y: 237, distance: 186.1
click at [671, 56] on span "button" at bounding box center [672, 55] width 6 height 3
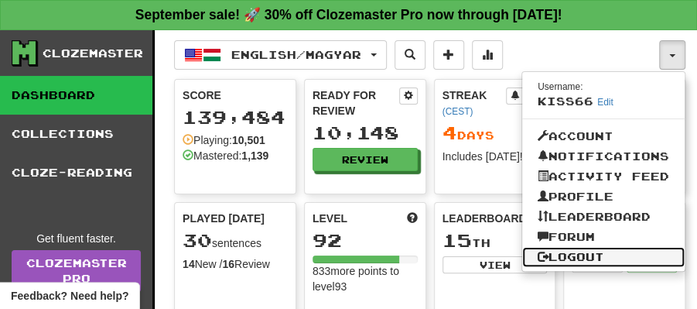
click at [580, 252] on link "Logout" at bounding box center [603, 257] width 162 height 20
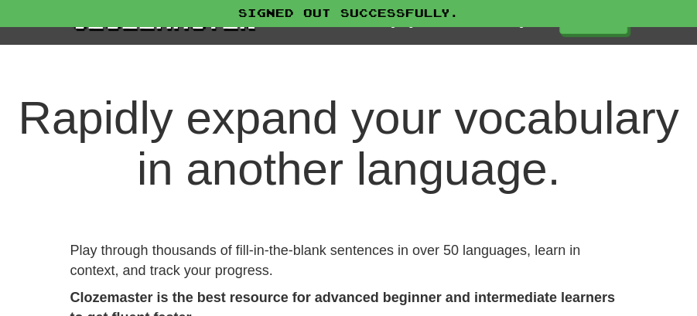
click at [597, 25] on div "Signed out successfully." at bounding box center [348, 13] width 697 height 26
click at [589, 32] on link "Play" at bounding box center [594, 22] width 68 height 26
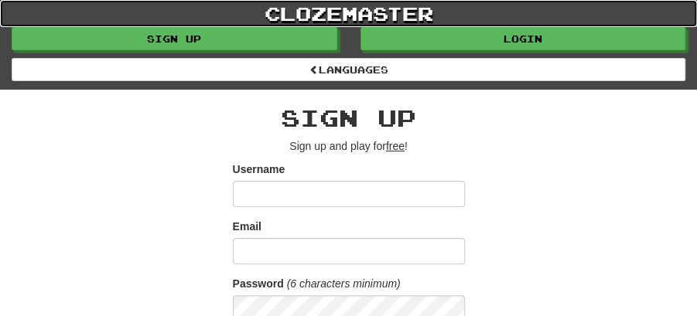
click at [525, 9] on link "clozemaster" at bounding box center [348, 13] width 697 height 27
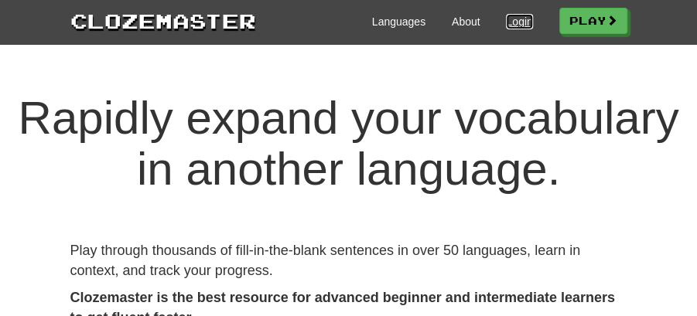
click at [515, 20] on link "Login" at bounding box center [519, 21] width 26 height 15
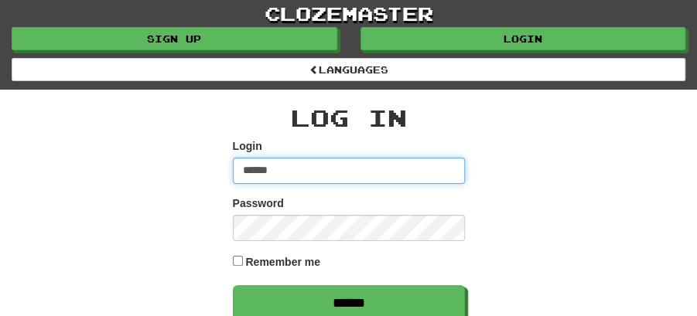
type input "********"
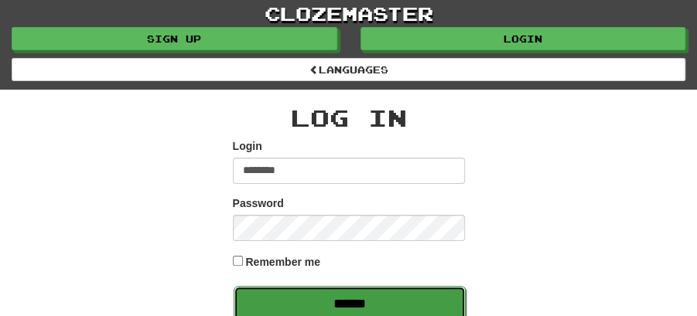
click at [364, 302] on input "******" at bounding box center [350, 304] width 232 height 36
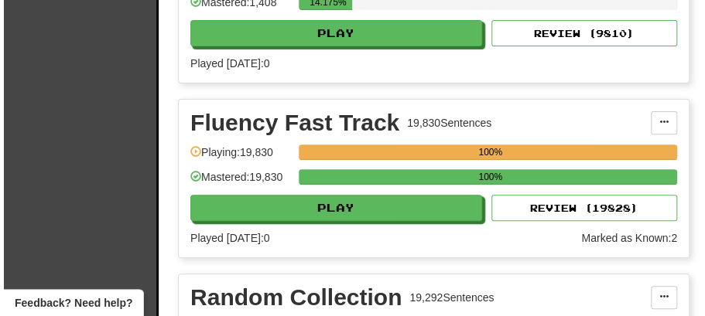
scroll to position [2371, 0]
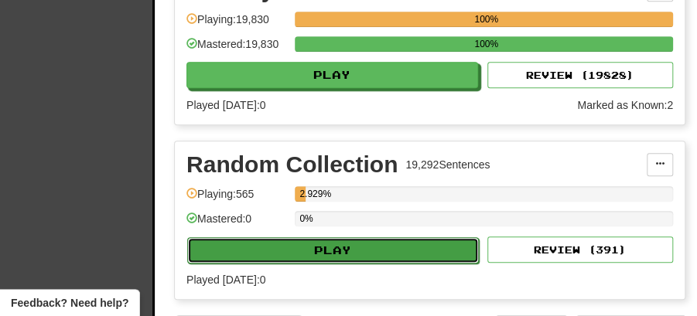
click at [339, 237] on button "Play" at bounding box center [333, 250] width 292 height 26
select select "**"
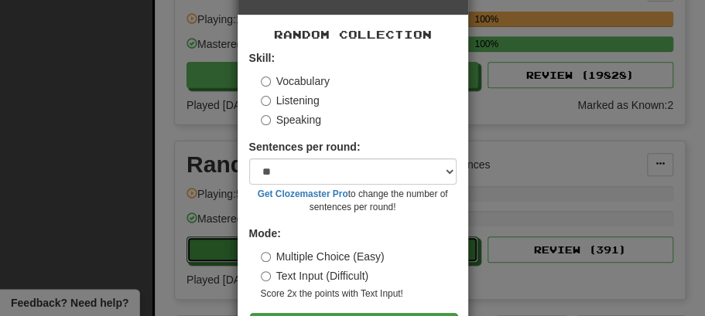
scroll to position [105, 0]
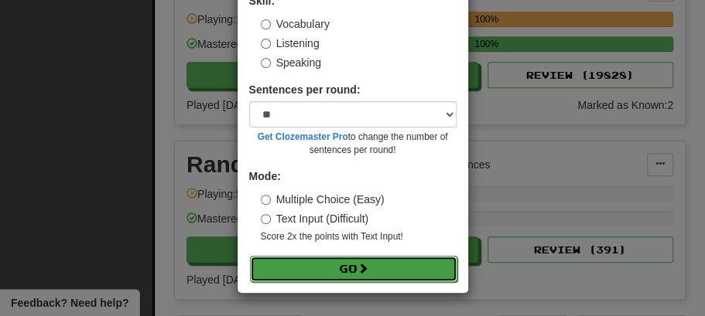
click at [340, 271] on button "Go" at bounding box center [353, 269] width 207 height 26
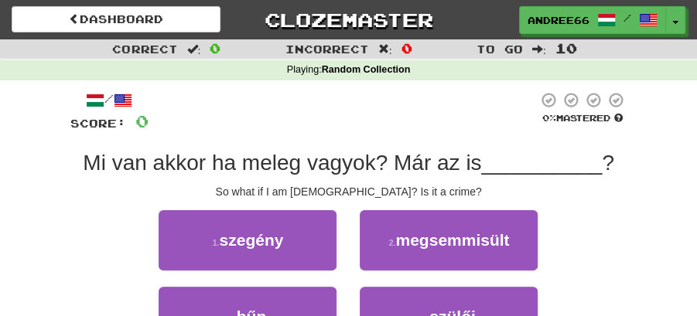
scroll to position [51, 0]
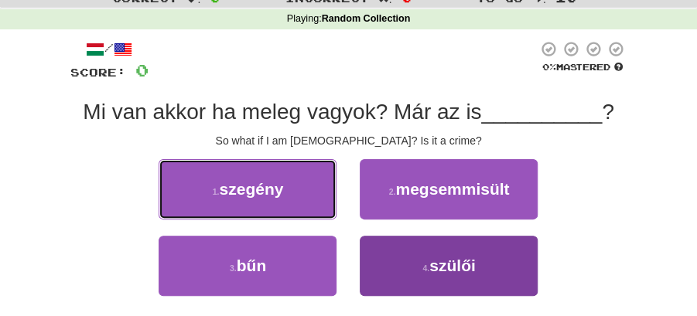
drag, startPoint x: 288, startPoint y: 201, endPoint x: 425, endPoint y: 269, distance: 152.9
click at [390, 282] on div "1 . szegény 2 . megsemmisült 3 . bűn 4 . szülői" at bounding box center [349, 235] width 580 height 153
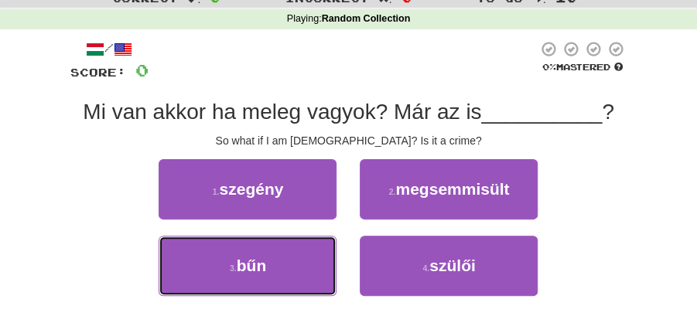
drag, startPoint x: 291, startPoint y: 267, endPoint x: 336, endPoint y: 234, distance: 55.4
click at [311, 254] on button "3 . bűn" at bounding box center [248, 266] width 178 height 60
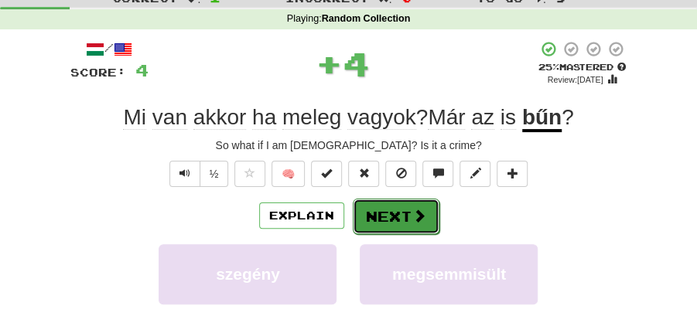
click at [376, 206] on button "Next" at bounding box center [396, 217] width 87 height 36
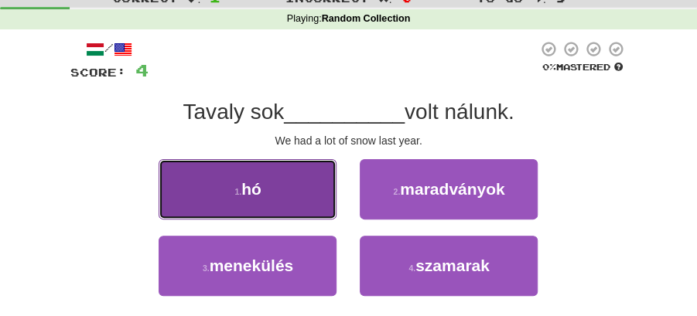
drag, startPoint x: 276, startPoint y: 193, endPoint x: 322, endPoint y: 199, distance: 46.0
click at [322, 199] on button "1 . hó" at bounding box center [248, 189] width 178 height 60
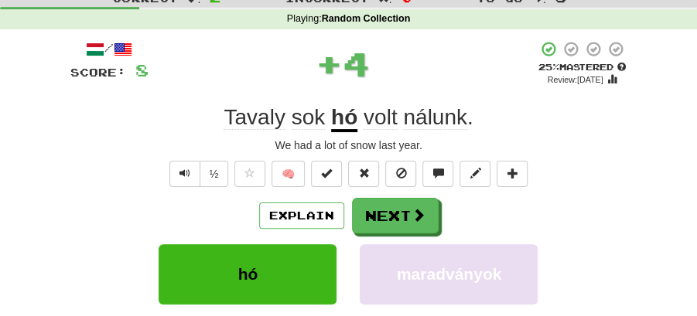
click at [394, 210] on button "Next" at bounding box center [395, 216] width 87 height 36
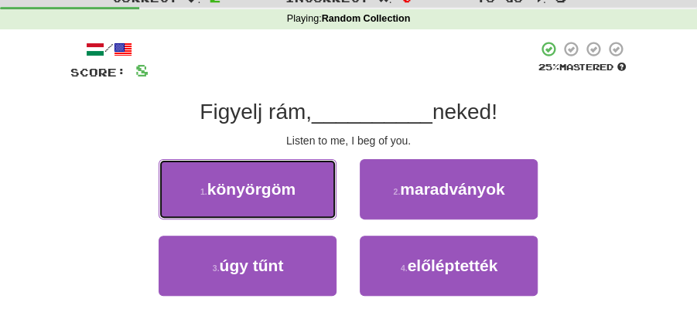
drag, startPoint x: 260, startPoint y: 195, endPoint x: 281, endPoint y: 195, distance: 20.9
click at [262, 195] on span "könyörgöm" at bounding box center [251, 189] width 88 height 18
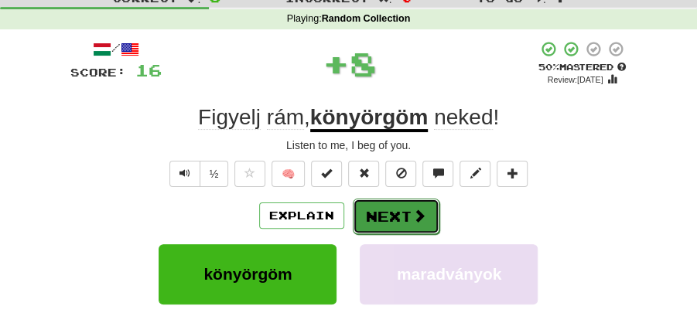
click at [360, 203] on button "Next" at bounding box center [396, 217] width 87 height 36
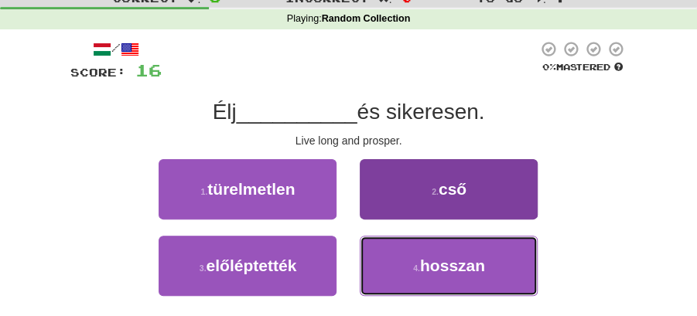
click at [391, 265] on button "4 . hosszan" at bounding box center [449, 266] width 178 height 60
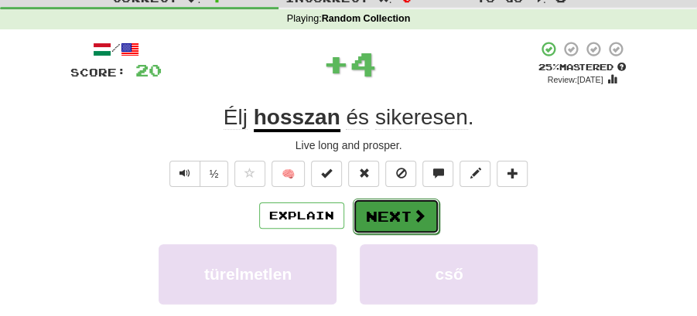
click at [384, 221] on button "Next" at bounding box center [396, 217] width 87 height 36
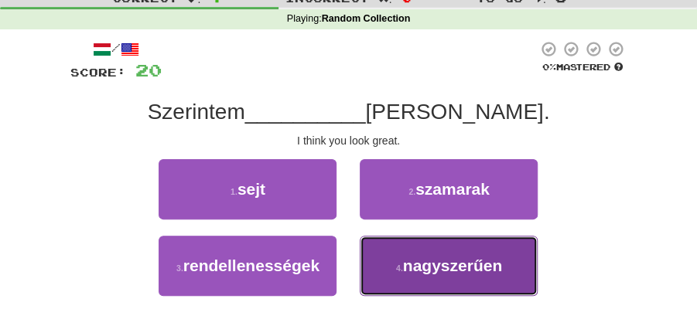
drag, startPoint x: 442, startPoint y: 257, endPoint x: 418, endPoint y: 237, distance: 31.9
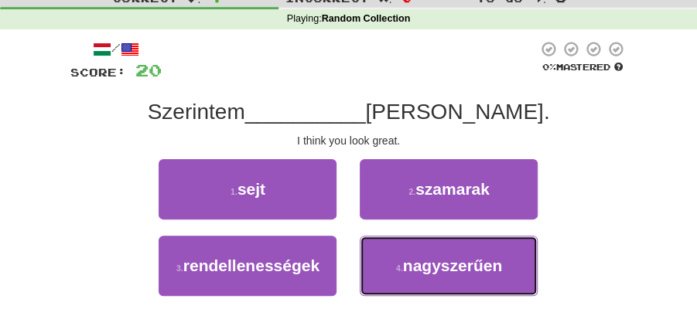
click at [442, 257] on span "nagyszerűen" at bounding box center [452, 266] width 99 height 18
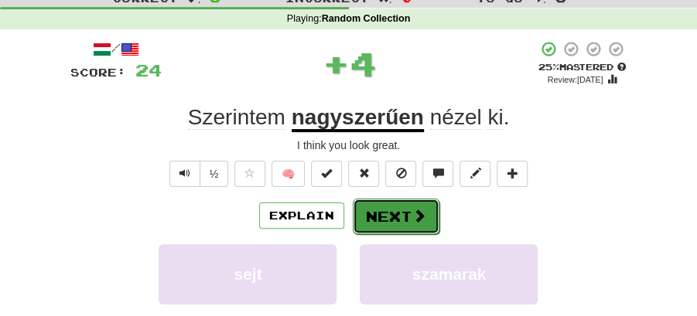
click at [390, 213] on button "Next" at bounding box center [396, 217] width 87 height 36
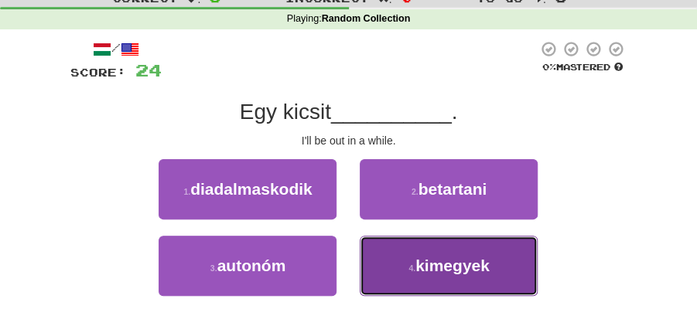
drag, startPoint x: 442, startPoint y: 260, endPoint x: 429, endPoint y: 239, distance: 24.7
click at [443, 257] on span "kimegyek" at bounding box center [452, 266] width 74 height 18
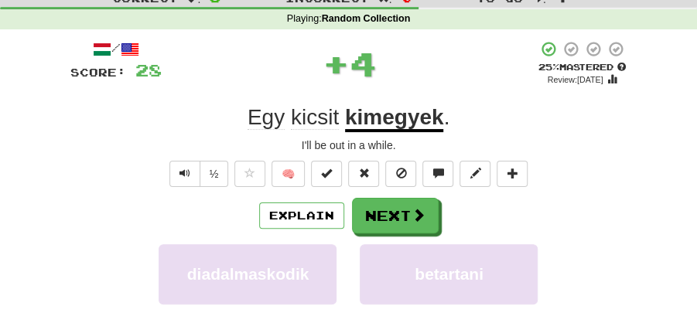
click at [398, 213] on button "Next" at bounding box center [395, 216] width 87 height 36
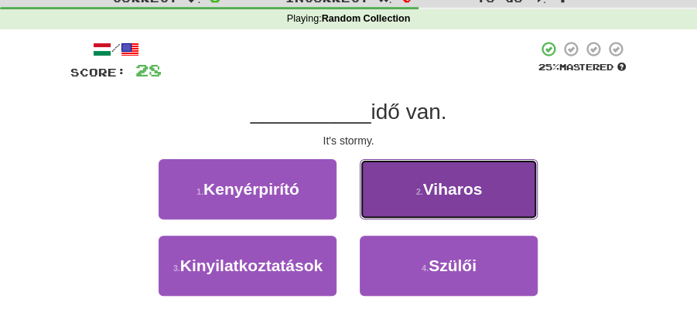
click at [414, 190] on button "2 . Viharos" at bounding box center [449, 189] width 178 height 60
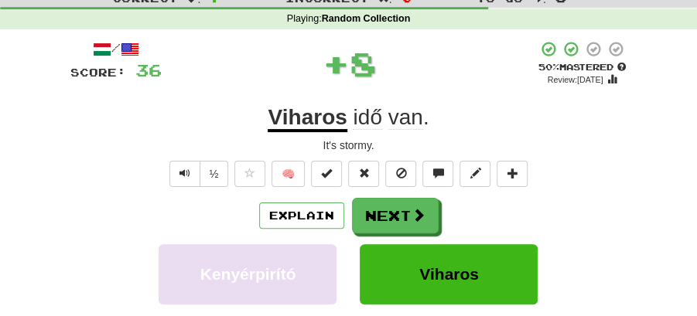
click at [402, 211] on button "Next" at bounding box center [395, 216] width 87 height 36
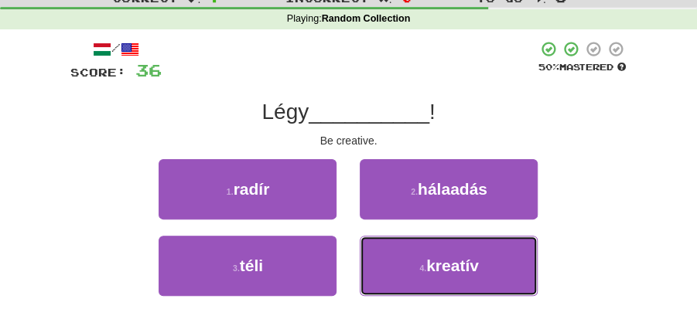
drag, startPoint x: 442, startPoint y: 268, endPoint x: 415, endPoint y: 241, distance: 37.7
click at [432, 257] on span "kreatív" at bounding box center [452, 266] width 53 height 18
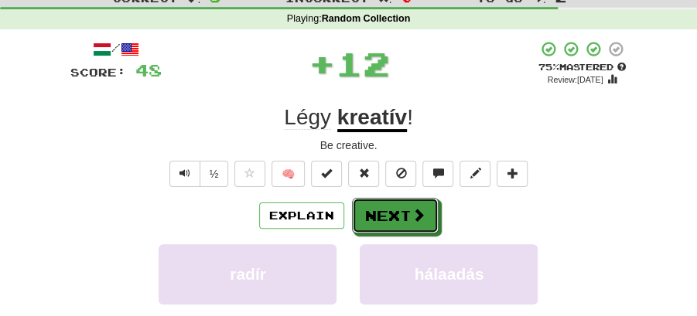
click at [375, 205] on button "Next" at bounding box center [395, 216] width 87 height 36
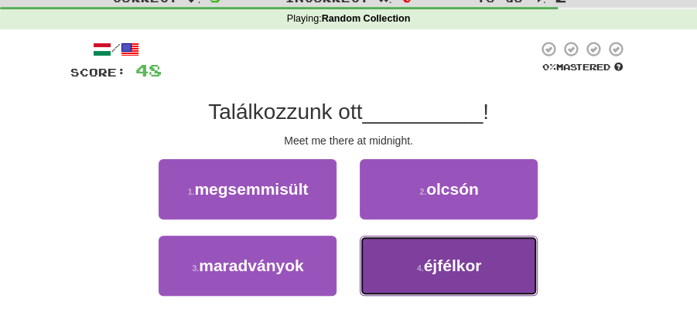
drag, startPoint x: 415, startPoint y: 263, endPoint x: 405, endPoint y: 246, distance: 19.8
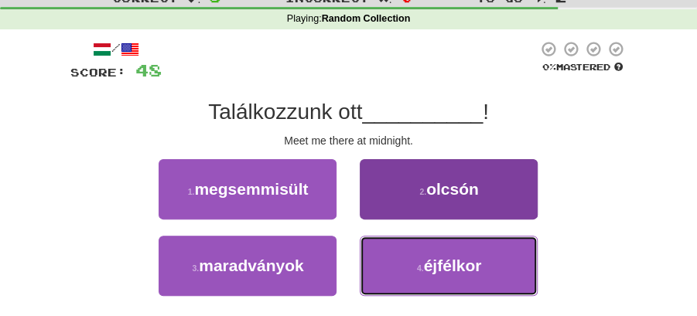
click at [415, 260] on button "4 . éjfélkor" at bounding box center [449, 266] width 178 height 60
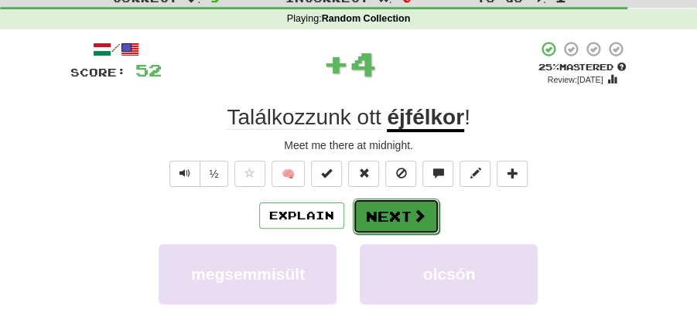
click at [388, 218] on button "Next" at bounding box center [396, 217] width 87 height 36
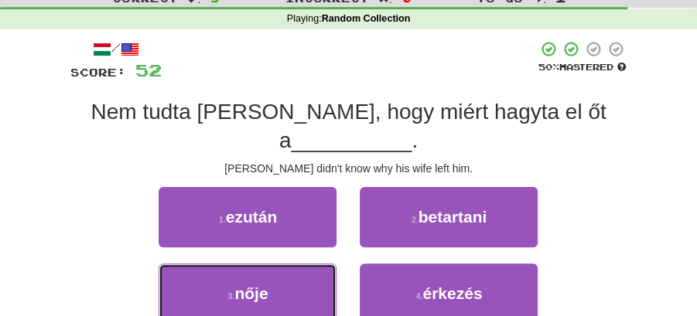
drag, startPoint x: 243, startPoint y: 259, endPoint x: 335, endPoint y: 234, distance: 95.5
click at [278, 264] on button "3 . nője" at bounding box center [248, 294] width 178 height 60
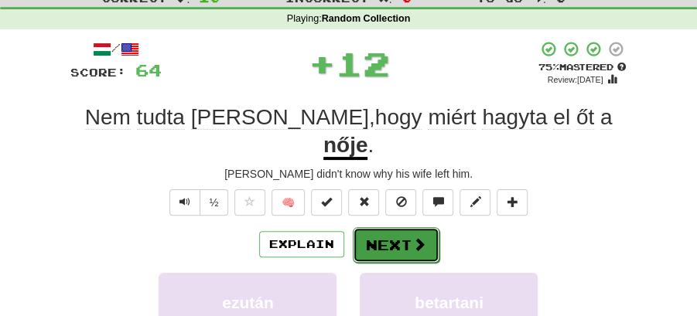
click at [357, 227] on button "Next" at bounding box center [396, 245] width 87 height 36
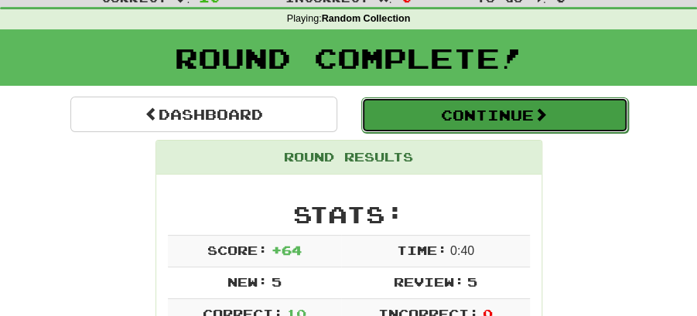
click at [408, 125] on button "Continue" at bounding box center [494, 115] width 267 height 36
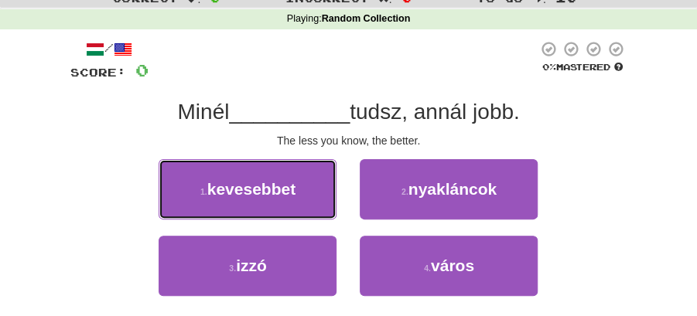
drag, startPoint x: 283, startPoint y: 183, endPoint x: 361, endPoint y: 190, distance: 78.5
click at [294, 183] on span "kevesebbet" at bounding box center [251, 189] width 88 height 18
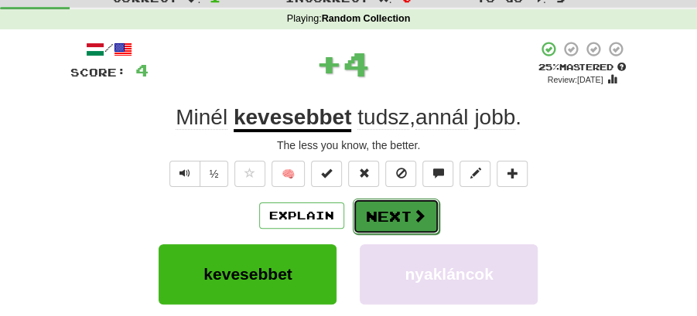
click at [392, 203] on button "Next" at bounding box center [396, 217] width 87 height 36
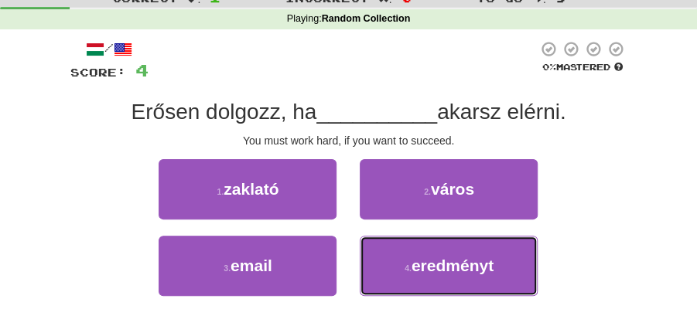
drag, startPoint x: 420, startPoint y: 269, endPoint x: 405, endPoint y: 234, distance: 38.5
click at [418, 259] on span "eredményt" at bounding box center [452, 266] width 82 height 18
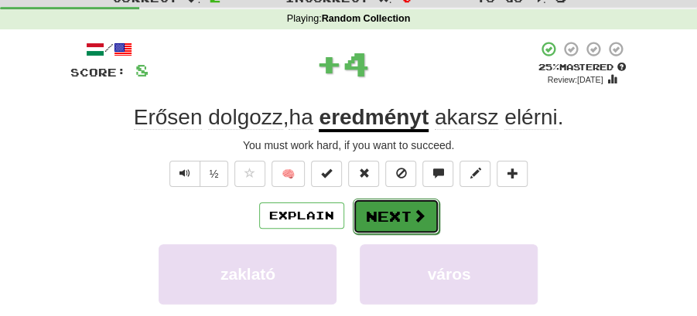
click at [399, 224] on button "Next" at bounding box center [396, 217] width 87 height 36
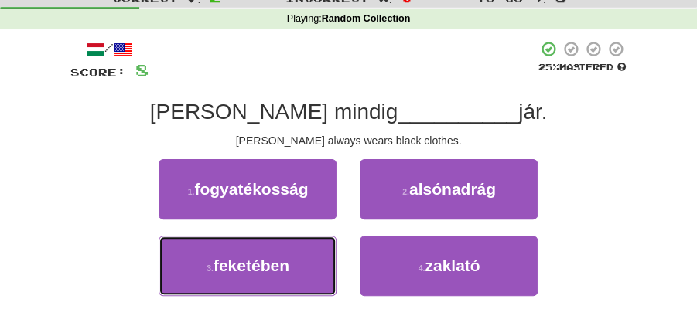
drag, startPoint x: 278, startPoint y: 253, endPoint x: 339, endPoint y: 232, distance: 63.8
click at [281, 251] on button "3 . feketében" at bounding box center [248, 266] width 178 height 60
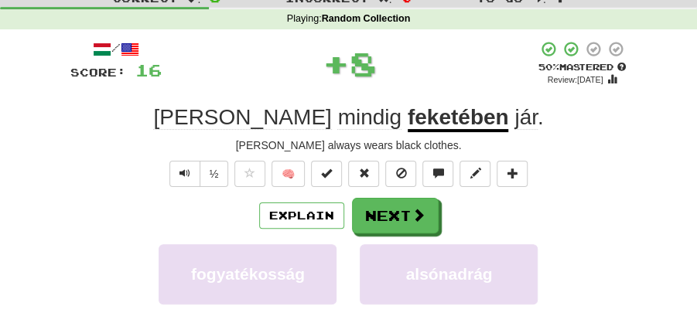
click at [374, 210] on button "Next" at bounding box center [395, 216] width 87 height 36
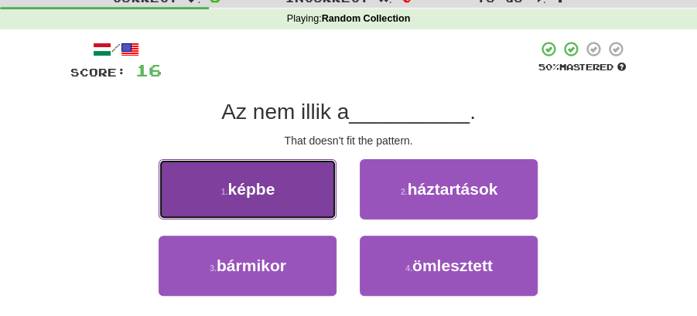
drag, startPoint x: 299, startPoint y: 198, endPoint x: 312, endPoint y: 198, distance: 13.9
click at [312, 198] on button "1 . képbe" at bounding box center [248, 189] width 178 height 60
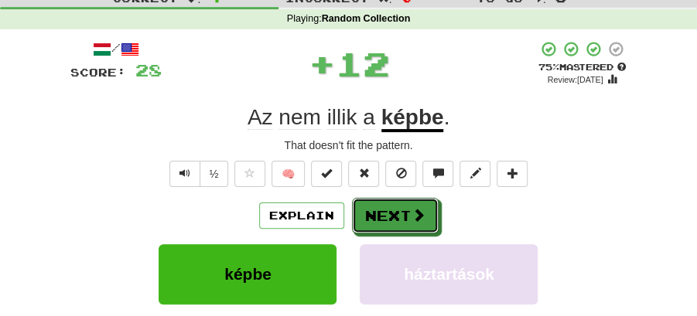
click at [388, 200] on button "Next" at bounding box center [395, 216] width 87 height 36
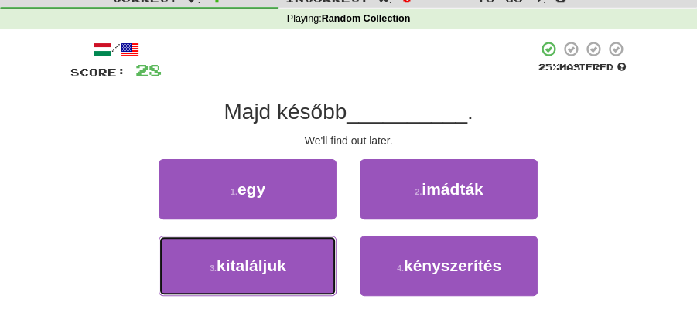
drag, startPoint x: 258, startPoint y: 265, endPoint x: 303, endPoint y: 241, distance: 50.5
click at [280, 254] on button "3 . kitaláljuk" at bounding box center [248, 266] width 178 height 60
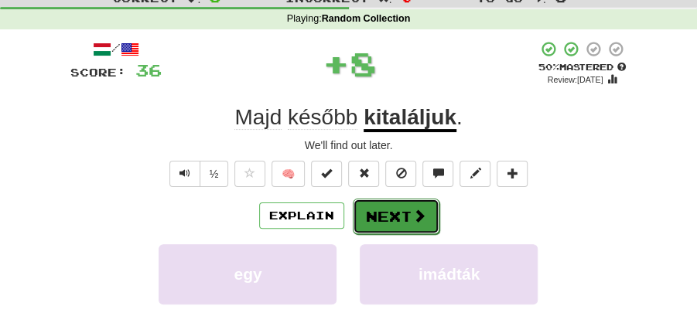
click at [377, 212] on button "Next" at bounding box center [396, 217] width 87 height 36
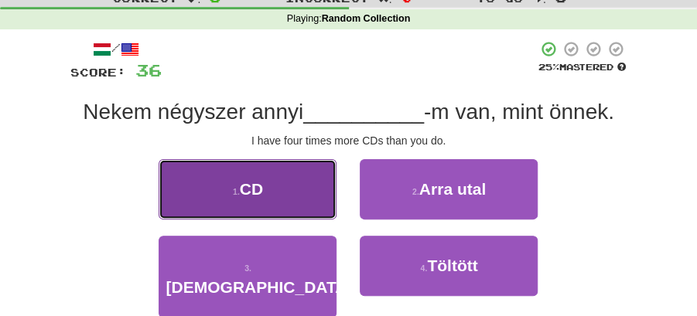
drag, startPoint x: 298, startPoint y: 186, endPoint x: 313, endPoint y: 189, distance: 15.8
click at [313, 189] on button "1 . CD" at bounding box center [248, 189] width 178 height 60
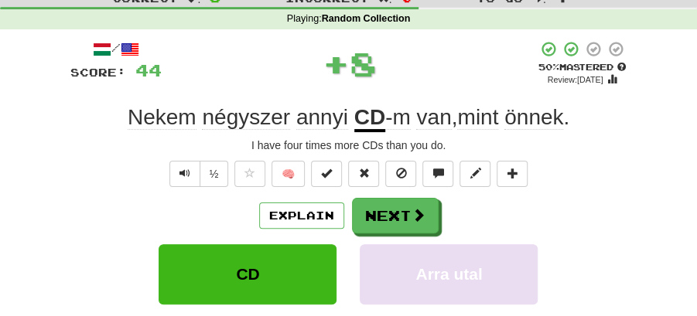
click at [411, 215] on span at bounding box center [418, 215] width 14 height 14
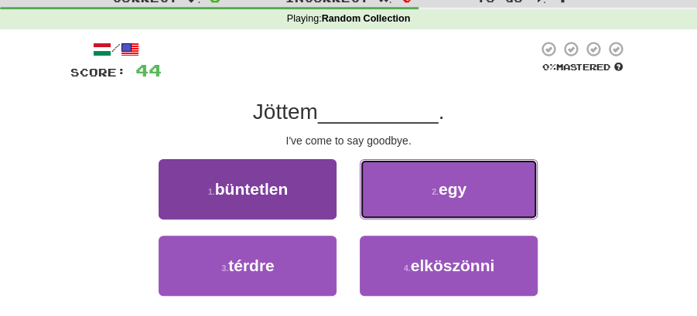
drag, startPoint x: 445, startPoint y: 201, endPoint x: 280, endPoint y: 204, distance: 165.5
click at [291, 221] on div "1 . büntetlen 2 . egy" at bounding box center [348, 197] width 603 height 77
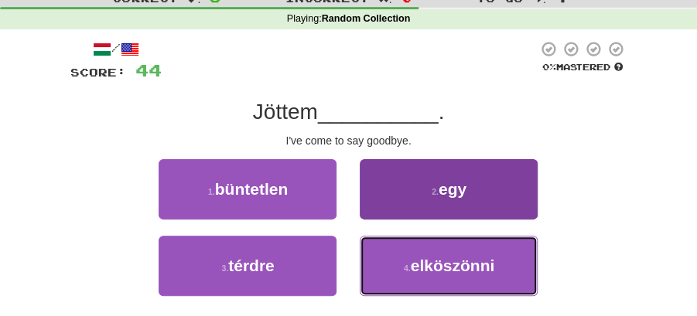
click at [437, 266] on span "elköszönni" at bounding box center [453, 266] width 84 height 18
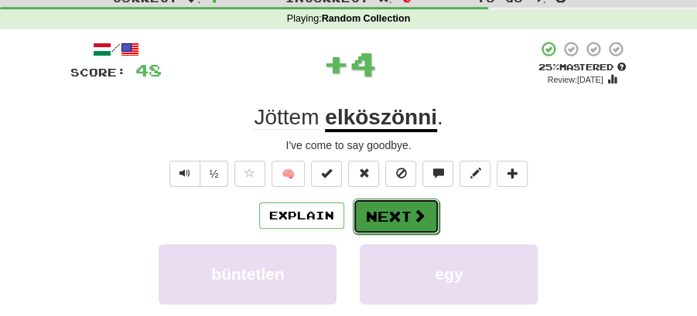
click at [401, 218] on button "Next" at bounding box center [396, 217] width 87 height 36
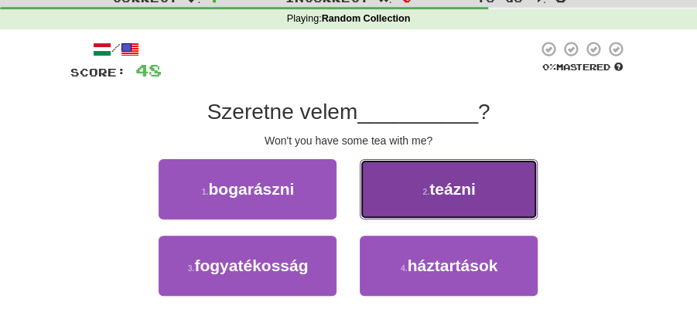
click at [428, 193] on small "2 ." at bounding box center [425, 191] width 7 height 9
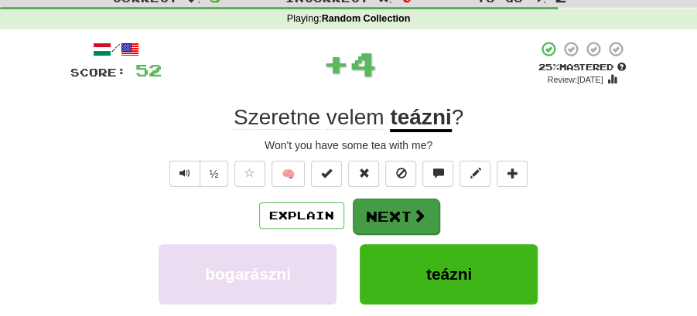
click at [384, 209] on button "Next" at bounding box center [396, 217] width 87 height 36
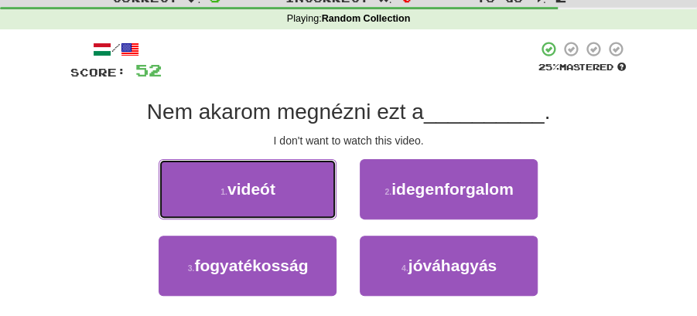
drag, startPoint x: 271, startPoint y: 187, endPoint x: 329, endPoint y: 189, distance: 58.0
click at [286, 187] on button "1 . videót" at bounding box center [248, 189] width 178 height 60
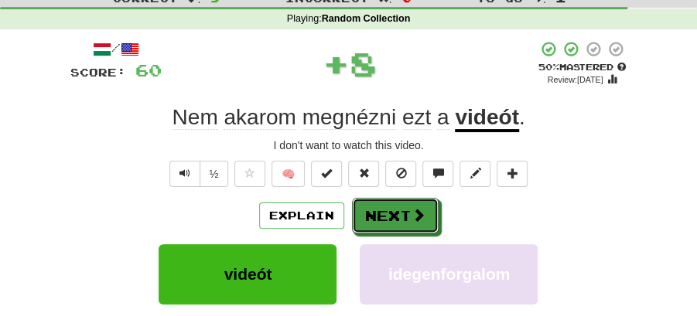
click at [391, 204] on button "Next" at bounding box center [395, 216] width 87 height 36
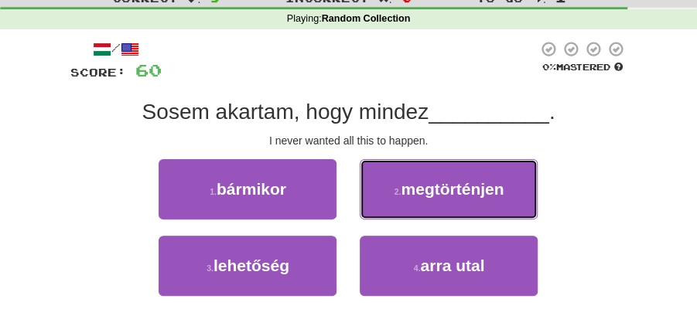
drag, startPoint x: 410, startPoint y: 188, endPoint x: 408, endPoint y: 196, distance: 7.9
click at [410, 189] on span "megtörténjen" at bounding box center [452, 189] width 103 height 18
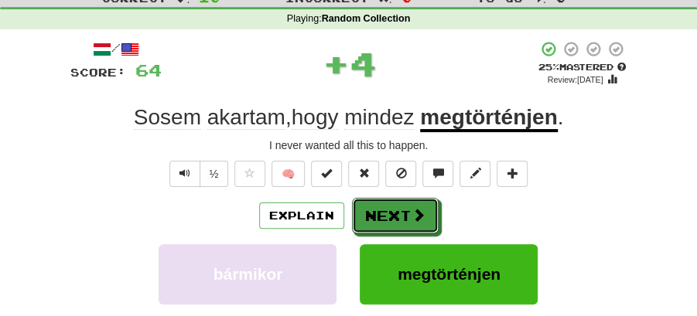
drag, startPoint x: 402, startPoint y: 204, endPoint x: 331, endPoint y: 189, distance: 72.8
click at [399, 204] on button "Next" at bounding box center [395, 216] width 87 height 36
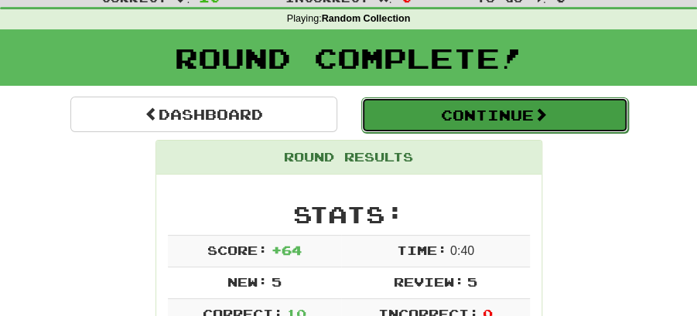
click at [370, 101] on button "Continue" at bounding box center [494, 115] width 267 height 36
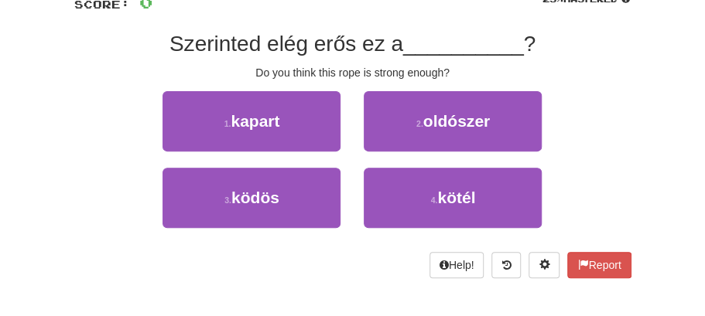
scroll to position [103, 0]
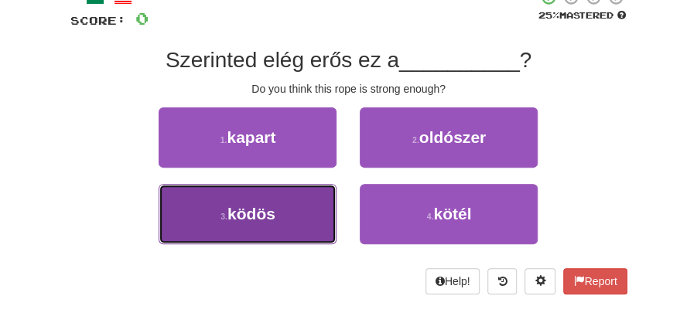
click at [291, 221] on button "3 . ködös" at bounding box center [248, 214] width 178 height 60
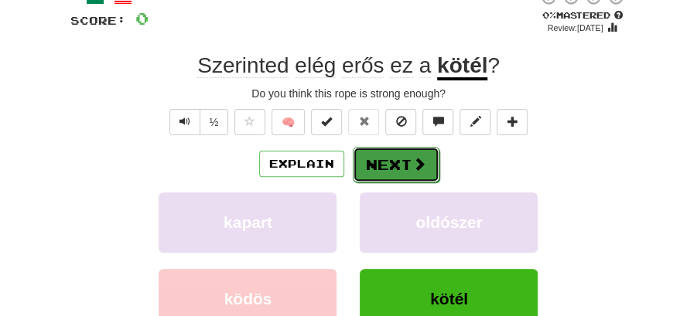
click at [421, 169] on span at bounding box center [419, 164] width 14 height 14
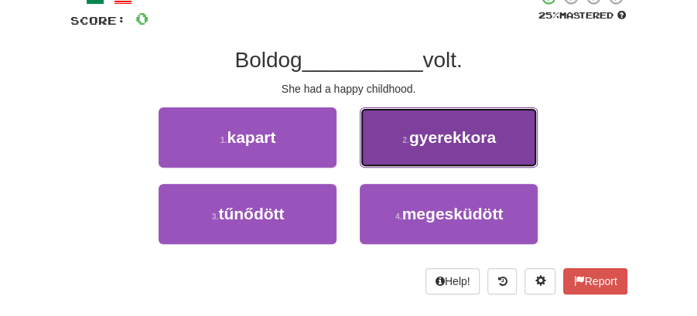
click at [438, 151] on button "2 . gyerekkora" at bounding box center [449, 138] width 178 height 60
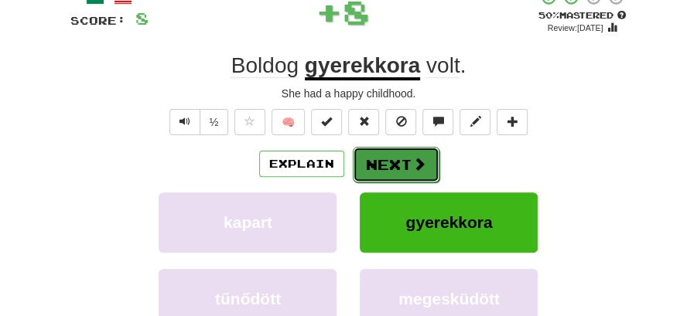
click at [380, 152] on button "Next" at bounding box center [396, 165] width 87 height 36
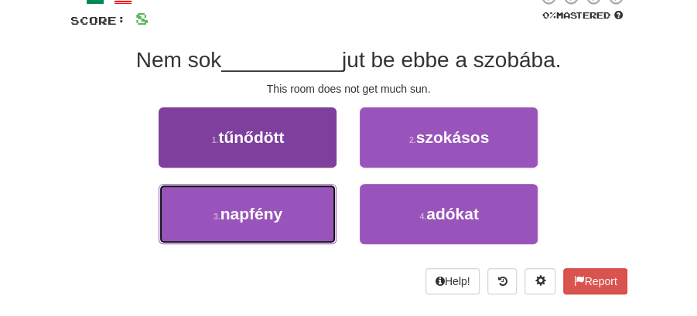
drag, startPoint x: 261, startPoint y: 210, endPoint x: 319, endPoint y: 192, distance: 60.2
click at [282, 206] on span "napfény" at bounding box center [251, 214] width 63 height 18
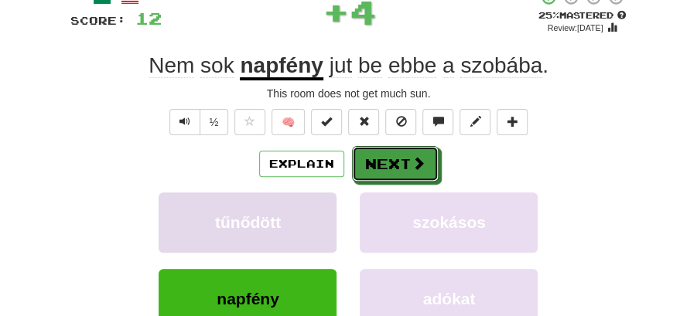
click at [388, 150] on button "Next" at bounding box center [395, 164] width 87 height 36
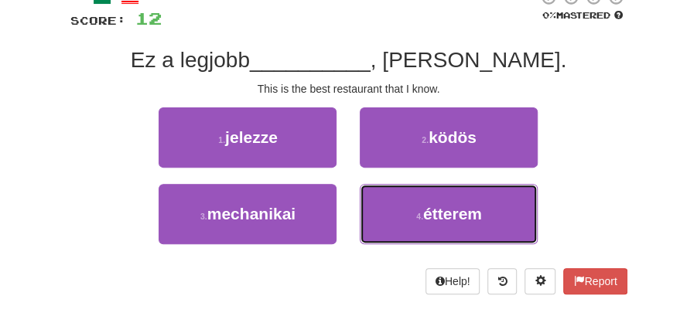
drag, startPoint x: 418, startPoint y: 213, endPoint x: 415, endPoint y: 183, distance: 30.4
click at [419, 197] on button "4 . étterem" at bounding box center [449, 214] width 178 height 60
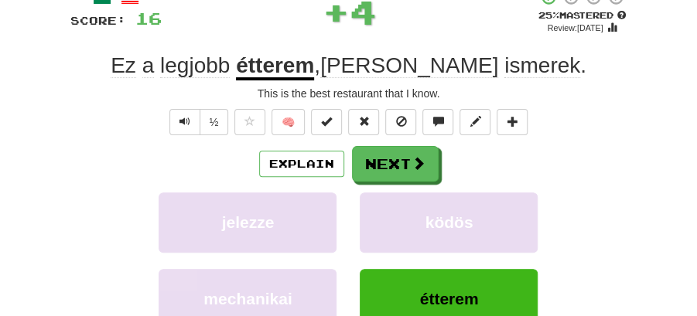
click at [398, 148] on button "Next" at bounding box center [395, 164] width 87 height 36
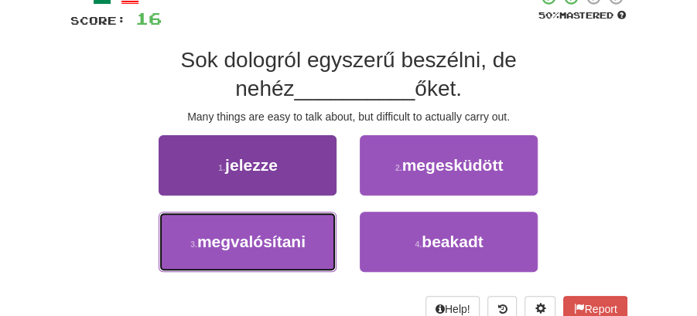
drag, startPoint x: 282, startPoint y: 244, endPoint x: 317, endPoint y: 224, distance: 40.5
click at [295, 235] on span "megvalósítani" at bounding box center [251, 242] width 108 height 18
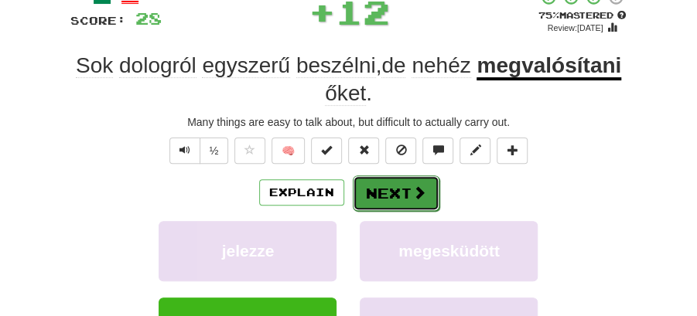
click at [426, 178] on button "Next" at bounding box center [396, 194] width 87 height 36
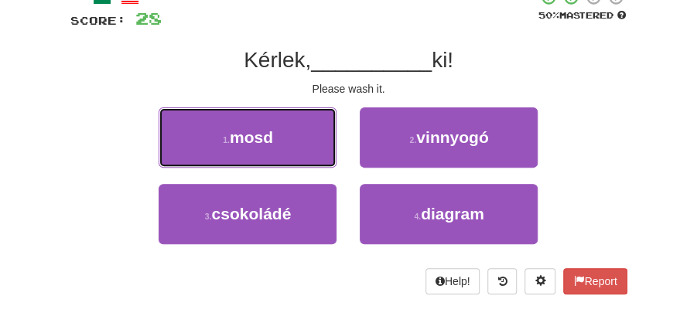
drag, startPoint x: 316, startPoint y: 132, endPoint x: 345, endPoint y: 143, distance: 31.3
click at [329, 138] on button "1 . mosd" at bounding box center [248, 138] width 178 height 60
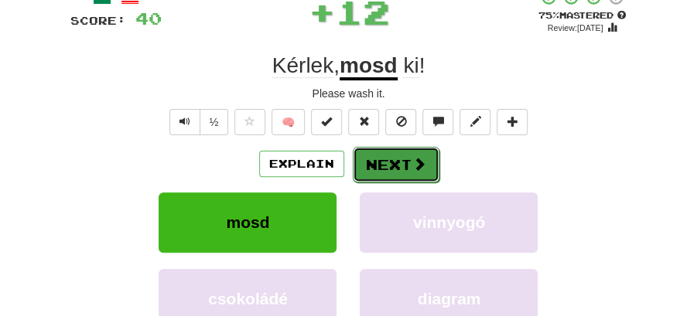
click at [376, 159] on button "Next" at bounding box center [396, 165] width 87 height 36
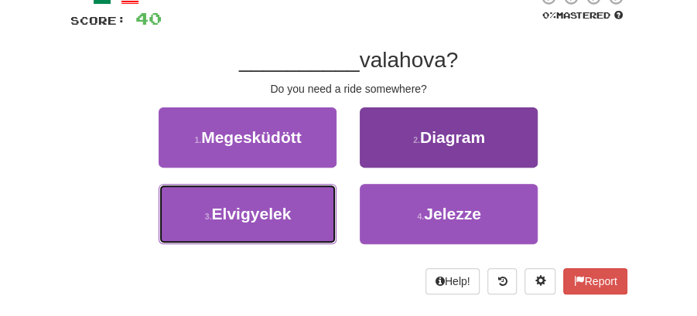
drag, startPoint x: 251, startPoint y: 222, endPoint x: 363, endPoint y: 193, distance: 115.7
click at [271, 215] on span "Elvigyelek" at bounding box center [251, 214] width 80 height 18
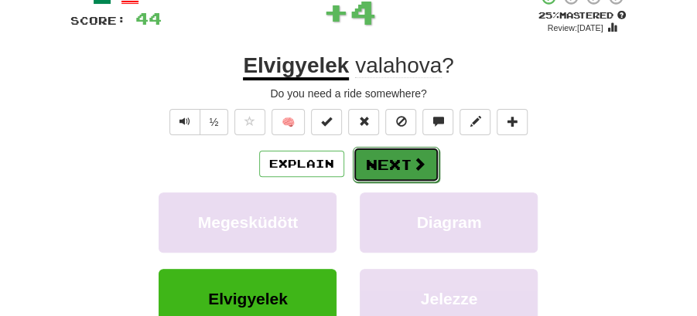
click at [383, 176] on button "Next" at bounding box center [396, 165] width 87 height 36
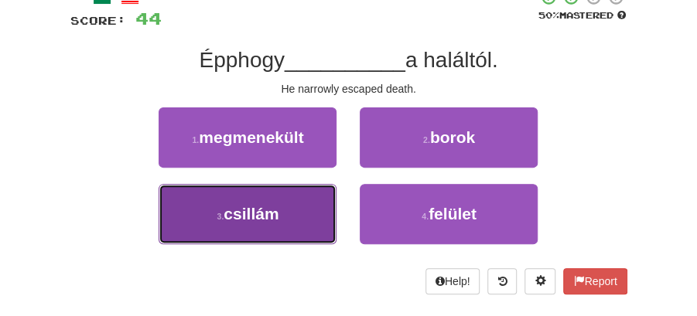
click at [289, 207] on button "3 . csillám" at bounding box center [248, 214] width 178 height 60
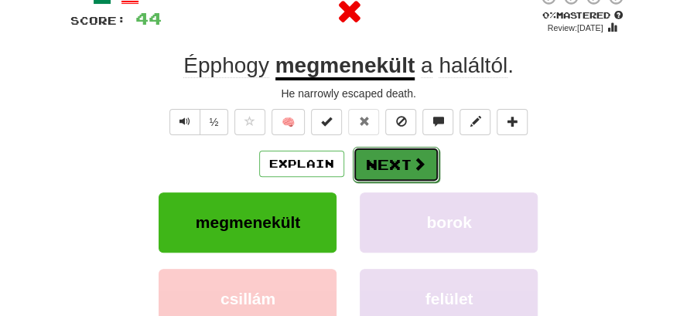
click at [377, 165] on button "Next" at bounding box center [396, 165] width 87 height 36
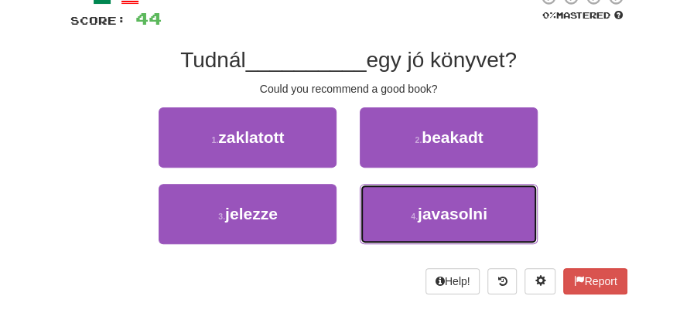
drag, startPoint x: 458, startPoint y: 207, endPoint x: 438, endPoint y: 184, distance: 30.1
click at [457, 205] on span "javasolni" at bounding box center [453, 214] width 70 height 18
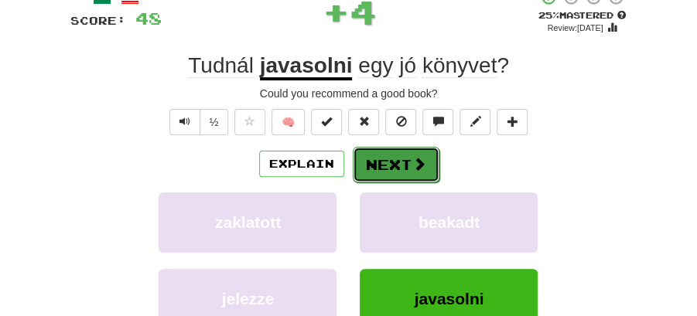
click at [408, 159] on button "Next" at bounding box center [396, 165] width 87 height 36
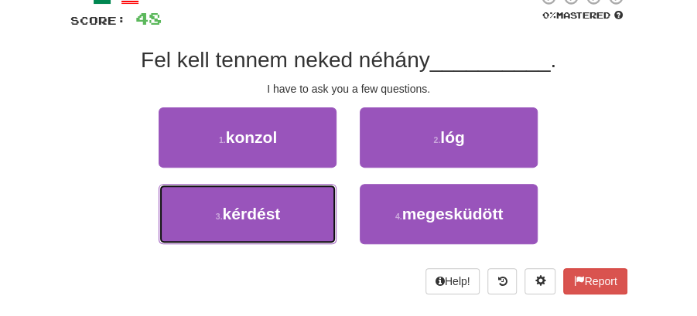
drag, startPoint x: 280, startPoint y: 220, endPoint x: 352, endPoint y: 193, distance: 76.9
click at [314, 210] on button "3 . kérdést" at bounding box center [248, 214] width 178 height 60
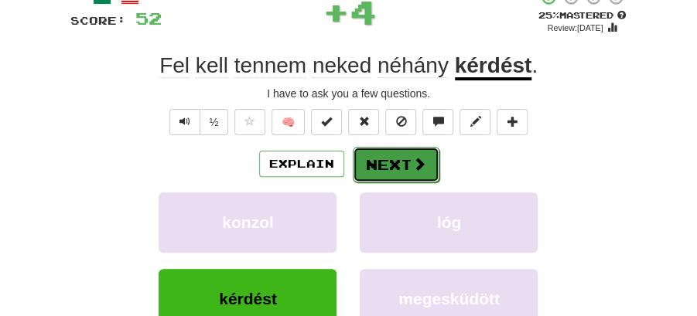
click at [426, 157] on button "Next" at bounding box center [396, 165] width 87 height 36
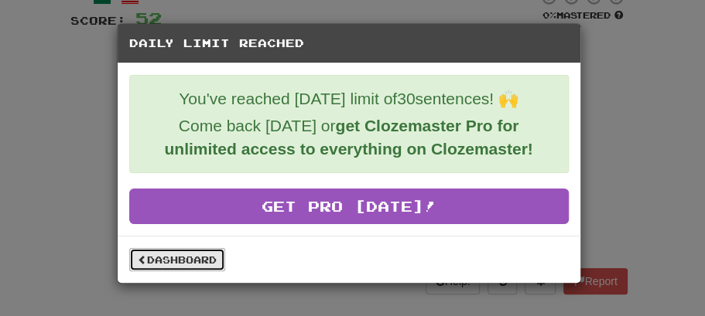
click at [186, 260] on link "Dashboard" at bounding box center [177, 259] width 96 height 23
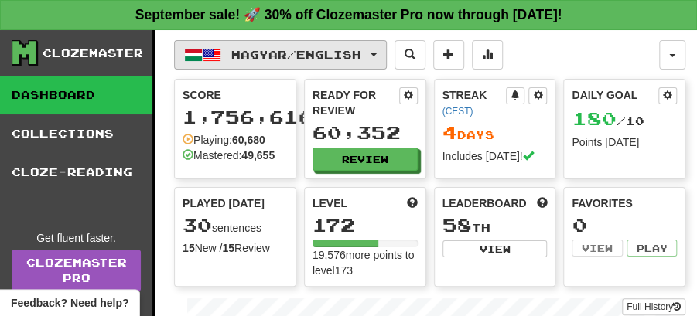
click at [377, 53] on span "button" at bounding box center [373, 54] width 6 height 3
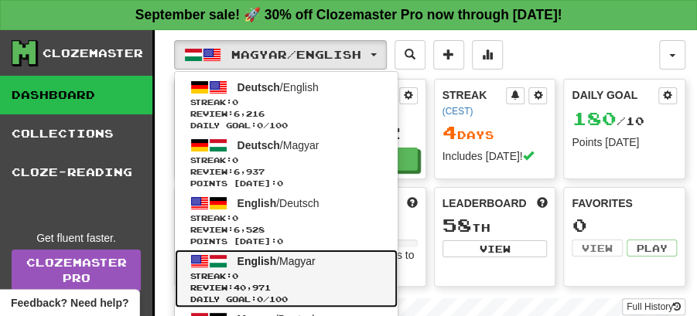
click at [277, 258] on span "English / Magyar" at bounding box center [276, 261] width 78 height 12
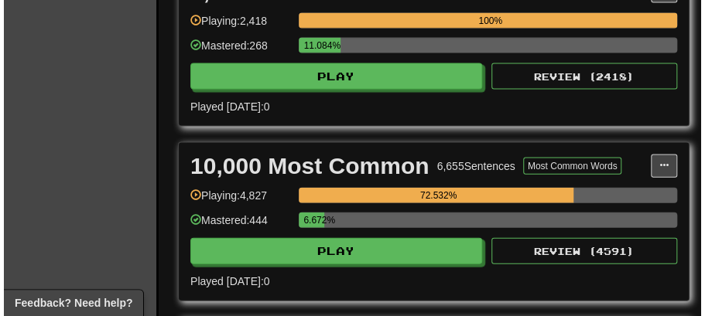
scroll to position [1237, 0]
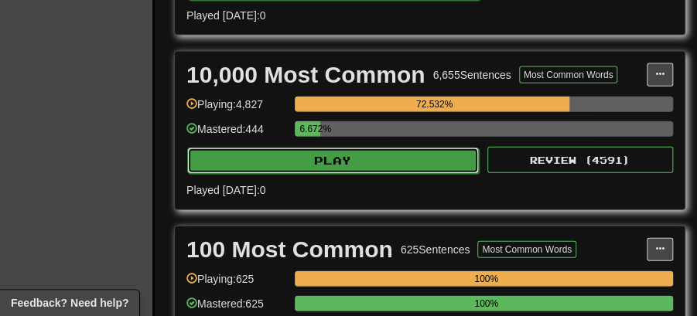
click at [334, 148] on button "Play" at bounding box center [333, 161] width 292 height 26
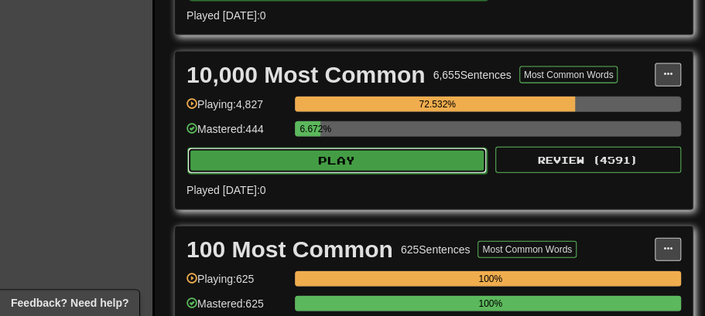
select select "**"
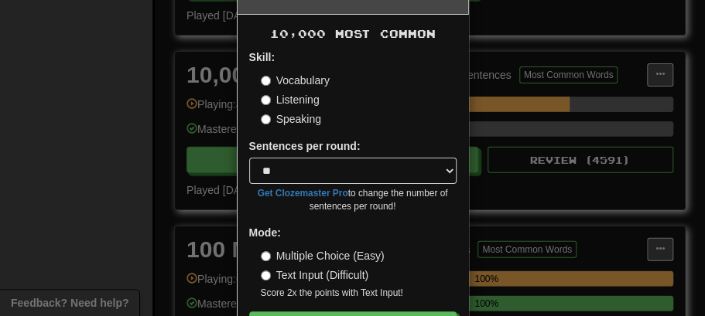
scroll to position [105, 0]
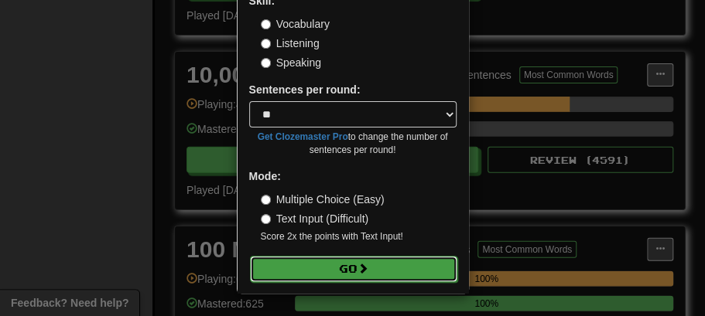
click at [355, 268] on button "Go" at bounding box center [353, 269] width 207 height 26
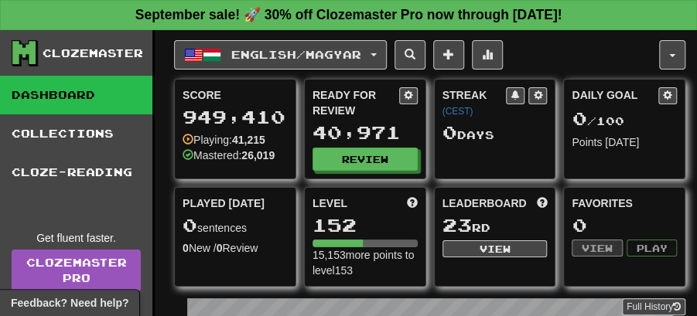
click at [579, 56] on div "English / Magyar Deutsch / English Streak: 0 Review: 6,216 Daily Goal: 0 / 100 …" at bounding box center [416, 54] width 485 height 29
click at [673, 54] on span "button" at bounding box center [672, 55] width 6 height 3
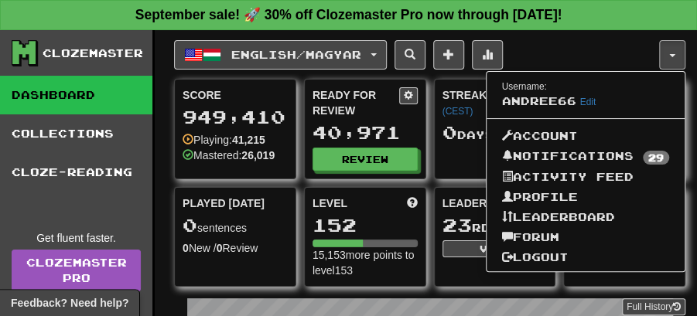
drag, startPoint x: 614, startPoint y: 44, endPoint x: 515, endPoint y: 93, distance: 110.3
click at [613, 45] on div "English / Magyar Deutsch / English Streak: 0 Review: 6,216 Daily Goal: 0 / 100 …" at bounding box center [416, 54] width 485 height 29
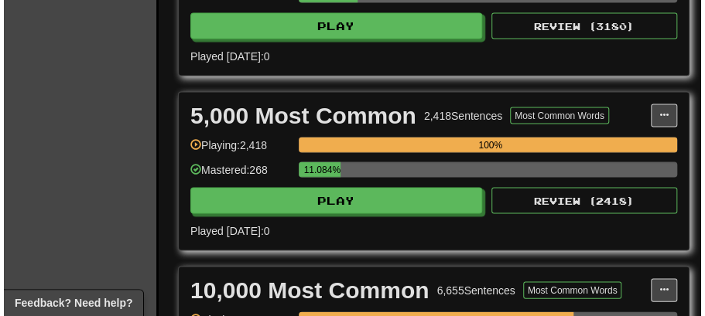
scroll to position [1186, 0]
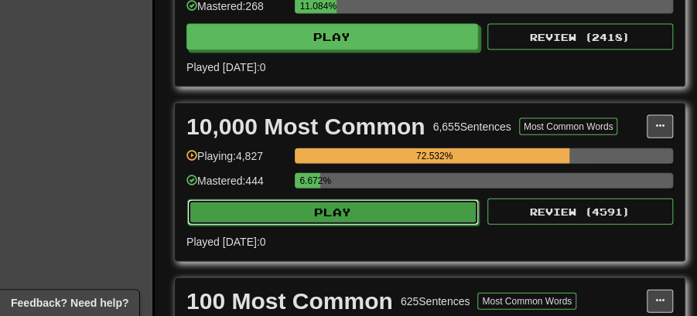
click at [364, 206] on button "Play" at bounding box center [333, 213] width 292 height 26
select select "**"
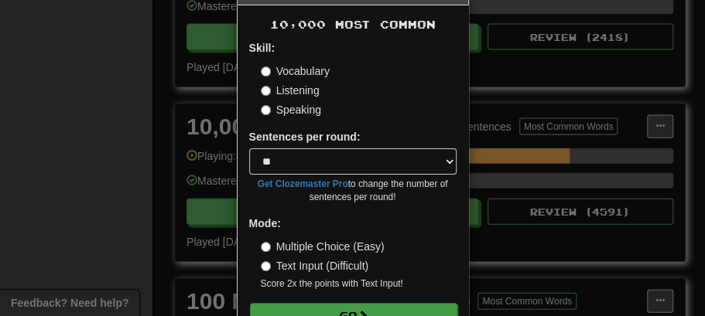
scroll to position [105, 0]
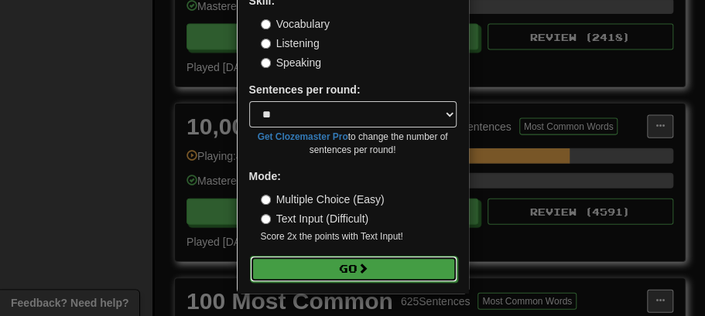
click at [347, 275] on button "Go" at bounding box center [353, 269] width 207 height 26
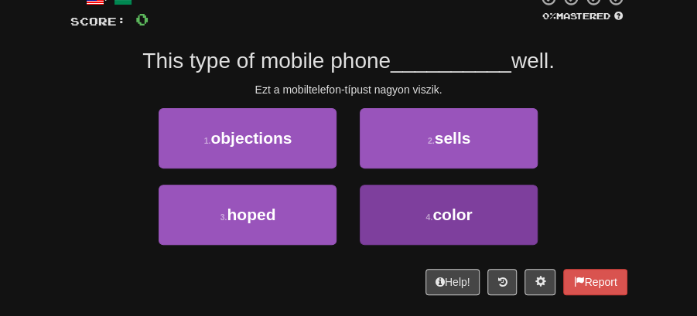
scroll to position [103, 0]
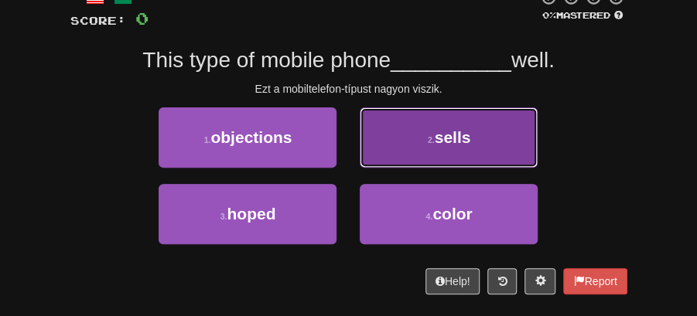
click at [459, 122] on button "2 . sells" at bounding box center [449, 138] width 178 height 60
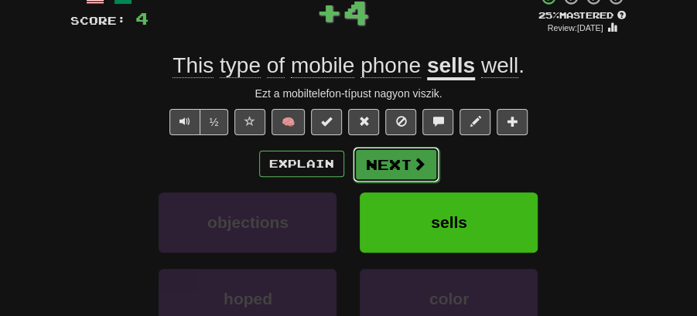
drag, startPoint x: 428, startPoint y: 141, endPoint x: 404, endPoint y: 152, distance: 27.3
click at [404, 152] on button "Next" at bounding box center [396, 165] width 87 height 36
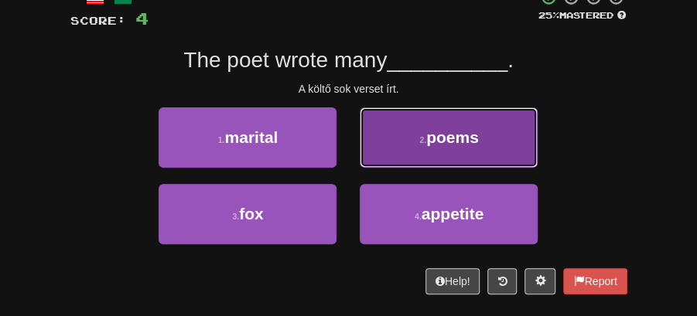
click at [433, 122] on button "2 . poems" at bounding box center [449, 138] width 178 height 60
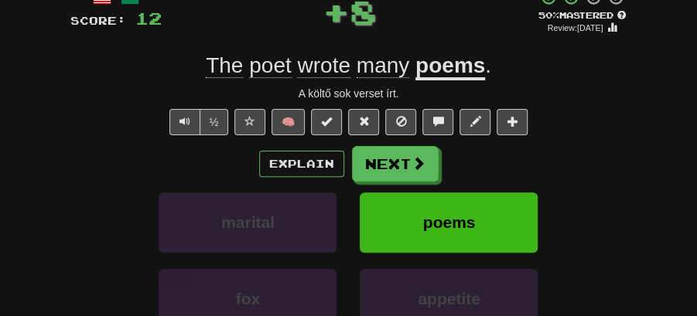
click at [389, 155] on button "Next" at bounding box center [395, 164] width 87 height 36
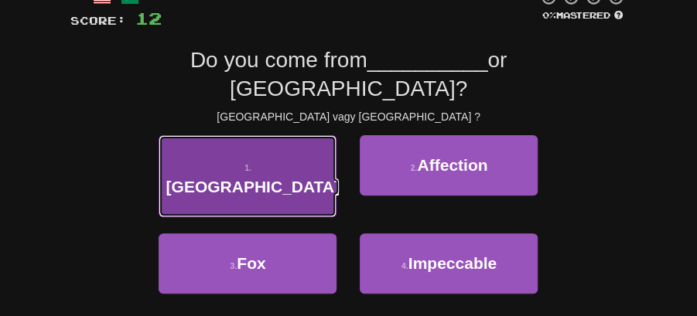
click at [286, 149] on button "1 . Austria" at bounding box center [248, 176] width 178 height 82
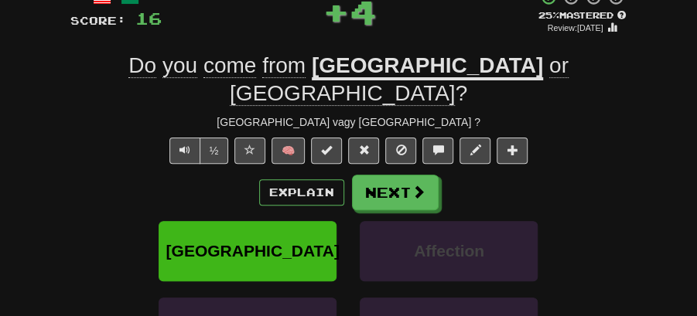
click at [394, 175] on button "Next" at bounding box center [395, 193] width 87 height 36
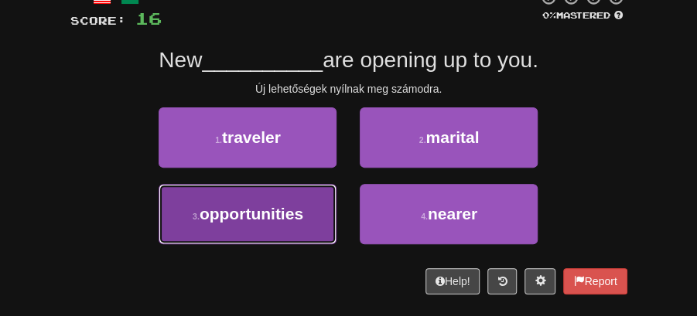
drag, startPoint x: 323, startPoint y: 213, endPoint x: 362, endPoint y: 182, distance: 50.0
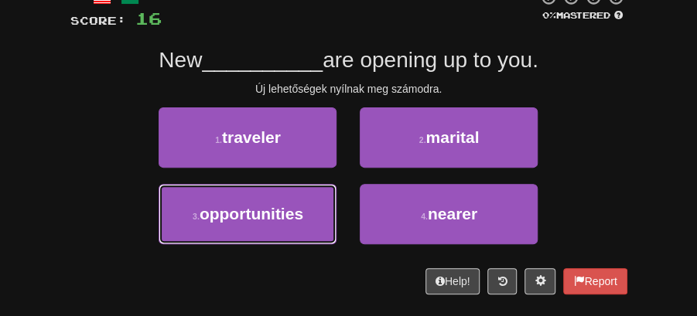
click at [326, 213] on button "3 . opportunities" at bounding box center [248, 214] width 178 height 60
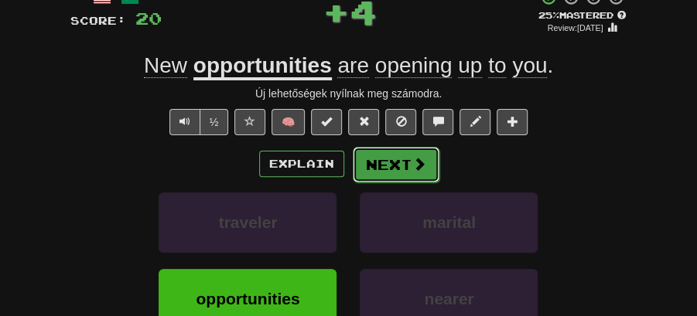
click at [384, 158] on button "Next" at bounding box center [396, 165] width 87 height 36
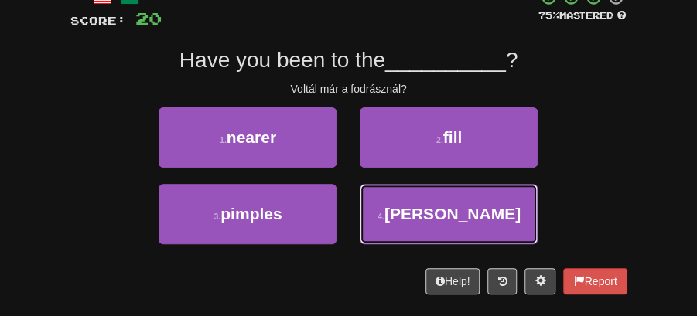
drag, startPoint x: 405, startPoint y: 220, endPoint x: 402, endPoint y: 183, distance: 37.2
click at [407, 210] on button "4 . barber" at bounding box center [449, 214] width 178 height 60
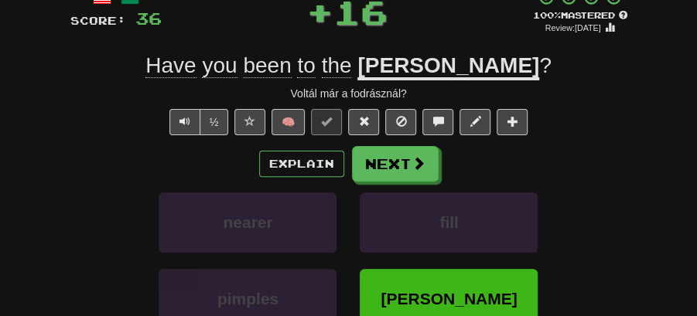
click at [388, 161] on button "Next" at bounding box center [395, 164] width 87 height 36
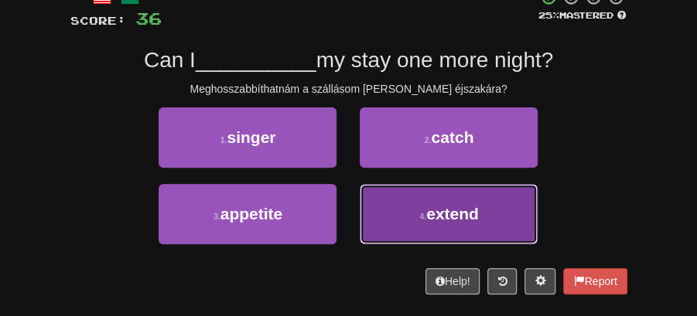
click at [432, 203] on button "4 . extend" at bounding box center [449, 214] width 178 height 60
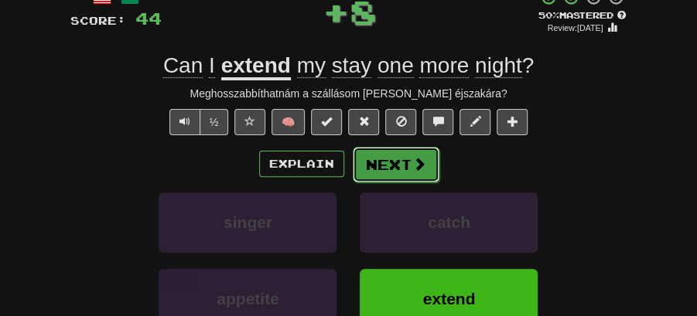
click at [399, 166] on button "Next" at bounding box center [396, 165] width 87 height 36
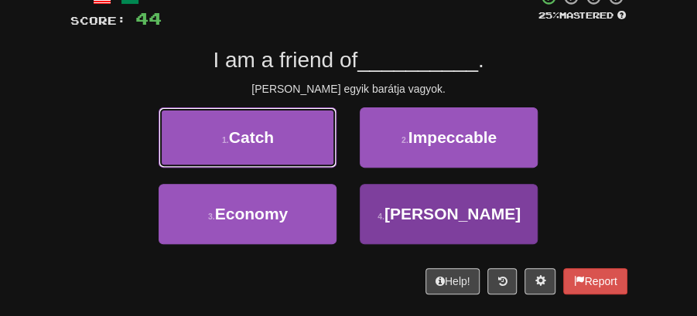
drag, startPoint x: 269, startPoint y: 142, endPoint x: 431, endPoint y: 213, distance: 176.6
click at [431, 215] on div "1 . Catch 2 . Impeccable 3 . Economy 4 . Roberts" at bounding box center [349, 184] width 580 height 153
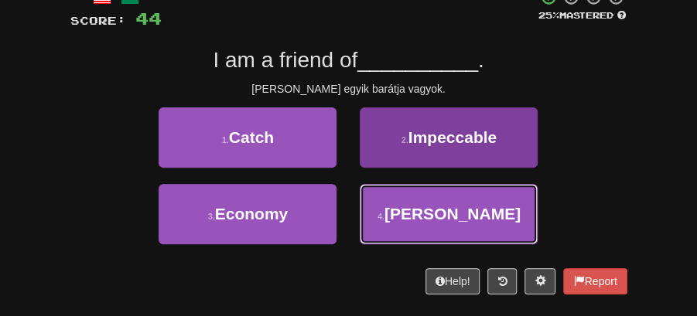
drag, startPoint x: 431, startPoint y: 213, endPoint x: 415, endPoint y: 191, distance: 27.1
click at [431, 210] on span "Roberts" at bounding box center [452, 214] width 136 height 18
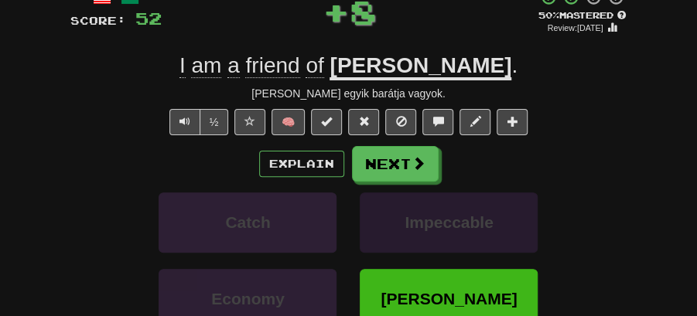
click at [370, 155] on button "Next" at bounding box center [395, 164] width 87 height 36
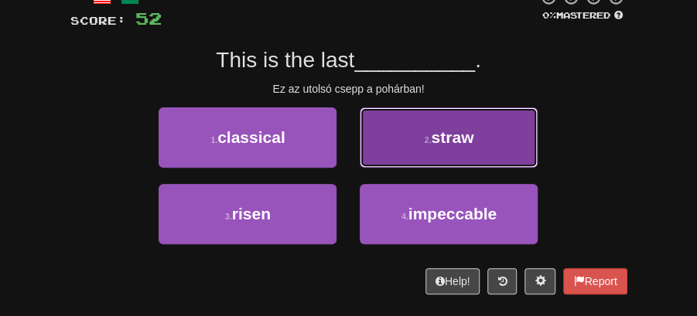
click at [435, 140] on span "straw" at bounding box center [452, 137] width 43 height 18
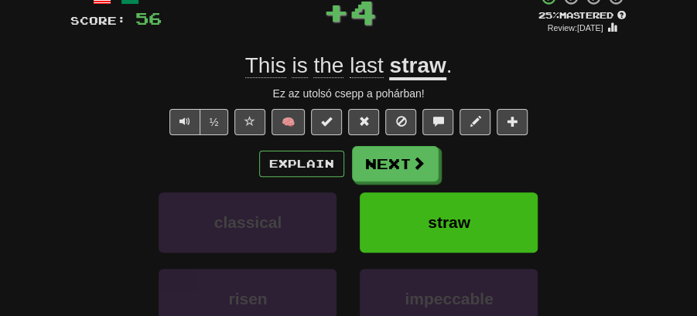
click at [393, 161] on button "Next" at bounding box center [395, 164] width 87 height 36
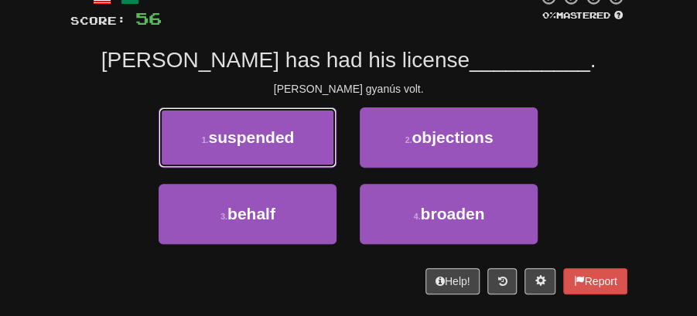
drag, startPoint x: 292, startPoint y: 139, endPoint x: 323, endPoint y: 144, distance: 30.5
click at [297, 138] on button "1 . suspended" at bounding box center [248, 138] width 178 height 60
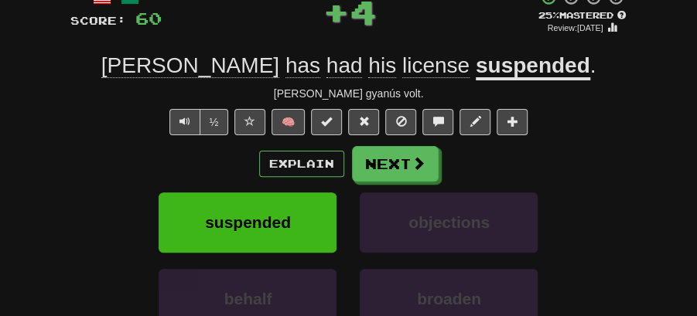
click at [387, 166] on button "Next" at bounding box center [395, 164] width 87 height 36
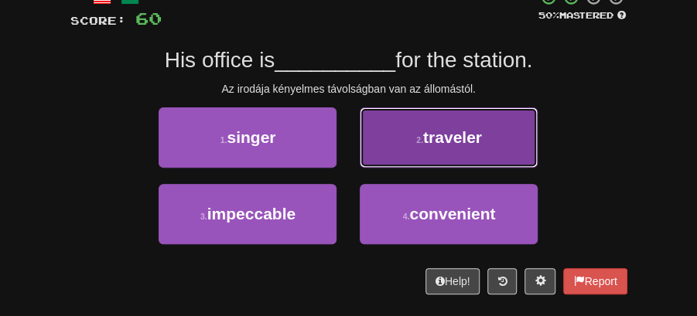
click at [435, 141] on span "traveler" at bounding box center [452, 137] width 59 height 18
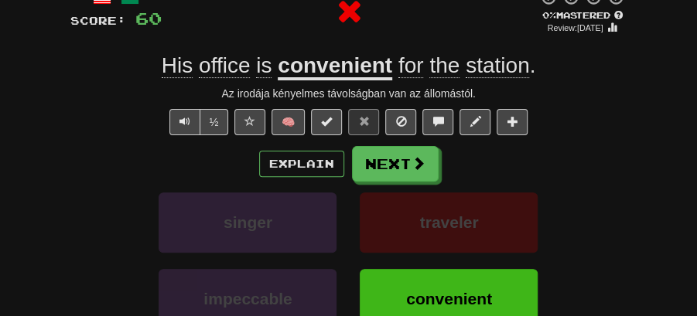
click at [409, 152] on button "Next" at bounding box center [395, 164] width 87 height 36
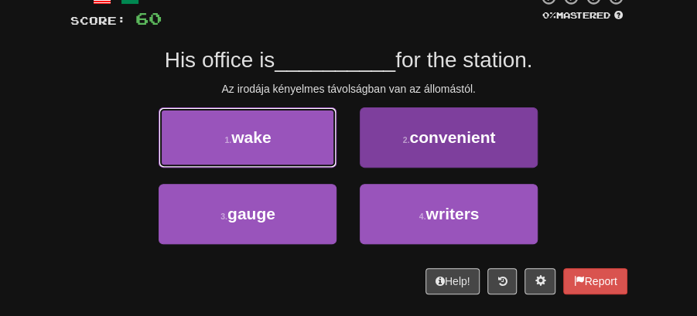
drag, startPoint x: 267, startPoint y: 153, endPoint x: 411, endPoint y: 146, distance: 144.8
click at [411, 146] on div "1 . wake 2 . convenient" at bounding box center [348, 146] width 603 height 77
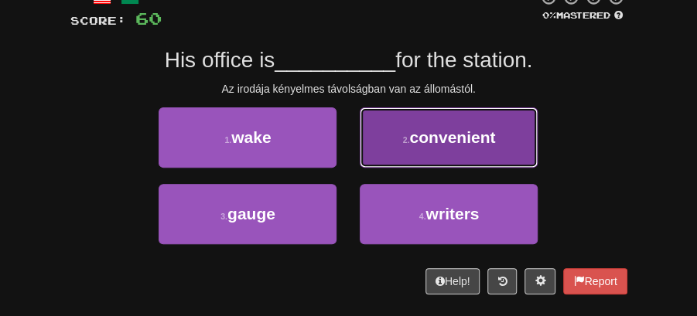
click at [413, 147] on button "2 . convenient" at bounding box center [449, 138] width 178 height 60
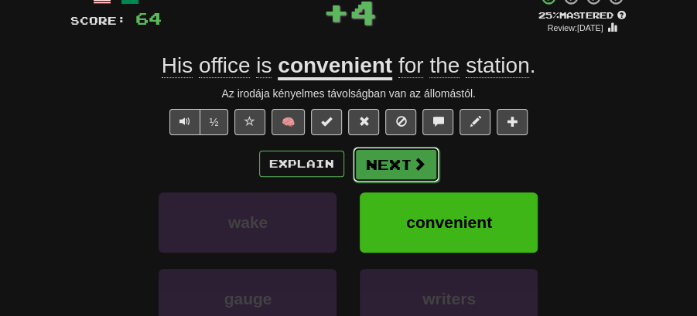
click at [399, 154] on button "Next" at bounding box center [396, 165] width 87 height 36
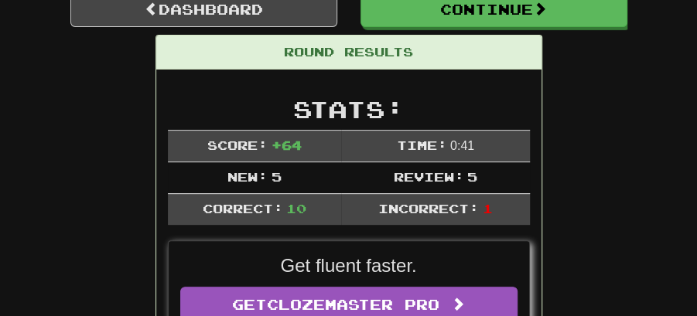
scroll to position [171, 0]
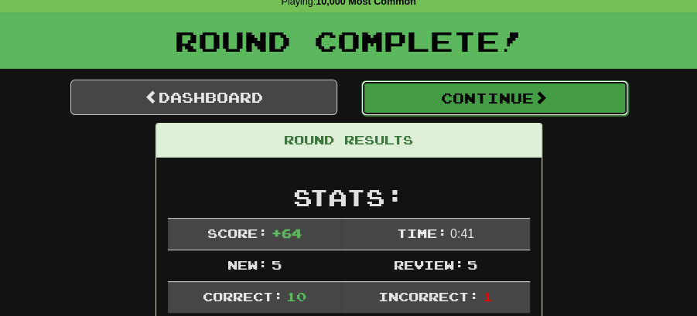
click at [459, 93] on button "Continue" at bounding box center [494, 98] width 267 height 36
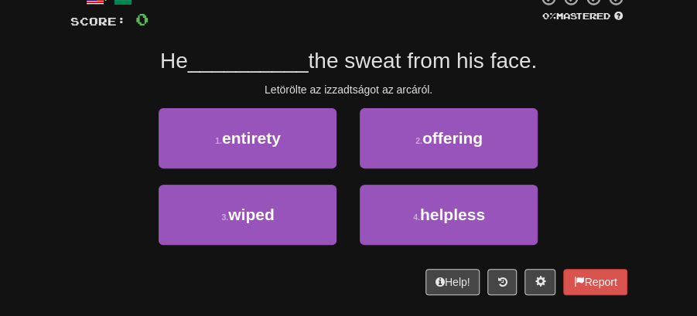
scroll to position [119, 0]
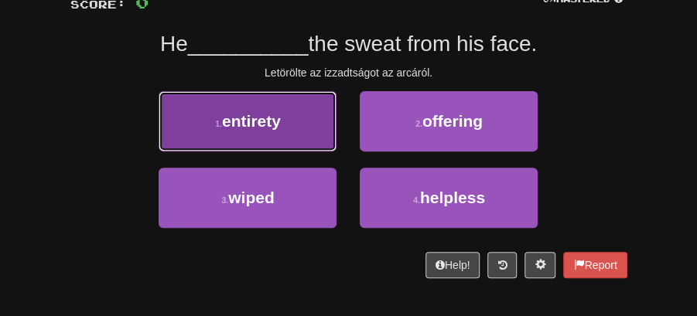
click at [268, 110] on button "1 . entirety" at bounding box center [248, 121] width 178 height 60
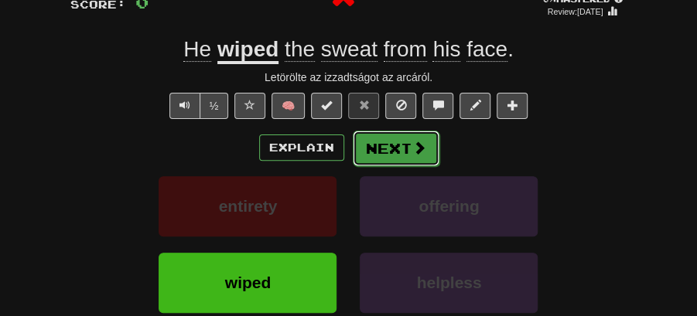
click at [401, 150] on button "Next" at bounding box center [396, 149] width 87 height 36
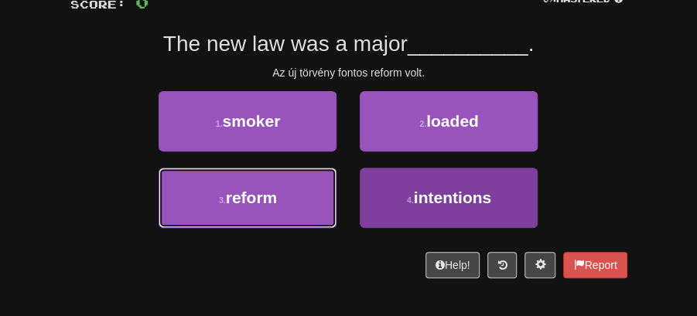
drag, startPoint x: 274, startPoint y: 207, endPoint x: 472, endPoint y: 192, distance: 198.6
click at [477, 201] on div "3 . reform 4 . intentions" at bounding box center [348, 206] width 603 height 77
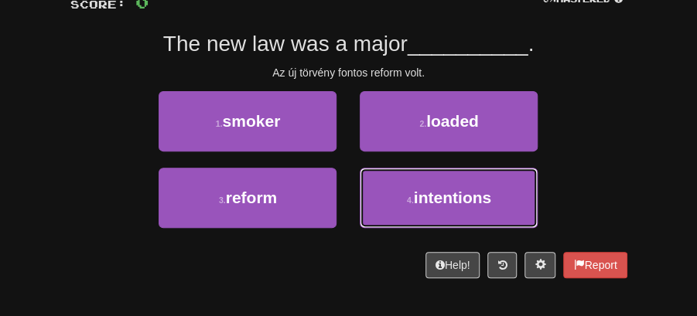
drag, startPoint x: 470, startPoint y: 192, endPoint x: 444, endPoint y: 169, distance: 35.1
click at [468, 189] on span "intentions" at bounding box center [452, 198] width 77 height 18
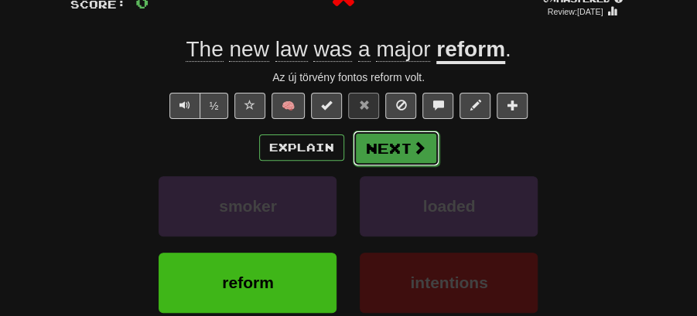
click at [401, 148] on button "Next" at bounding box center [396, 149] width 87 height 36
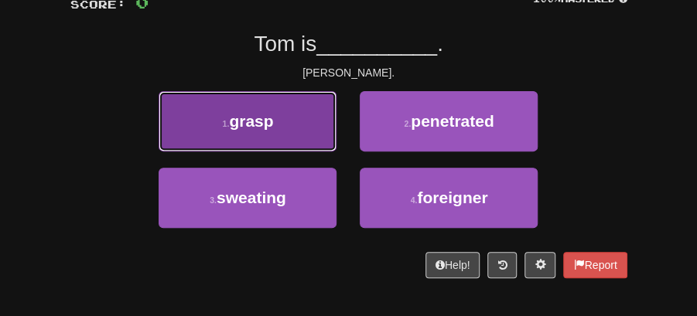
click at [277, 131] on button "1 . grasp" at bounding box center [248, 121] width 178 height 60
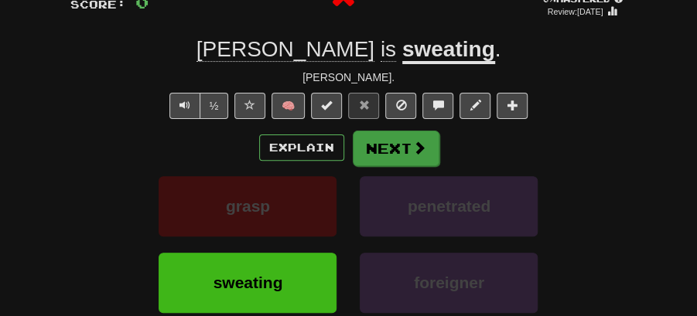
click at [393, 138] on button "Next" at bounding box center [396, 149] width 87 height 36
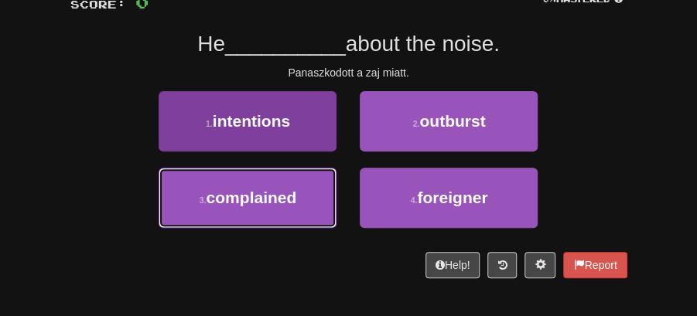
drag, startPoint x: 281, startPoint y: 201, endPoint x: 307, endPoint y: 195, distance: 27.0
click at [297, 201] on button "3 . complained" at bounding box center [248, 198] width 178 height 60
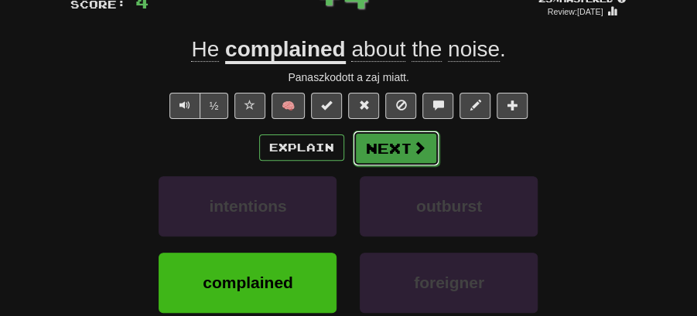
click at [379, 146] on button "Next" at bounding box center [396, 149] width 87 height 36
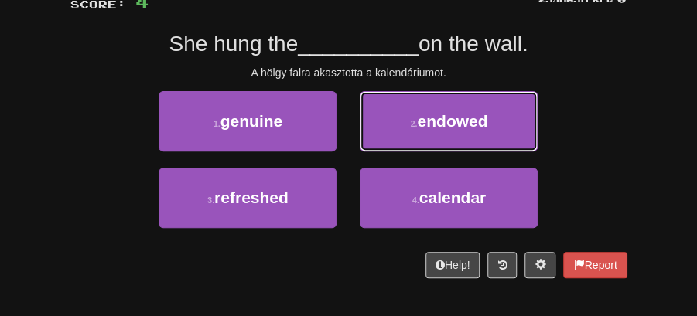
click at [449, 126] on span "endowed" at bounding box center [452, 121] width 70 height 18
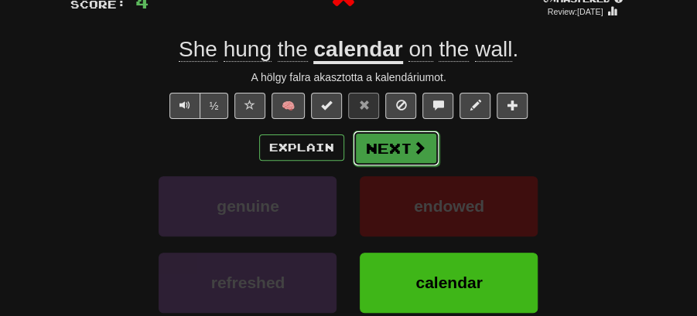
click at [403, 134] on button "Next" at bounding box center [396, 149] width 87 height 36
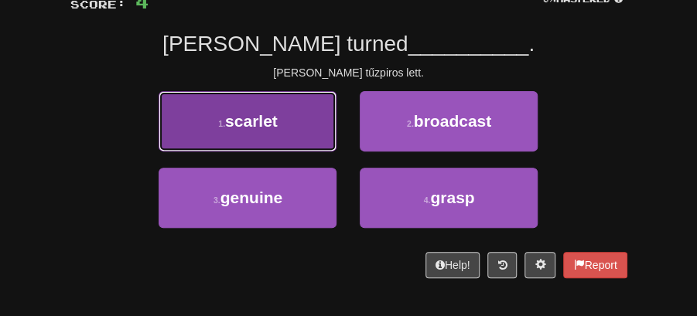
drag, startPoint x: 267, startPoint y: 129, endPoint x: 328, endPoint y: 141, distance: 62.2
click at [328, 141] on button "1 . scarlet" at bounding box center [248, 121] width 178 height 60
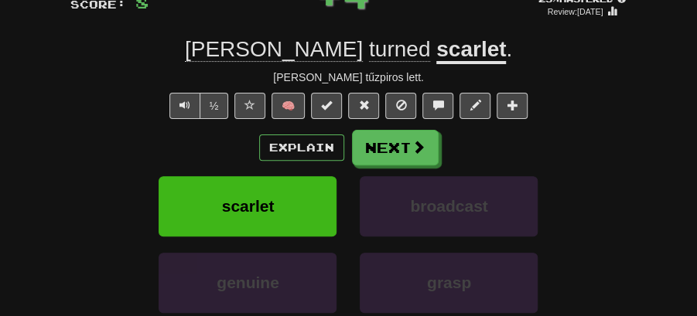
click at [381, 140] on button "Next" at bounding box center [395, 148] width 87 height 36
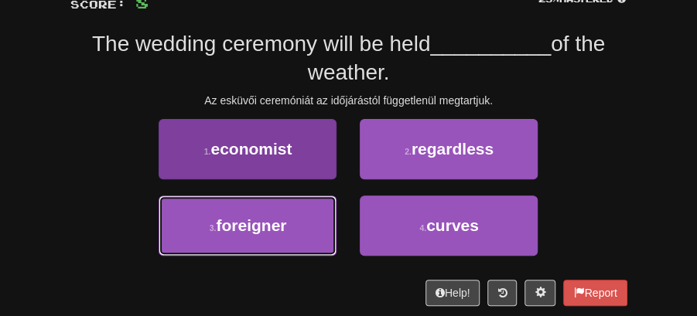
drag, startPoint x: 271, startPoint y: 224, endPoint x: 306, endPoint y: 209, distance: 38.1
click at [285, 217] on span "foreigner" at bounding box center [251, 226] width 70 height 18
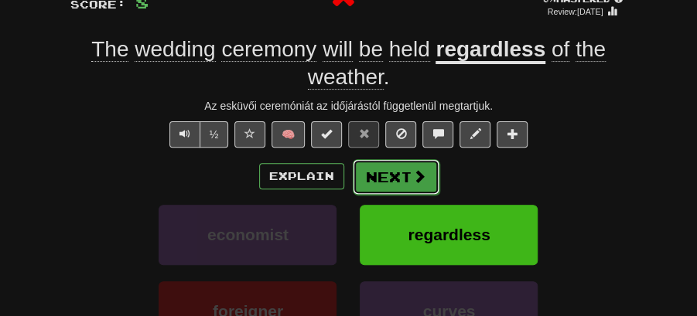
click at [384, 159] on button "Next" at bounding box center [396, 177] width 87 height 36
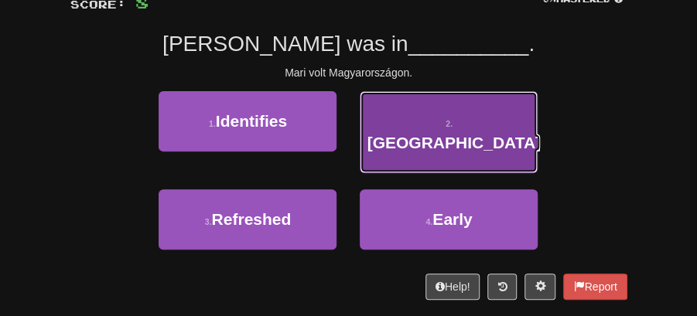
click at [430, 131] on button "2 . Hungary" at bounding box center [449, 132] width 178 height 82
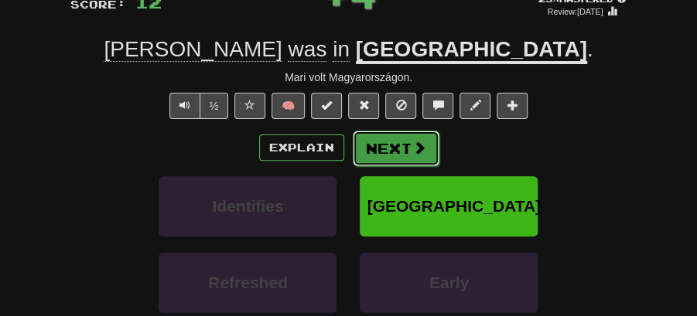
click at [369, 136] on button "Next" at bounding box center [396, 149] width 87 height 36
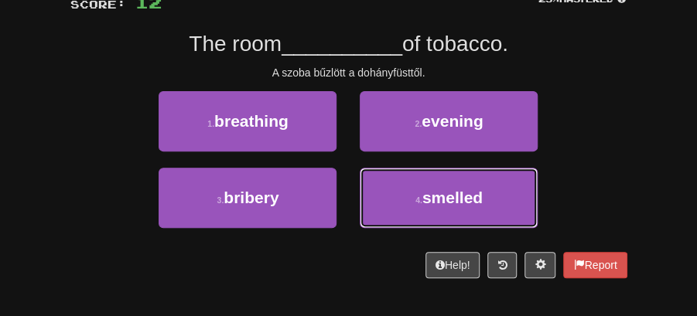
drag, startPoint x: 465, startPoint y: 197, endPoint x: 365, endPoint y: 127, distance: 122.1
click at [445, 189] on span "smelled" at bounding box center [452, 198] width 60 height 18
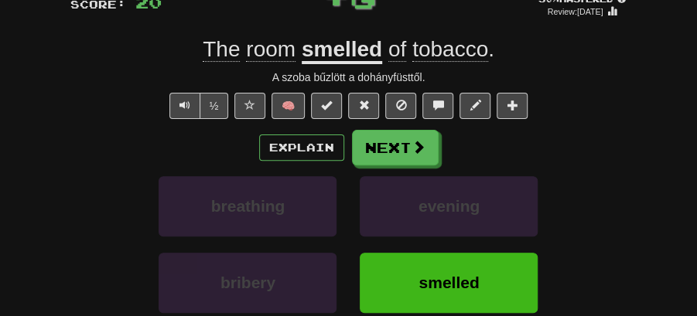
click at [365, 121] on div "/ Score: 20 + 8 50 % Mastered Review: 2025-09-27 The room smelled of tobacco . …" at bounding box center [348, 192] width 557 height 440
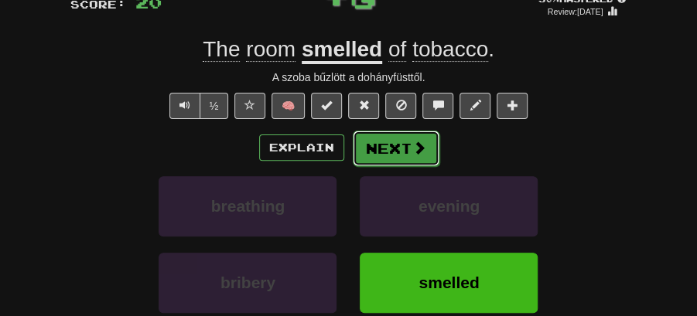
click at [396, 139] on button "Next" at bounding box center [396, 149] width 87 height 36
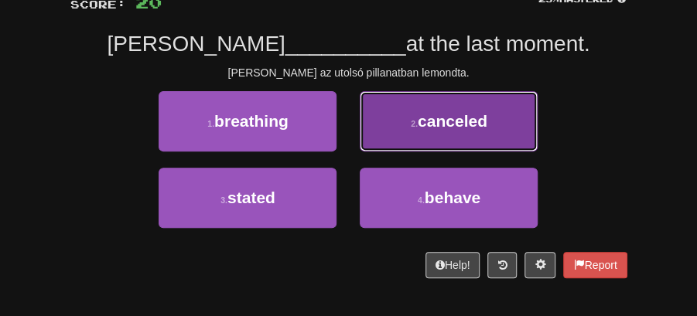
click at [458, 130] on button "2 . canceled" at bounding box center [449, 121] width 178 height 60
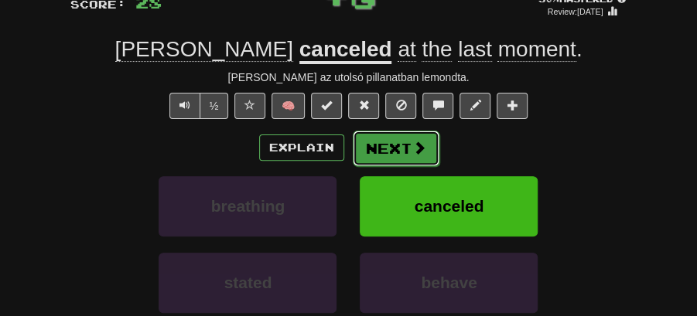
click at [421, 141] on span at bounding box center [419, 148] width 14 height 14
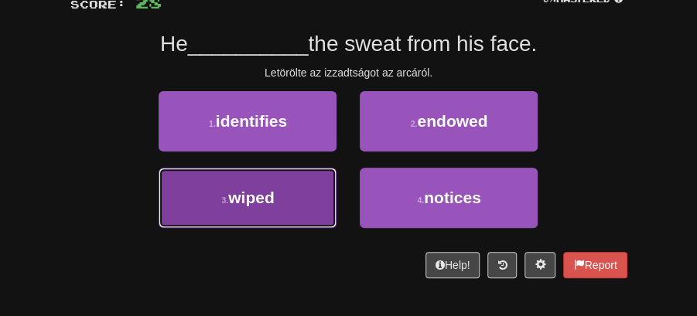
click at [303, 178] on button "3 . wiped" at bounding box center [248, 198] width 178 height 60
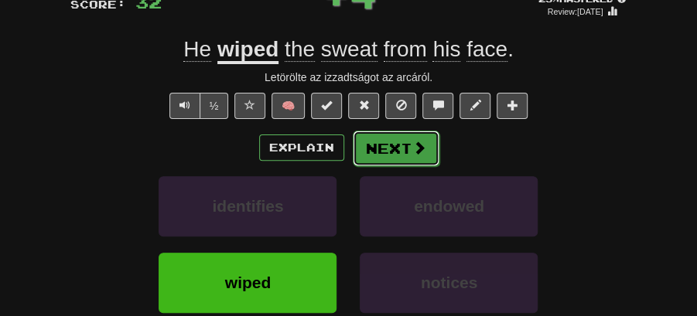
click at [391, 141] on button "Next" at bounding box center [396, 149] width 87 height 36
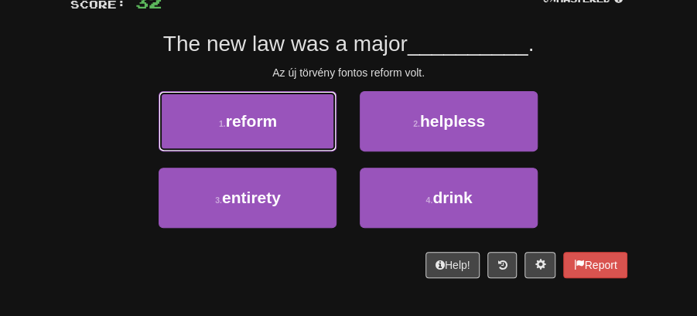
click at [258, 103] on button "1 . reform" at bounding box center [248, 121] width 178 height 60
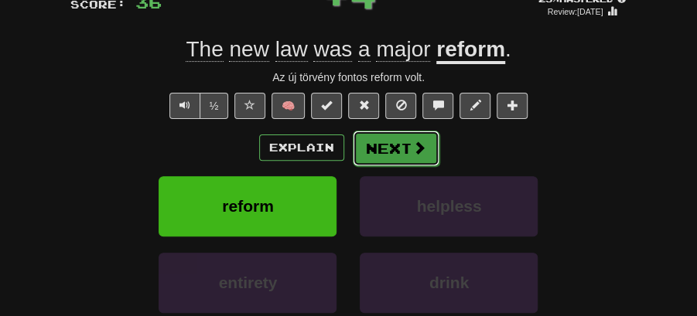
click at [373, 135] on button "Next" at bounding box center [396, 149] width 87 height 36
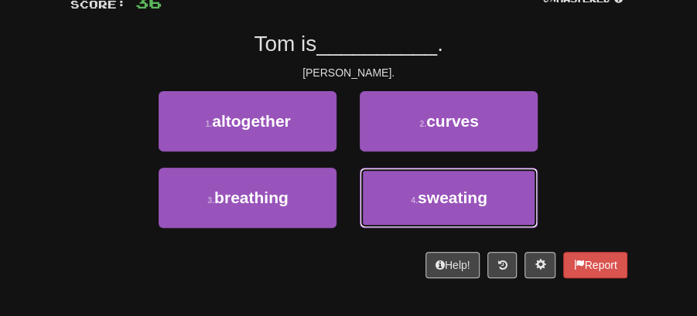
drag, startPoint x: 394, startPoint y: 209, endPoint x: 392, endPoint y: 171, distance: 38.0
click at [396, 203] on button "4 . sweating" at bounding box center [449, 198] width 178 height 60
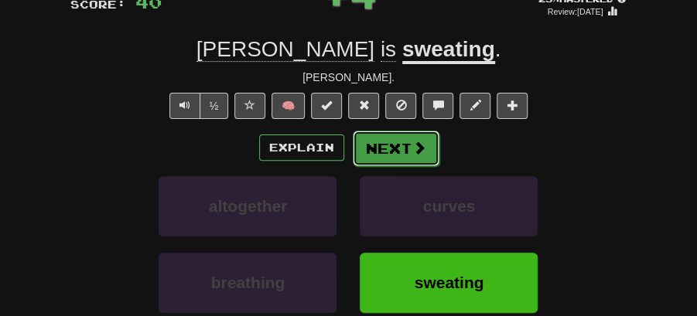
click at [391, 150] on button "Next" at bounding box center [396, 149] width 87 height 36
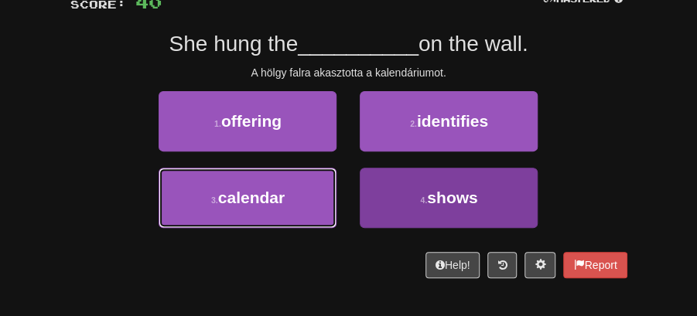
click at [343, 185] on div "3 . calendar" at bounding box center [247, 206] width 201 height 77
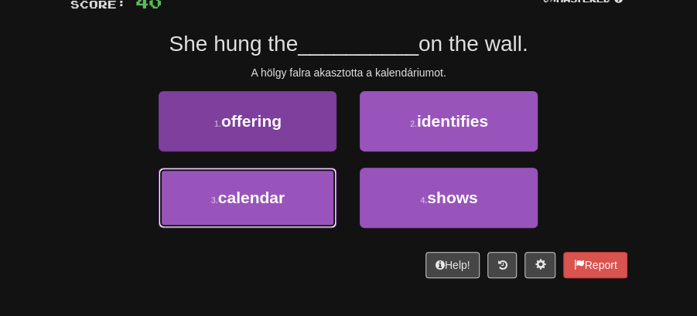
drag, startPoint x: 286, startPoint y: 206, endPoint x: 322, endPoint y: 190, distance: 38.8
click at [301, 200] on button "3 . calendar" at bounding box center [248, 198] width 178 height 60
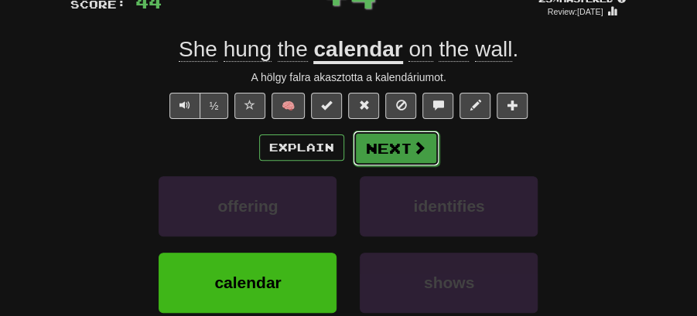
click at [408, 140] on button "Next" at bounding box center [396, 149] width 87 height 36
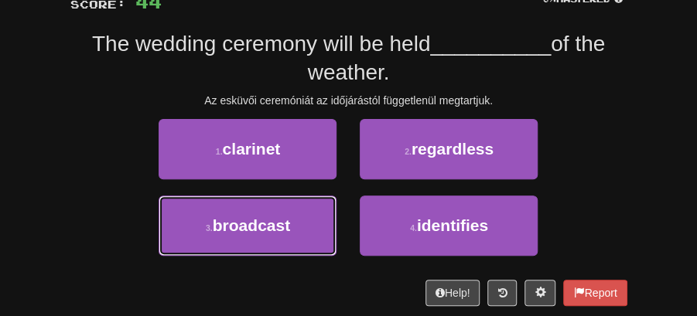
drag, startPoint x: 209, startPoint y: 217, endPoint x: 288, endPoint y: 193, distance: 83.2
click at [244, 210] on button "3 . broadcast" at bounding box center [248, 226] width 178 height 60
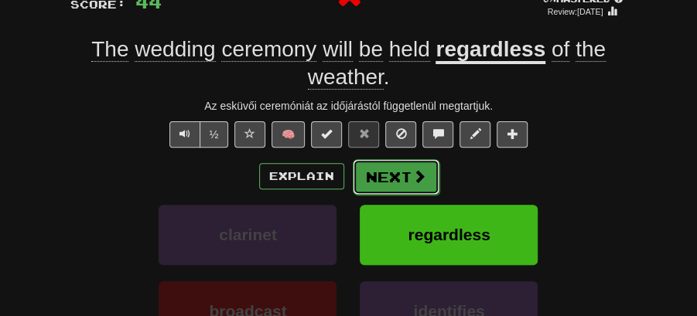
click at [367, 169] on button "Next" at bounding box center [396, 177] width 87 height 36
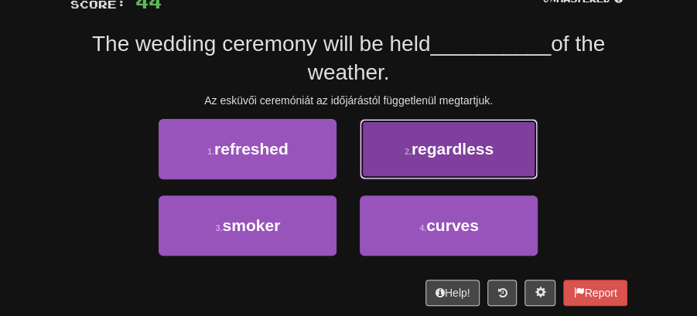
click at [414, 152] on span "regardless" at bounding box center [452, 149] width 82 height 18
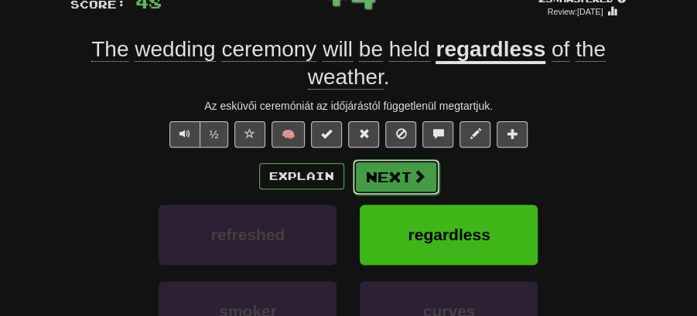
click at [404, 175] on button "Next" at bounding box center [396, 177] width 87 height 36
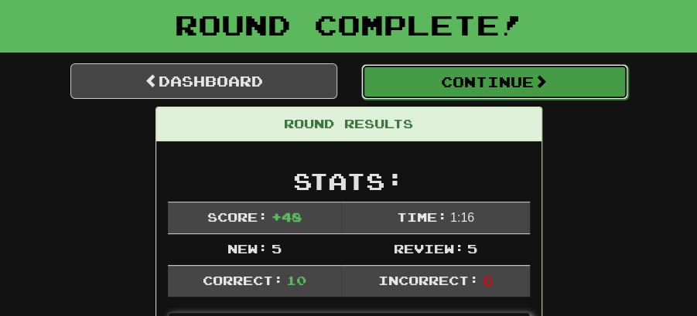
click at [447, 79] on button "Continue" at bounding box center [494, 82] width 267 height 36
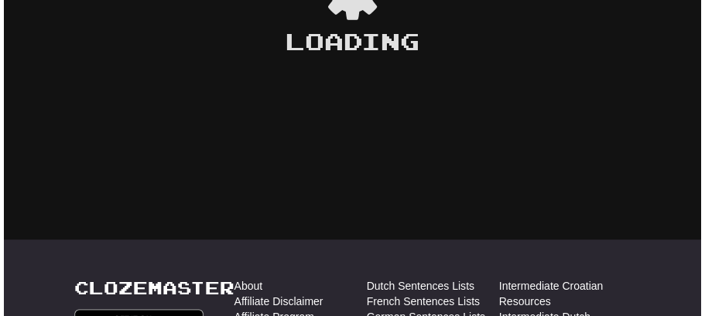
scroll to position [84, 0]
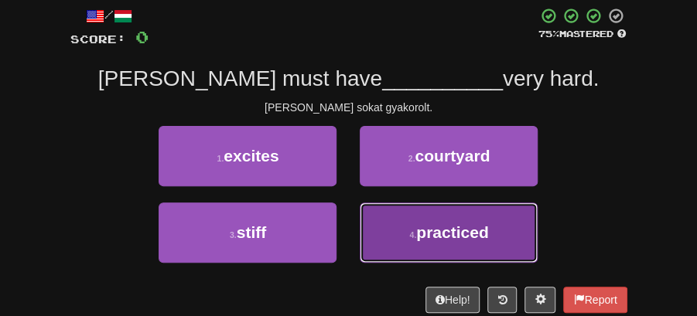
drag, startPoint x: 431, startPoint y: 237, endPoint x: 400, endPoint y: 202, distance: 46.6
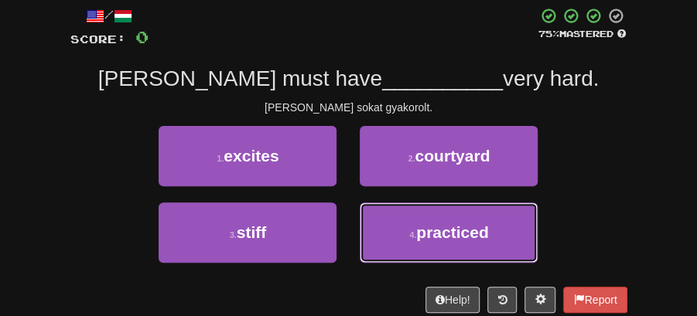
click at [426, 232] on span "practiced" at bounding box center [452, 233] width 72 height 18
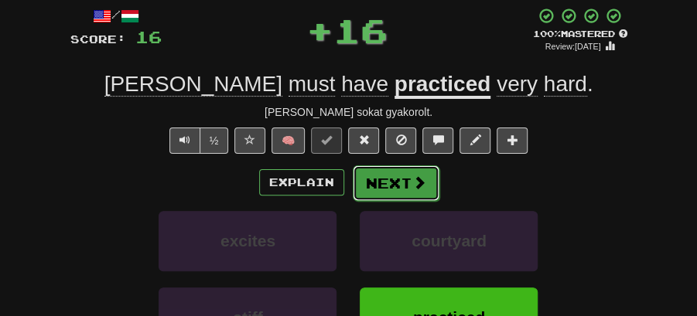
click at [400, 176] on button "Next" at bounding box center [396, 184] width 87 height 36
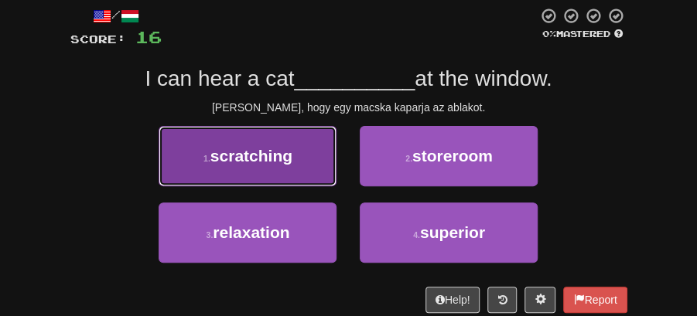
click at [295, 155] on button "1 . scratching" at bounding box center [248, 156] width 178 height 60
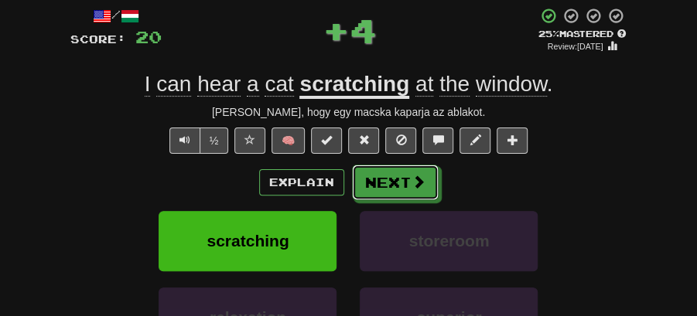
drag, startPoint x: 374, startPoint y: 170, endPoint x: 314, endPoint y: 94, distance: 96.4
click at [374, 170] on button "Next" at bounding box center [395, 183] width 87 height 36
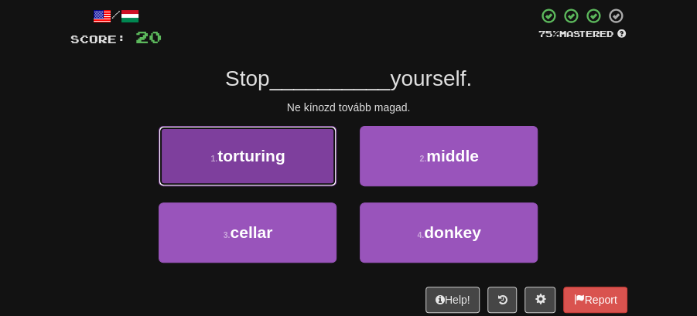
drag, startPoint x: 251, startPoint y: 162, endPoint x: 324, endPoint y: 169, distance: 73.7
click at [324, 169] on button "1 . torturing" at bounding box center [248, 156] width 178 height 60
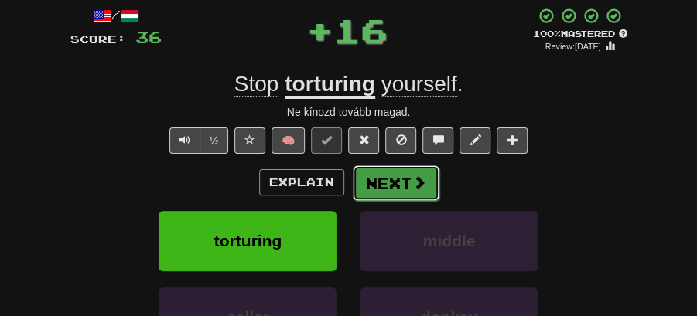
drag, startPoint x: 324, startPoint y: 169, endPoint x: 400, endPoint y: 169, distance: 75.8
click at [400, 169] on button "Next" at bounding box center [396, 184] width 87 height 36
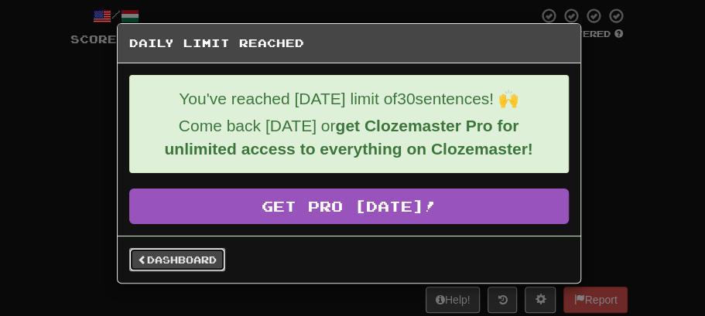
click at [176, 261] on link "Dashboard" at bounding box center [177, 259] width 96 height 23
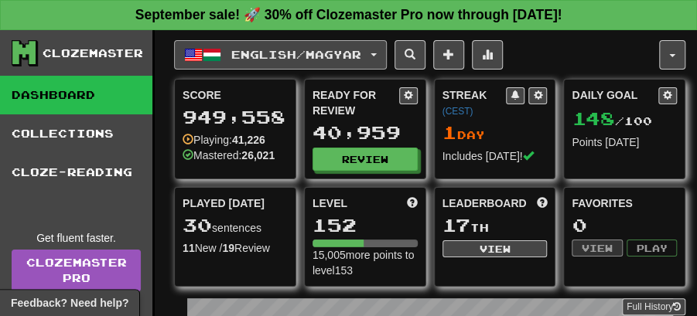
click at [385, 49] on button "English / Magyar" at bounding box center [280, 54] width 213 height 29
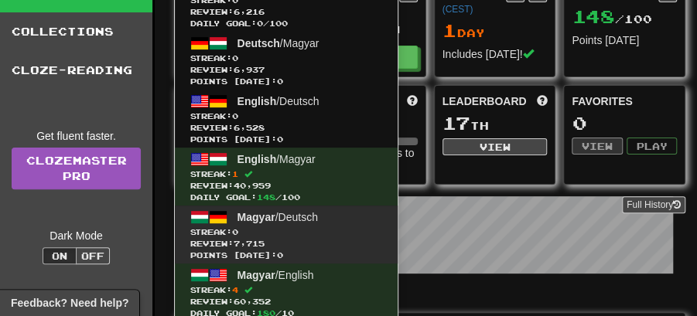
scroll to position [103, 0]
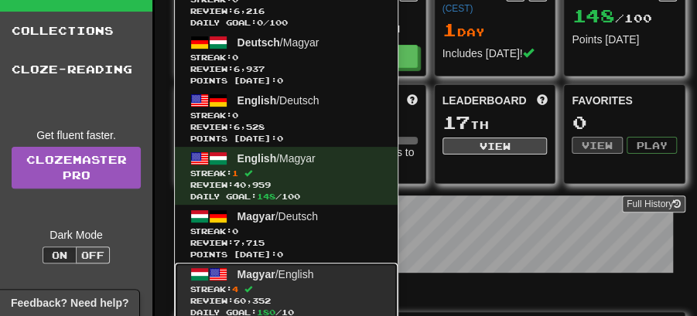
click at [271, 280] on link "Magyar / English Streak: 4 Review: 60,352 Daily Goal: 180 / 10" at bounding box center [286, 292] width 223 height 58
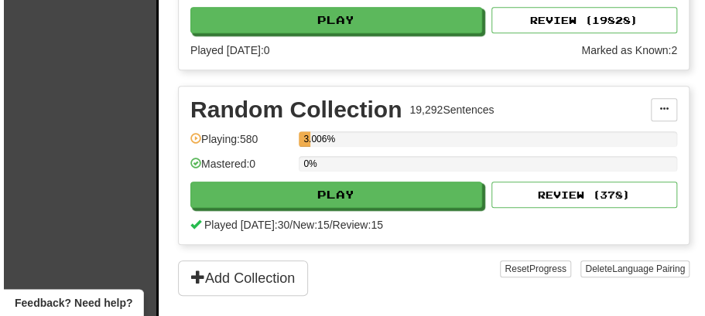
scroll to position [2408, 0]
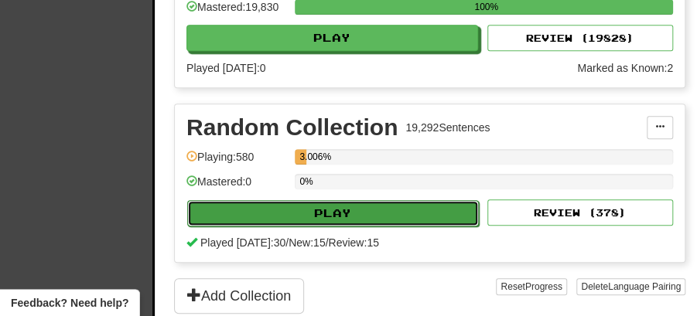
click at [342, 200] on button "Play" at bounding box center [333, 213] width 292 height 26
select select "**"
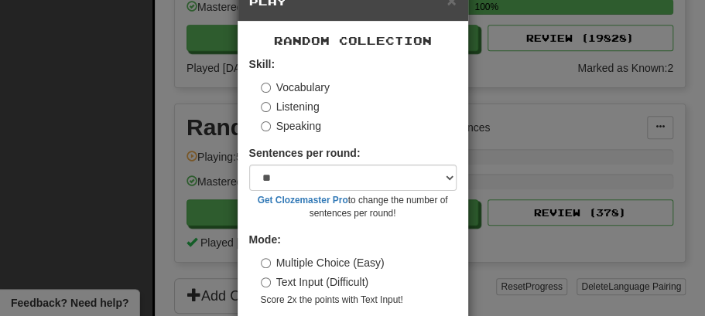
scroll to position [105, 0]
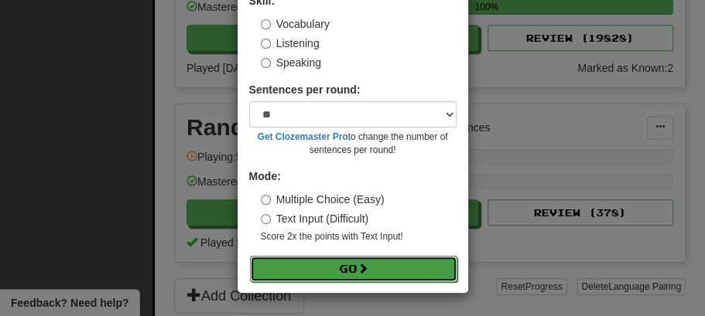
click at [338, 260] on button "Go" at bounding box center [353, 269] width 207 height 26
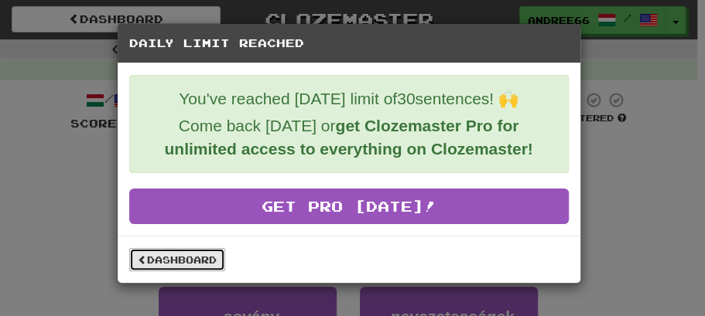
click at [182, 265] on link "Dashboard" at bounding box center [177, 259] width 96 height 23
